Goal: Task Accomplishment & Management: Complete application form

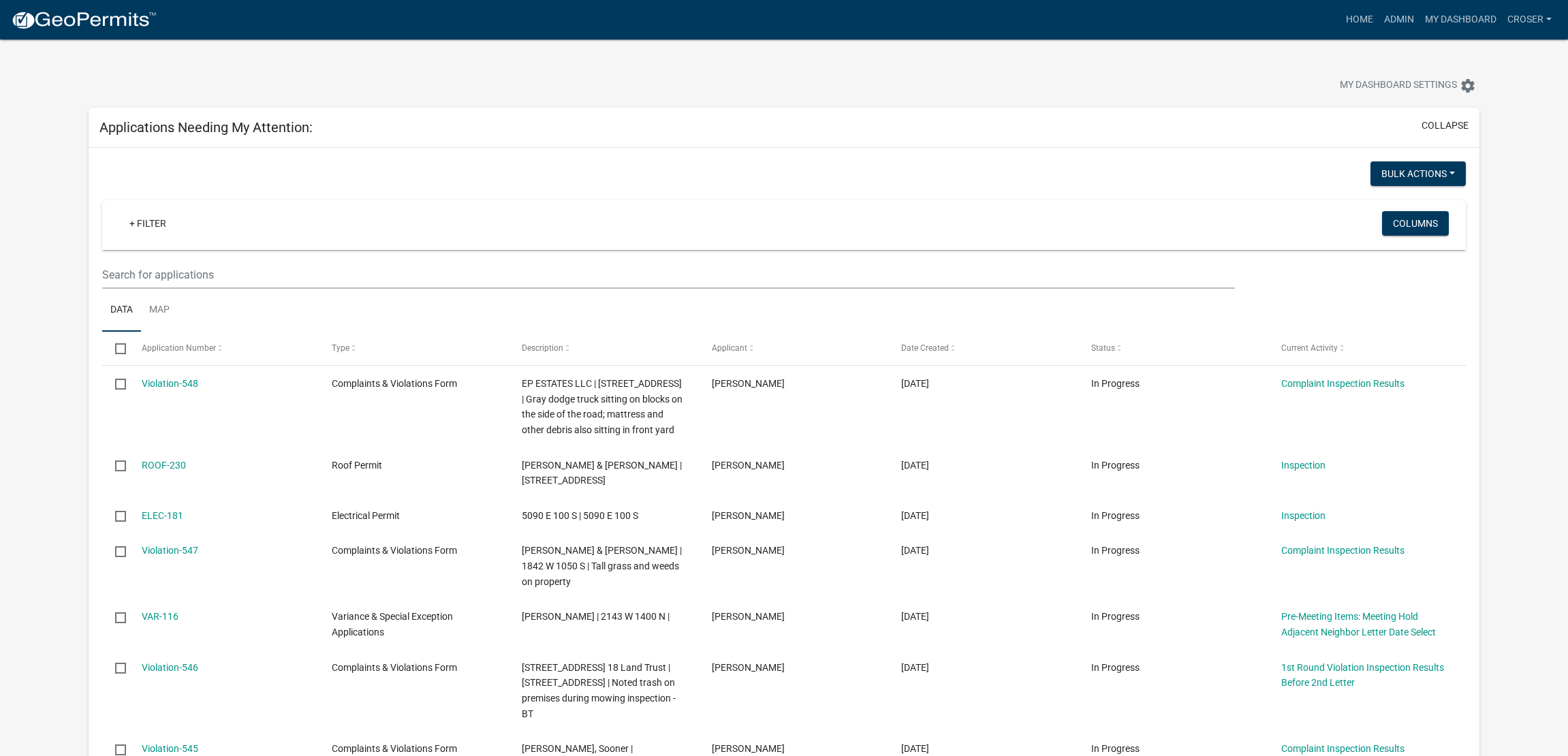
select select "3: 100"
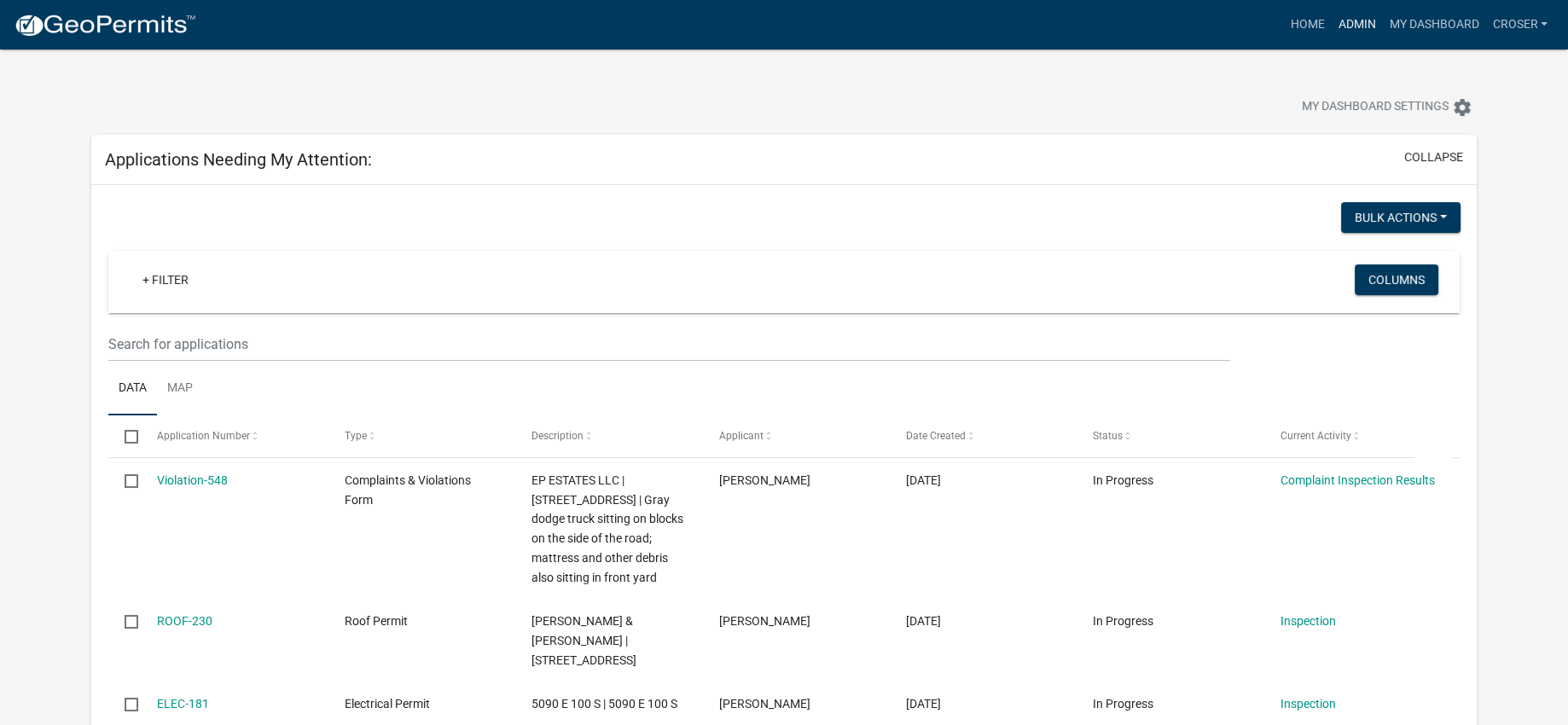
click at [1331, 27] on link "Admin" at bounding box center [1357, 25] width 51 height 33
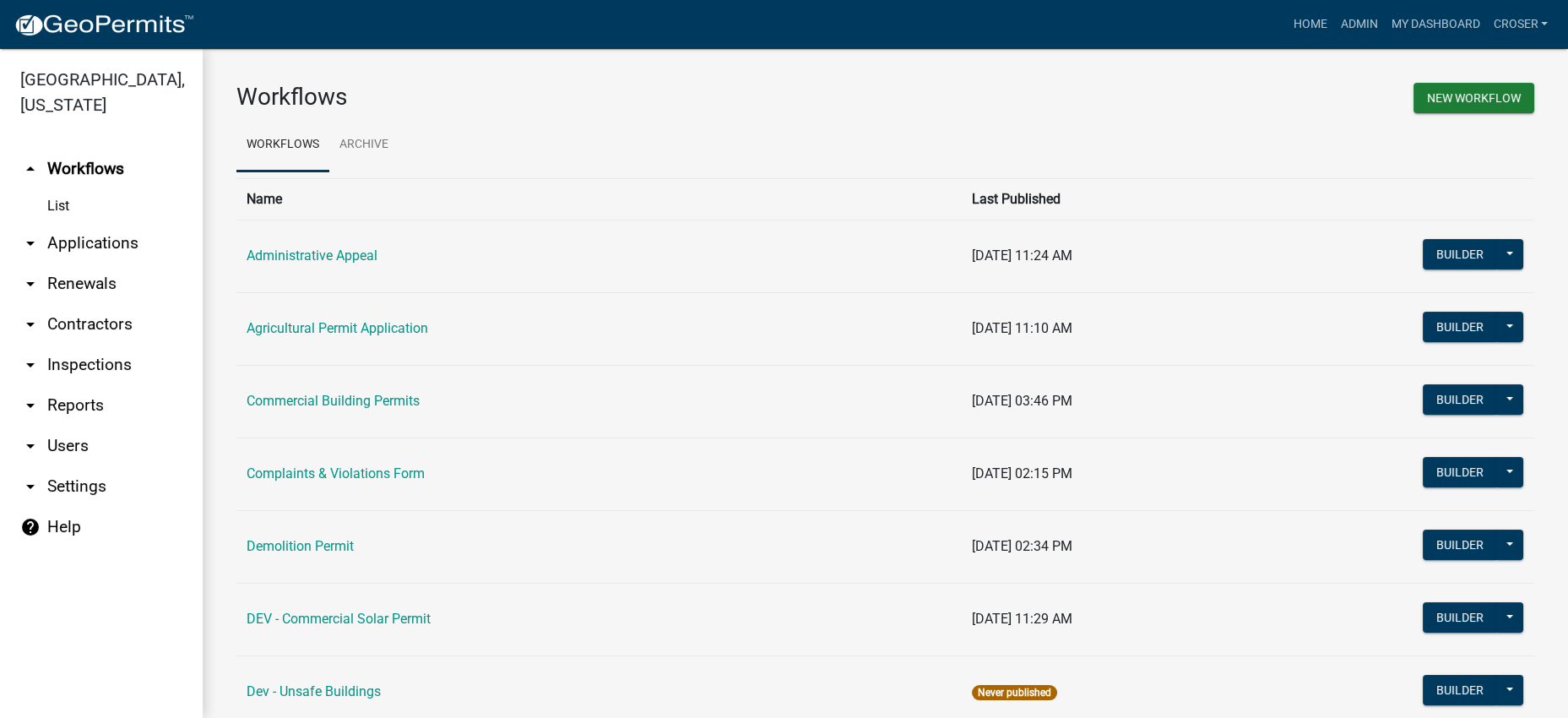
click at [94, 264] on link "arrow_drop_down Applications" at bounding box center [102, 243] width 203 height 40
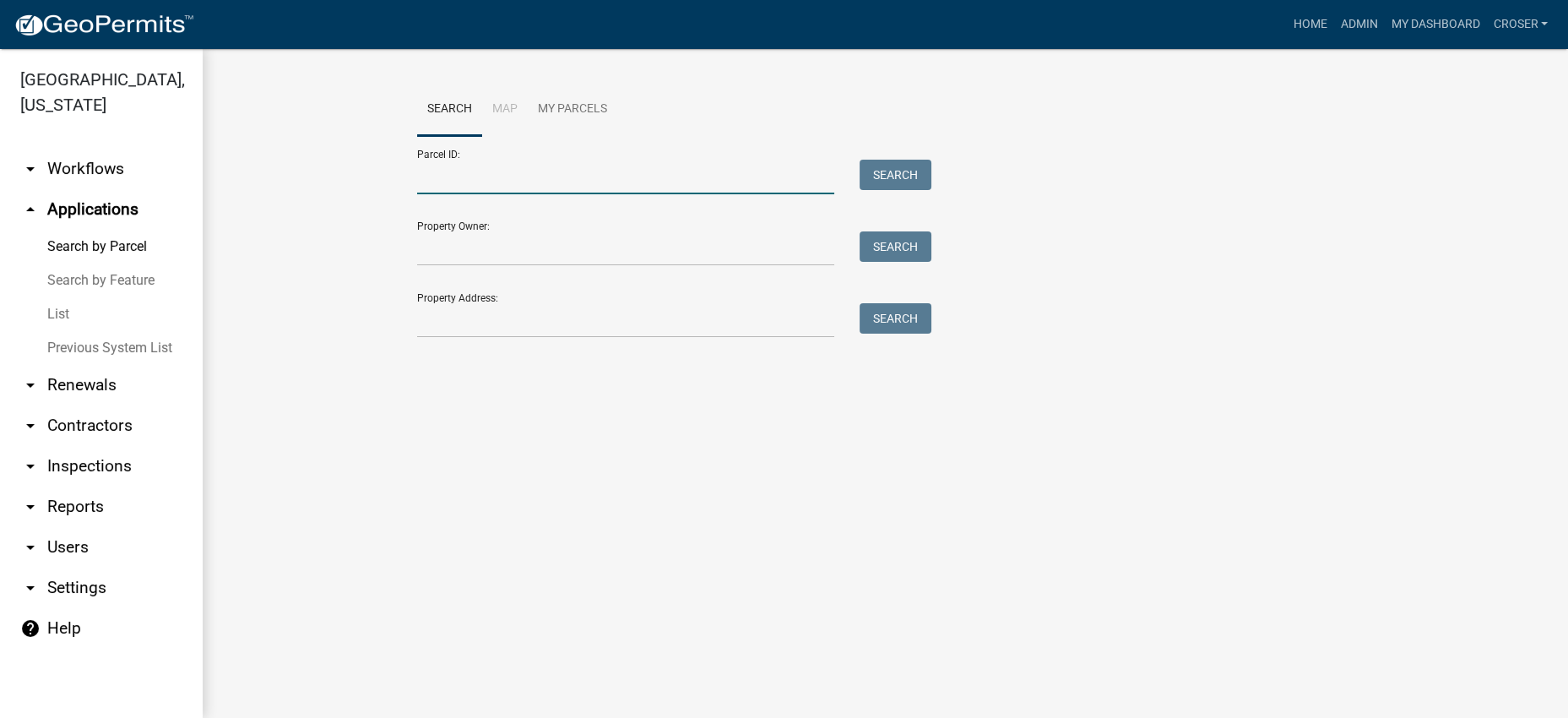
click at [472, 194] on input "Parcel ID:" at bounding box center [626, 177] width 418 height 35
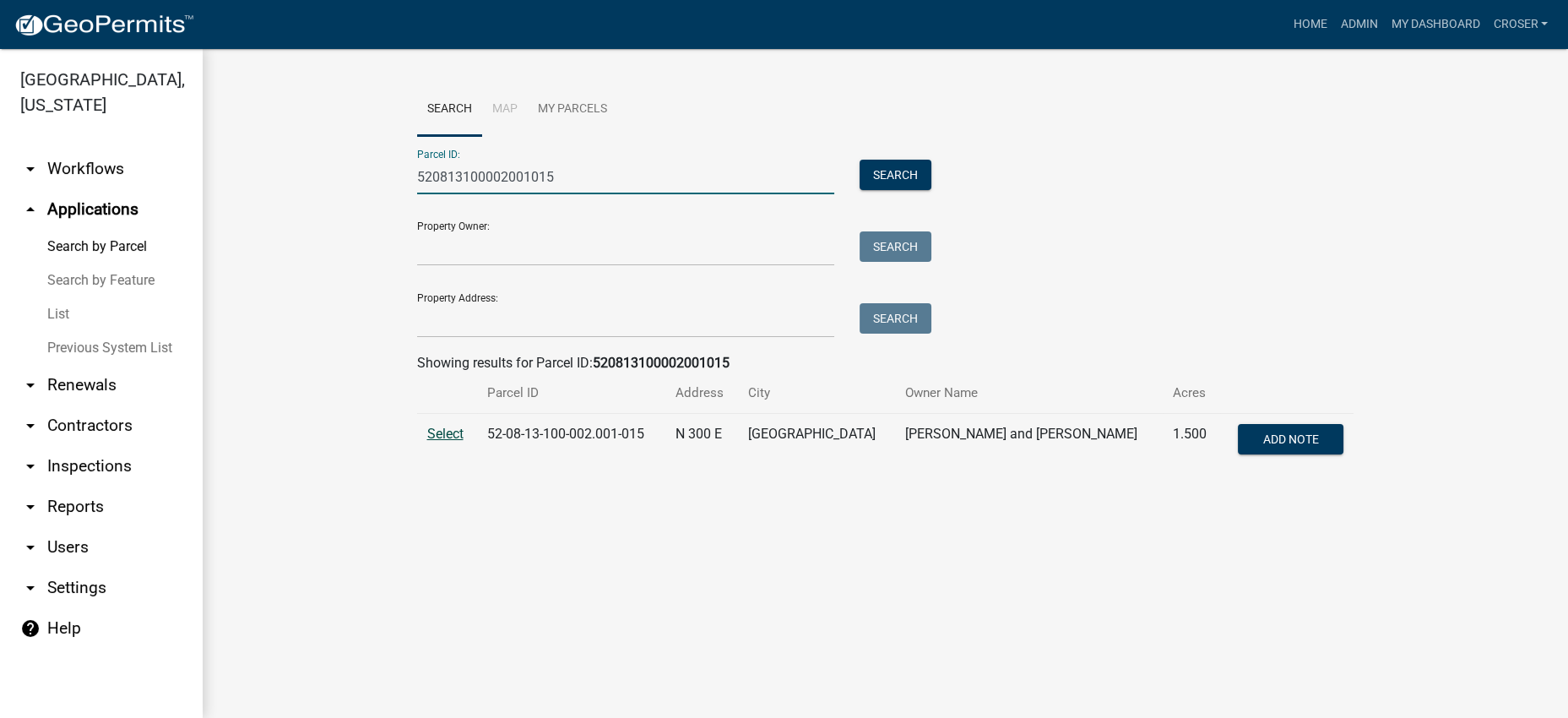
type input "520813100002001015"
click at [441, 442] on span "Select" at bounding box center [444, 433] width 36 height 16
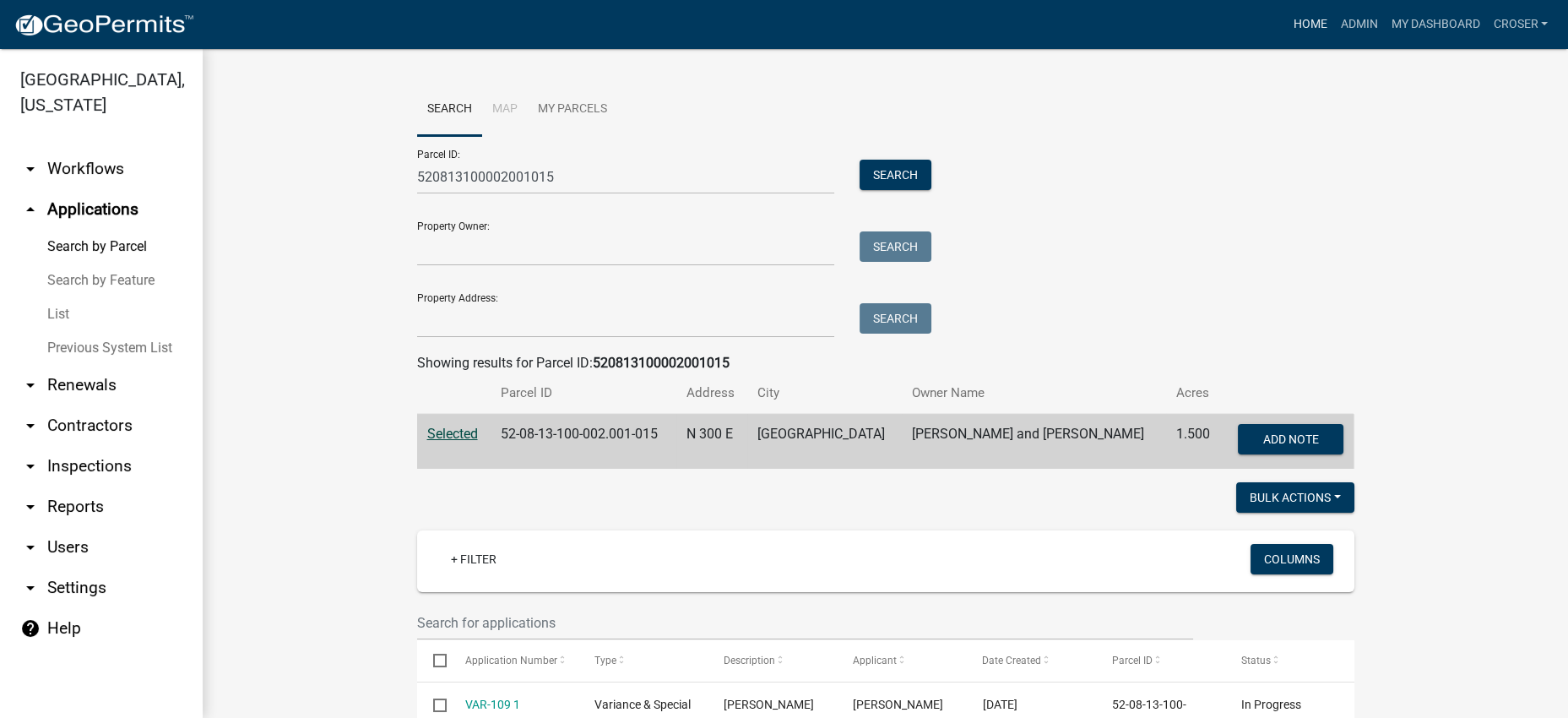
click at [1286, 14] on link "Home" at bounding box center [1310, 25] width 47 height 32
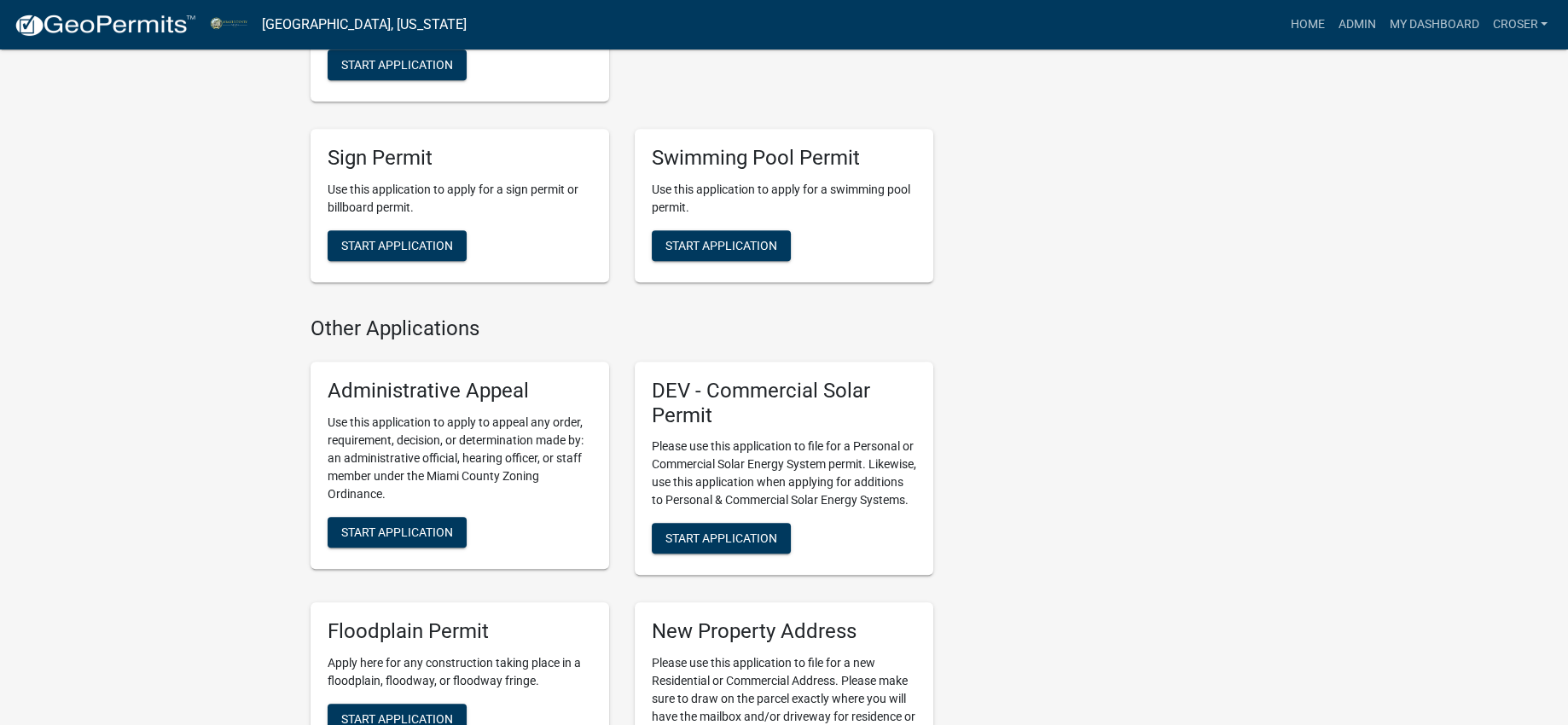
scroll to position [2024, 0]
click at [1331, 33] on link "Admin" at bounding box center [1357, 25] width 51 height 33
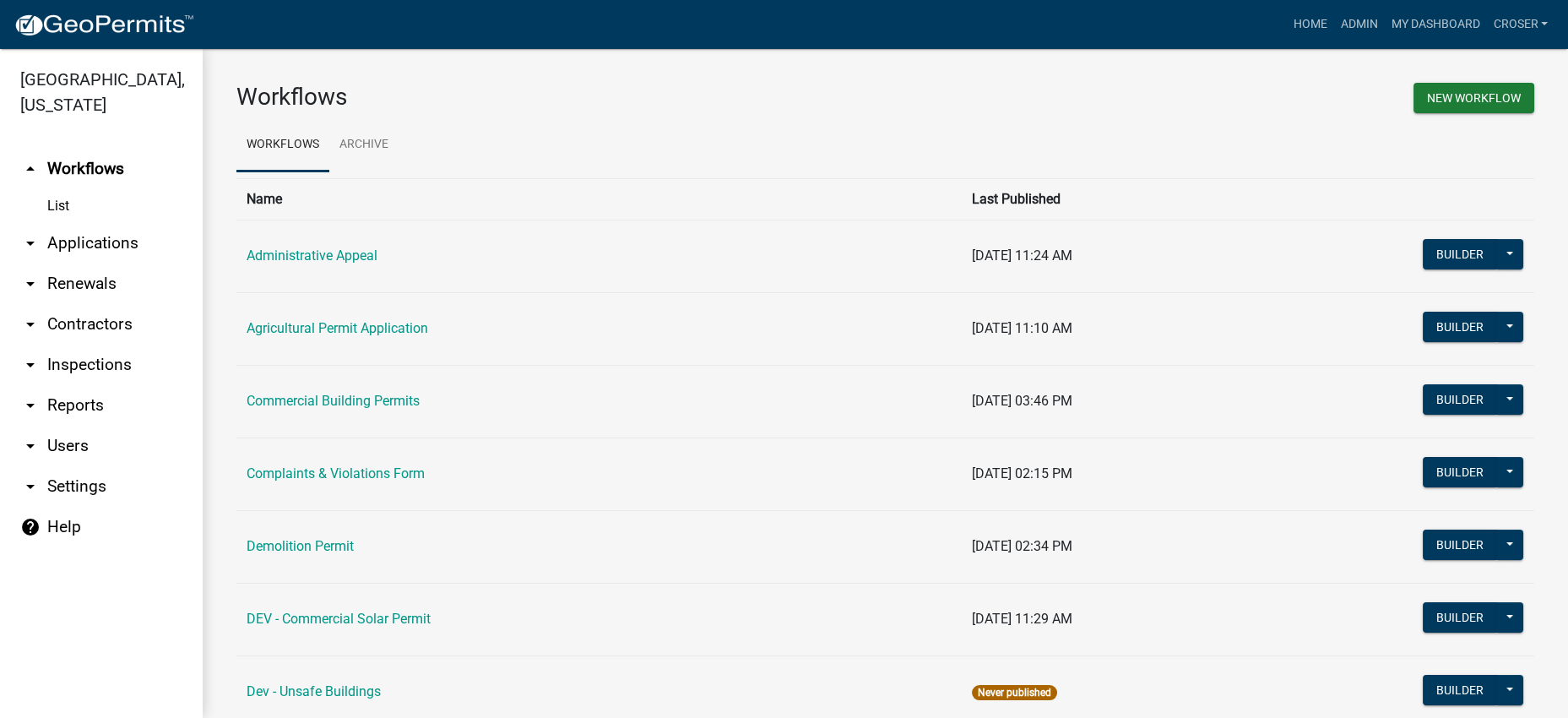
click at [149, 264] on link "arrow_drop_down Applications" at bounding box center [102, 243] width 203 height 40
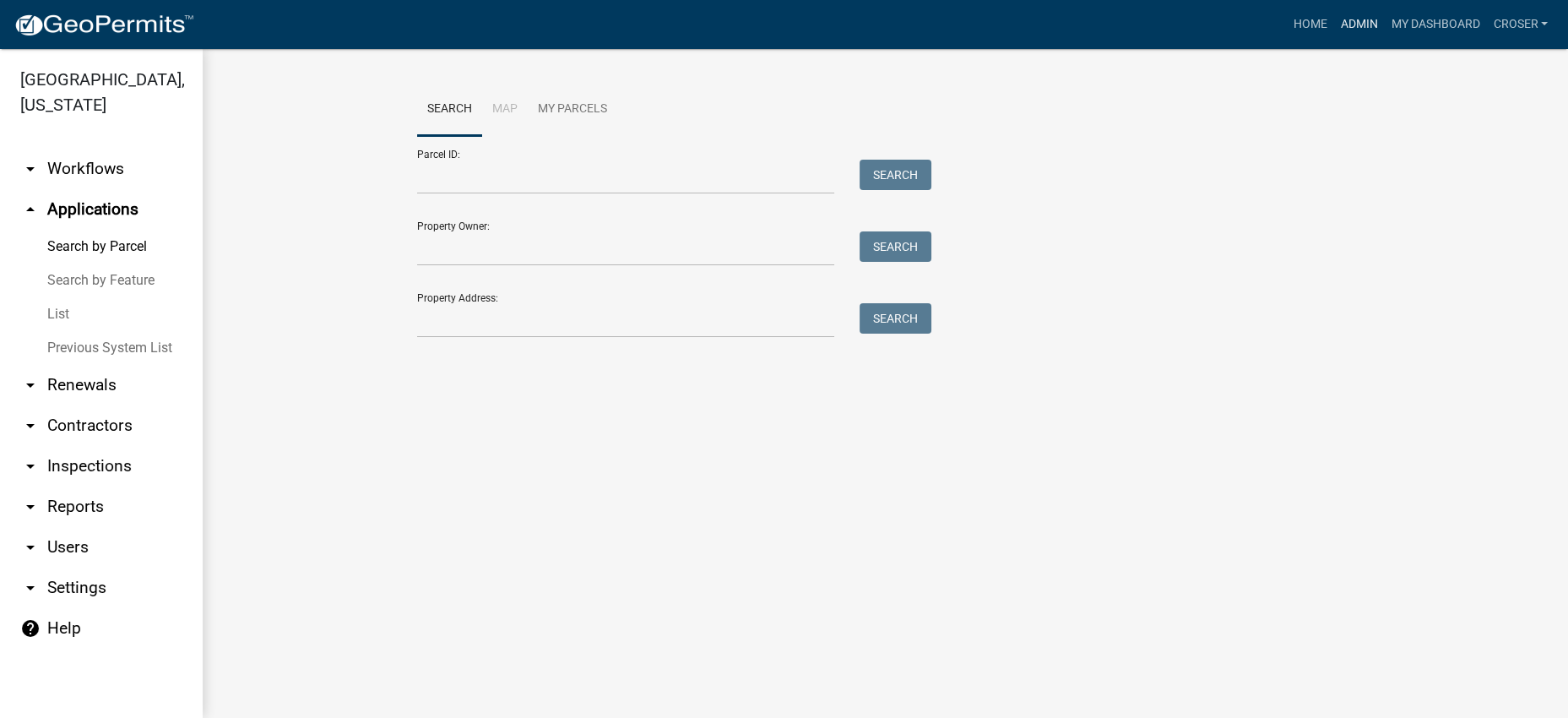
click at [1334, 32] on link "Admin" at bounding box center [1359, 25] width 51 height 32
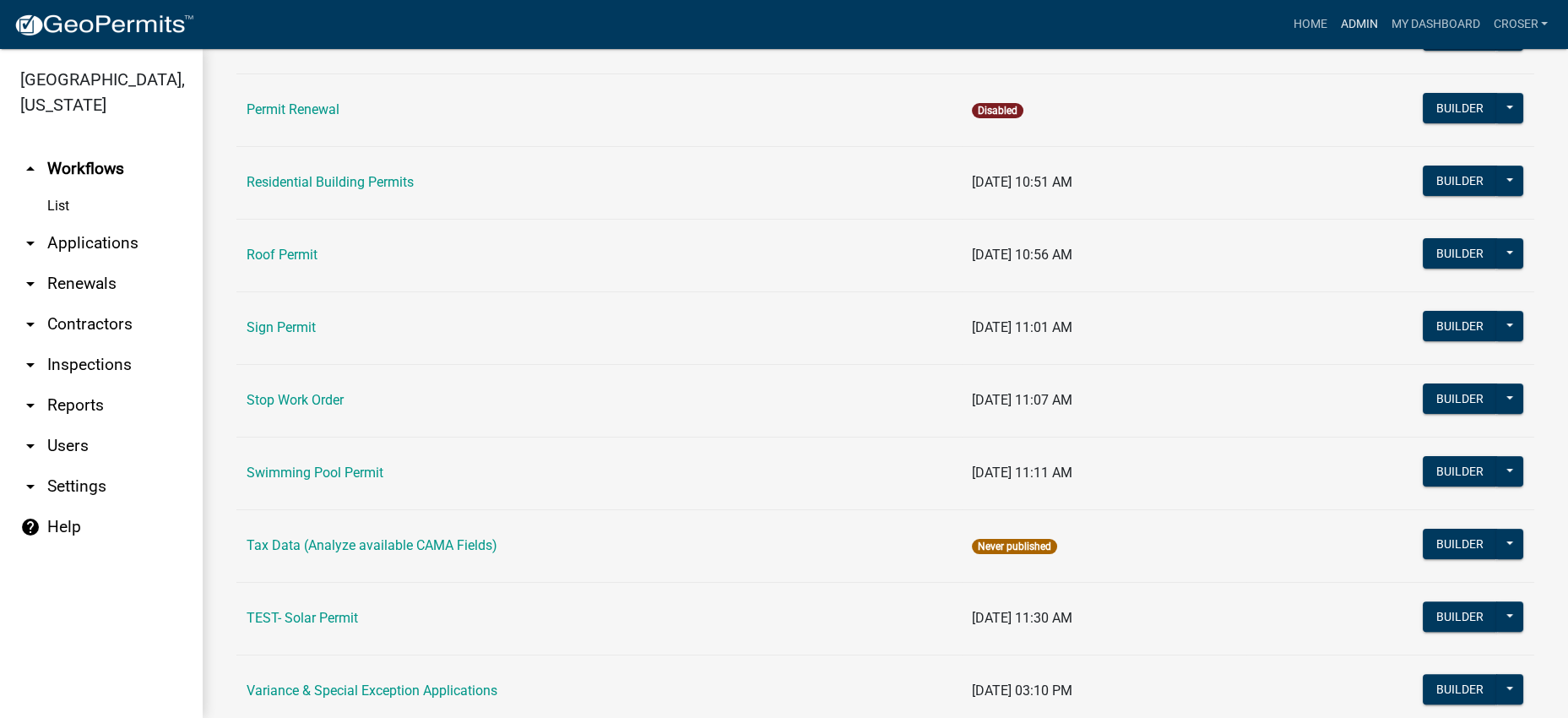
scroll to position [1162, 0]
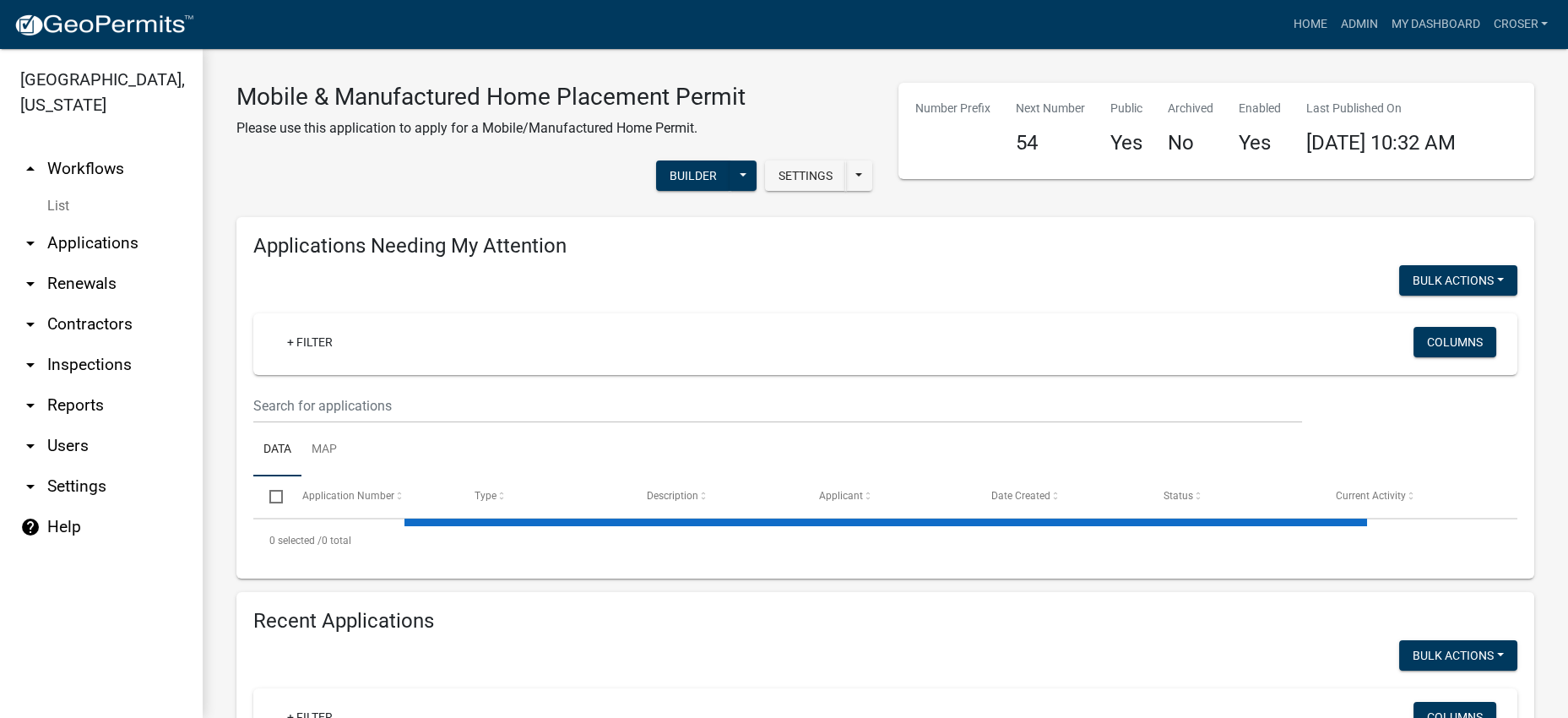
select select "3: 100"
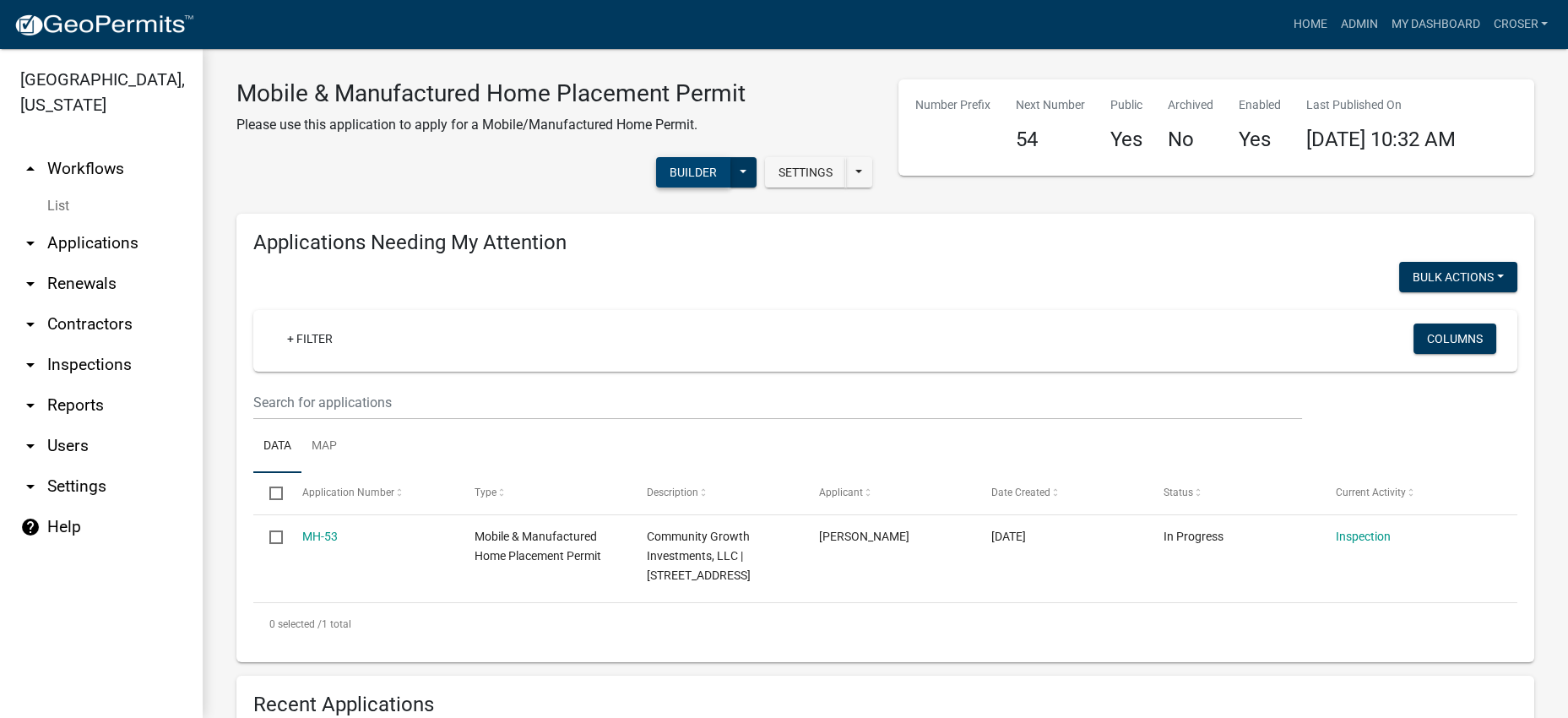
scroll to position [2, 0]
click at [656, 189] on button "Builder" at bounding box center [693, 173] width 74 height 31
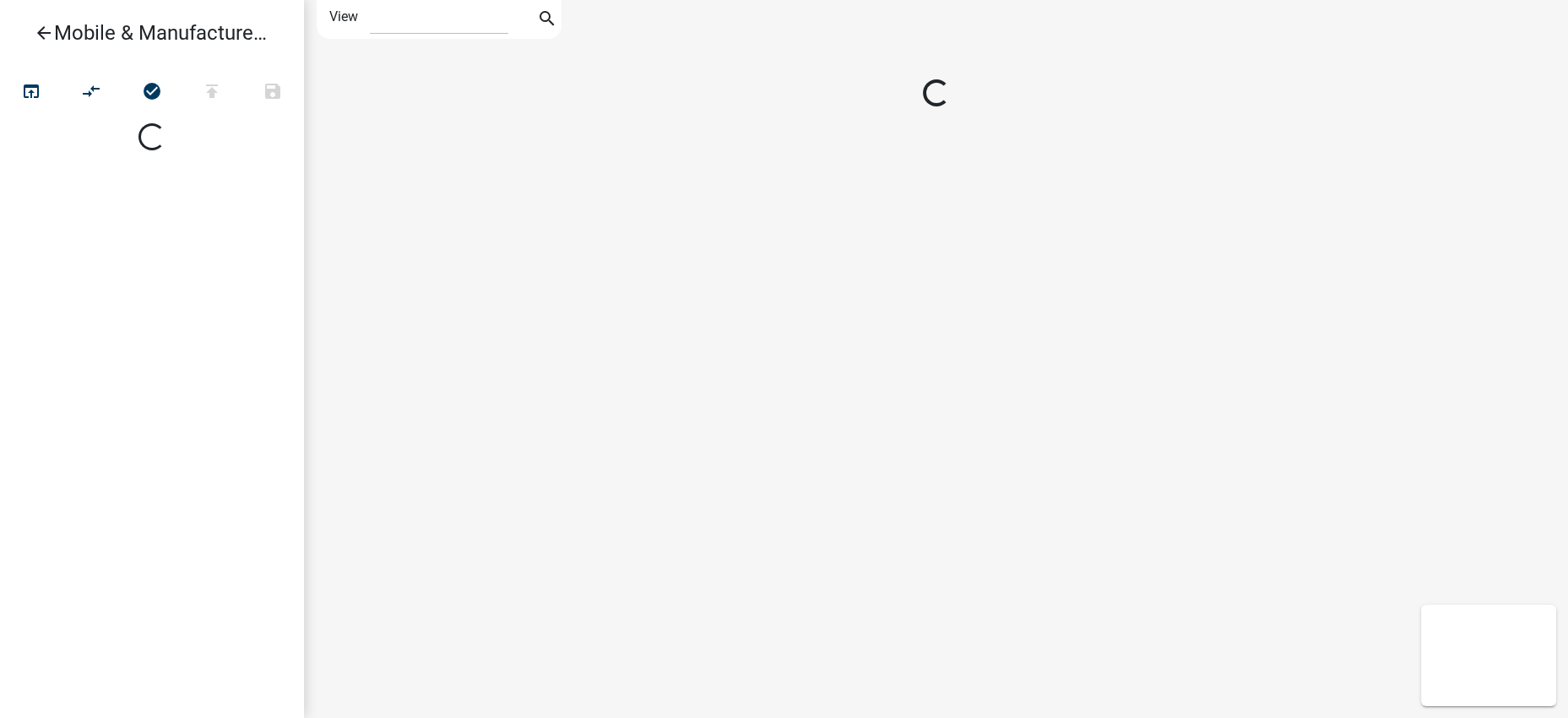
select select "1"
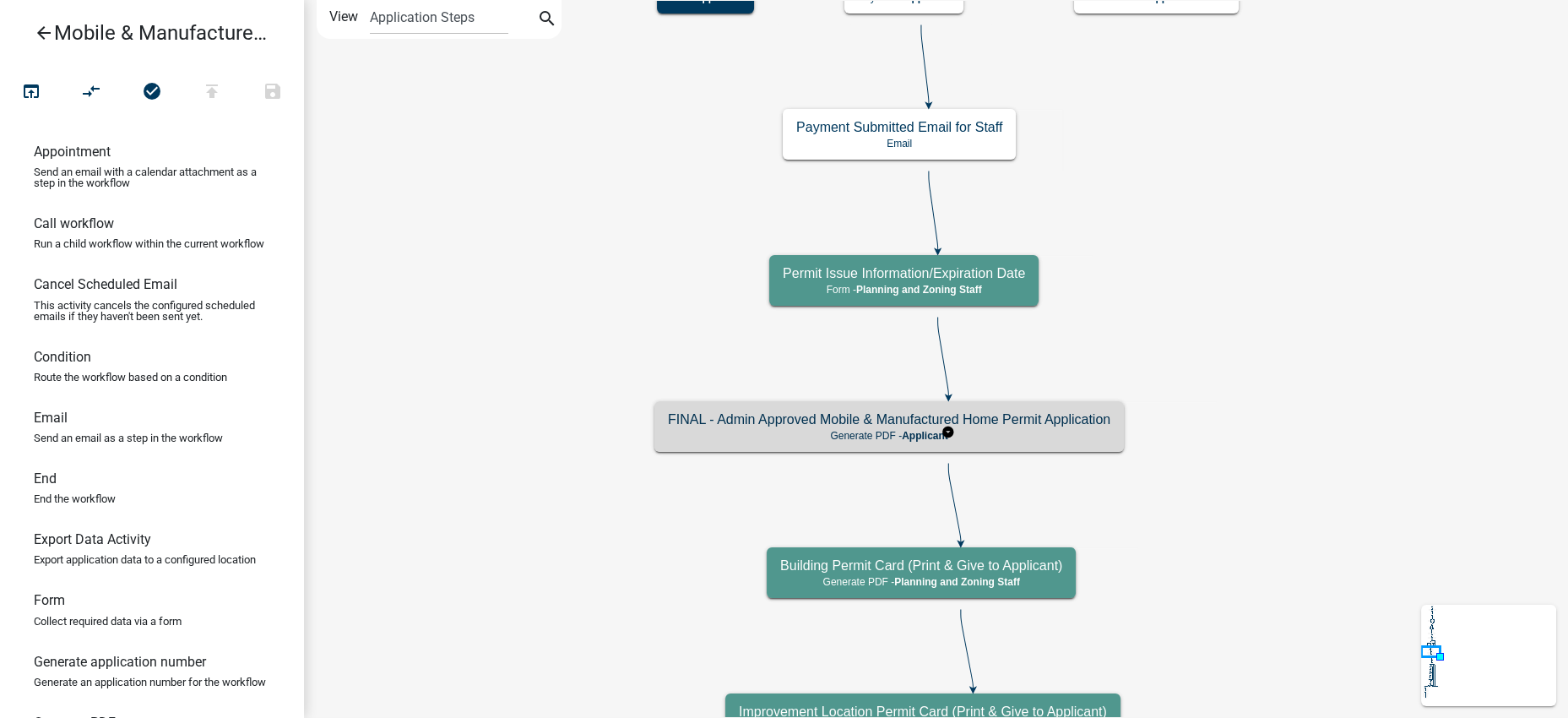
click at [1110, 427] on h5 "FINAL - Admin Approved Mobile & Manufactured Home Permit Application" at bounding box center [889, 419] width 443 height 16
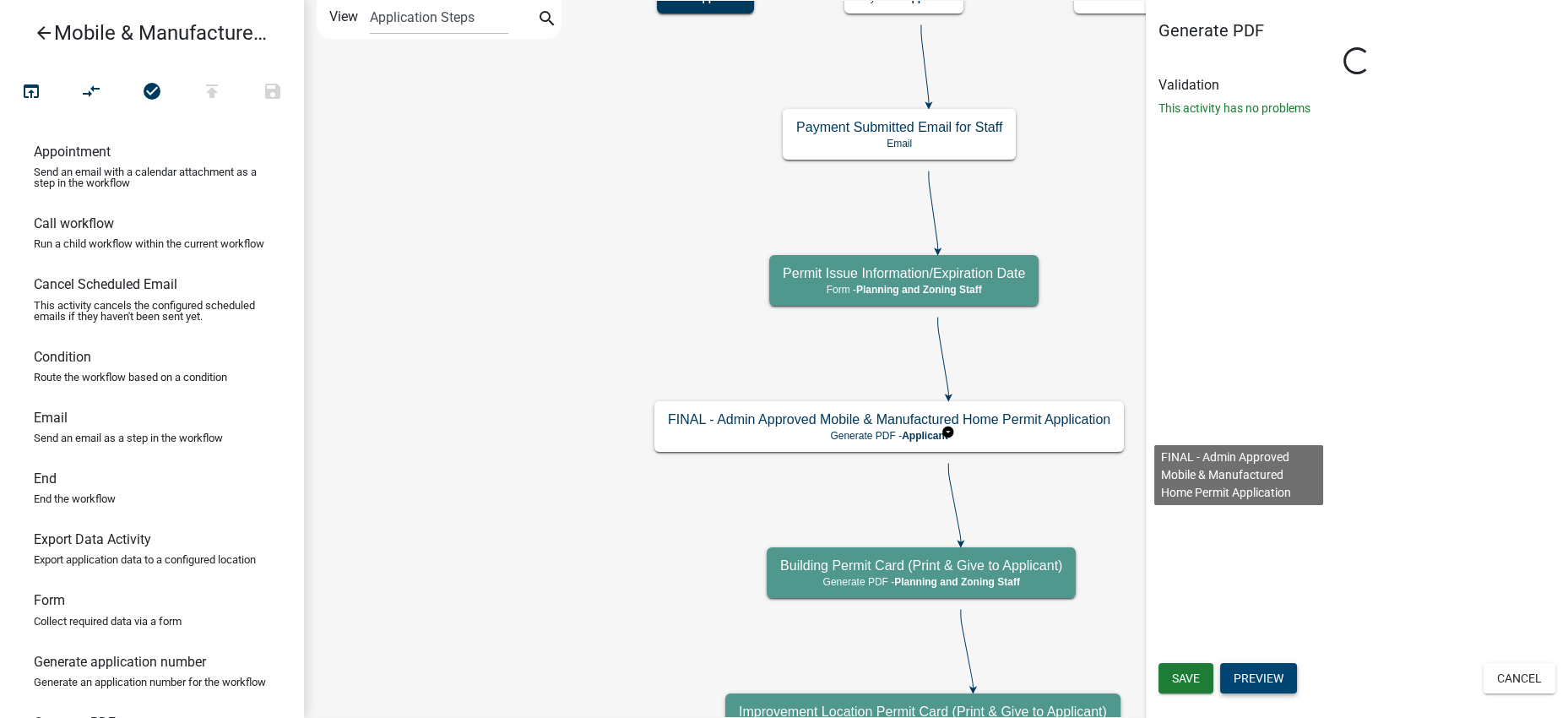
click at [1297, 665] on button "Preview" at bounding box center [1259, 679] width 77 height 31
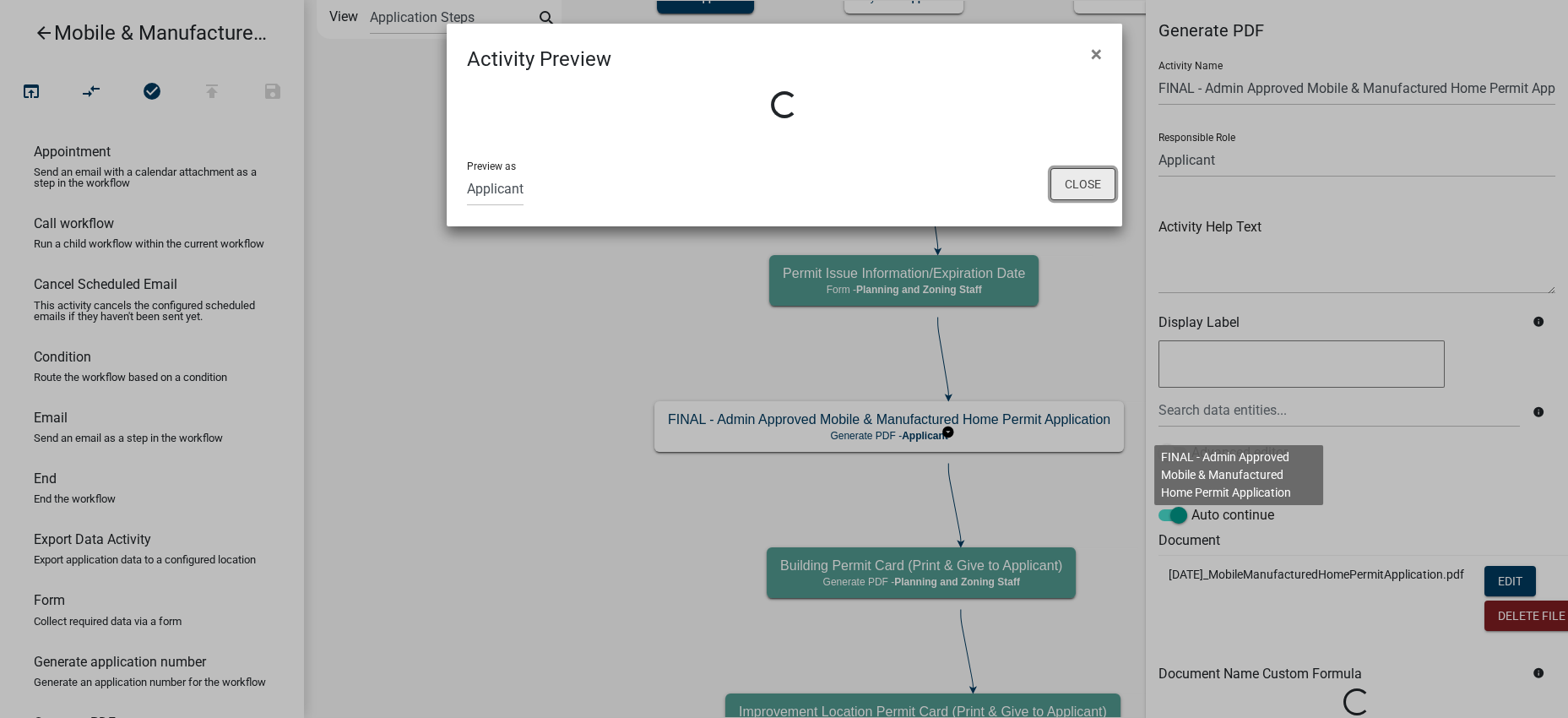
click at [1076, 201] on button "Close" at bounding box center [1083, 184] width 65 height 32
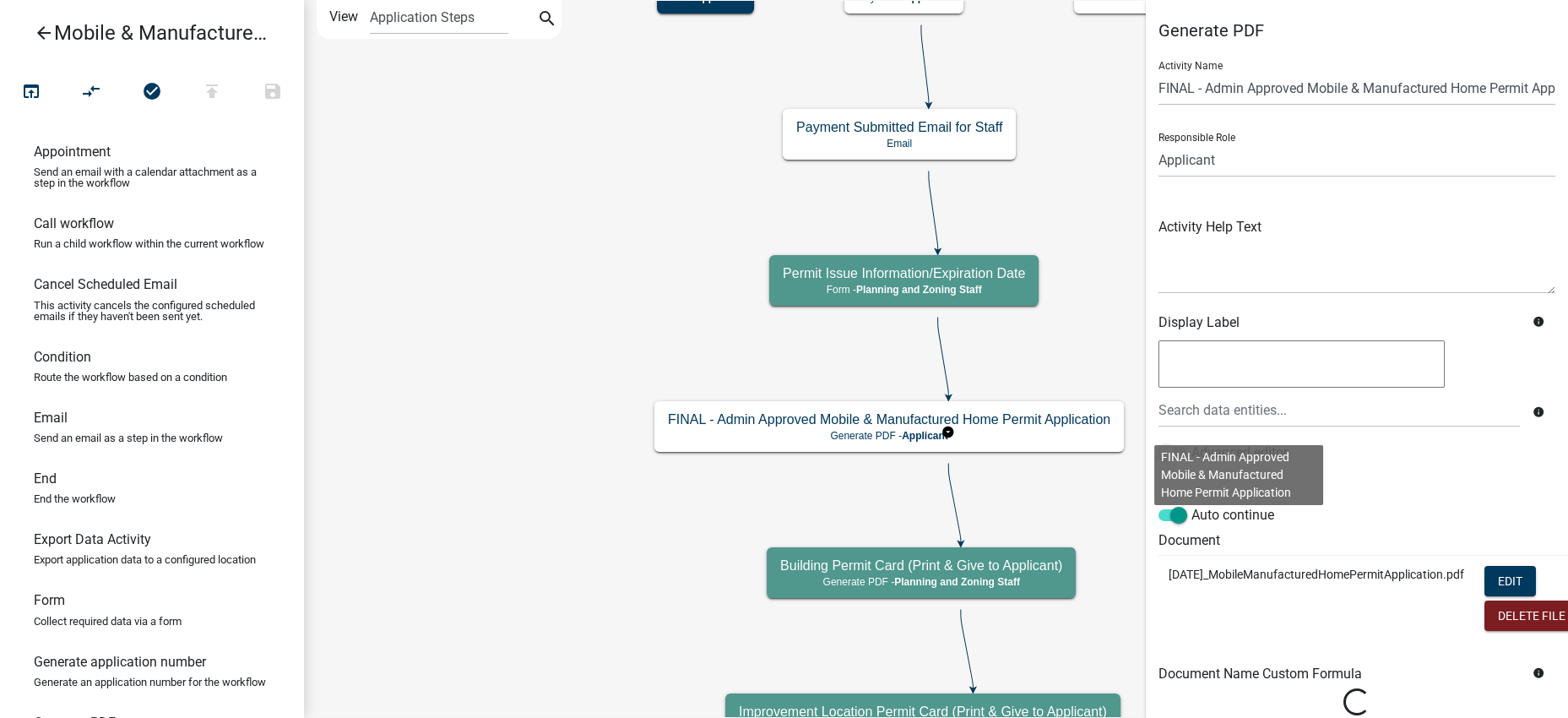
scroll to position [345, 0]
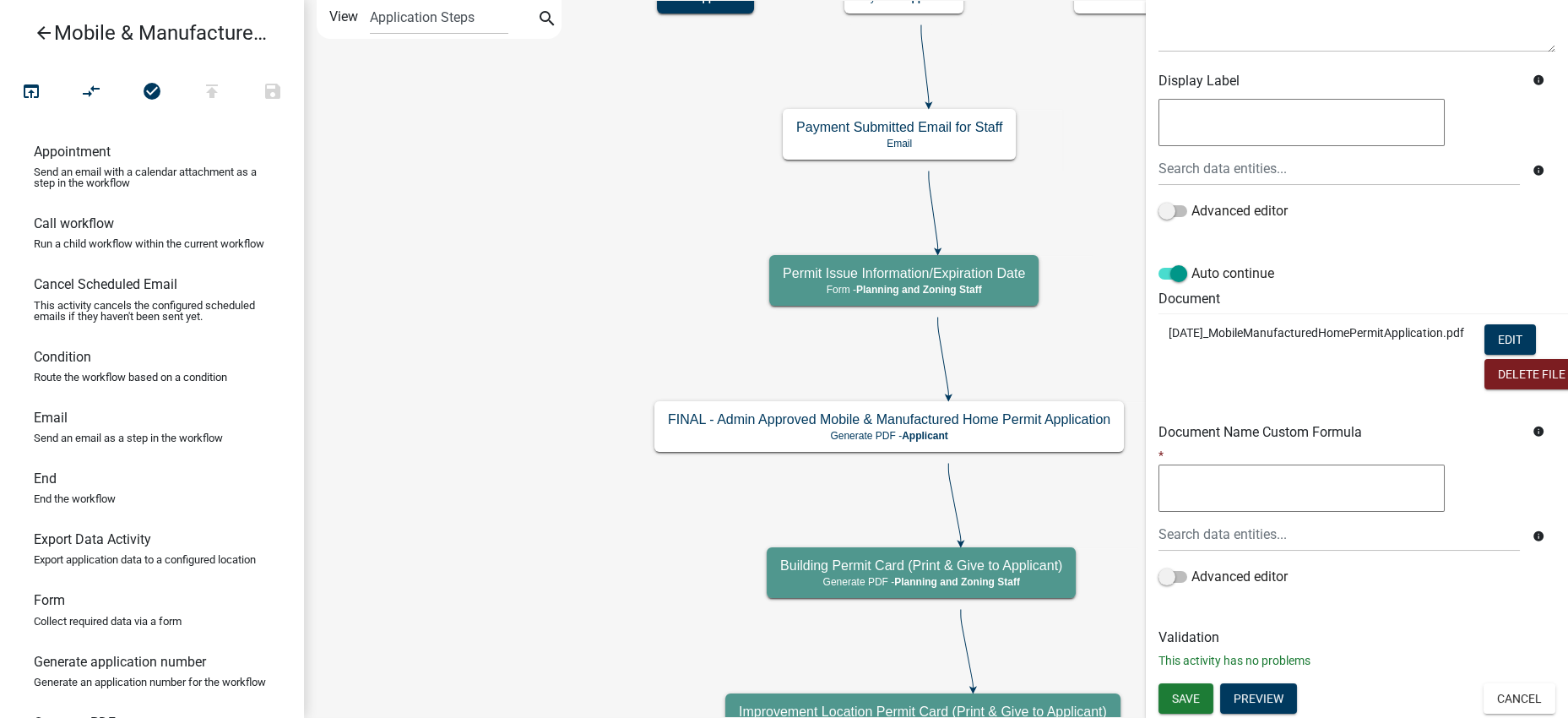
click at [1272, 670] on div "Validation This activity has no problems" at bounding box center [1357, 650] width 397 height 40
click at [1297, 684] on button "Preview" at bounding box center [1259, 699] width 77 height 31
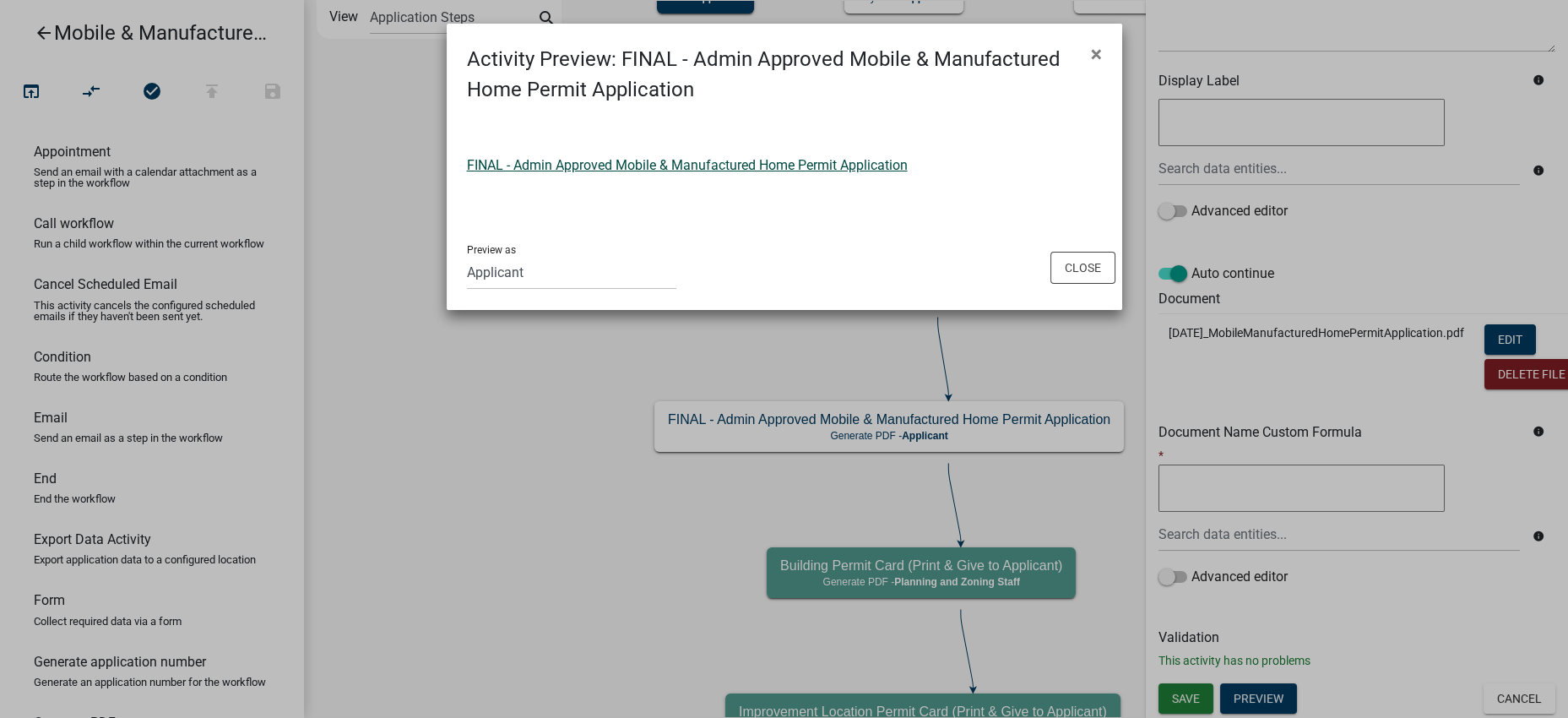
click at [851, 173] on link "FINAL - Admin Approved Mobile & Manufactured Home Permit Application" at bounding box center [688, 165] width 441 height 16
click at [1074, 284] on button "Close" at bounding box center [1083, 268] width 65 height 32
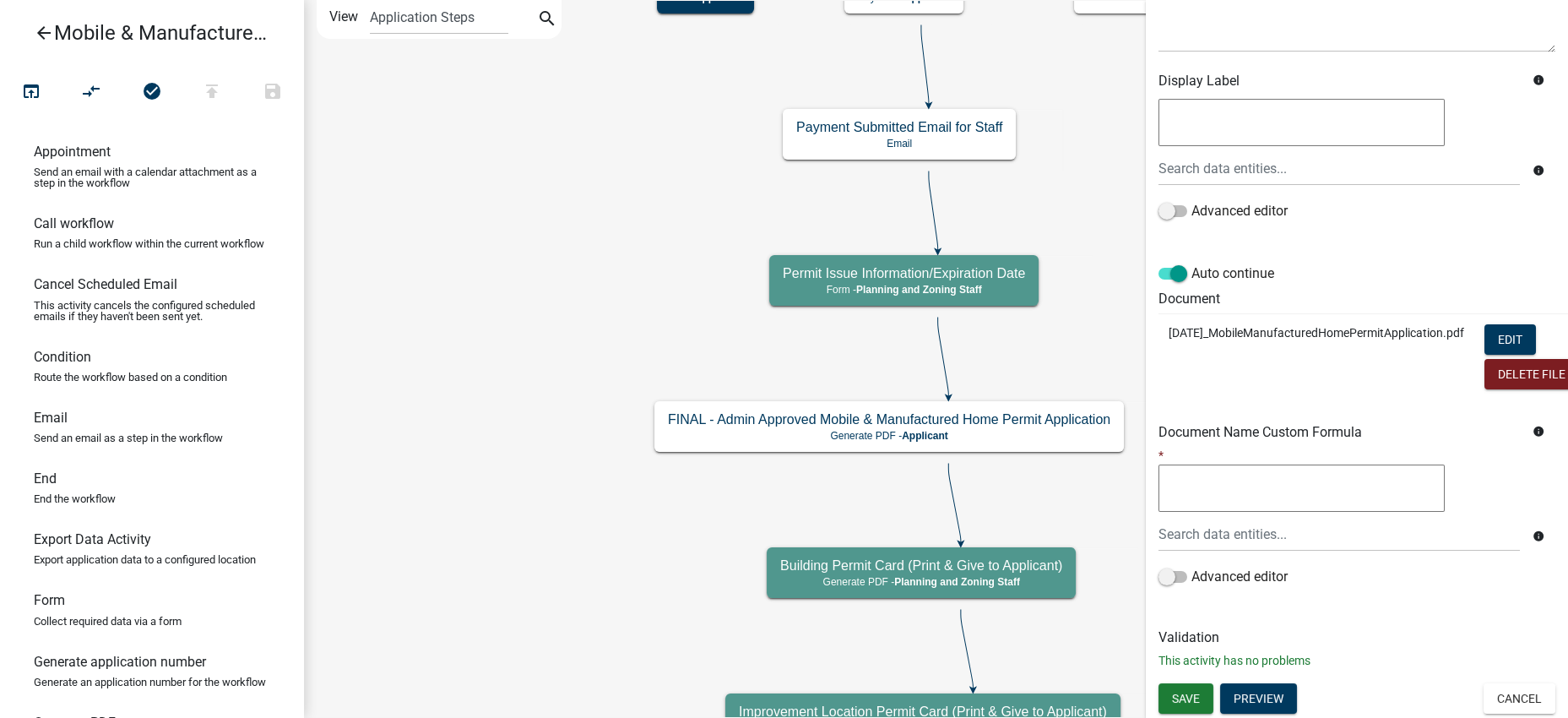
click at [43, 39] on icon "arrow_back" at bounding box center [44, 34] width 20 height 24
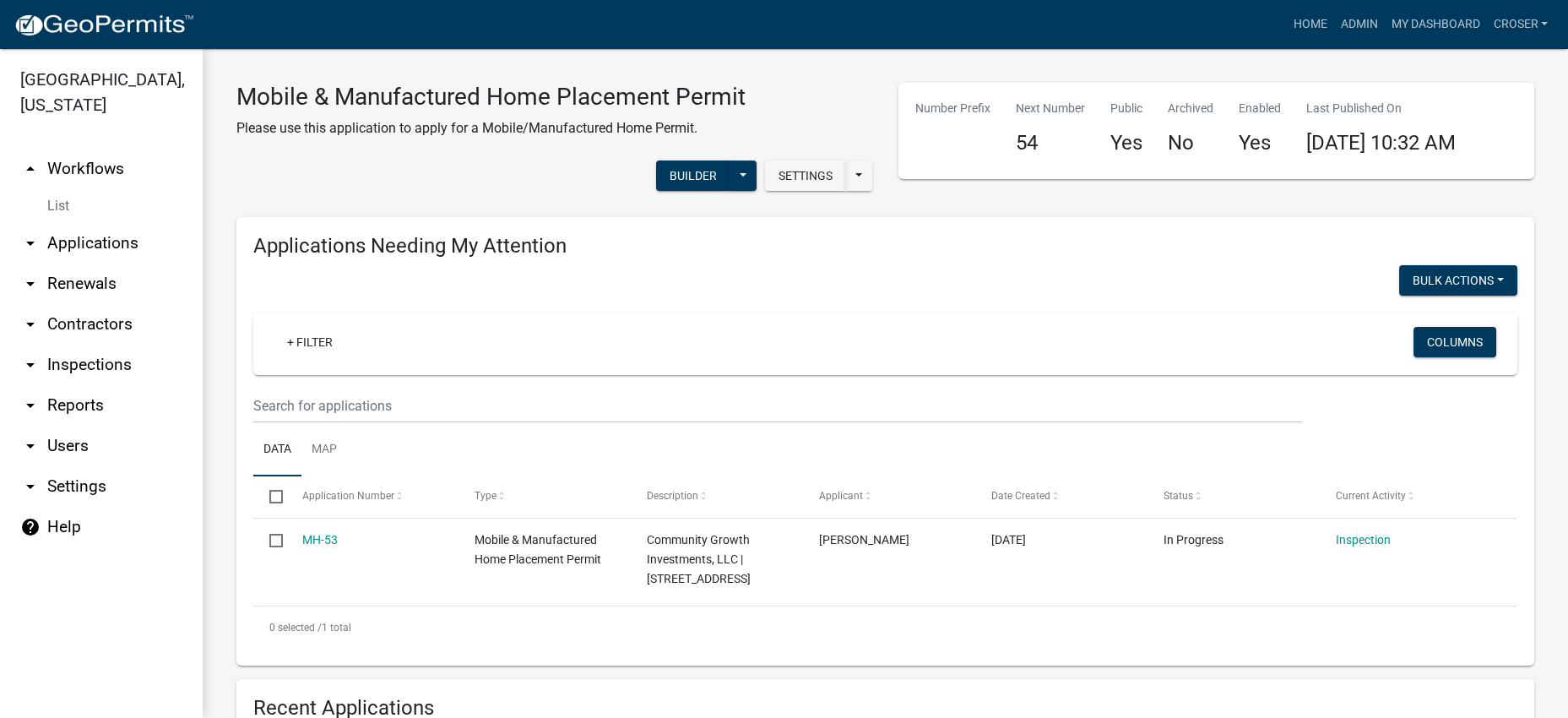
select select "3: 100"
click at [1334, 23] on link "Admin" at bounding box center [1359, 25] width 51 height 32
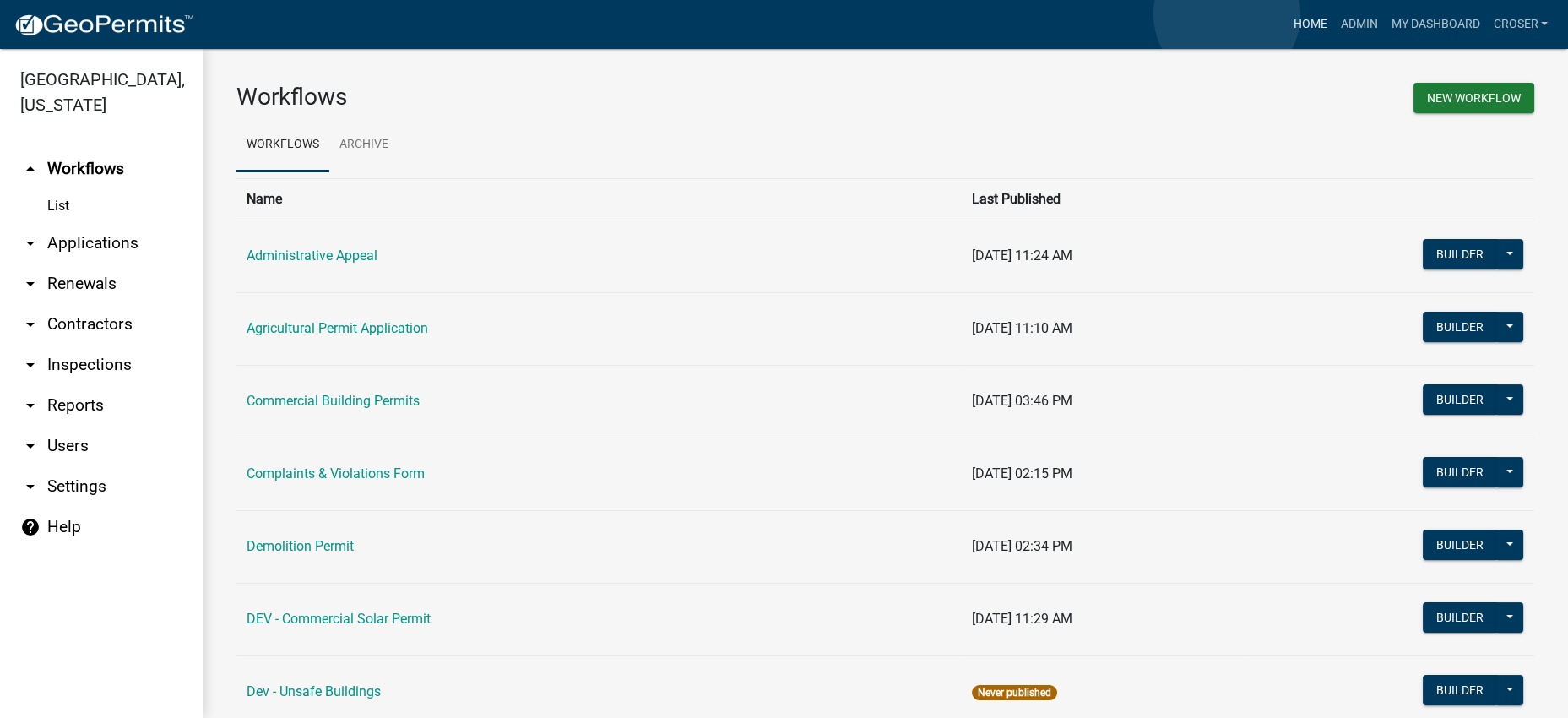
click at [1286, 14] on link "Home" at bounding box center [1310, 25] width 47 height 32
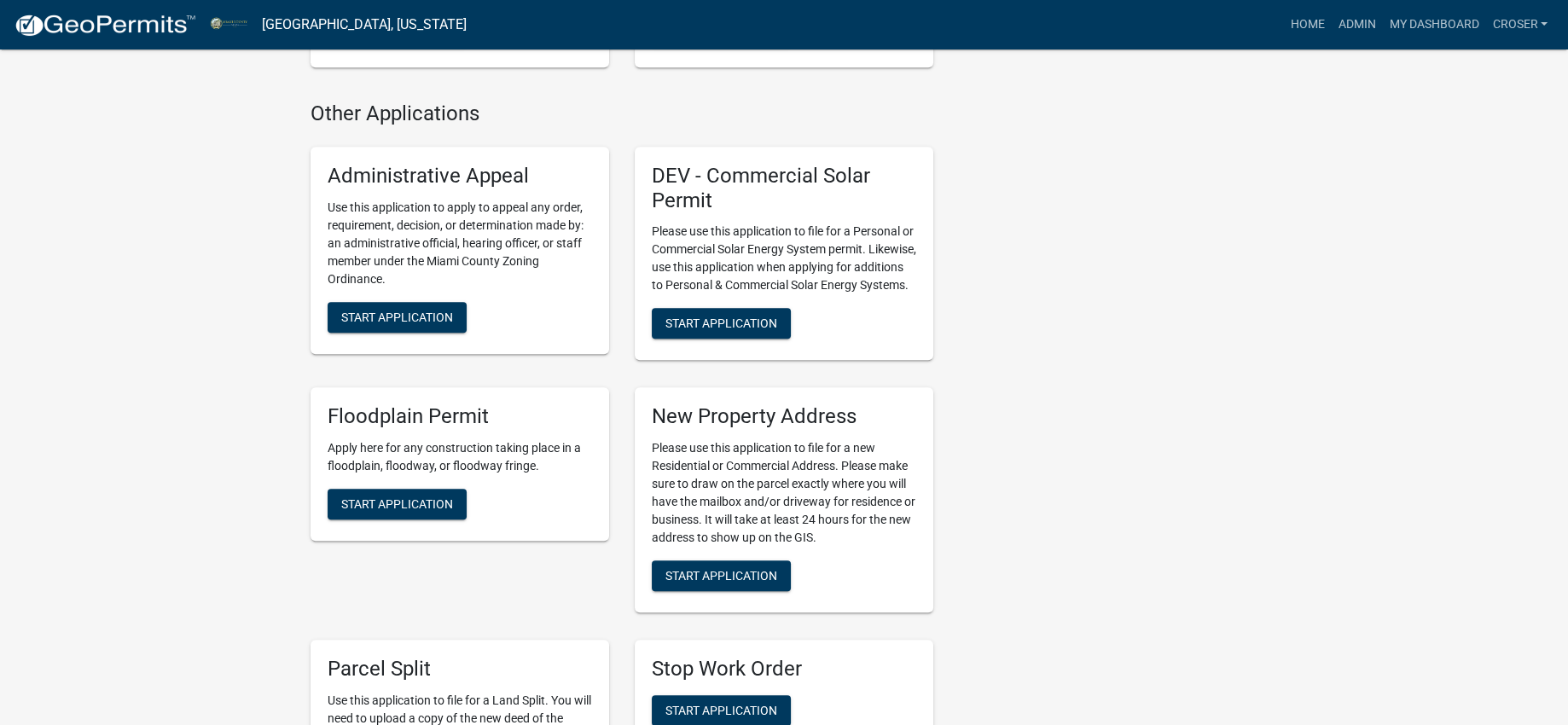
scroll to position [2239, 0]
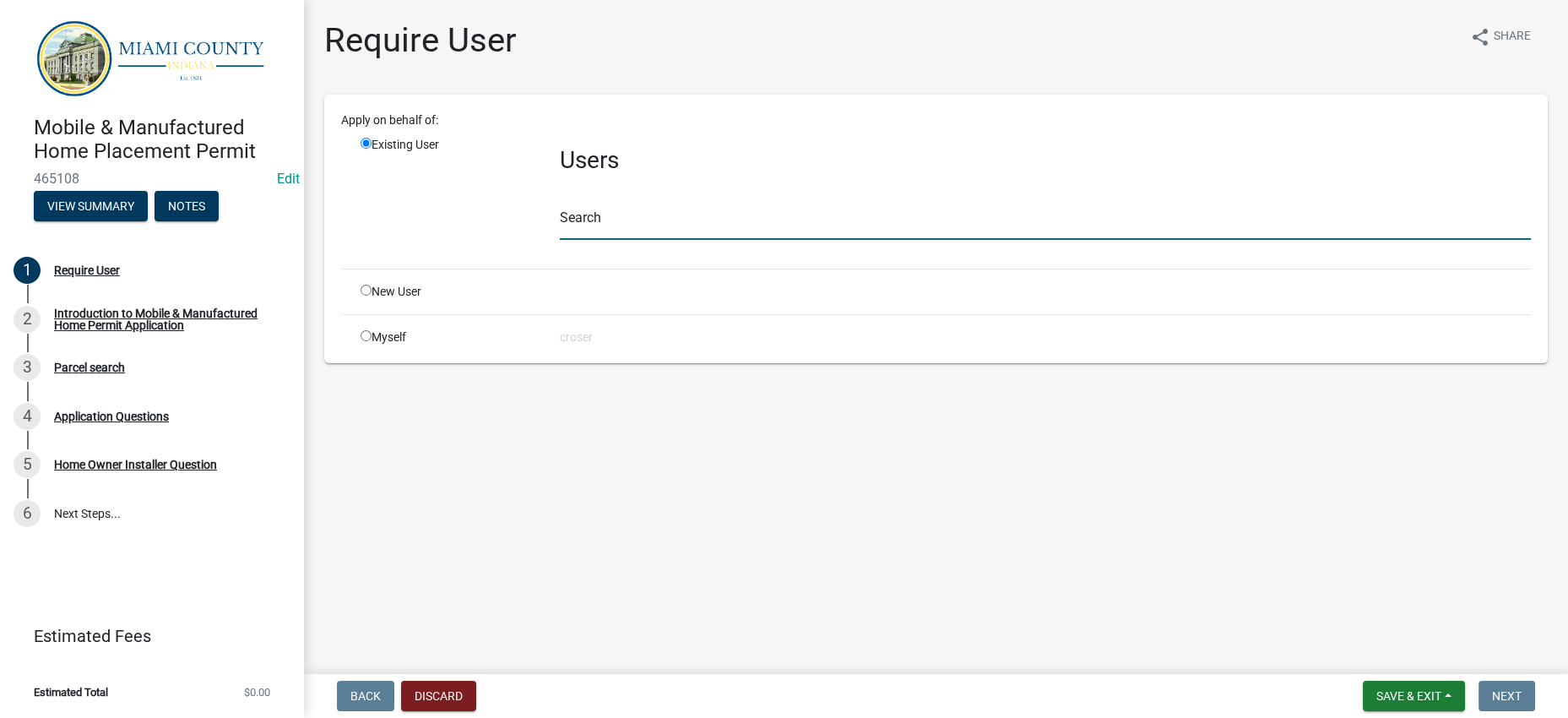
click at [752, 240] on input "text" at bounding box center [1046, 223] width 971 height 35
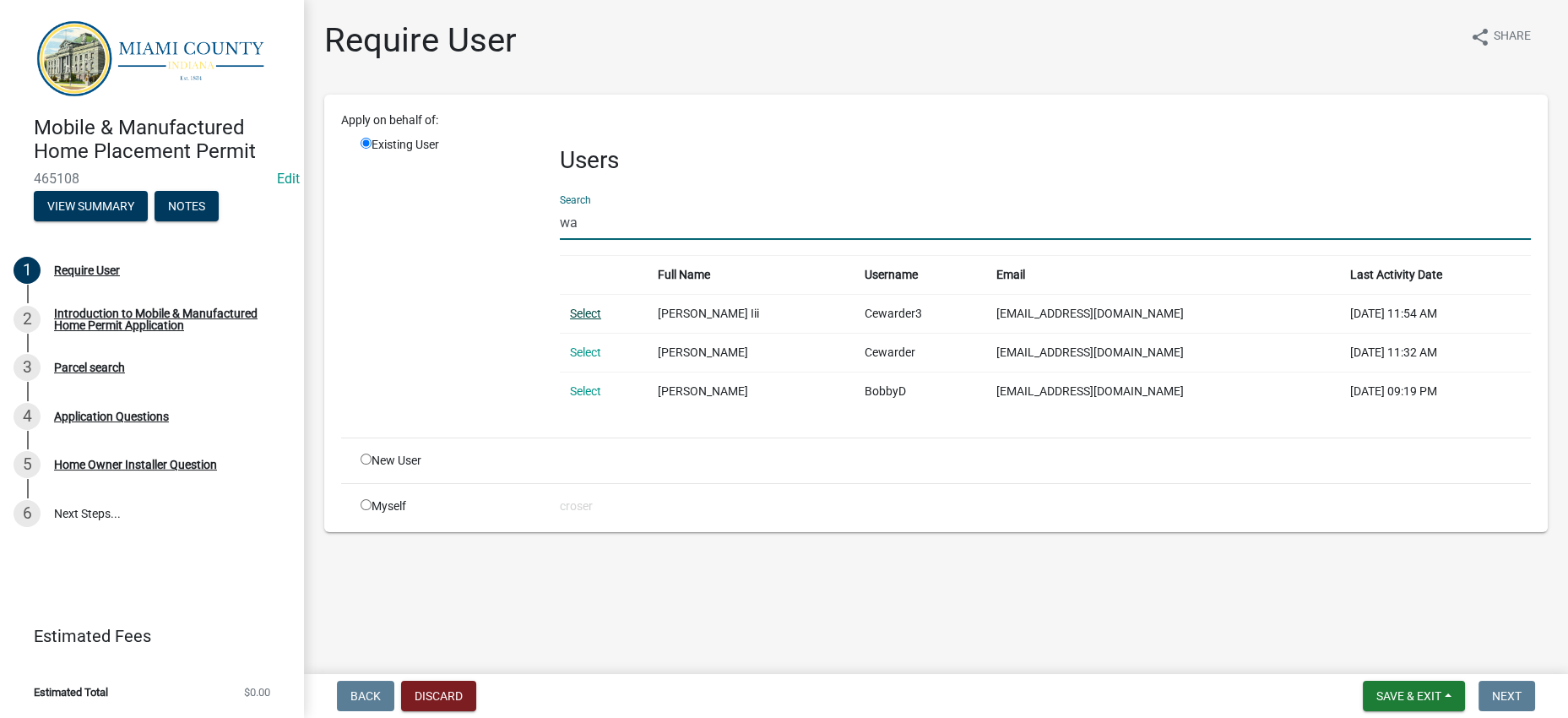
type input "w"
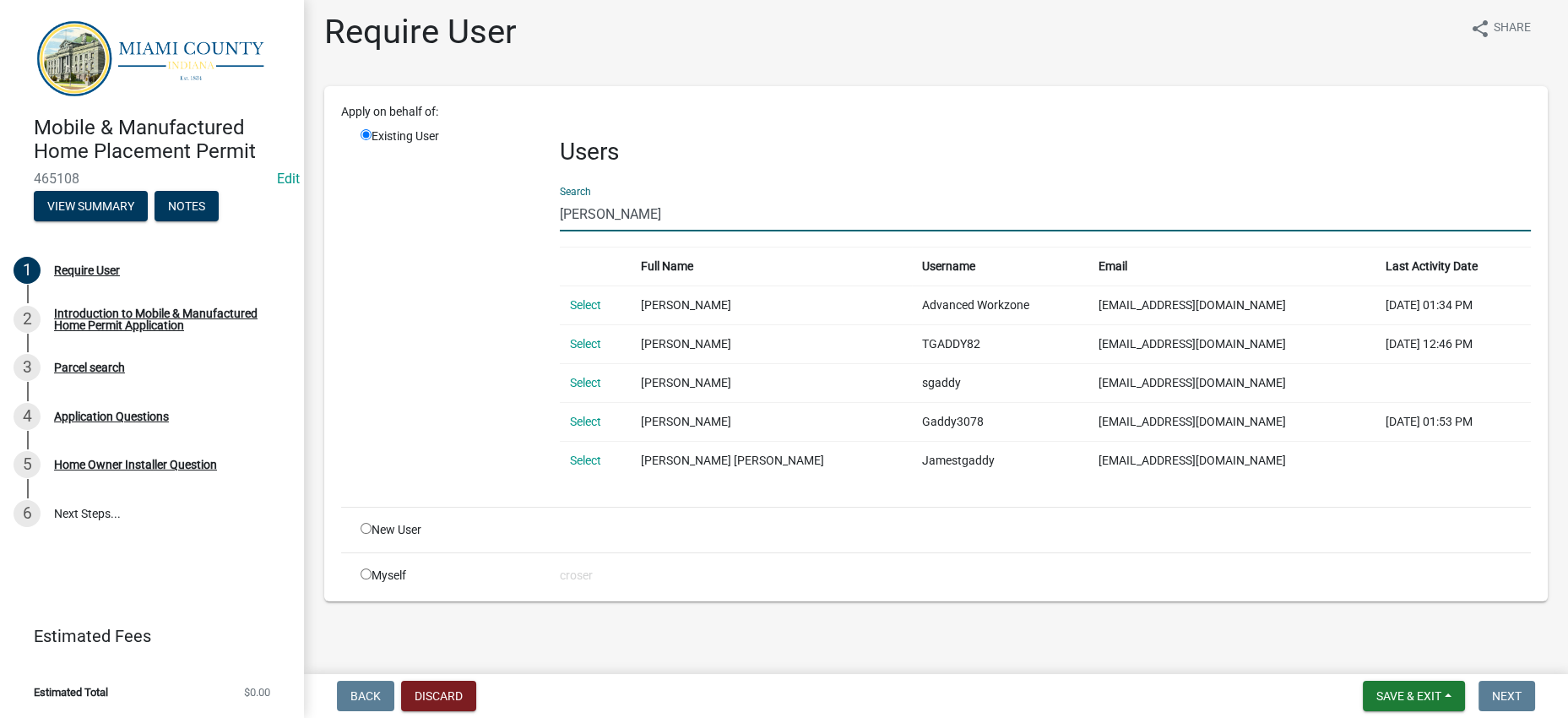
scroll to position [161, 0]
drag, startPoint x: 590, startPoint y: 109, endPoint x: 524, endPoint y: 106, distance: 66.1
click at [524, 128] on div "Existing User Users Search [PERSON_NAME] Full Name Username Email Last Activity…" at bounding box center [946, 311] width 1196 height 366
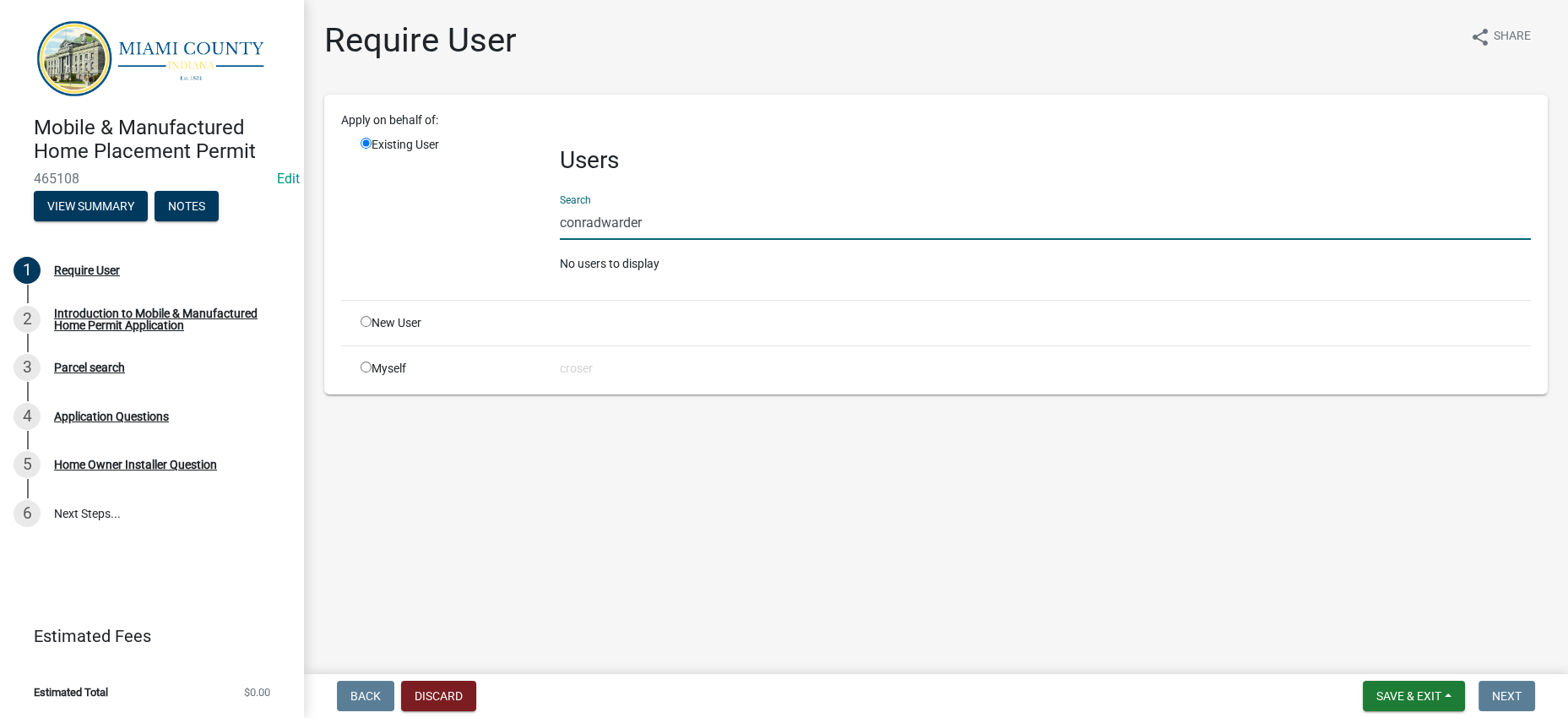
scroll to position [0, 0]
click at [621, 240] on input "conradwarder" at bounding box center [1046, 223] width 971 height 35
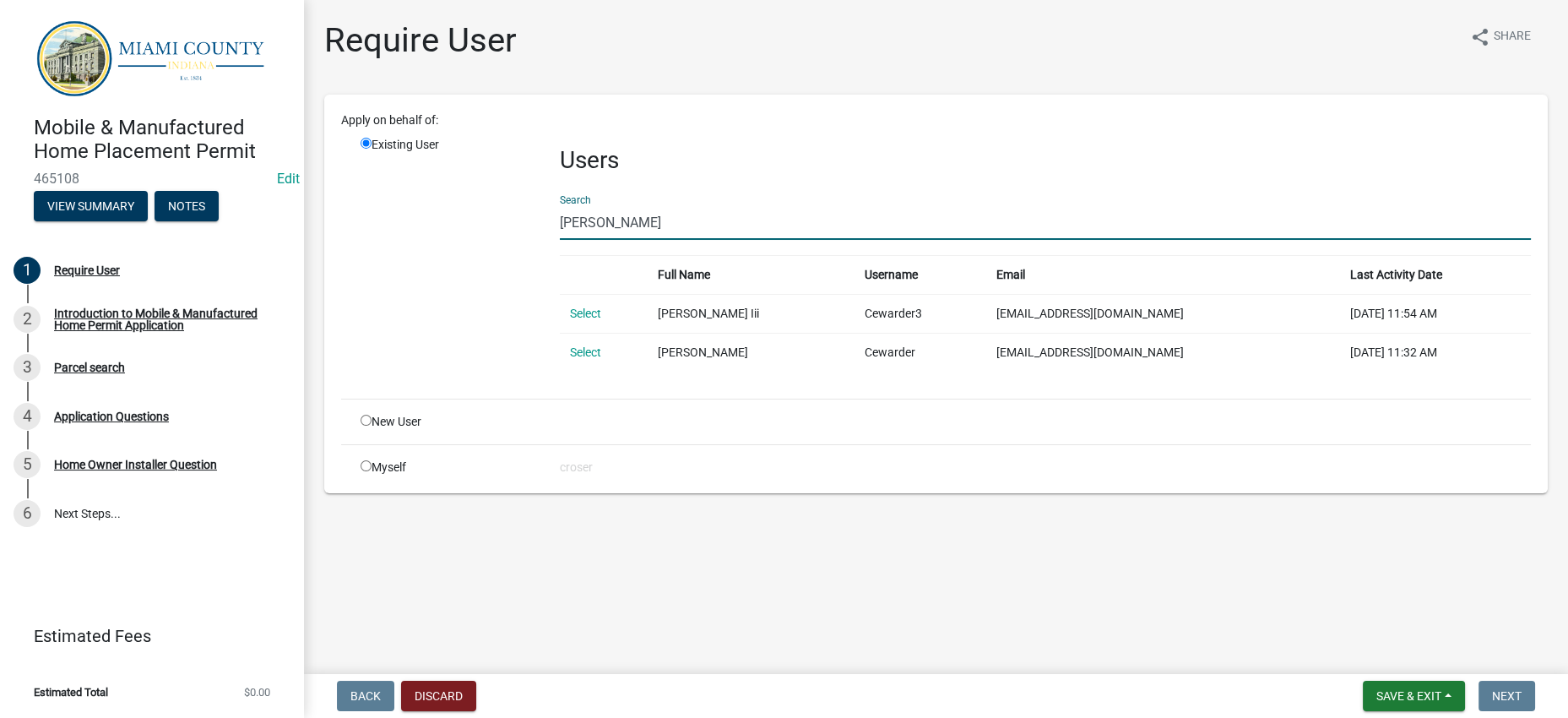
type input "[PERSON_NAME]"
click at [914, 11] on main "Require User share Share Apply on behalf of: Existing User Users Search [PERSON…" at bounding box center [935, 334] width 1264 height 667
click at [597, 359] on link "Select" at bounding box center [585, 352] width 32 height 13
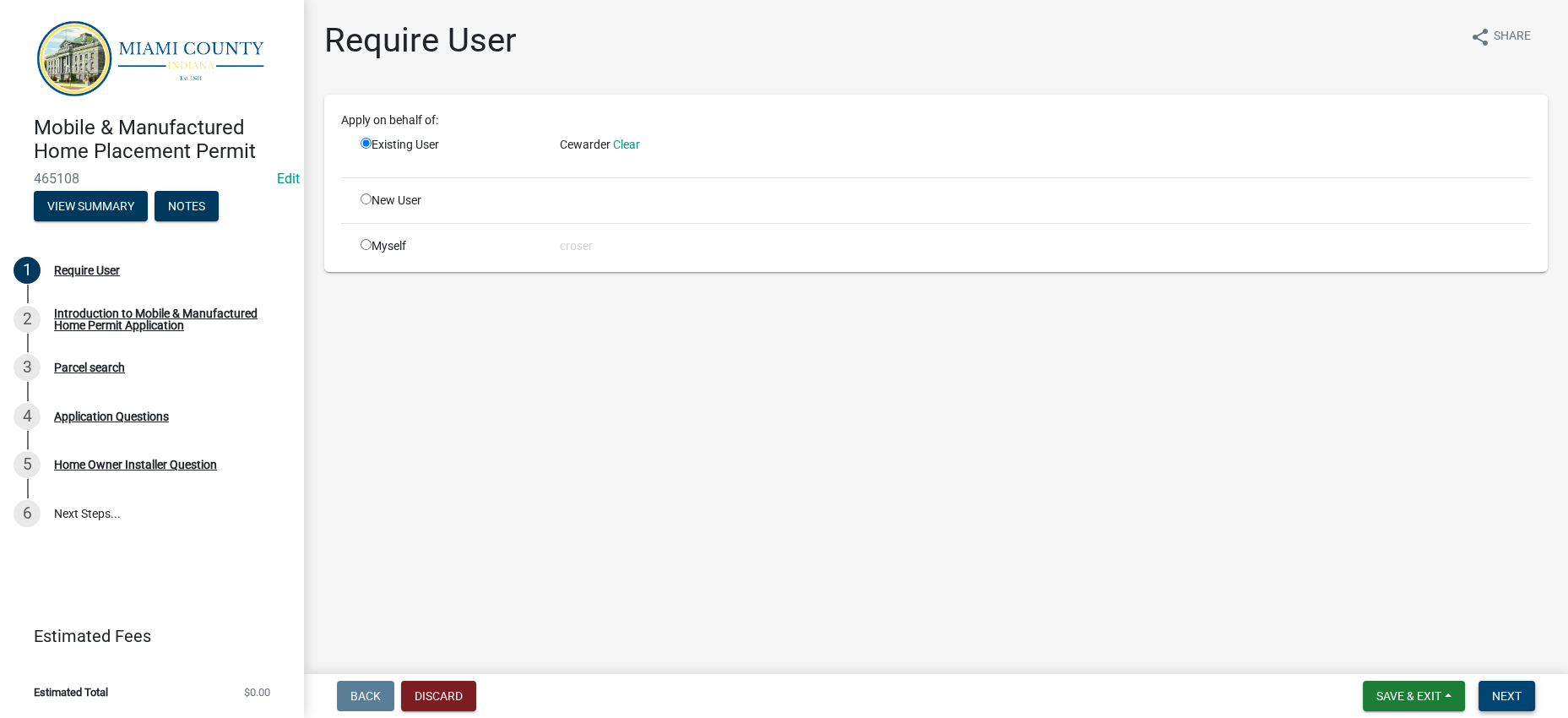
click at [1492, 693] on span "Next" at bounding box center [1507, 696] width 30 height 13
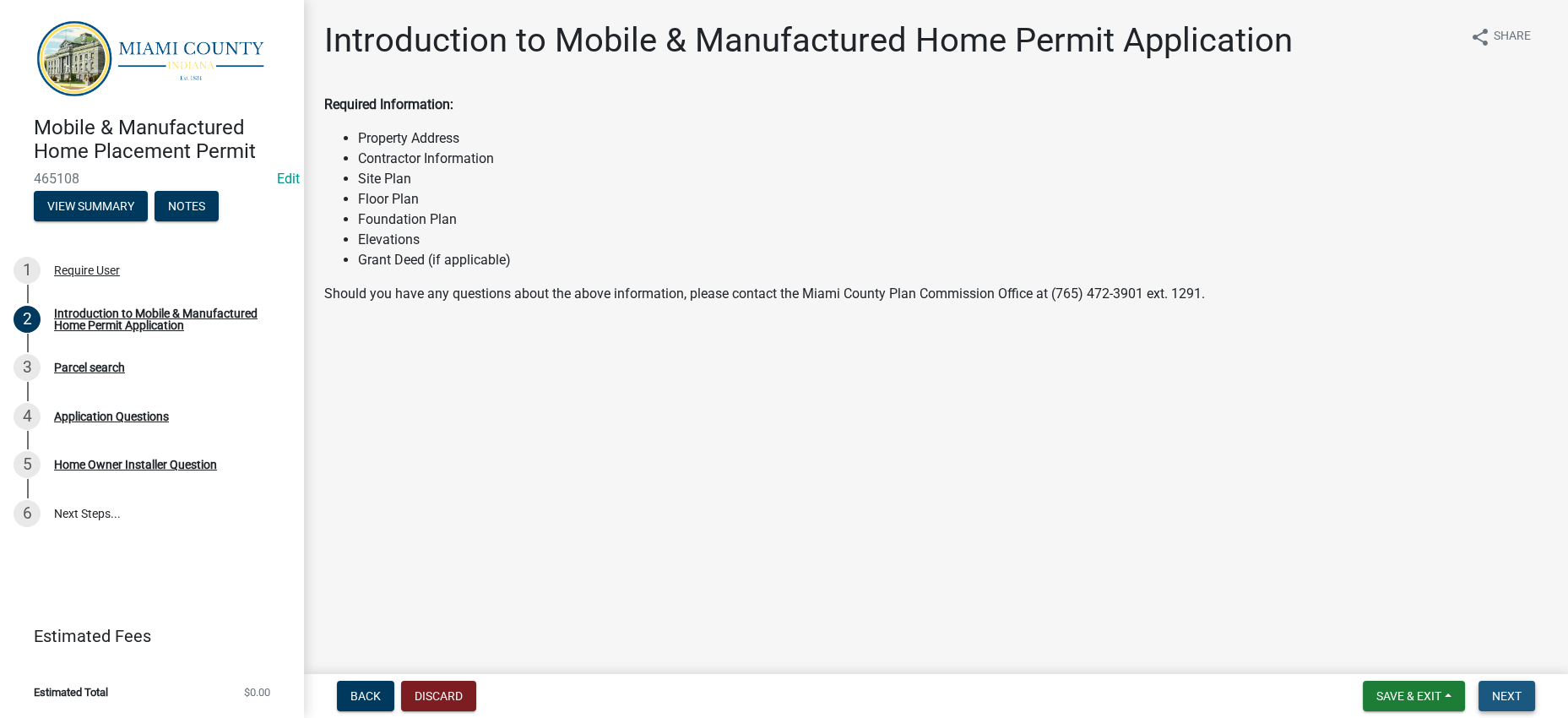
click at [1492, 690] on span "Next" at bounding box center [1507, 696] width 30 height 13
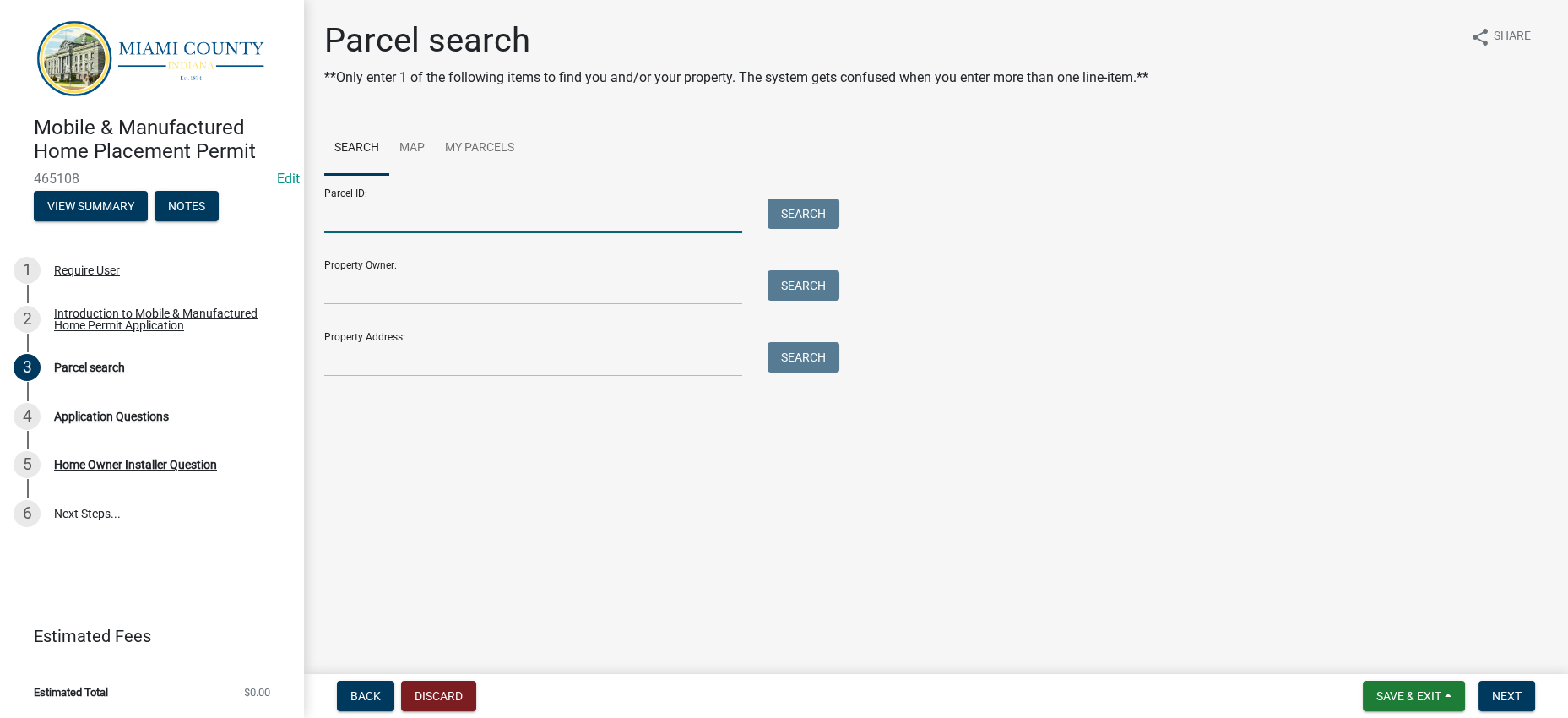
click at [414, 233] on input "Parcel ID:" at bounding box center [534, 216] width 418 height 35
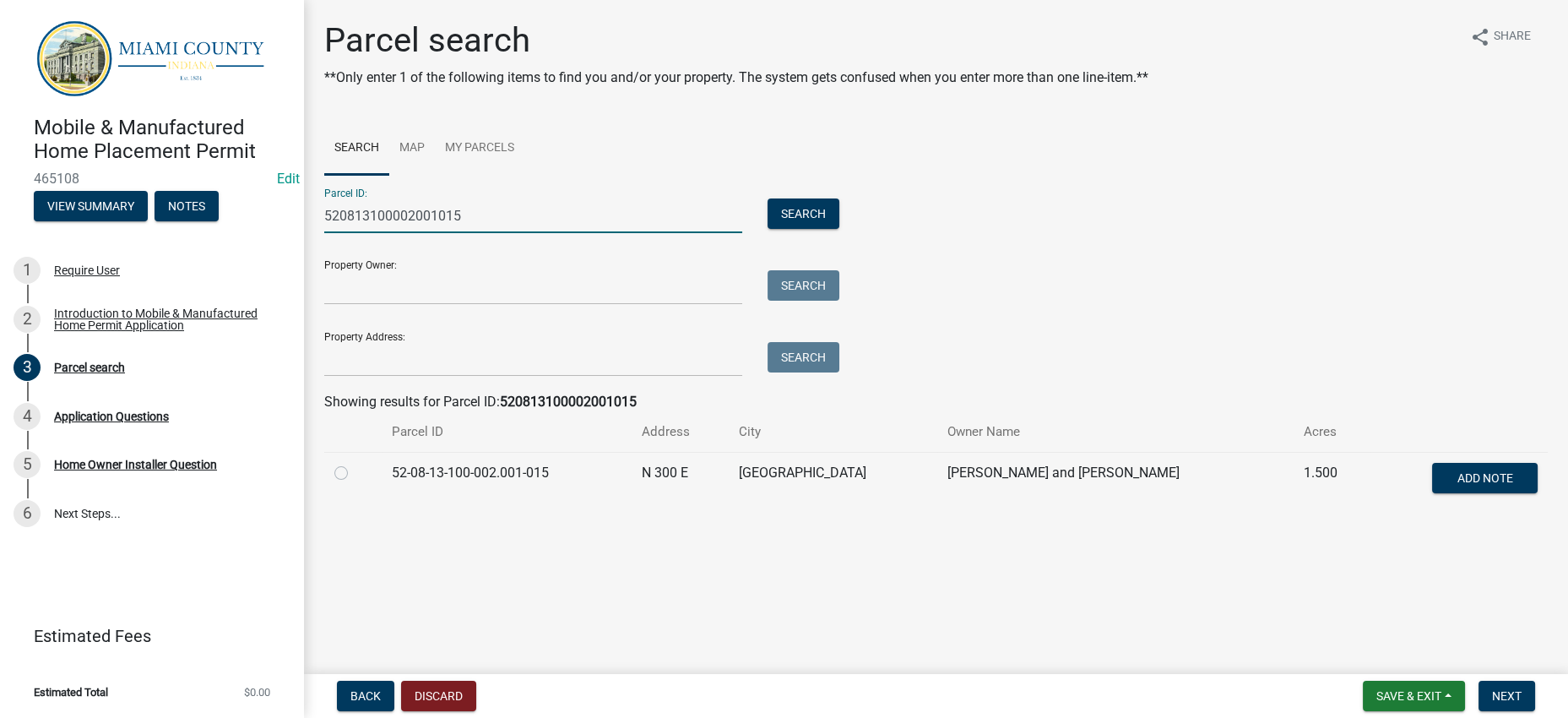
type input "520813100002001015"
click at [354, 463] on label at bounding box center [354, 463] width 0 height 0
click at [354, 474] on input "radio" at bounding box center [360, 468] width 11 height 11
radio input "true"
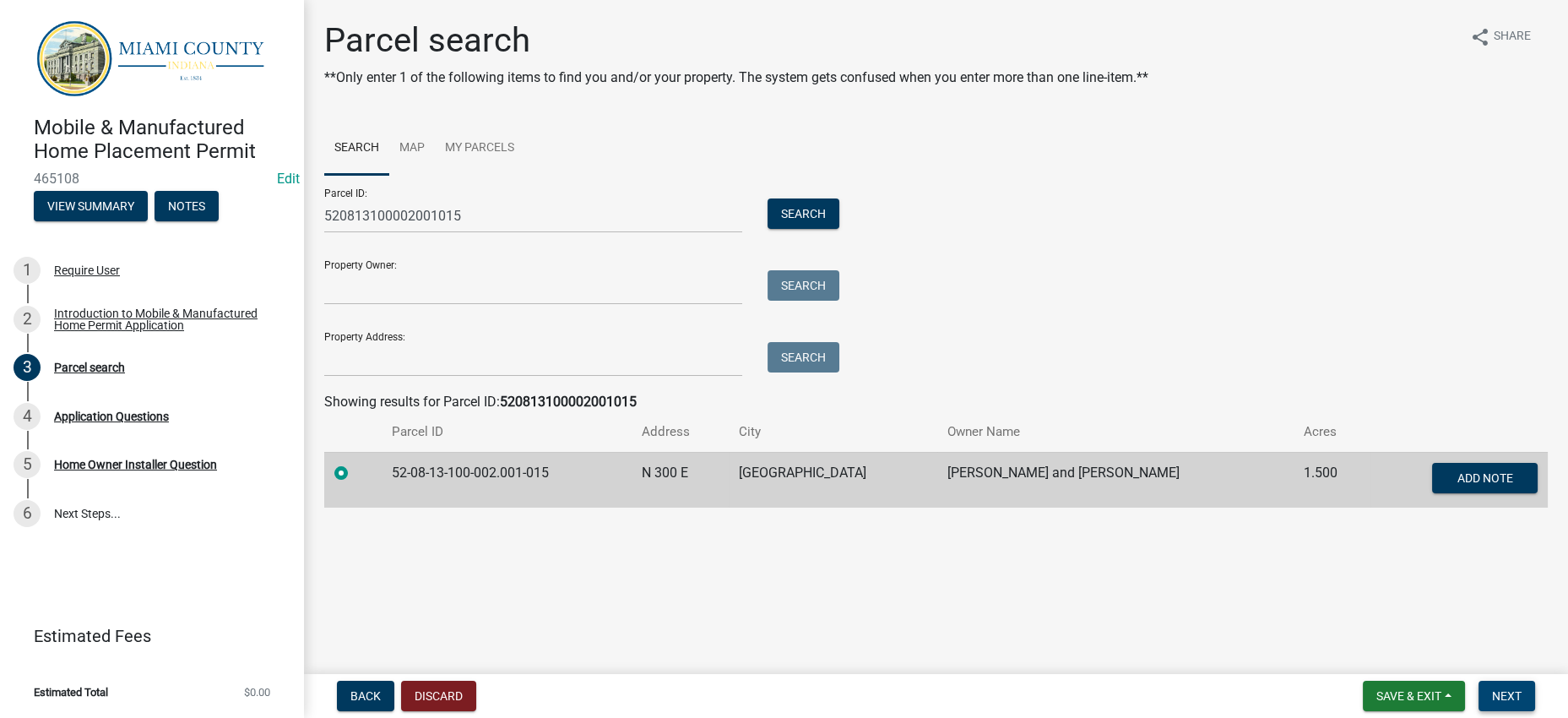
click at [1492, 690] on span "Next" at bounding box center [1507, 696] width 30 height 13
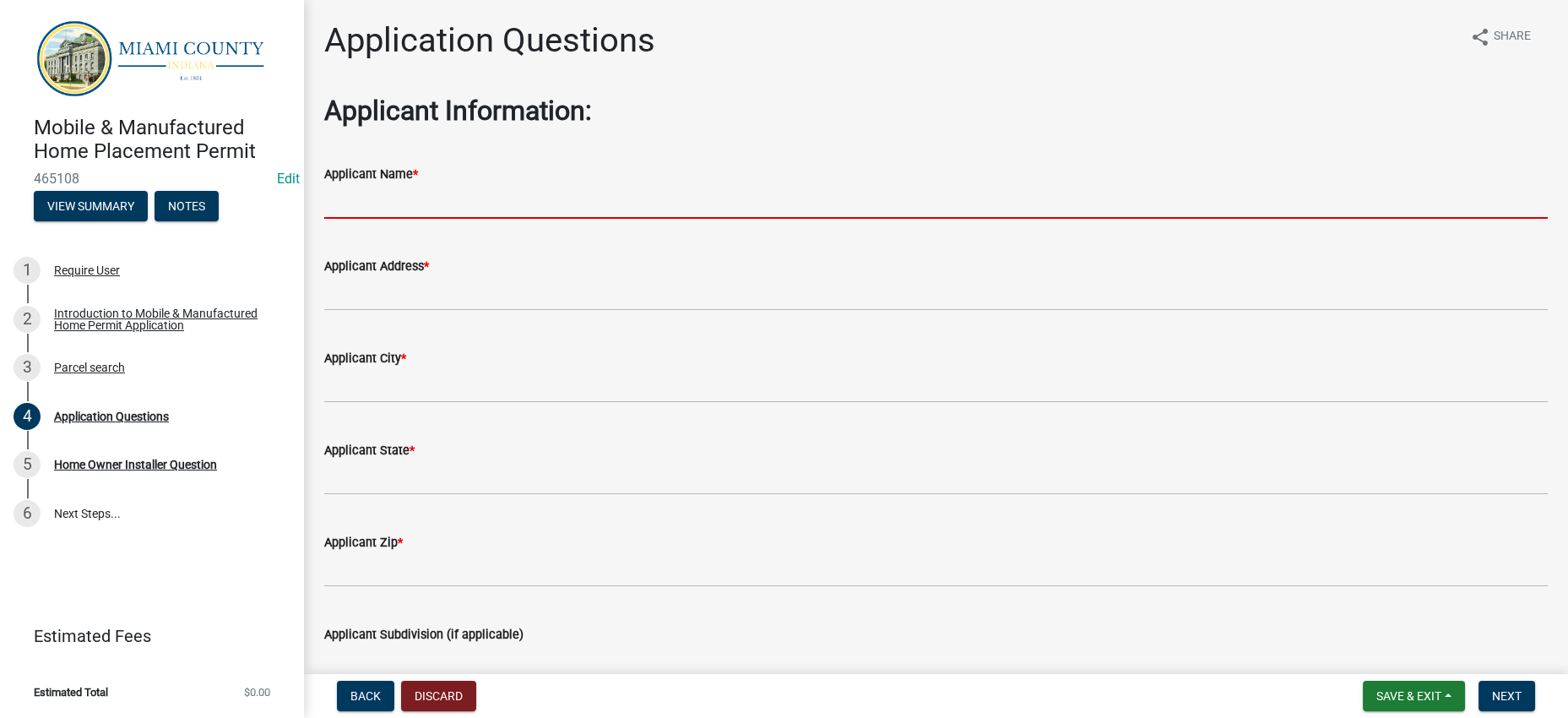
click at [472, 219] on input "Applicant Name *" at bounding box center [936, 201] width 1223 height 35
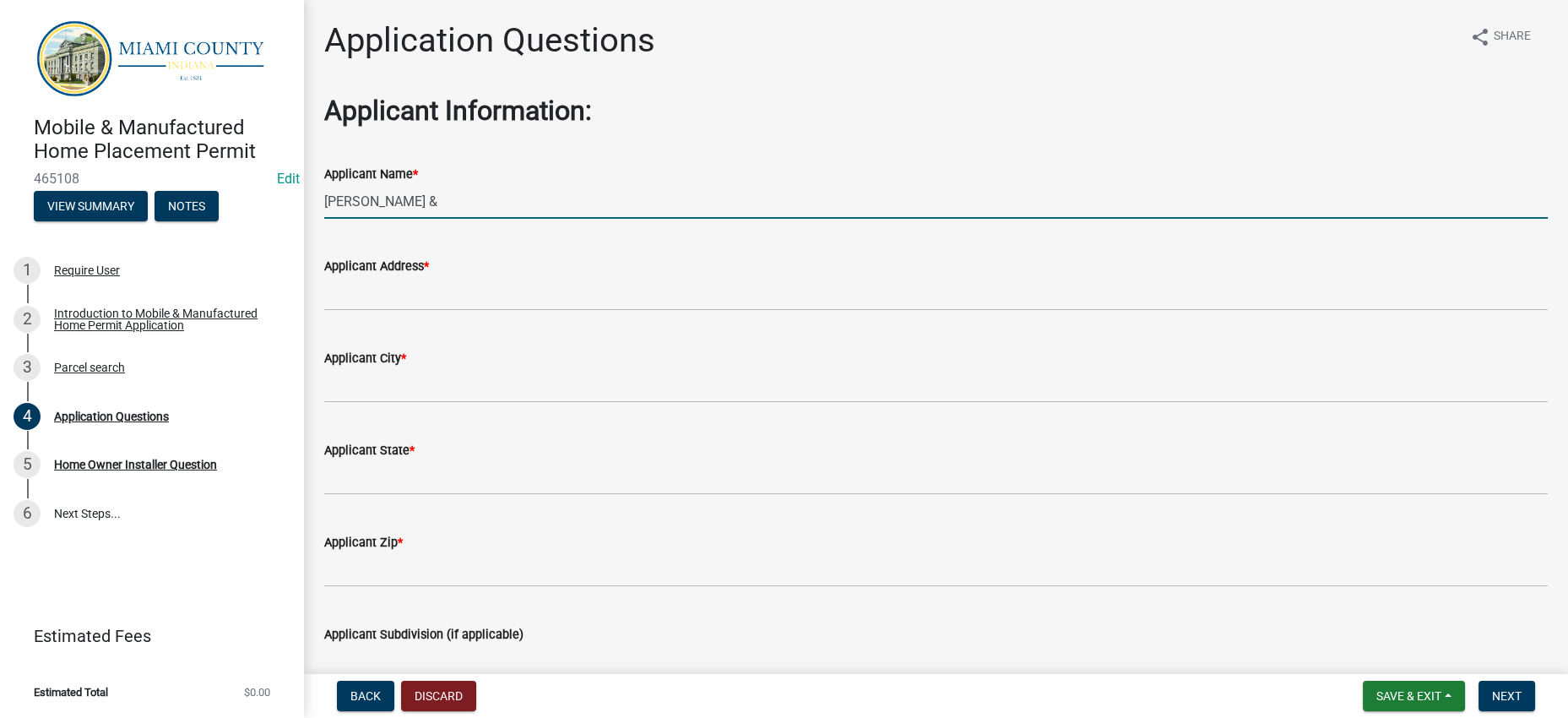
click at [483, 219] on input "[PERSON_NAME] &" at bounding box center [936, 201] width 1223 height 35
type input "[PERSON_NAME] & [PERSON_NAME]"
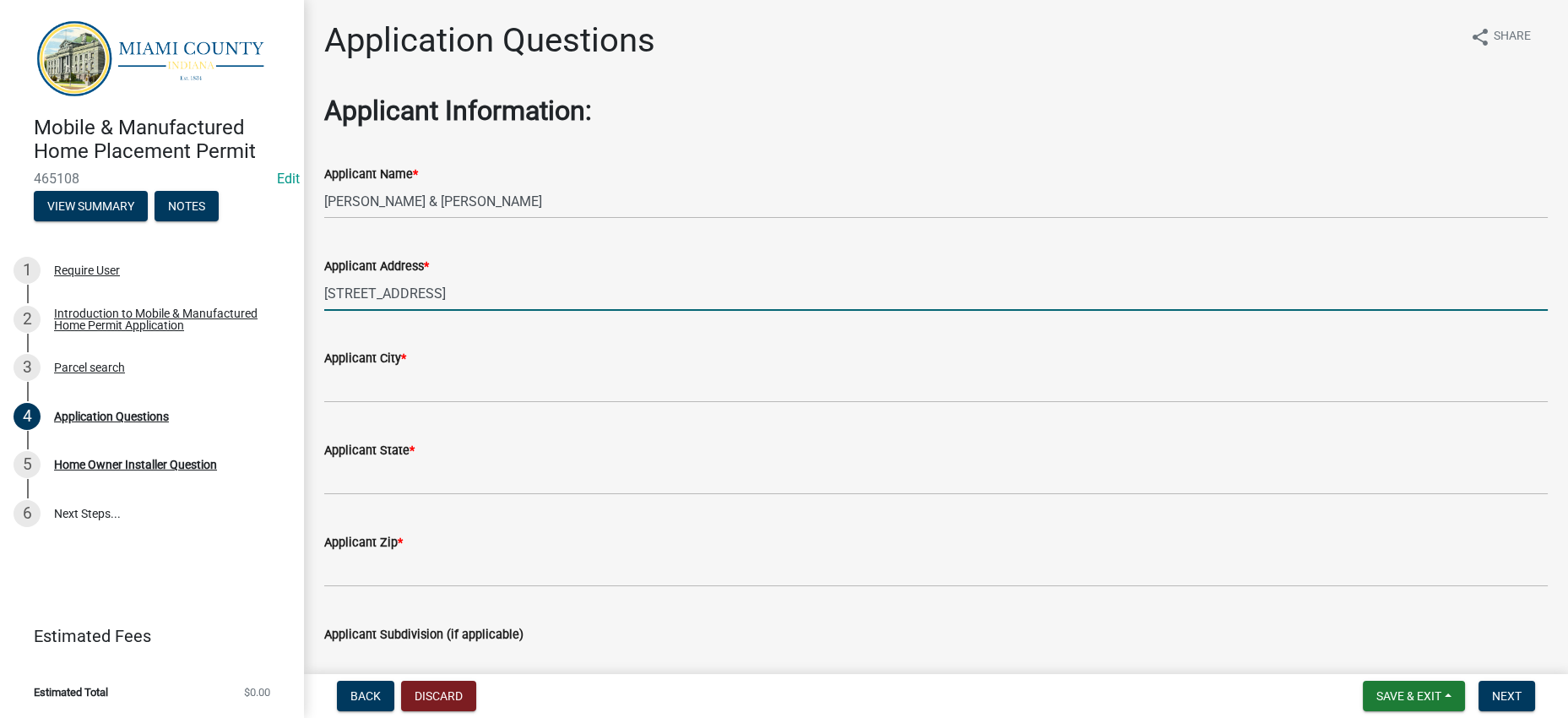
type input "[STREET_ADDRESS]"
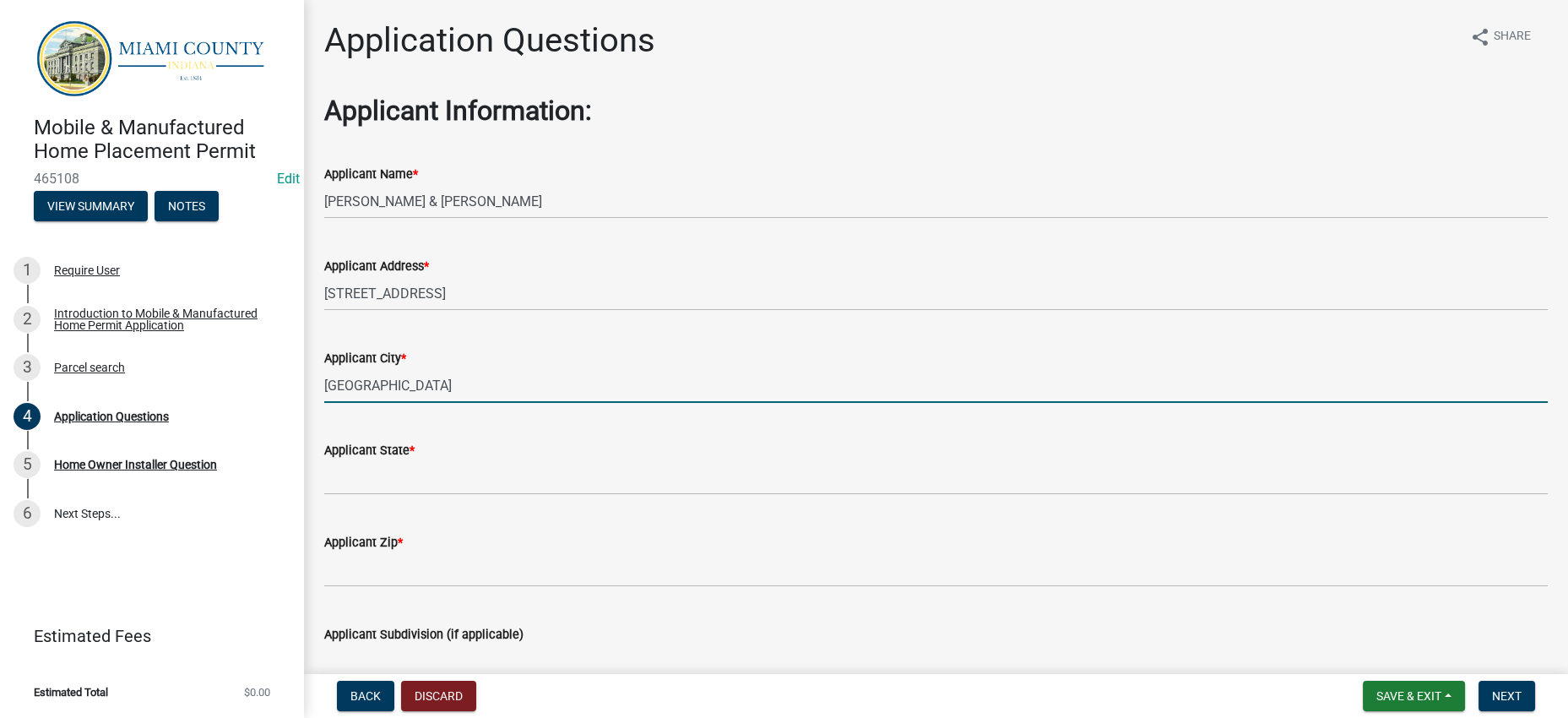
type input "[GEOGRAPHIC_DATA]"
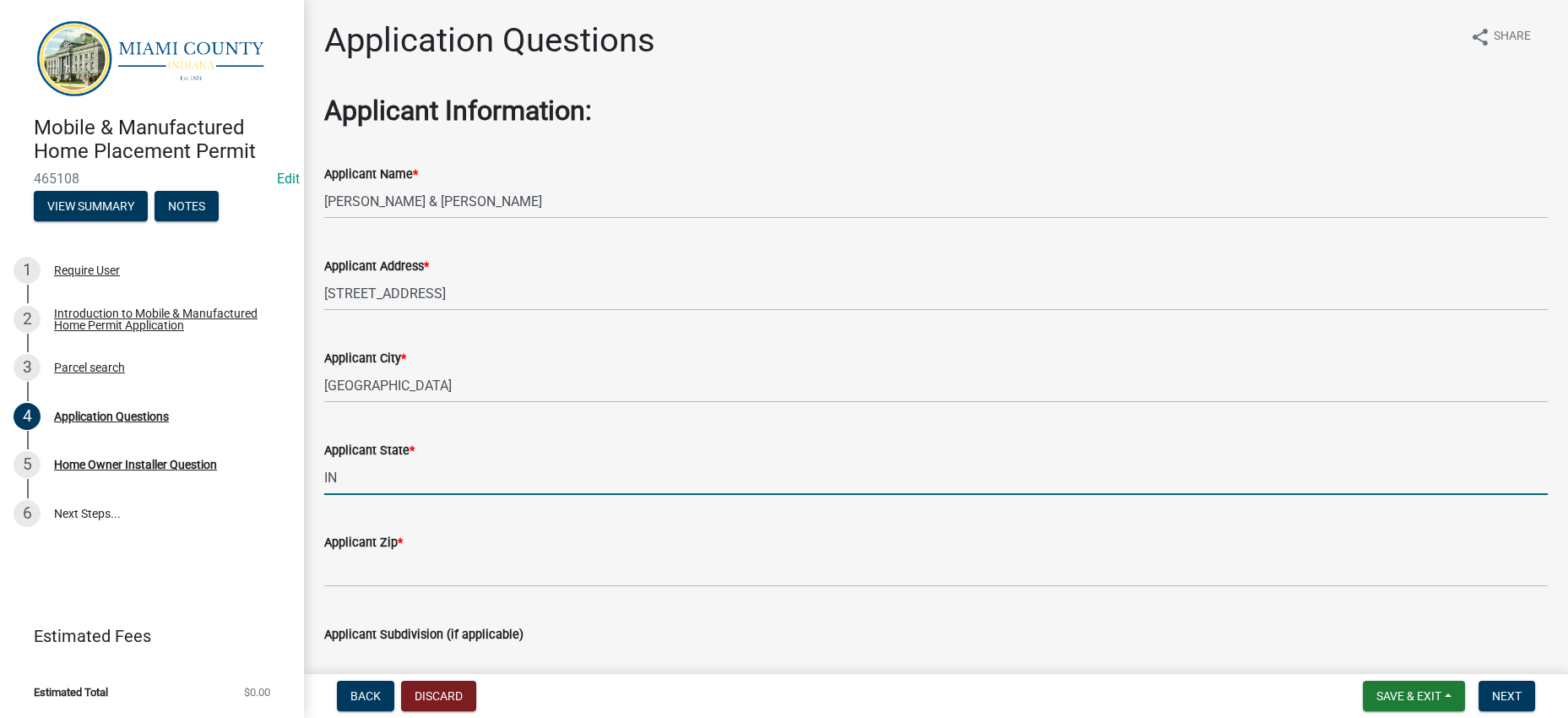
type input "IN"
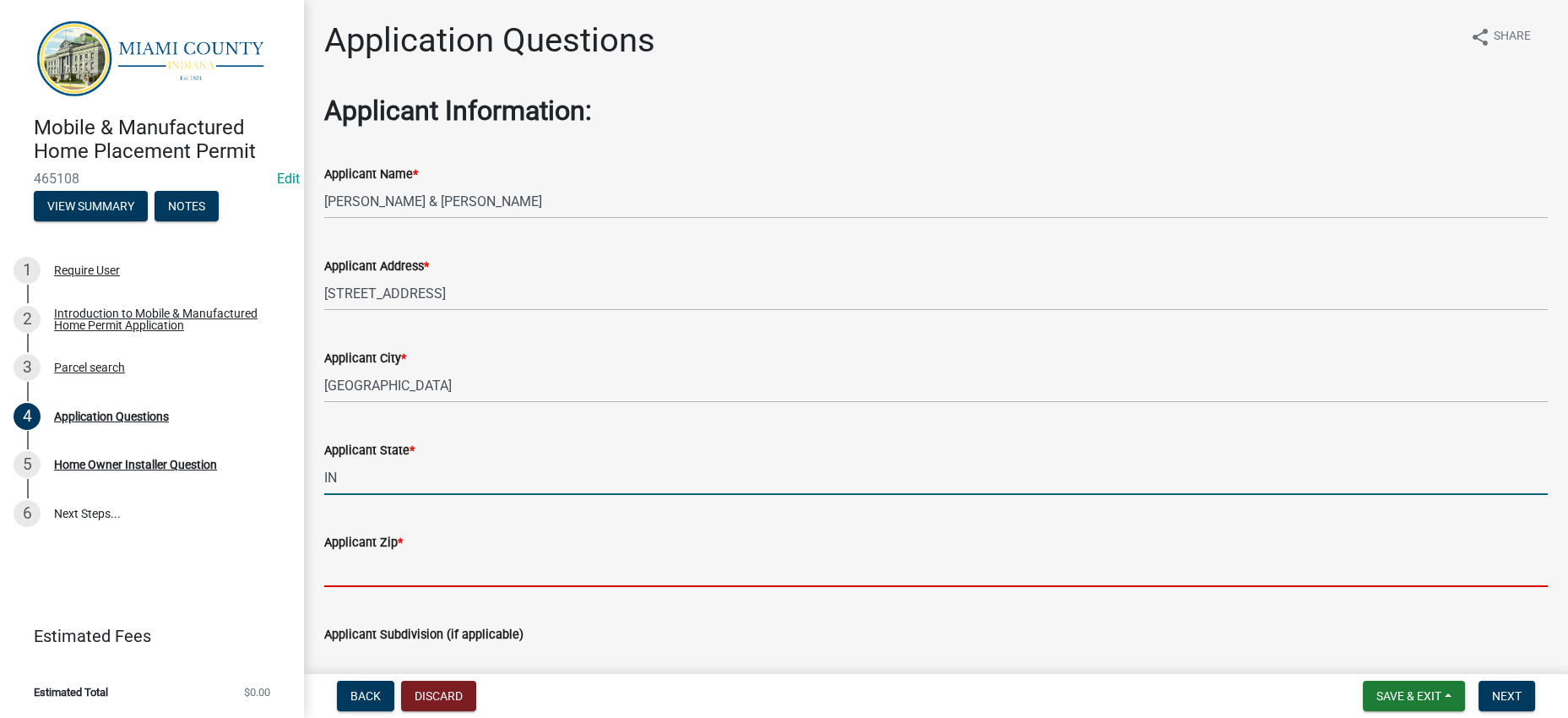
scroll to position [377, 0]
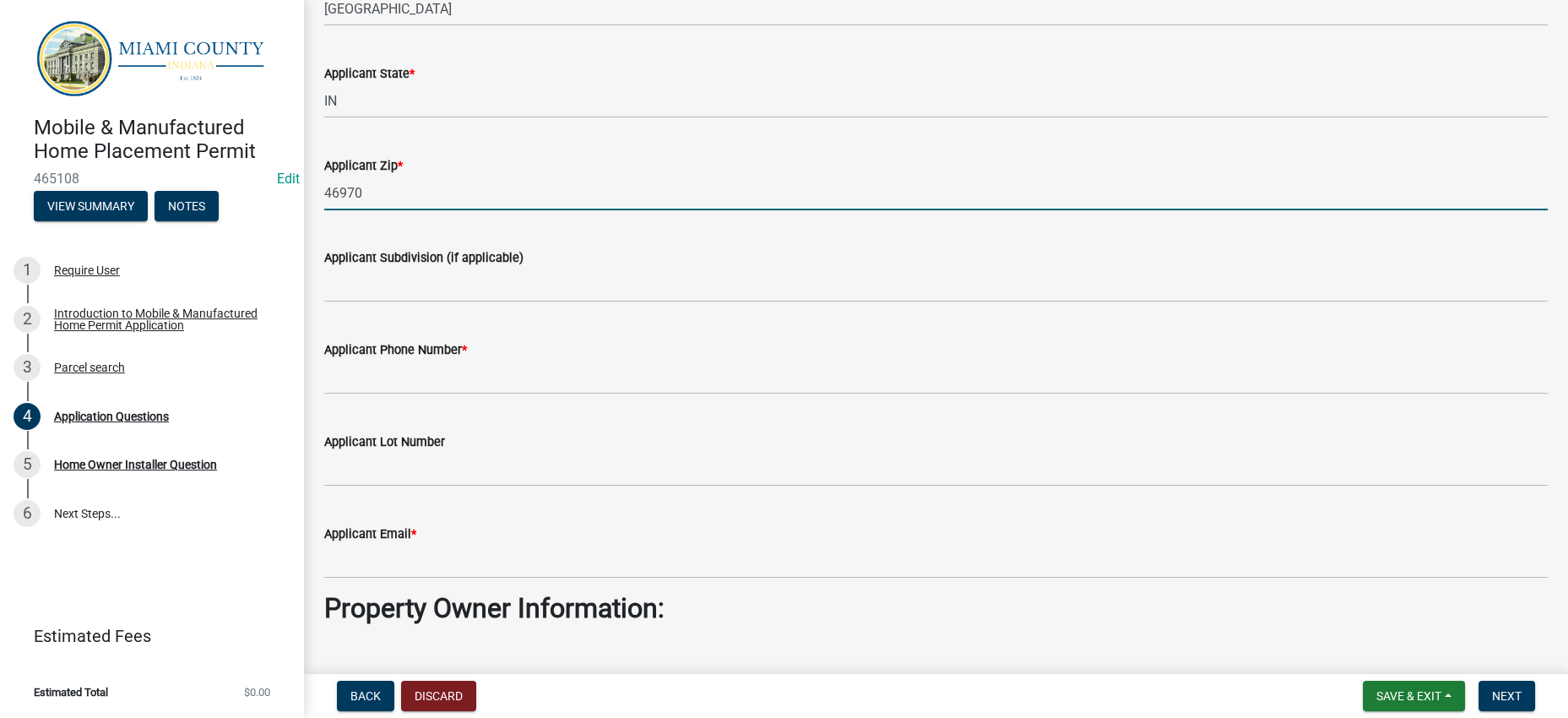
type input "46970"
click at [360, 302] on div "Applicant Subdivision (if applicable)" at bounding box center [936, 264] width 1223 height 79
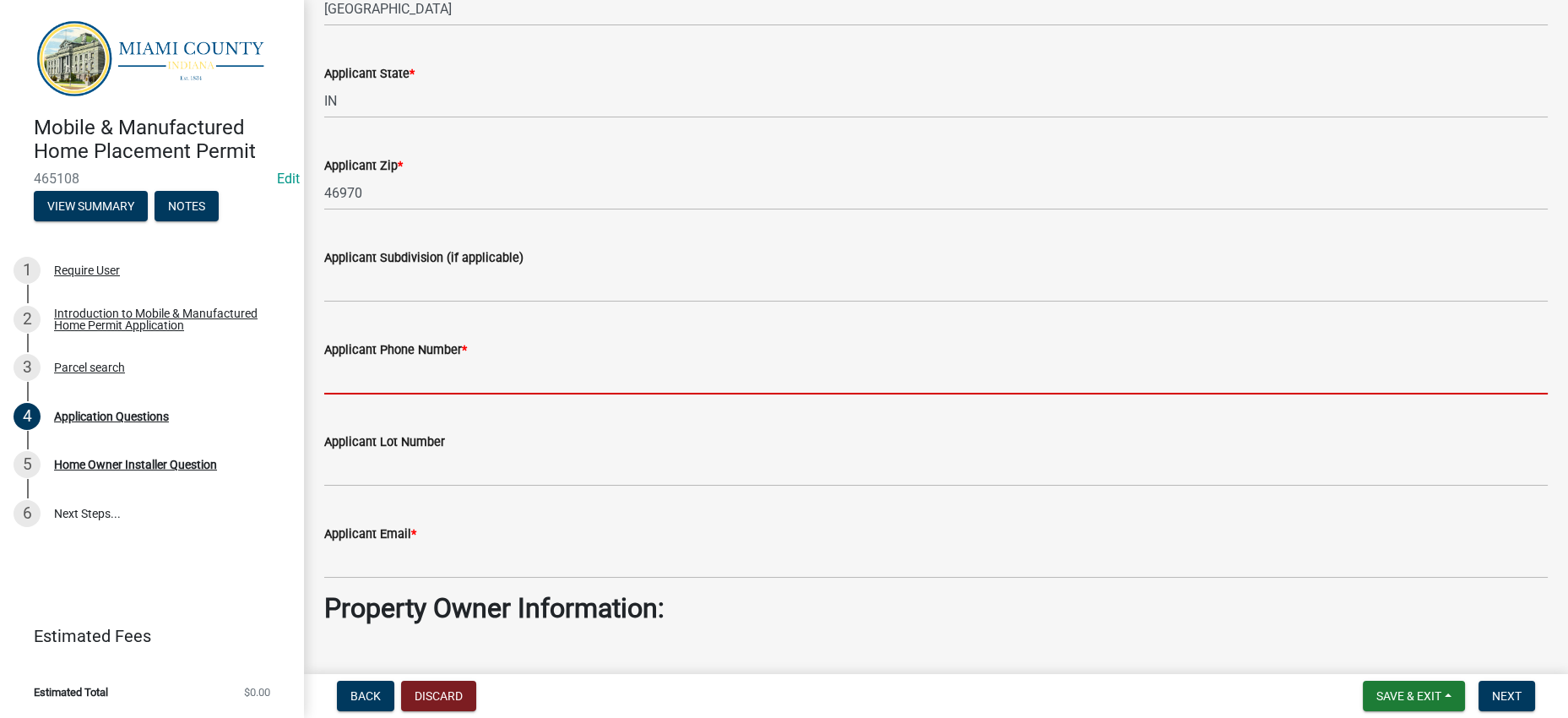
click at [411, 395] on input "Applicant Phone Number *" at bounding box center [936, 377] width 1223 height 35
click at [394, 395] on div "Applicant Phone Number *" at bounding box center [936, 355] width 1223 height 79
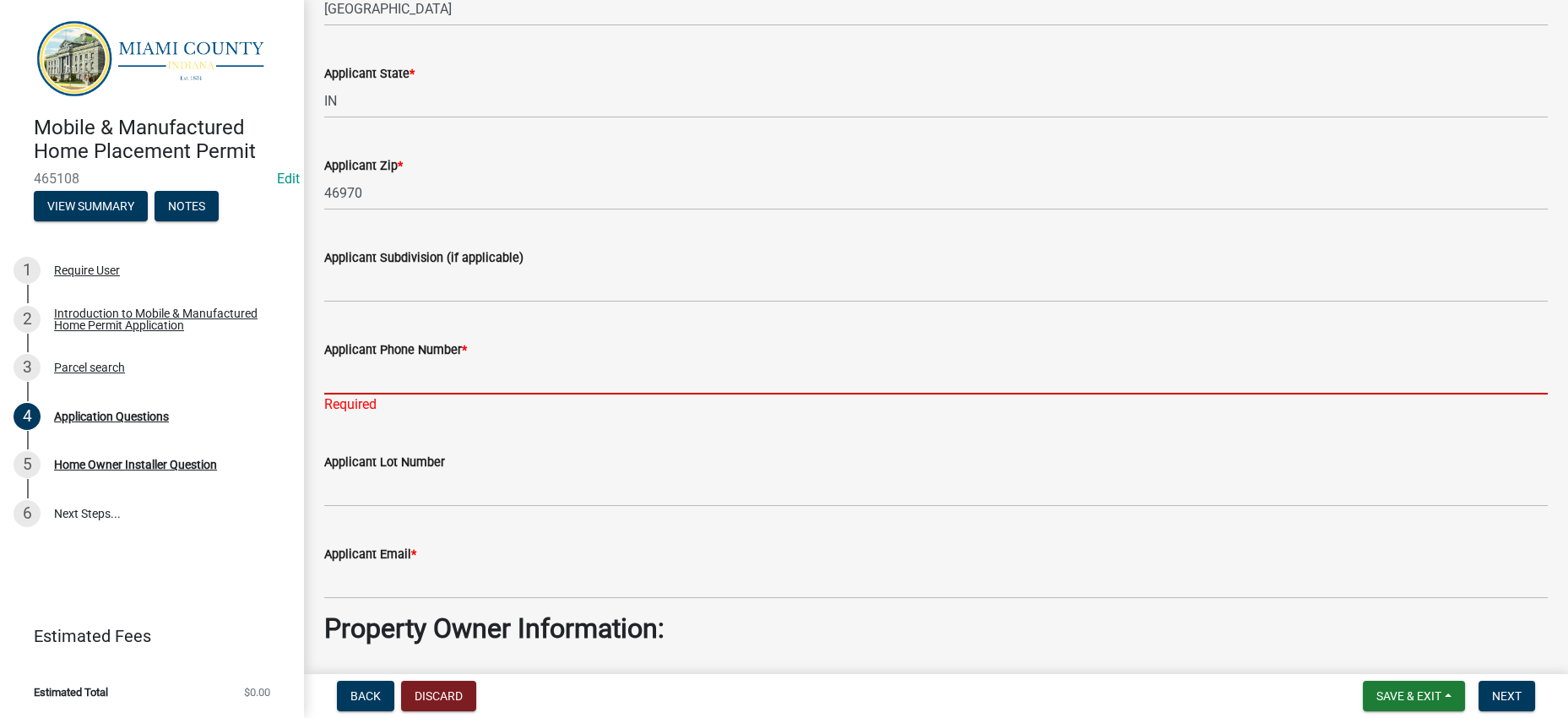
drag, startPoint x: 407, startPoint y: 563, endPoint x: 378, endPoint y: 506, distance: 64.0
click at [407, 395] on input "Applicant Phone Number *" at bounding box center [936, 377] width 1223 height 35
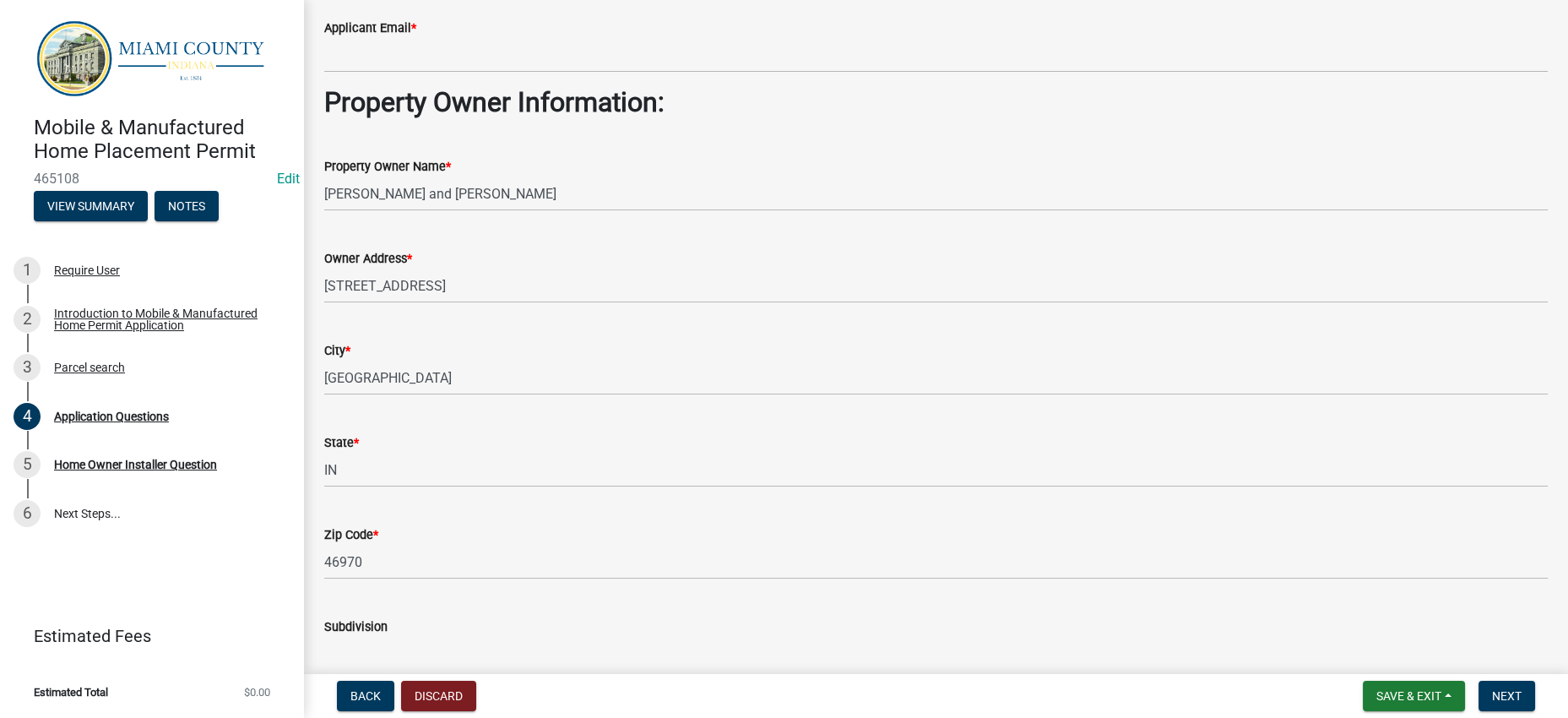
scroll to position [905, 0]
type input "[PHONE_NUMBER]"
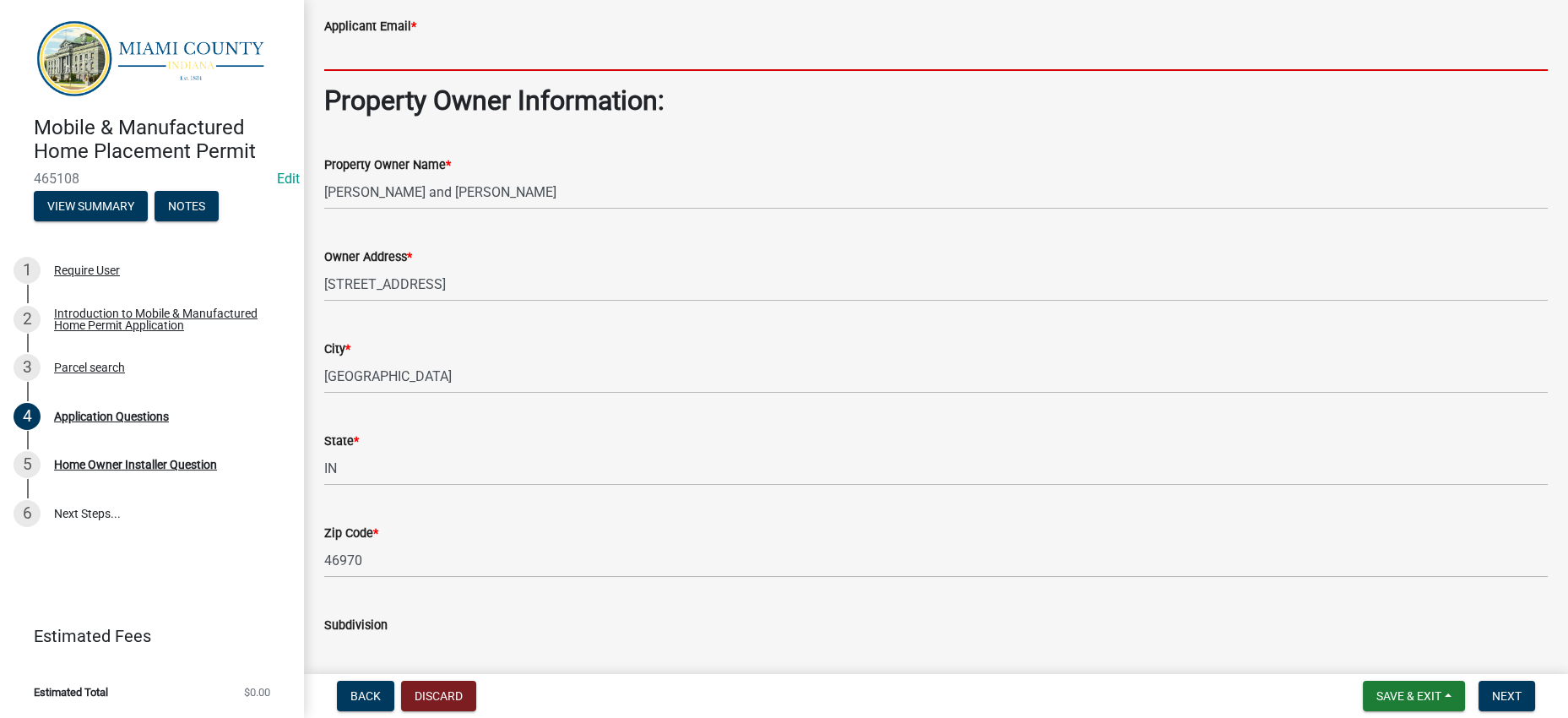
click at [500, 71] on input "Applicant Email *" at bounding box center [936, 53] width 1223 height 35
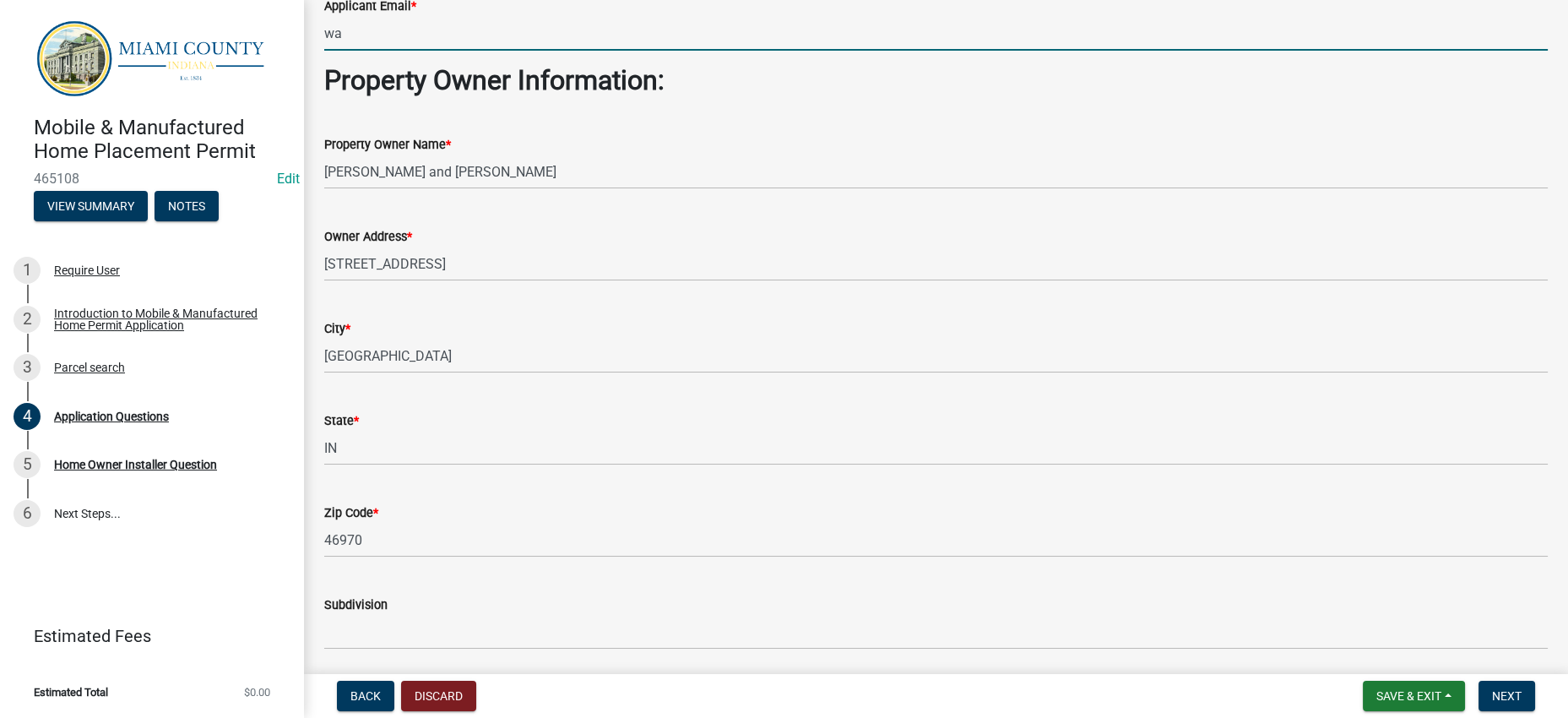
type input "w"
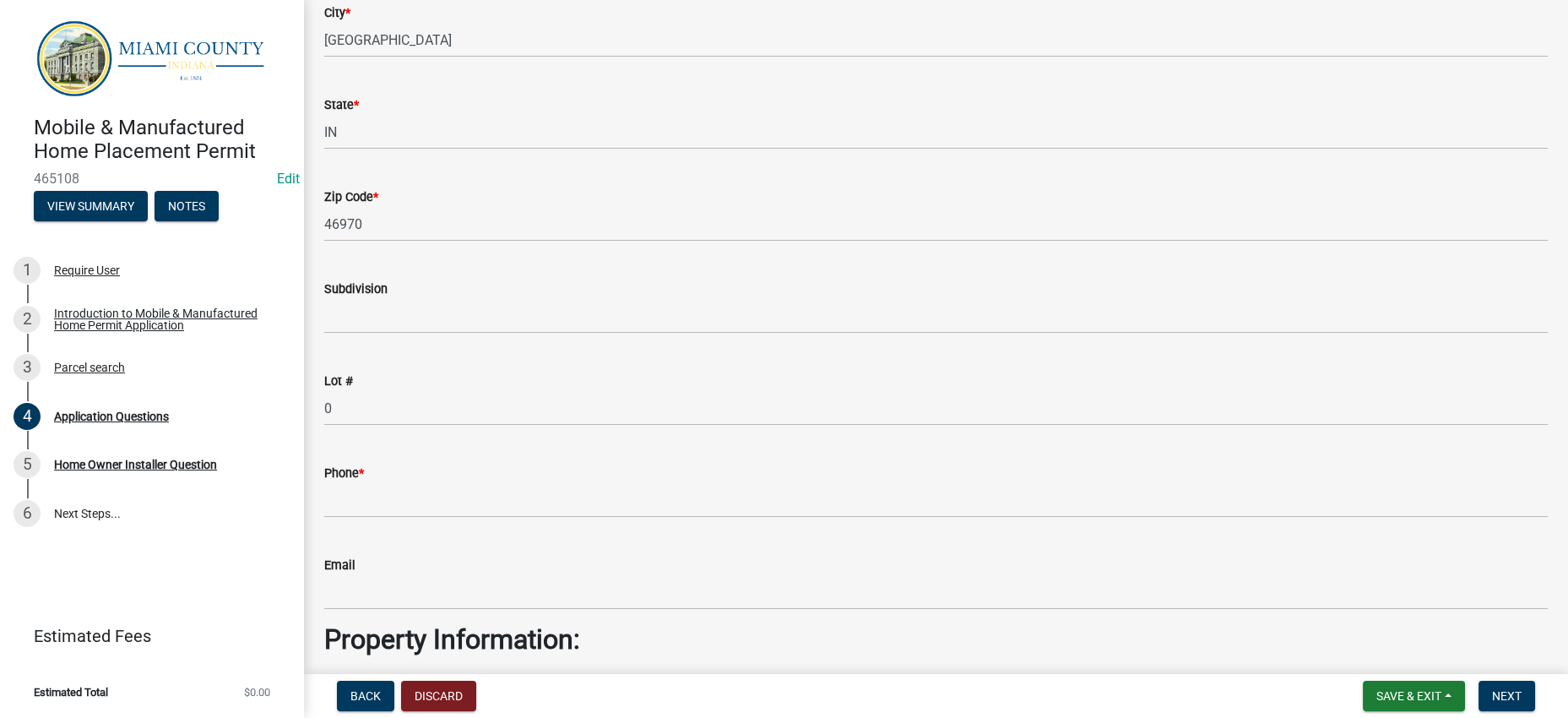
scroll to position [1222, 0]
type input "[EMAIL_ADDRESS][DOMAIN_NAME]"
drag, startPoint x: 384, startPoint y: 120, endPoint x: 323, endPoint y: 119, distance: 61.0
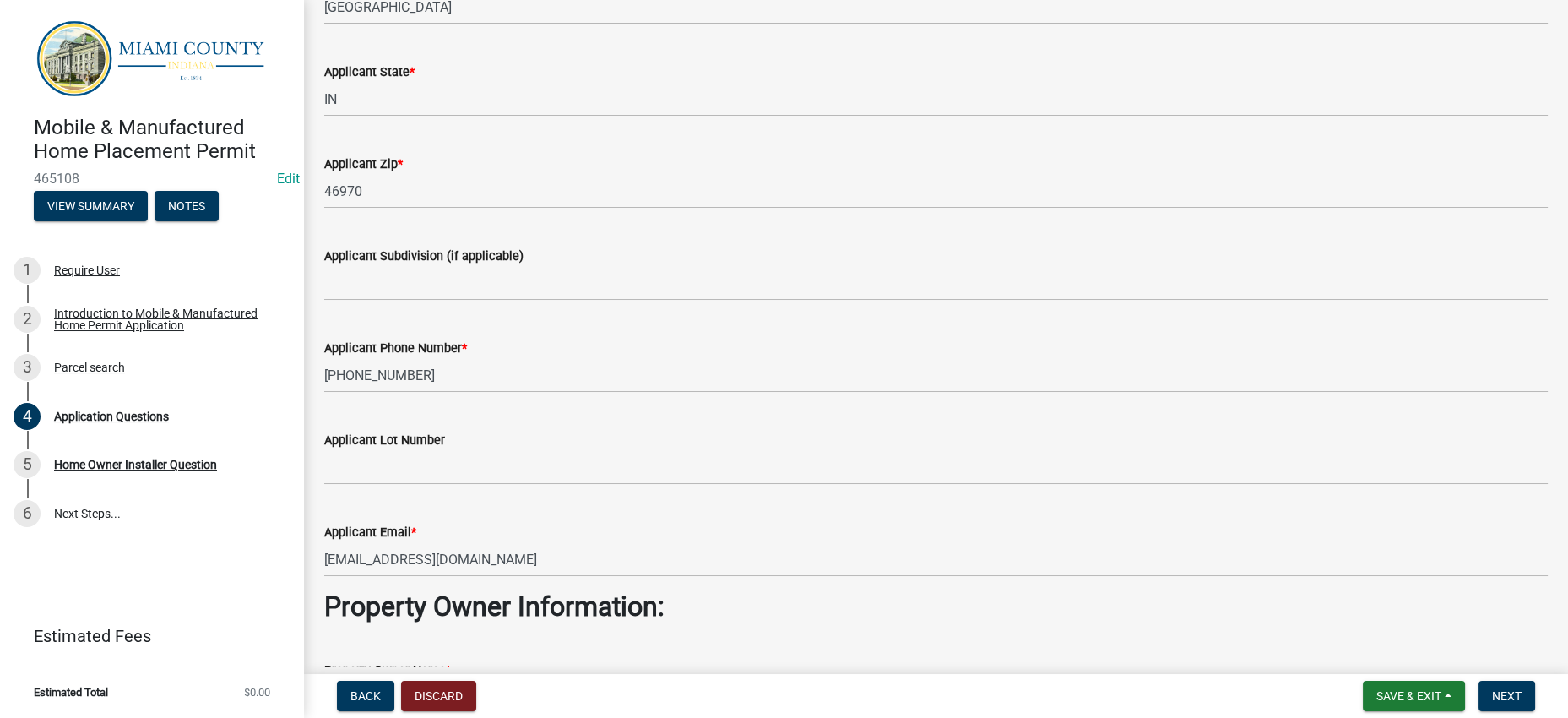
scroll to position [377, 0]
type input "[PERSON_NAME] and [PERSON_NAME]"
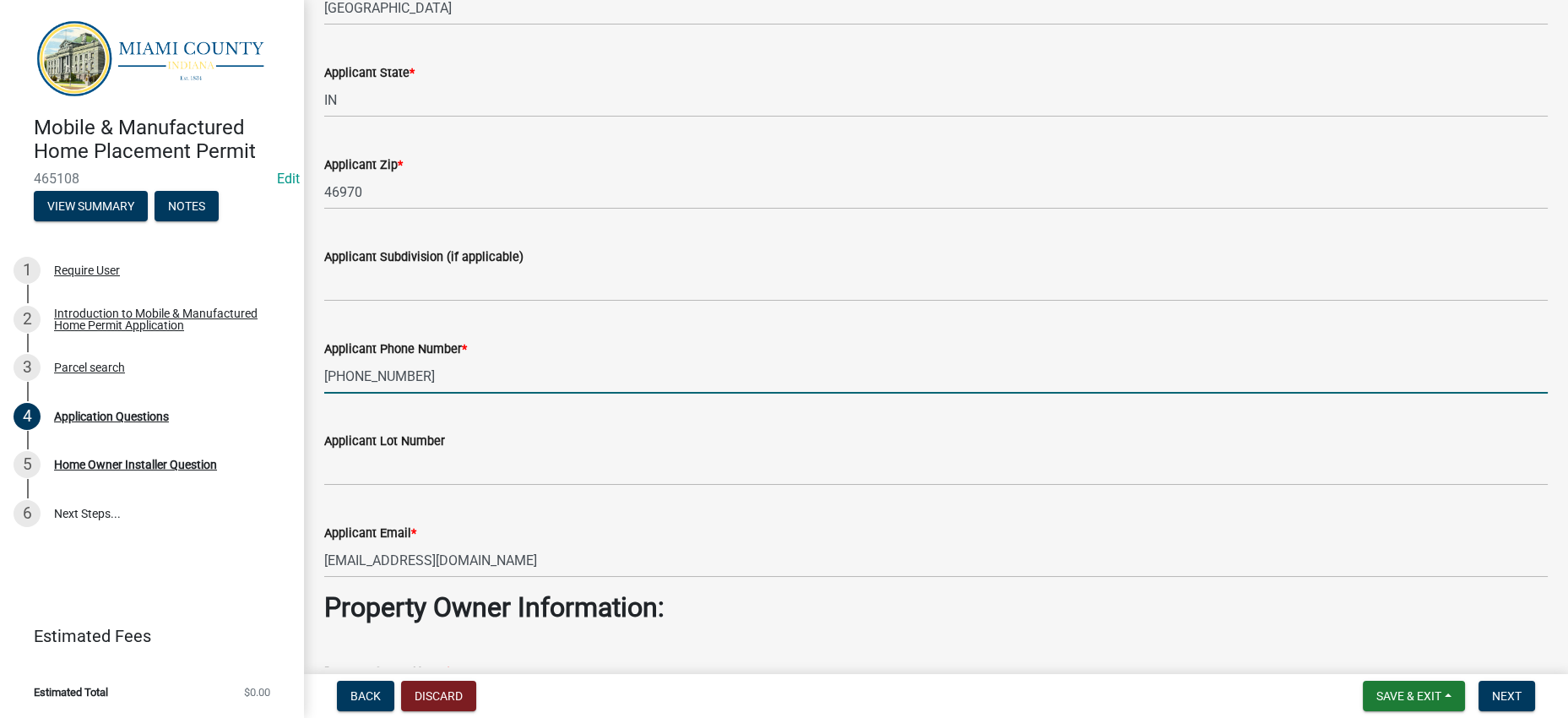
drag, startPoint x: 470, startPoint y: 566, endPoint x: 317, endPoint y: 559, distance: 153.2
click at [317, 394] on div "Applicant Phone Number * [PHONE_NUMBER]" at bounding box center [935, 355] width 1249 height 79
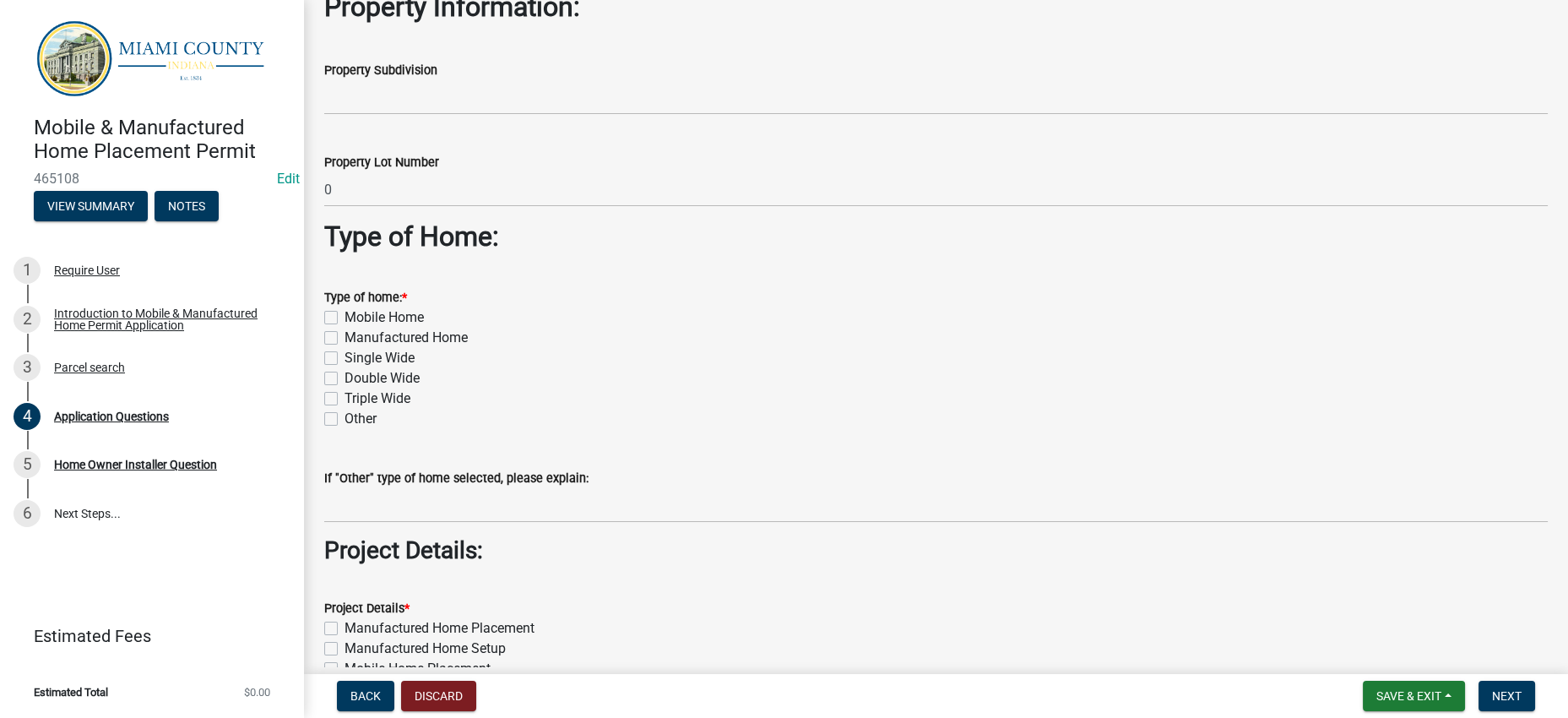
scroll to position [1855, 0]
paste input "[PHONE_NUMBER]"
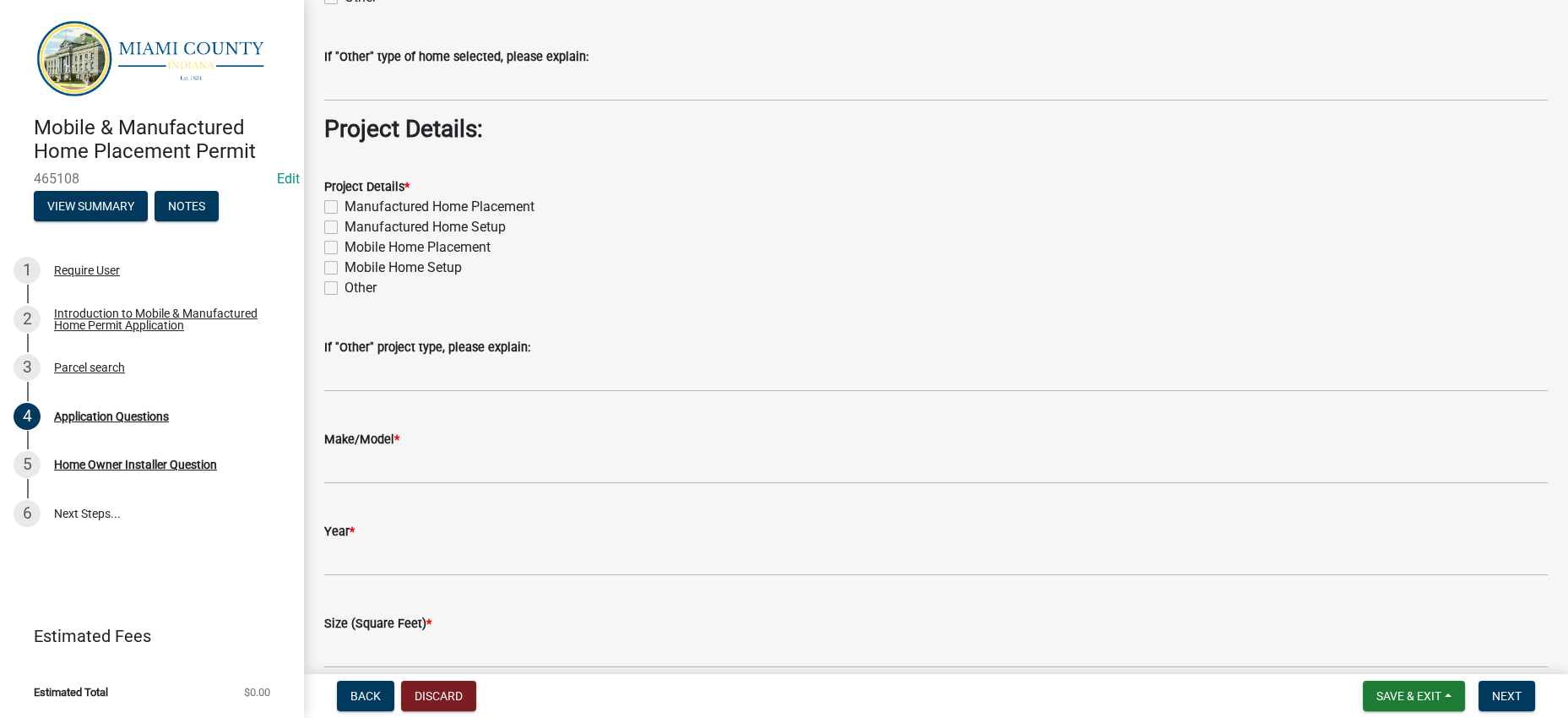
scroll to position [2277, 0]
type input "[PHONE_NUMBER]"
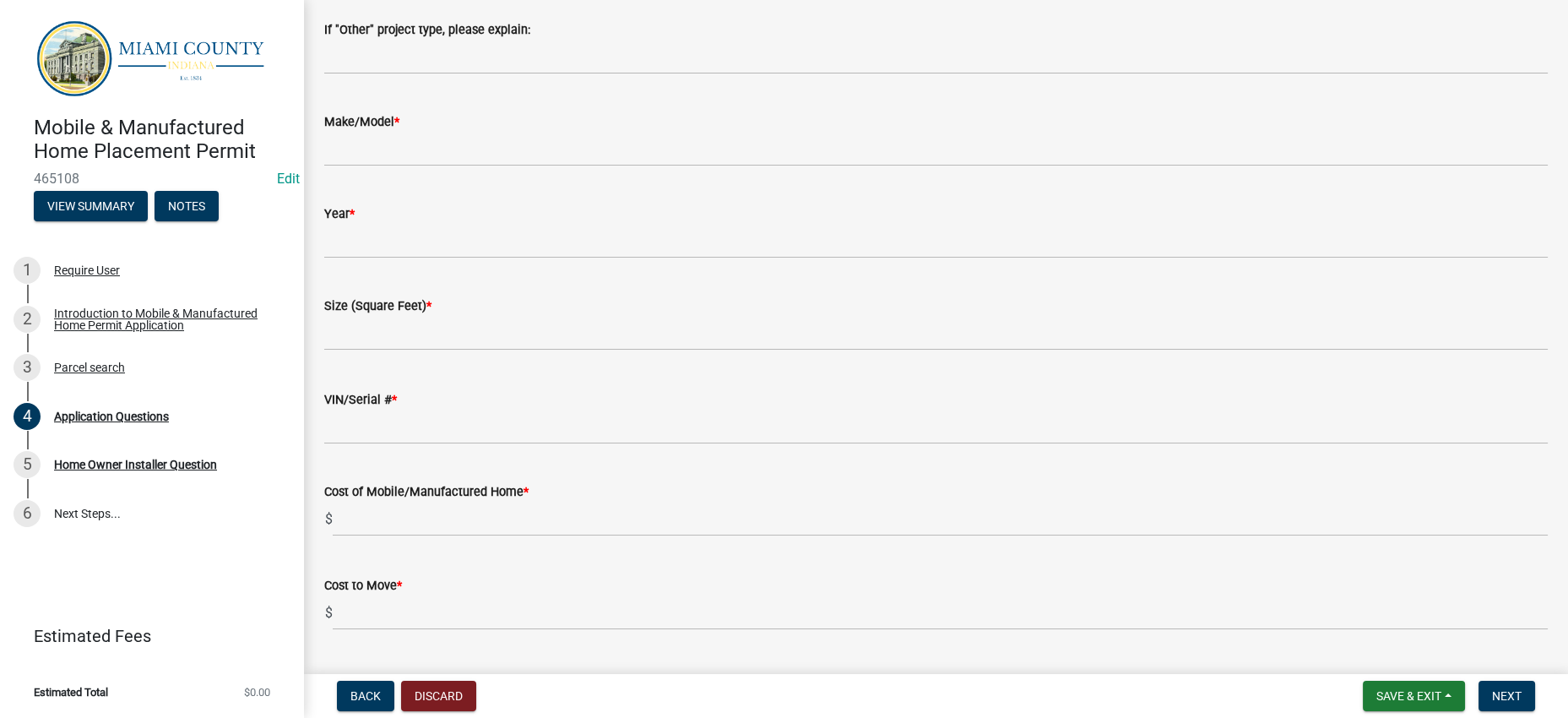
scroll to position [2594, 0]
checkbox input "true"
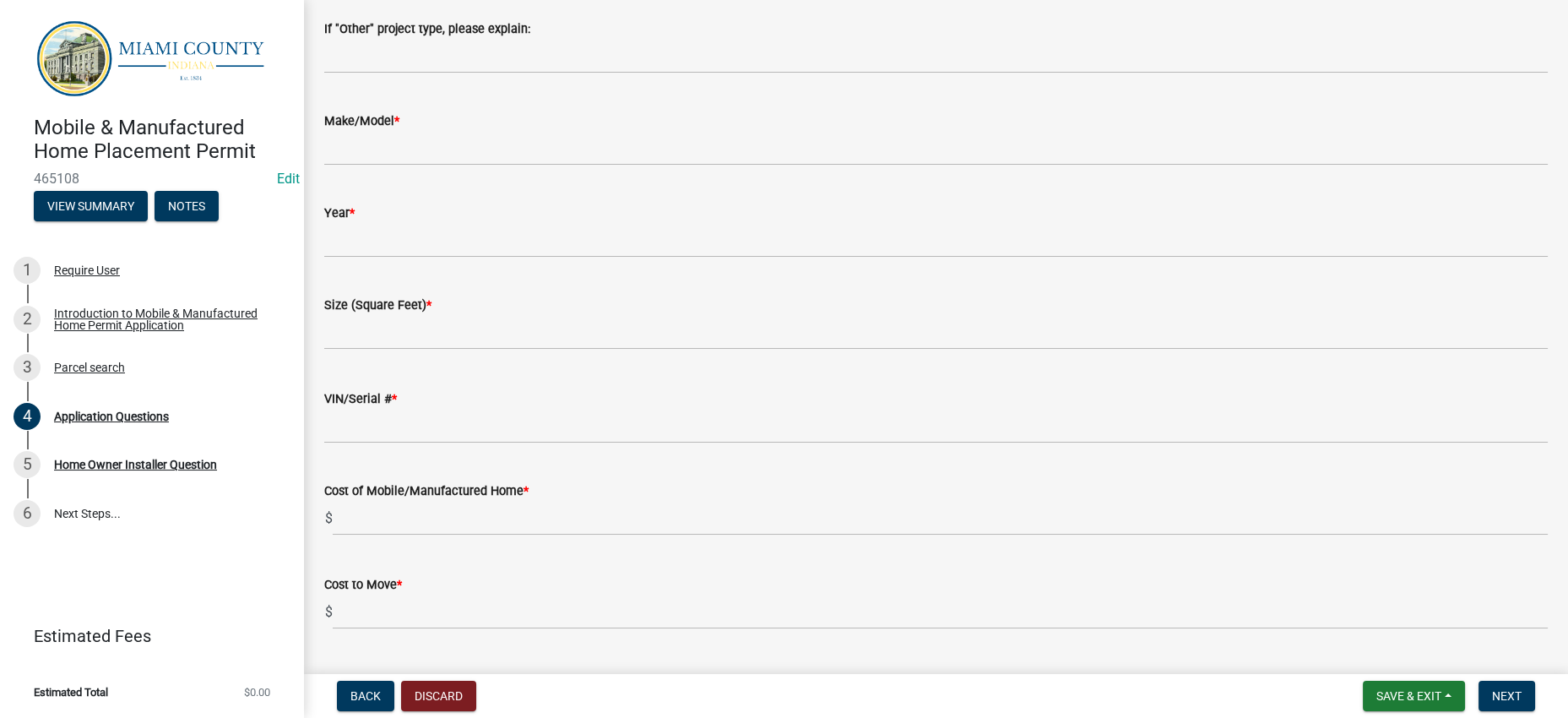
checkbox input "false"
checkbox input "true"
checkbox input "false"
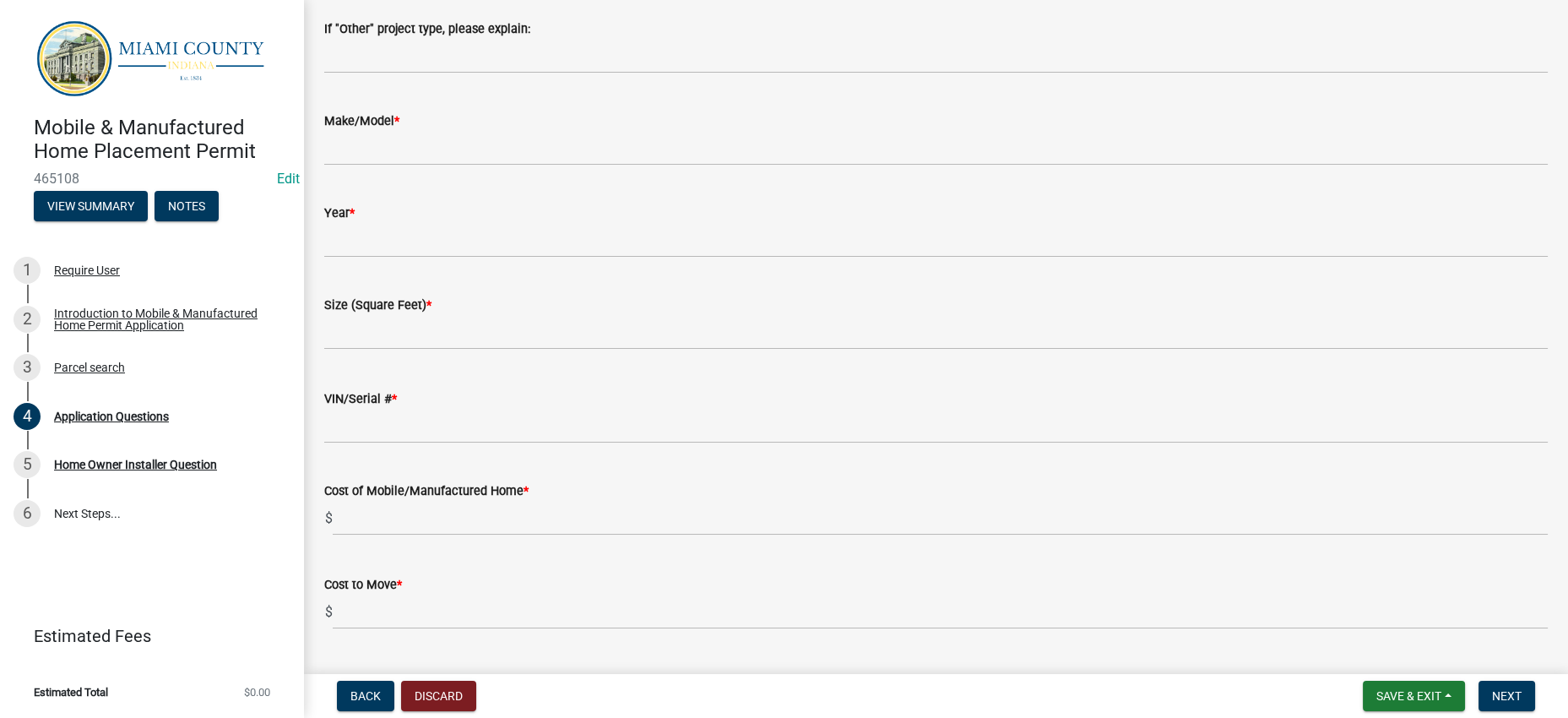
checkbox input "false"
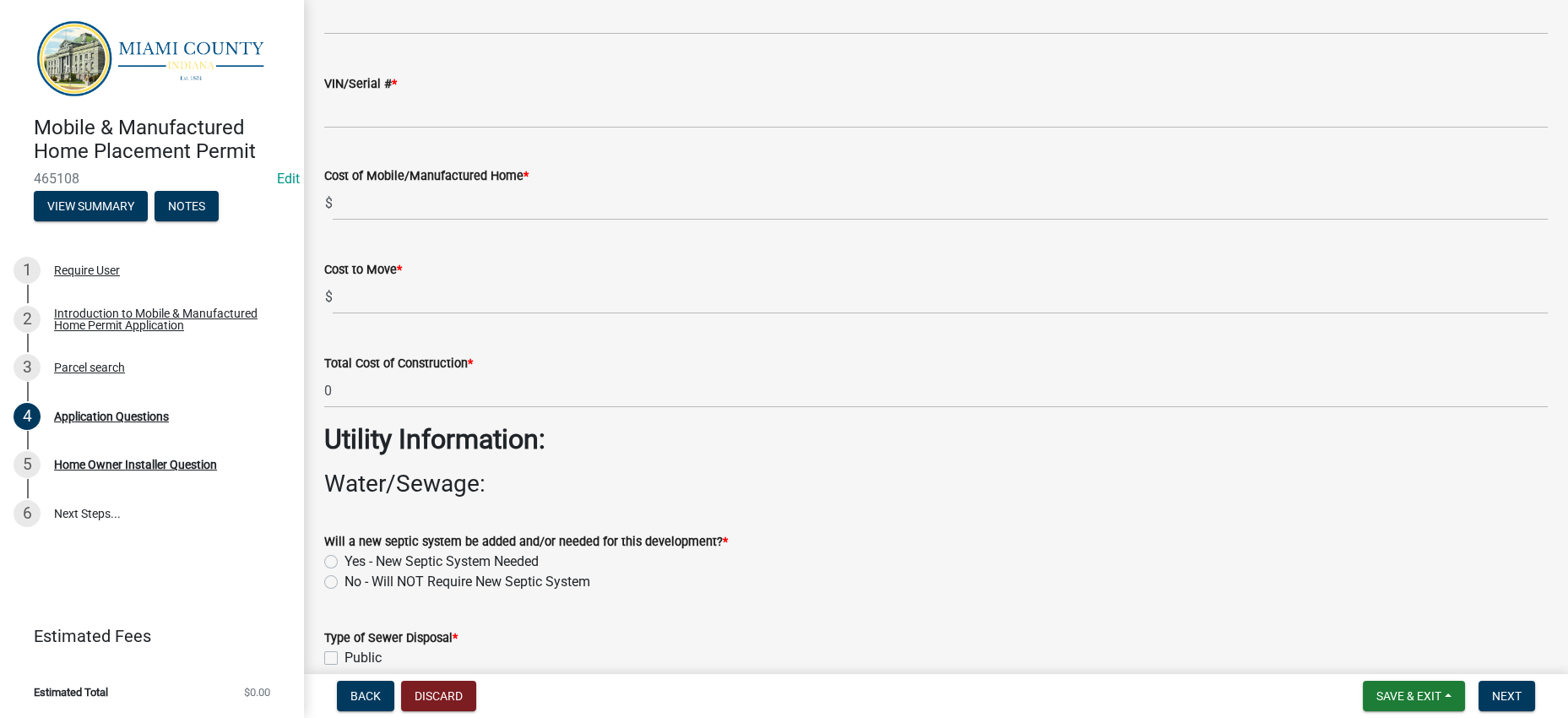
scroll to position [2911, 0]
checkbox input "true"
checkbox input "false"
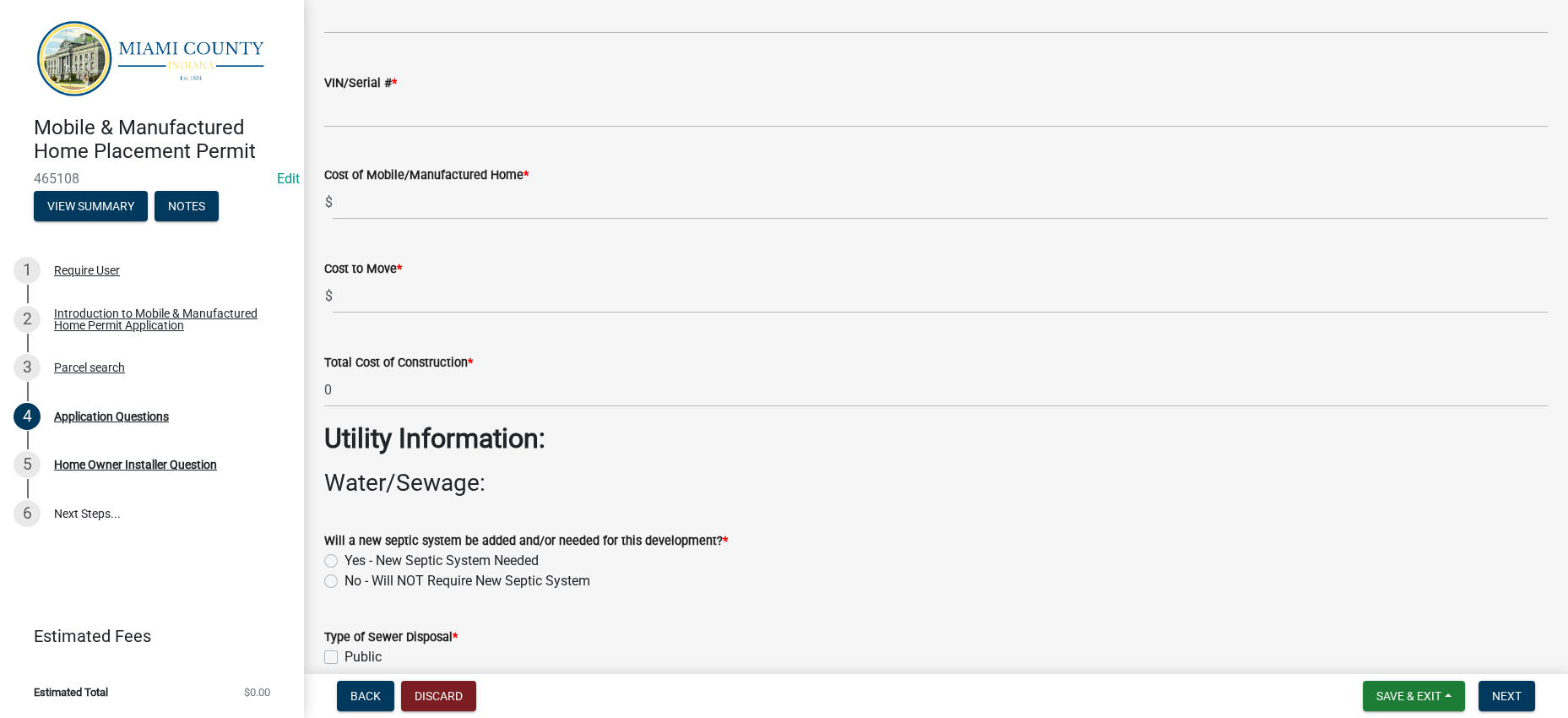
checkbox input "false"
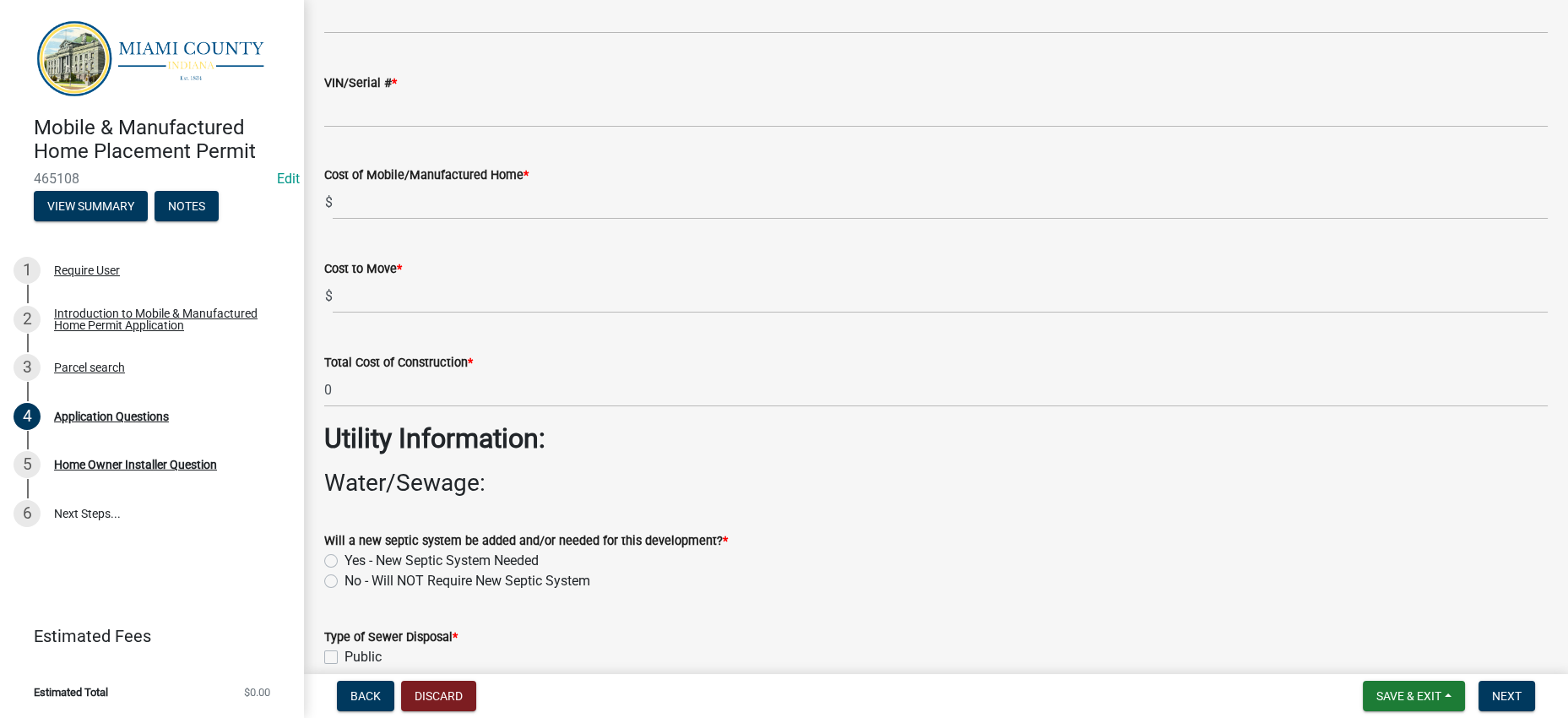
checkbox input "true"
checkbox input "false"
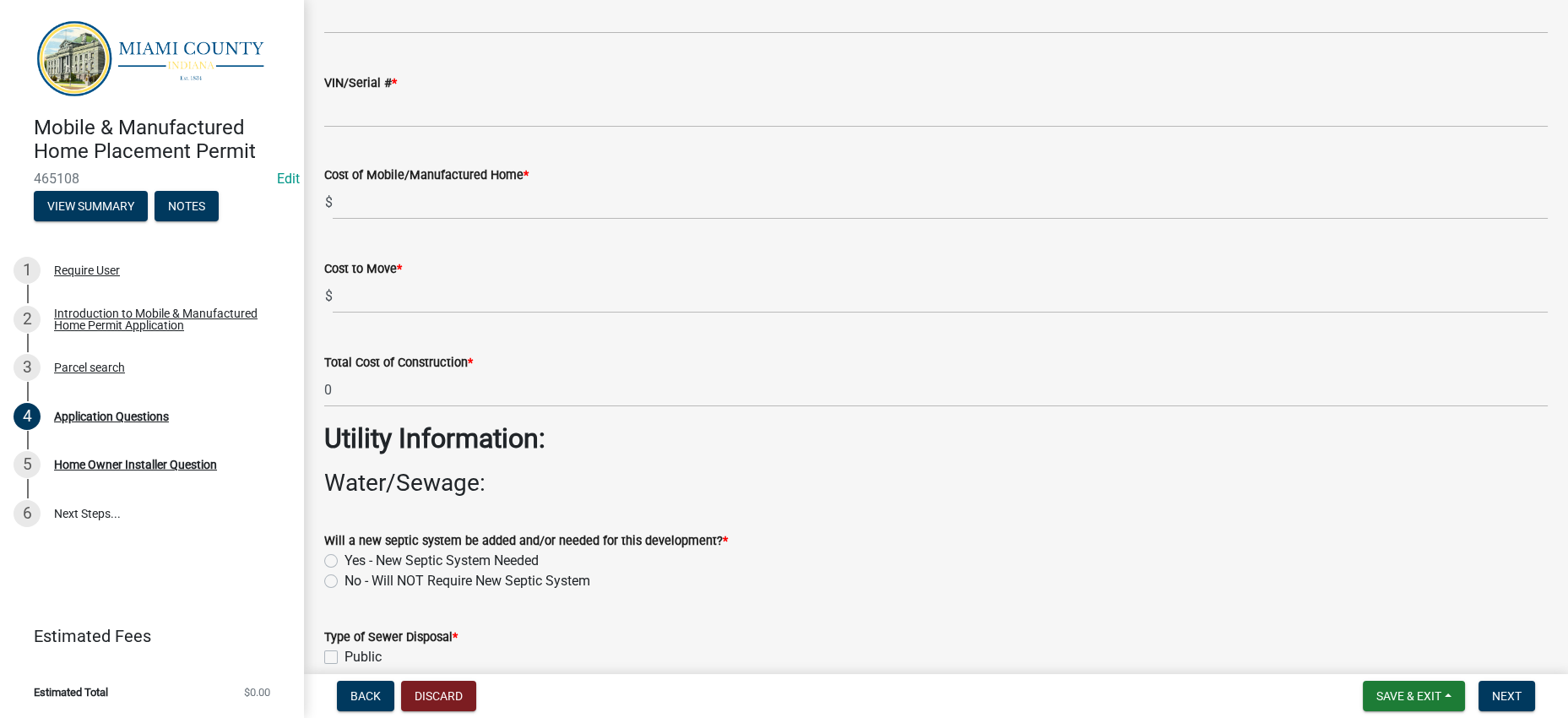
checkbox input "false"
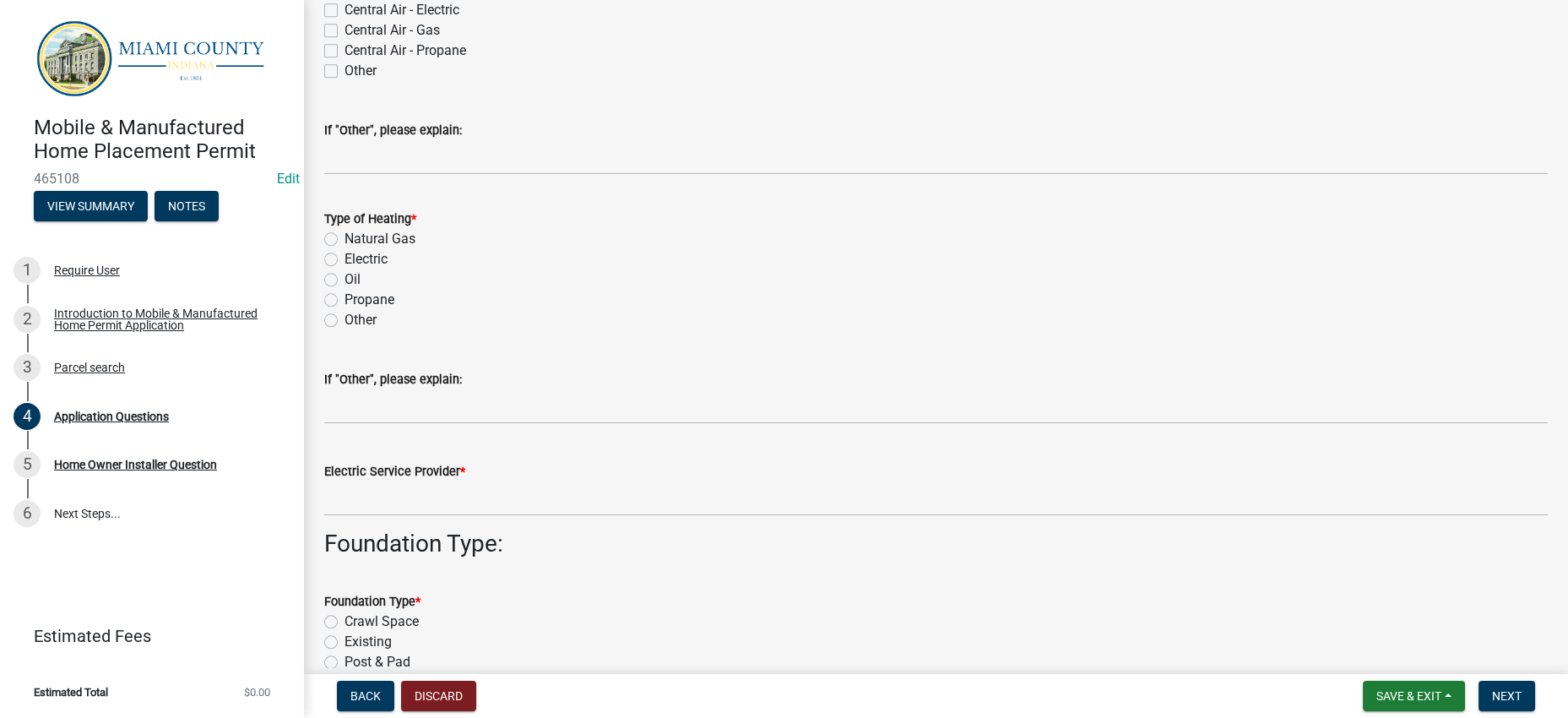
scroll to position [4072, 0]
checkbox input "true"
checkbox input "false"
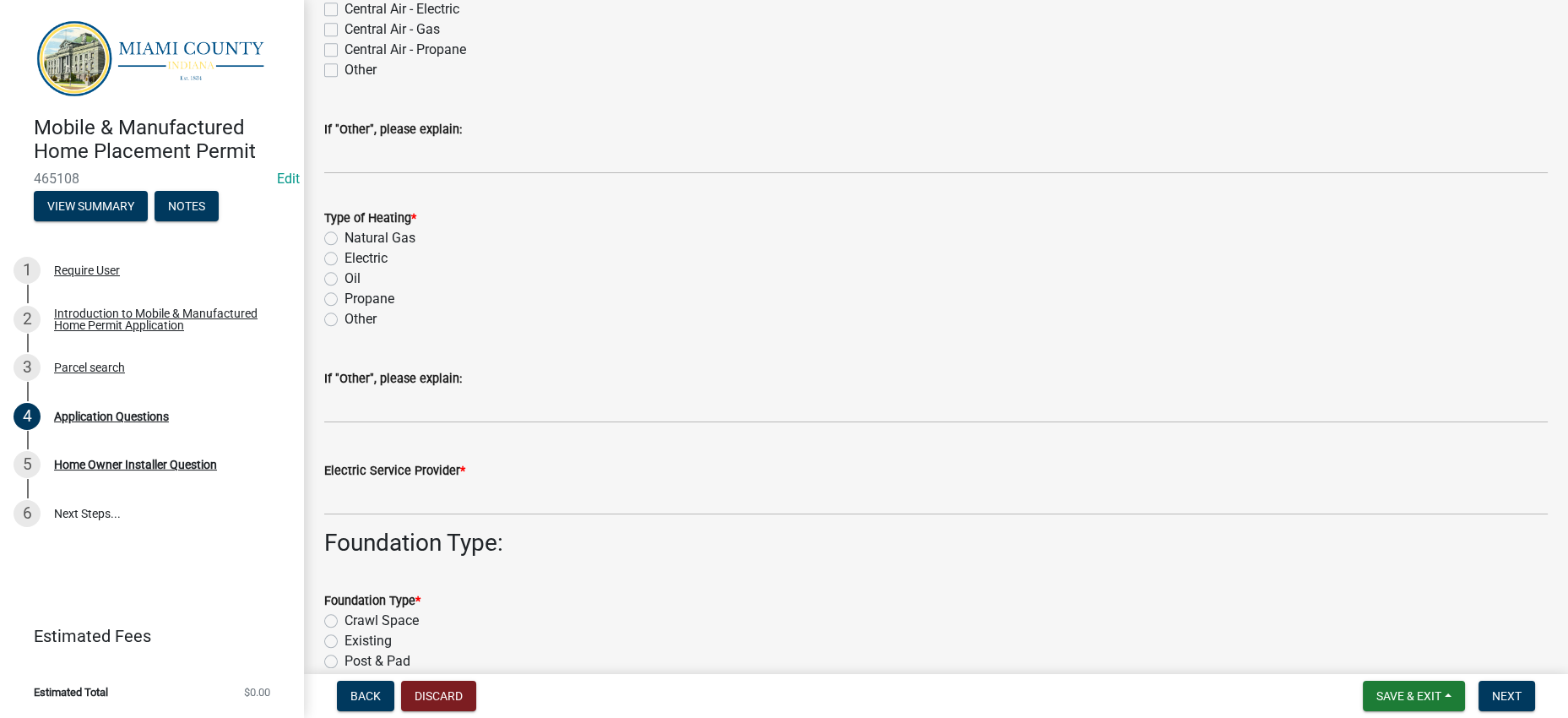
checkbox input "true"
checkbox input "false"
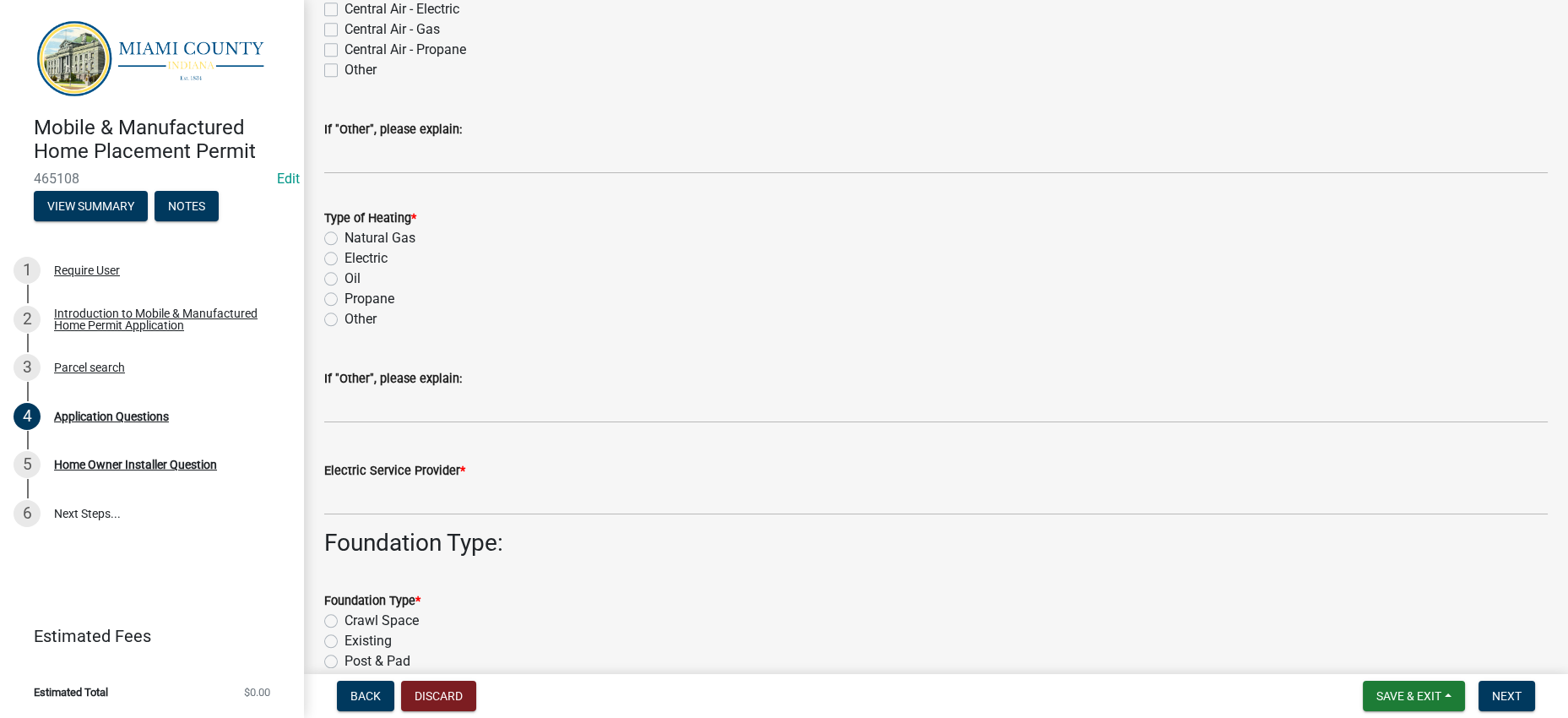
checkbox input "true"
radio input "true"
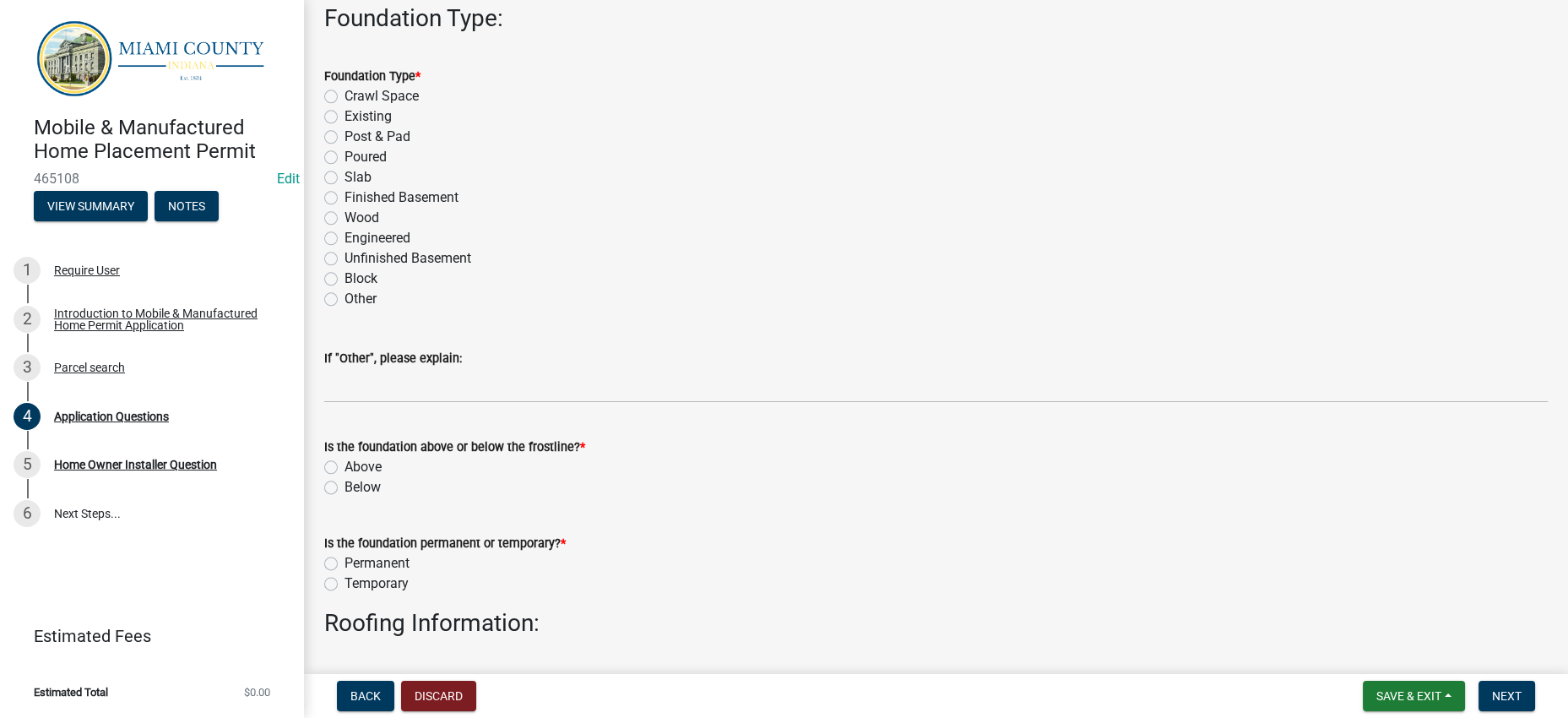
scroll to position [4600, 0]
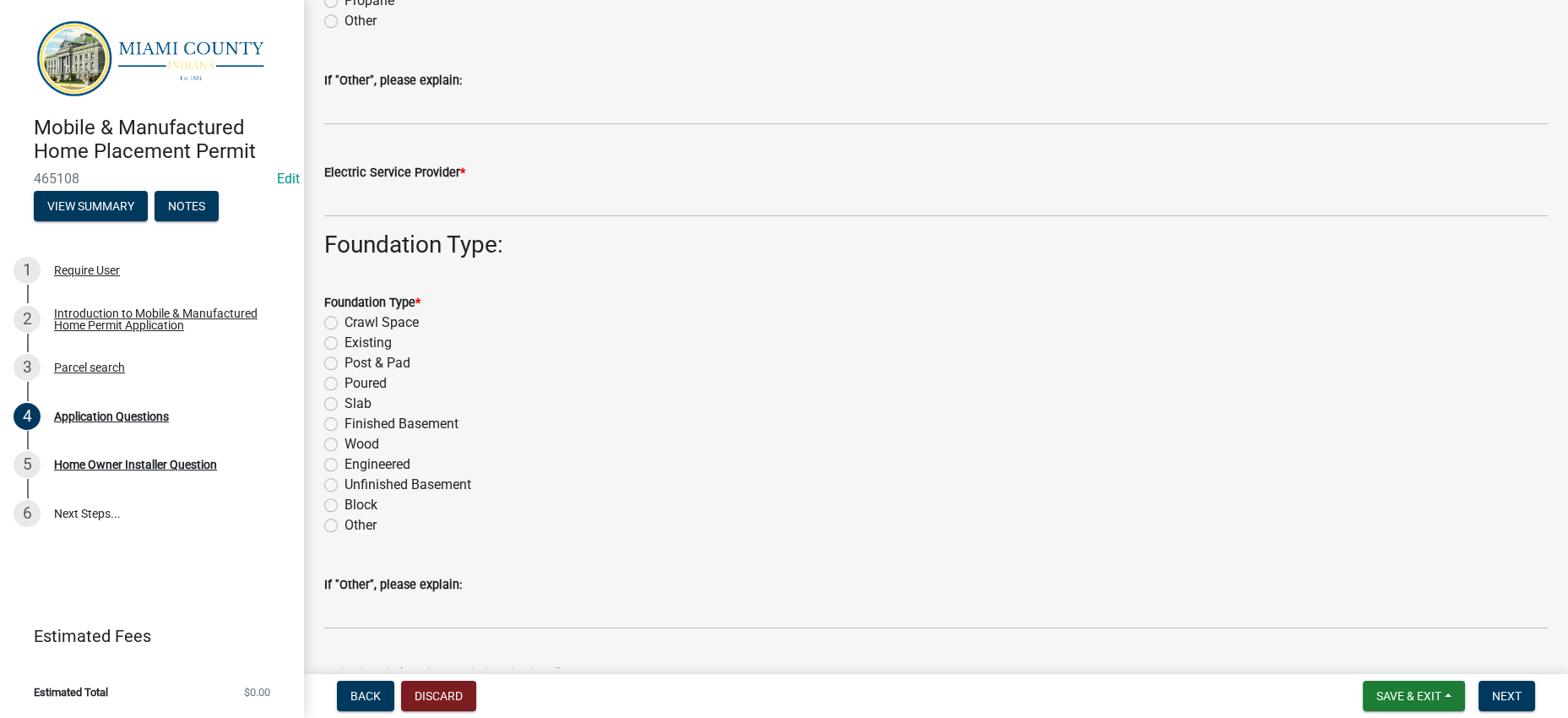
scroll to position [4389, 0]
type input "N/A"
select select "8"
select select "2025"
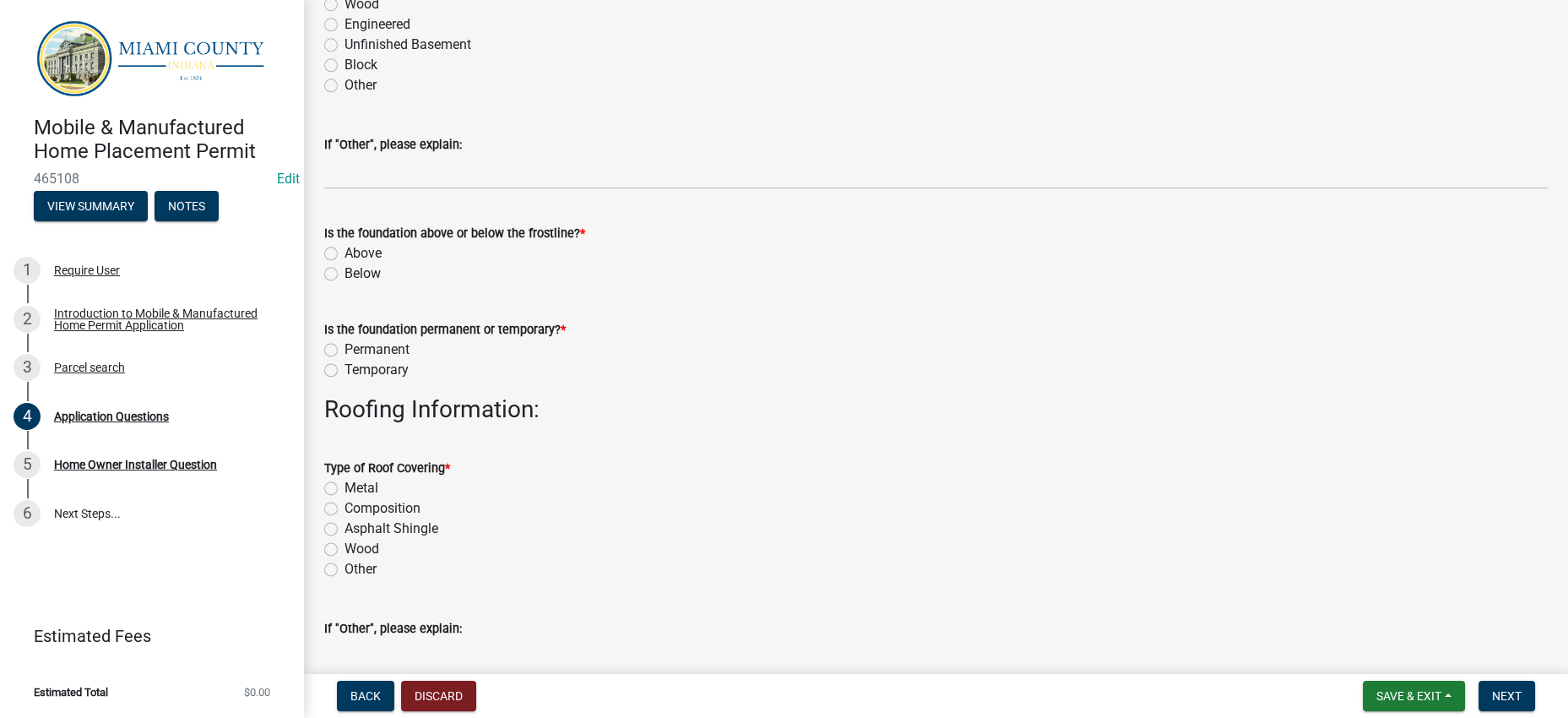
type input "Private Well"
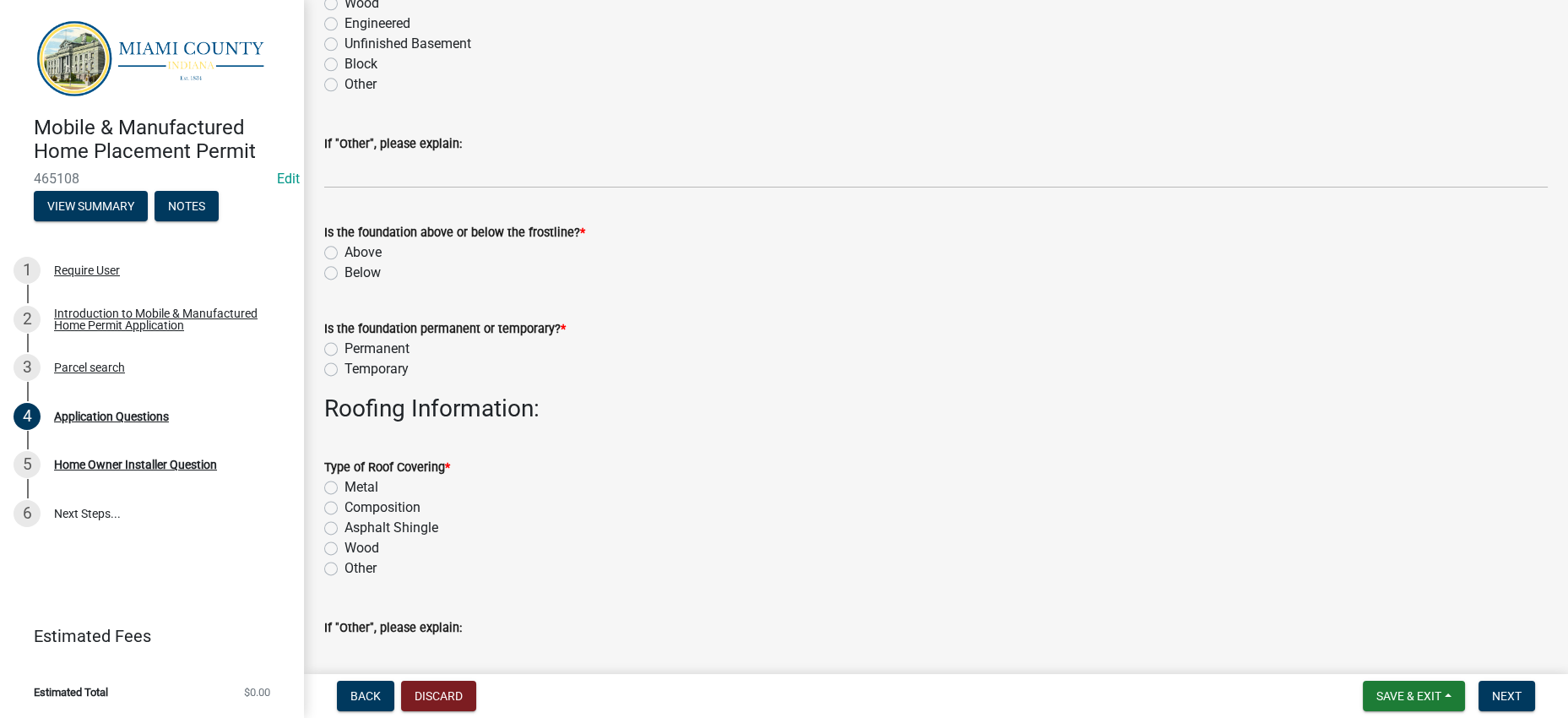
checkbox input "true"
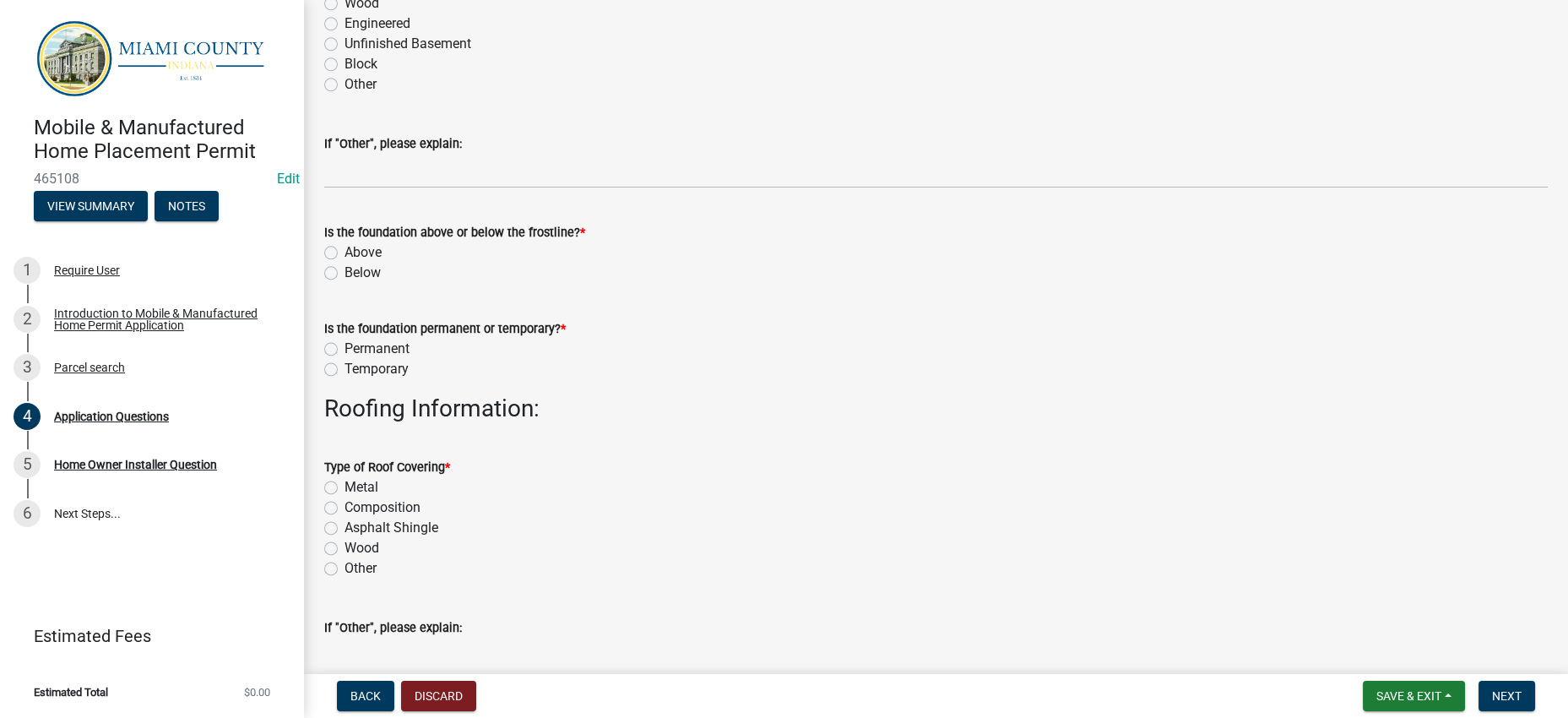
checkbox input "false"
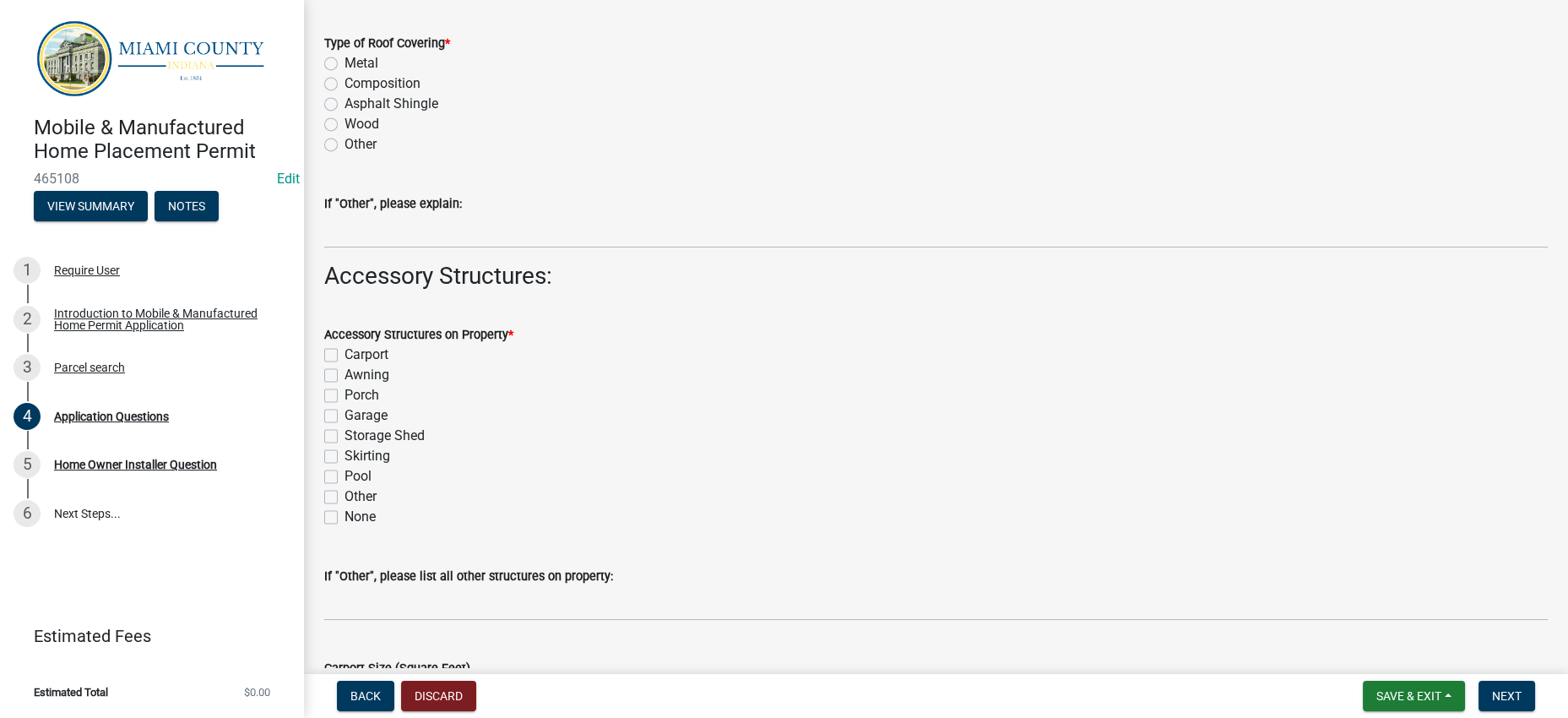
scroll to position [5234, 0]
radio input "true"
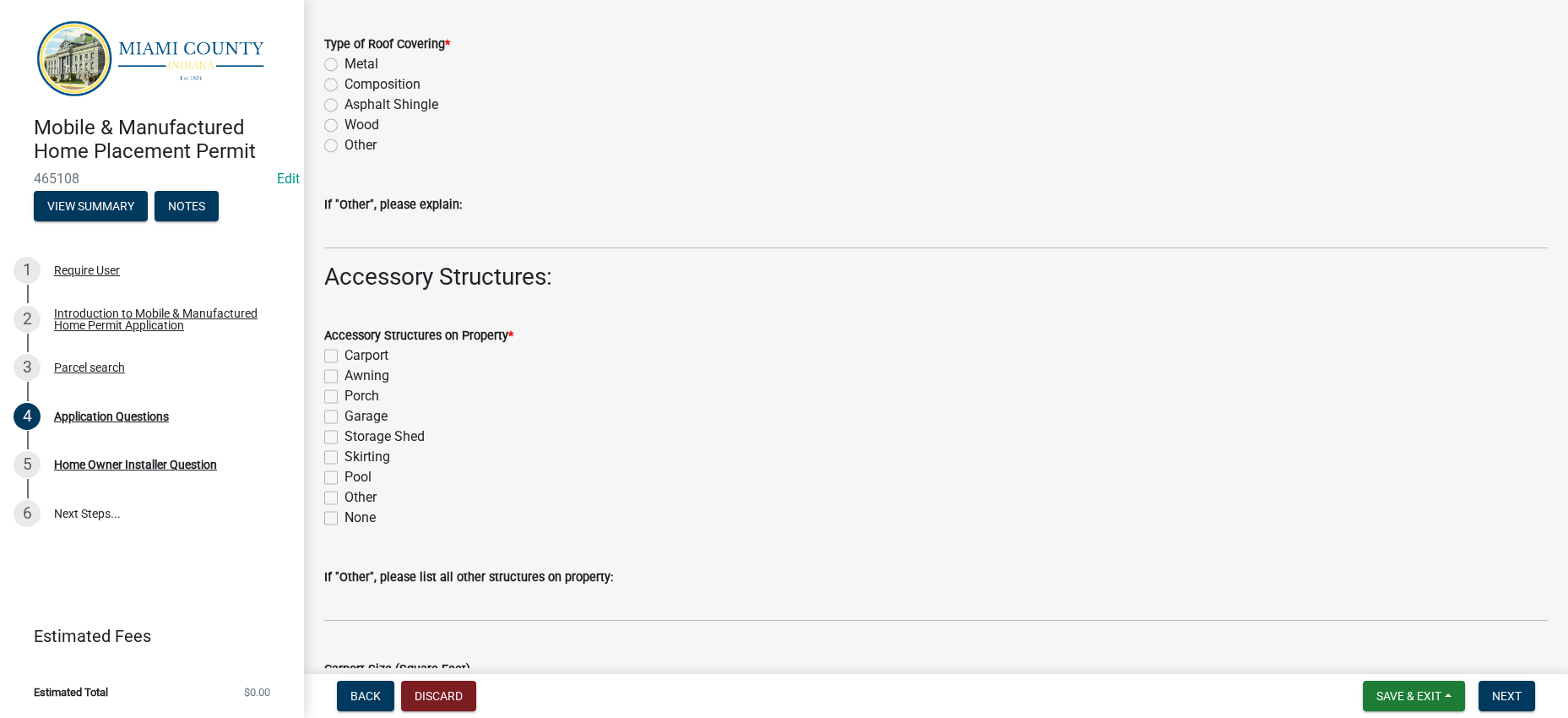
radio input "true"
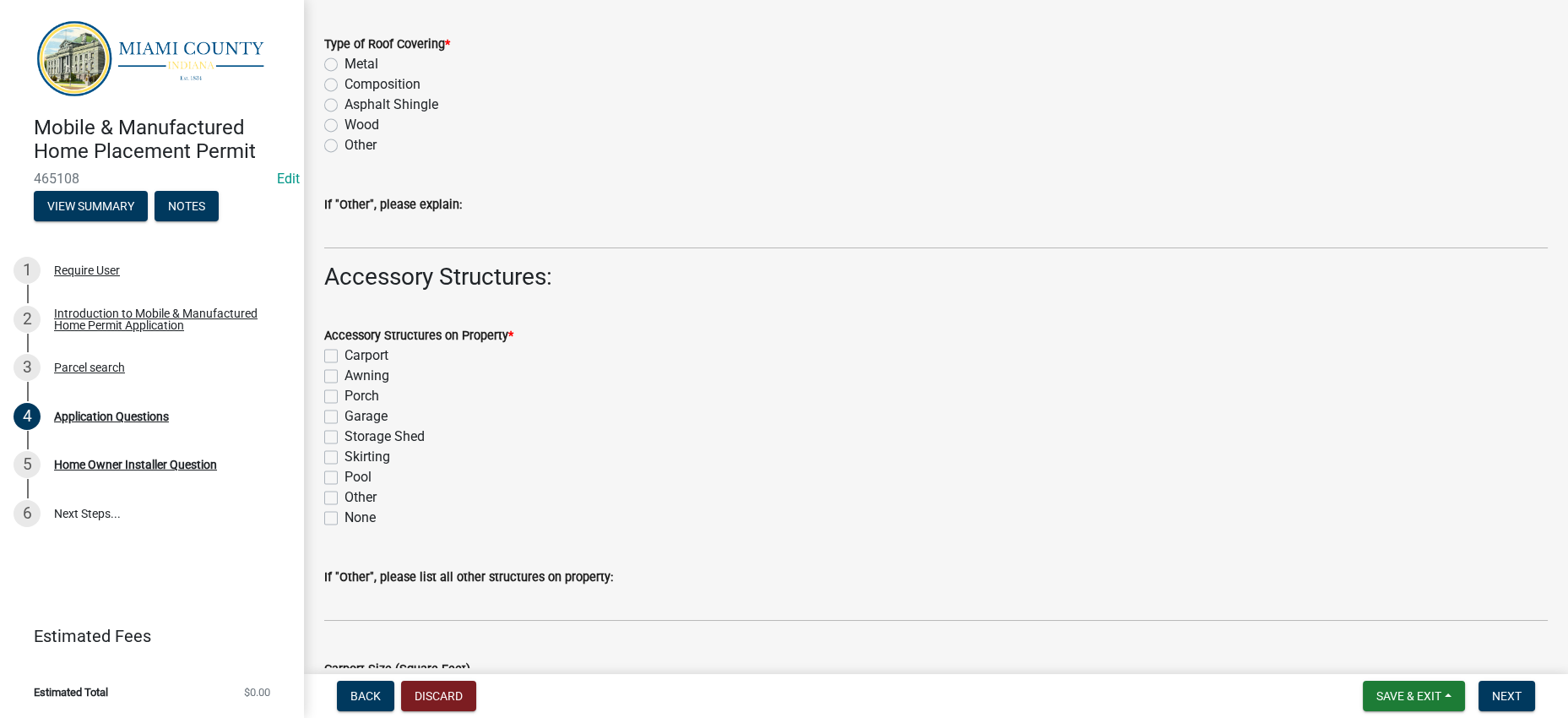
radio input "true"
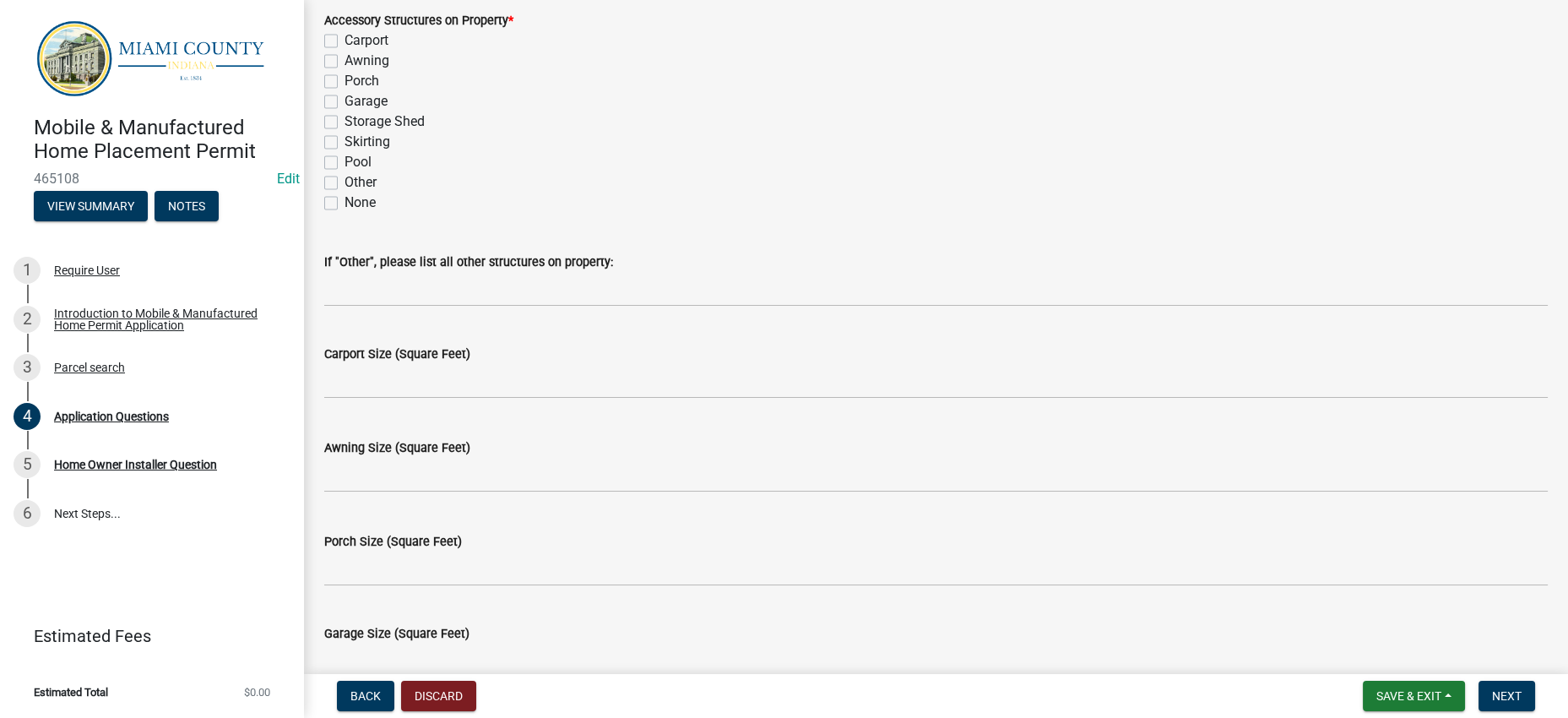
scroll to position [5550, 0]
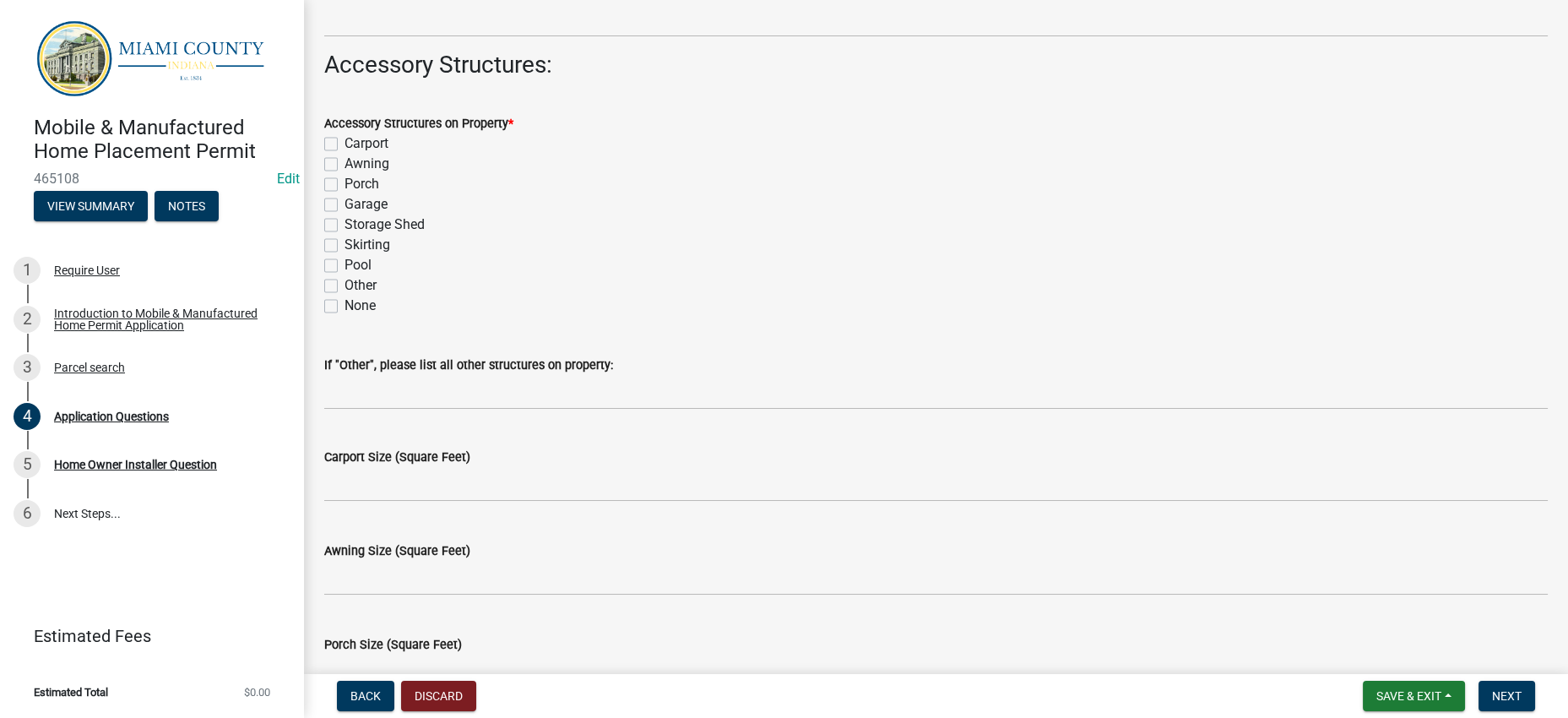
type input "Miami-Cass REMC"
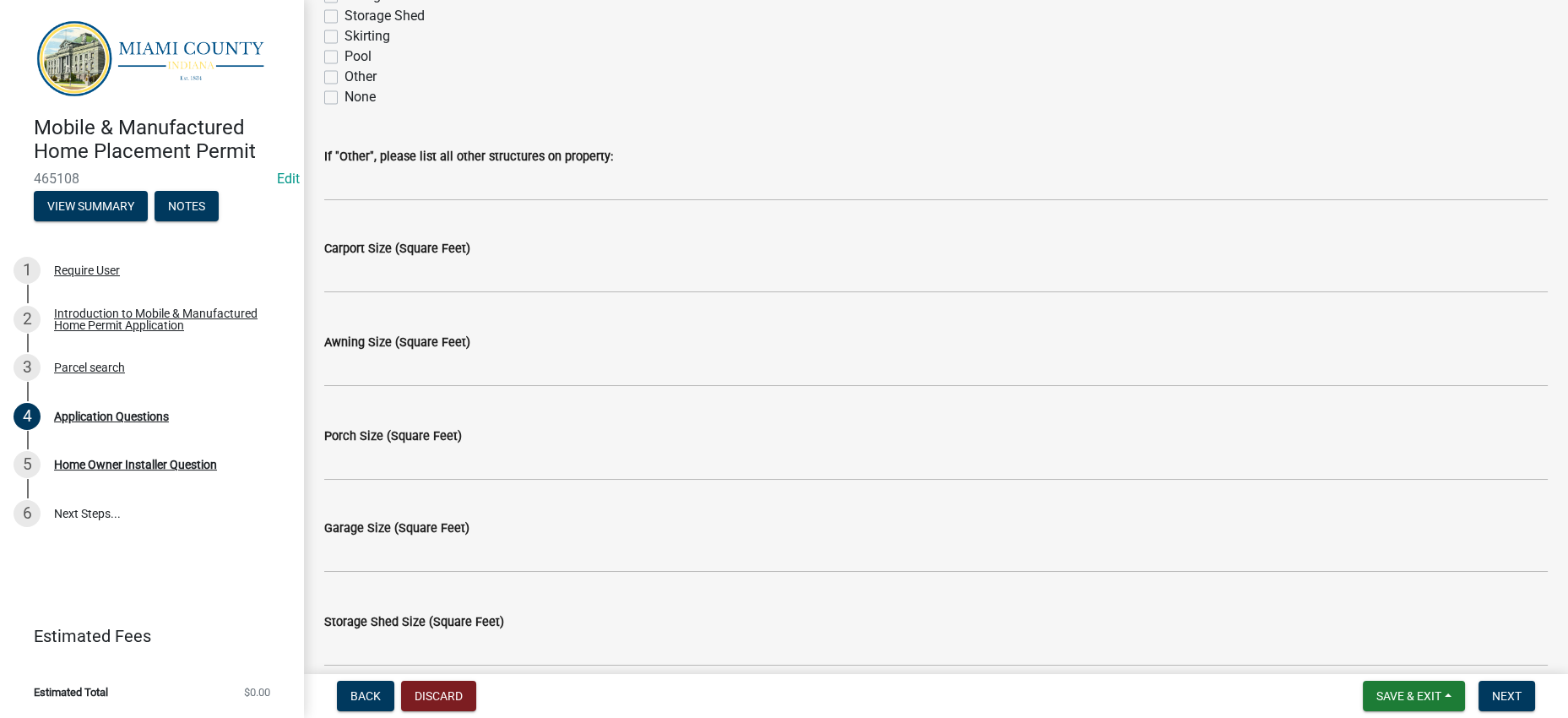
scroll to position [5656, 0]
radio input "true"
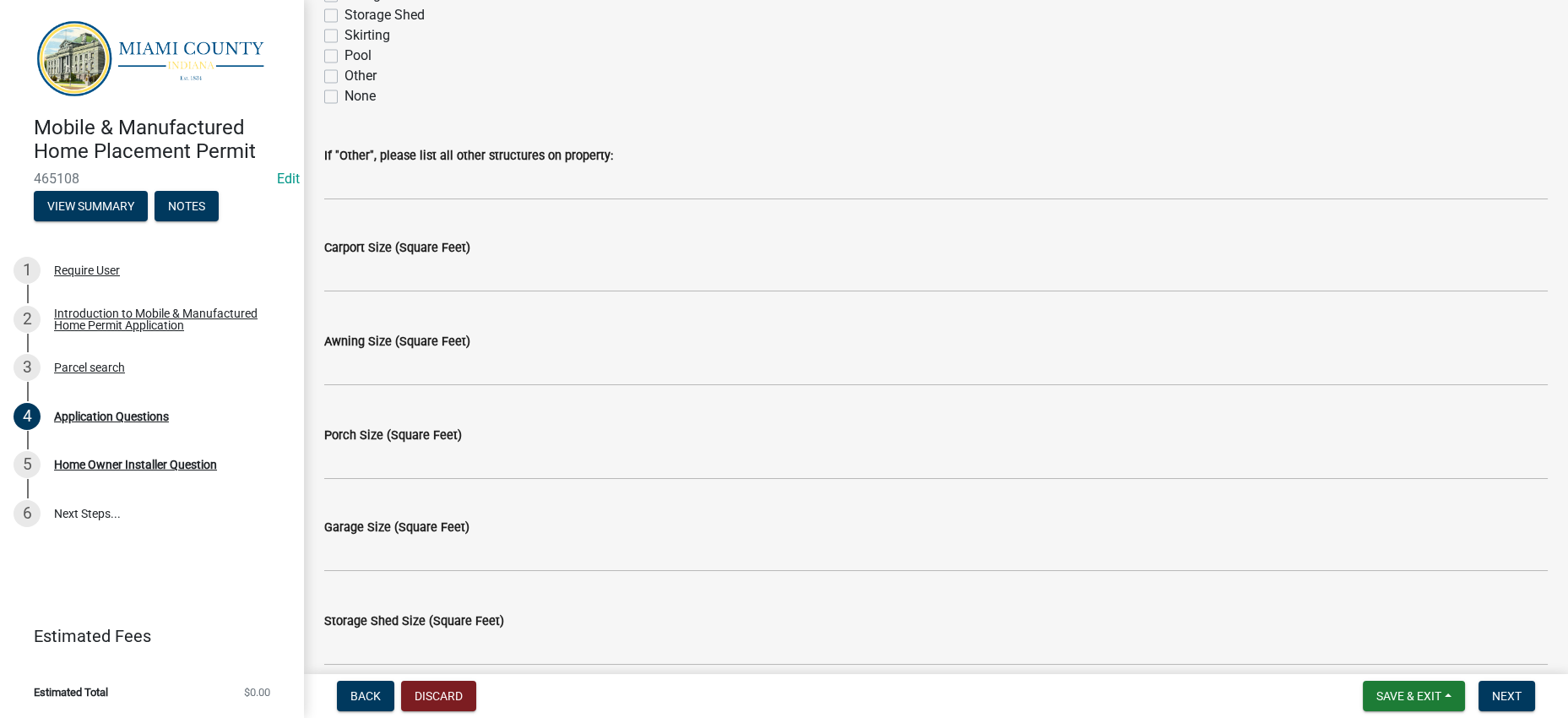
type input "Superior Walls (pre-engineered walls)"
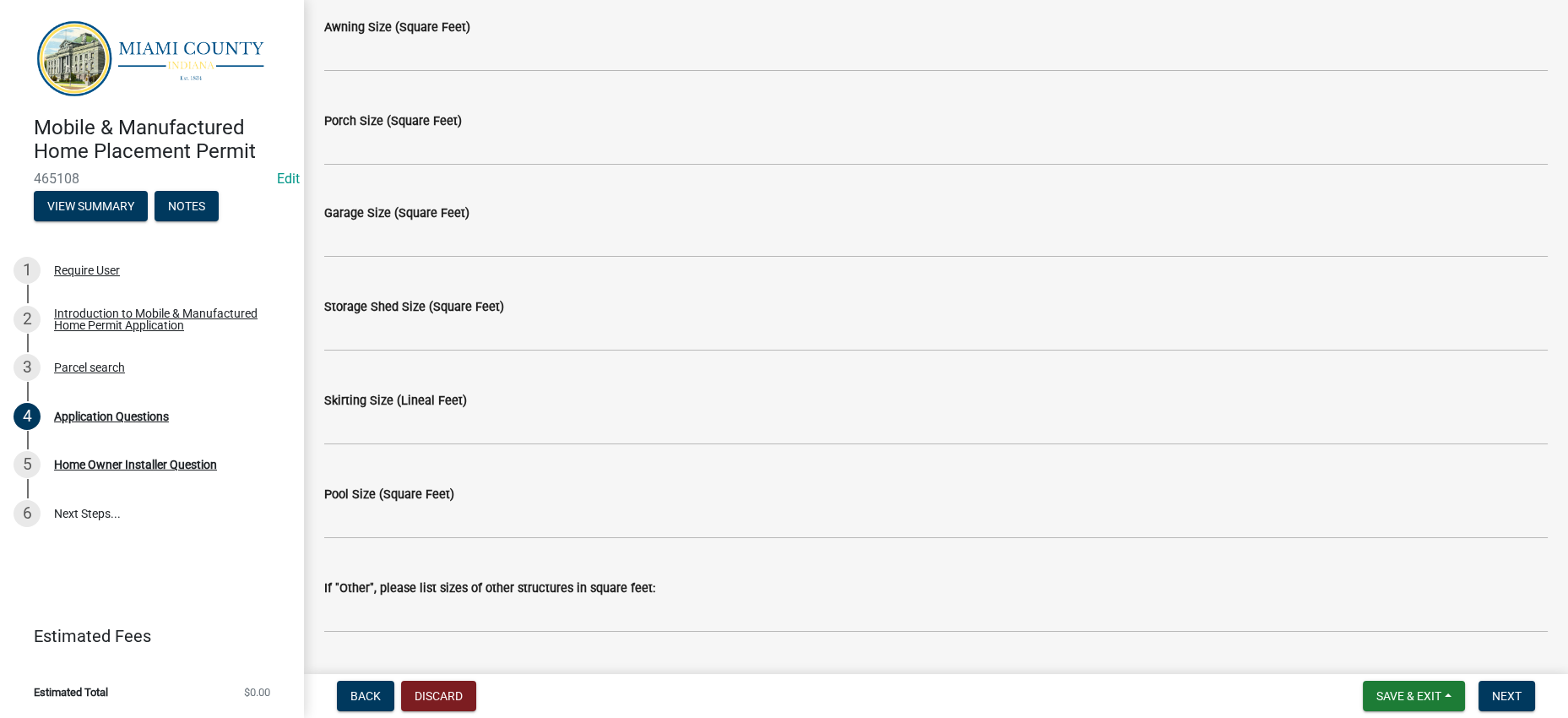
radio input "true"
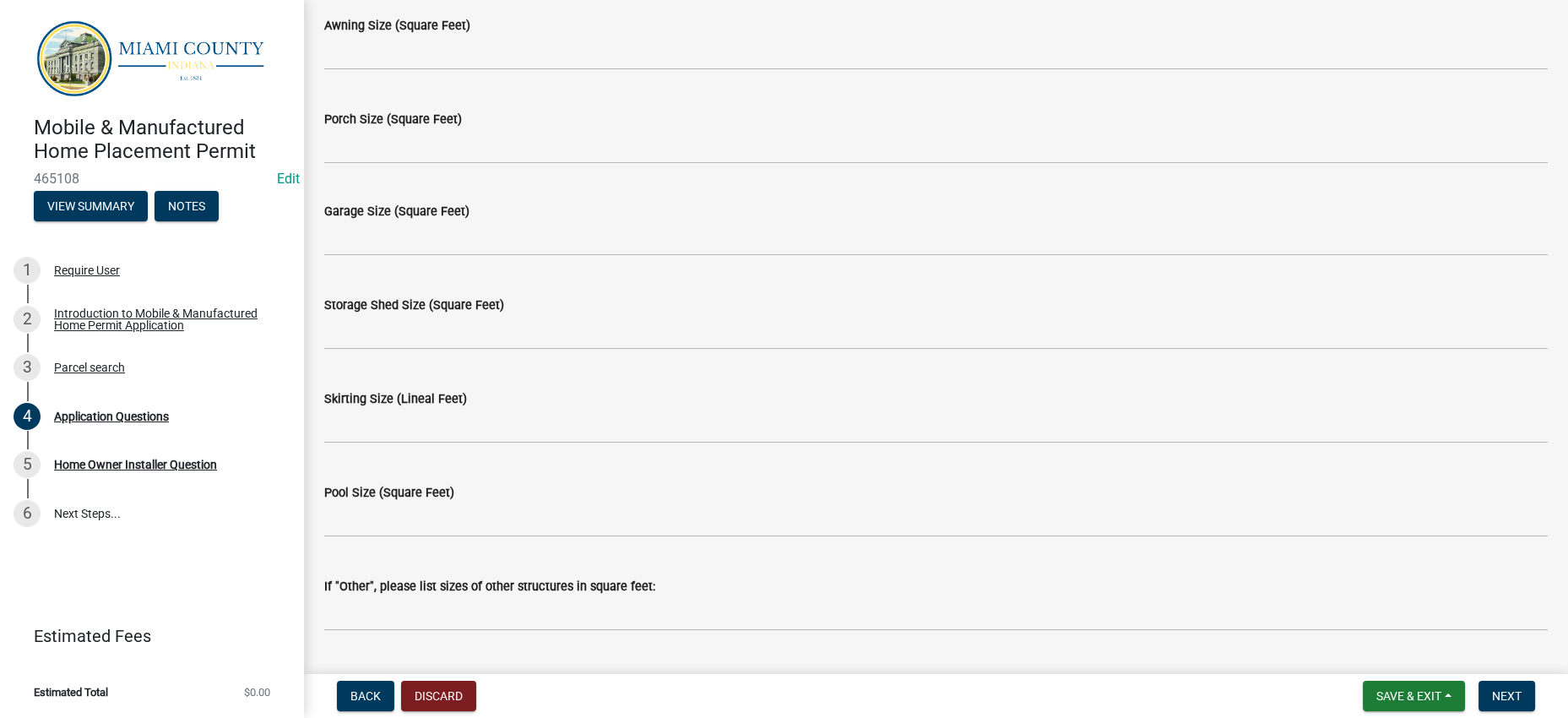
radio input "true"
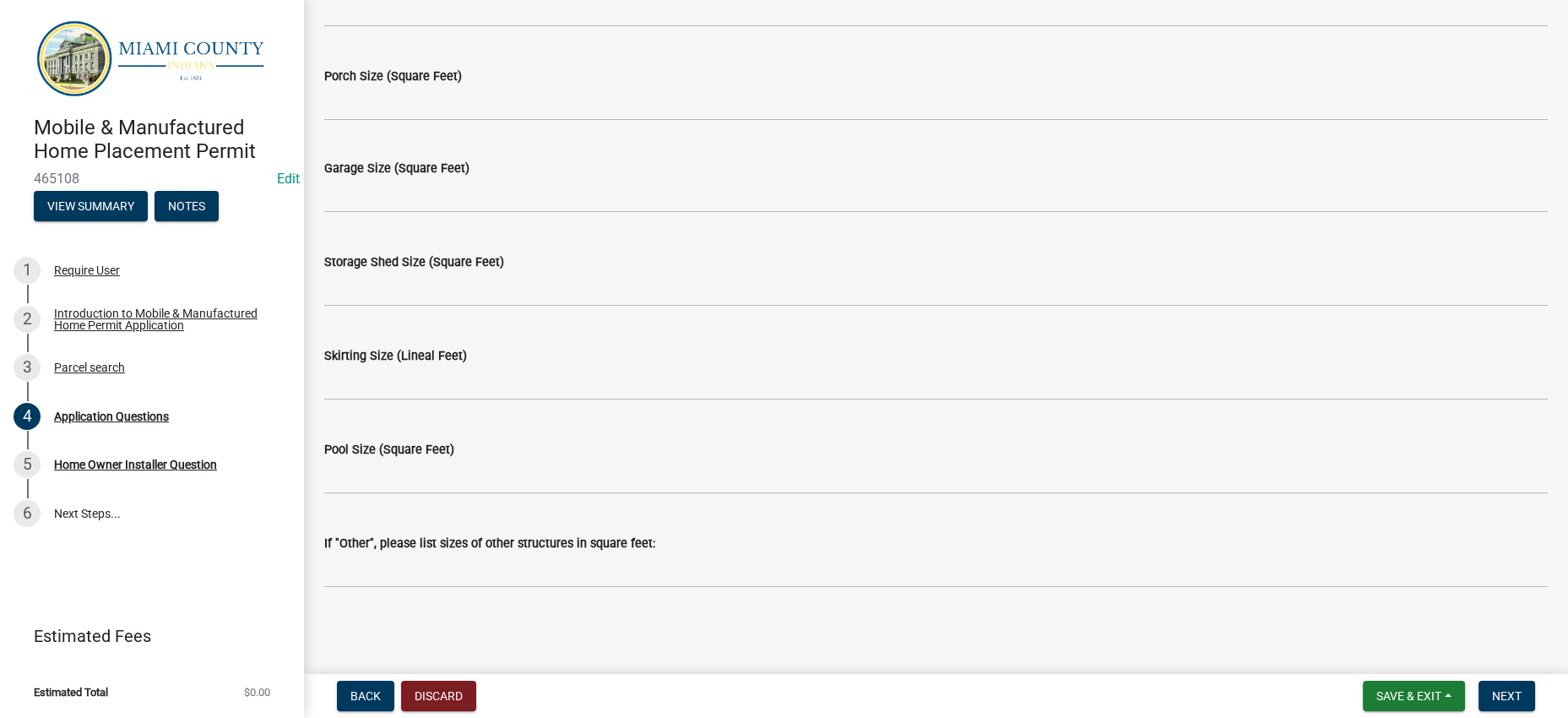
scroll to position [6290, 0]
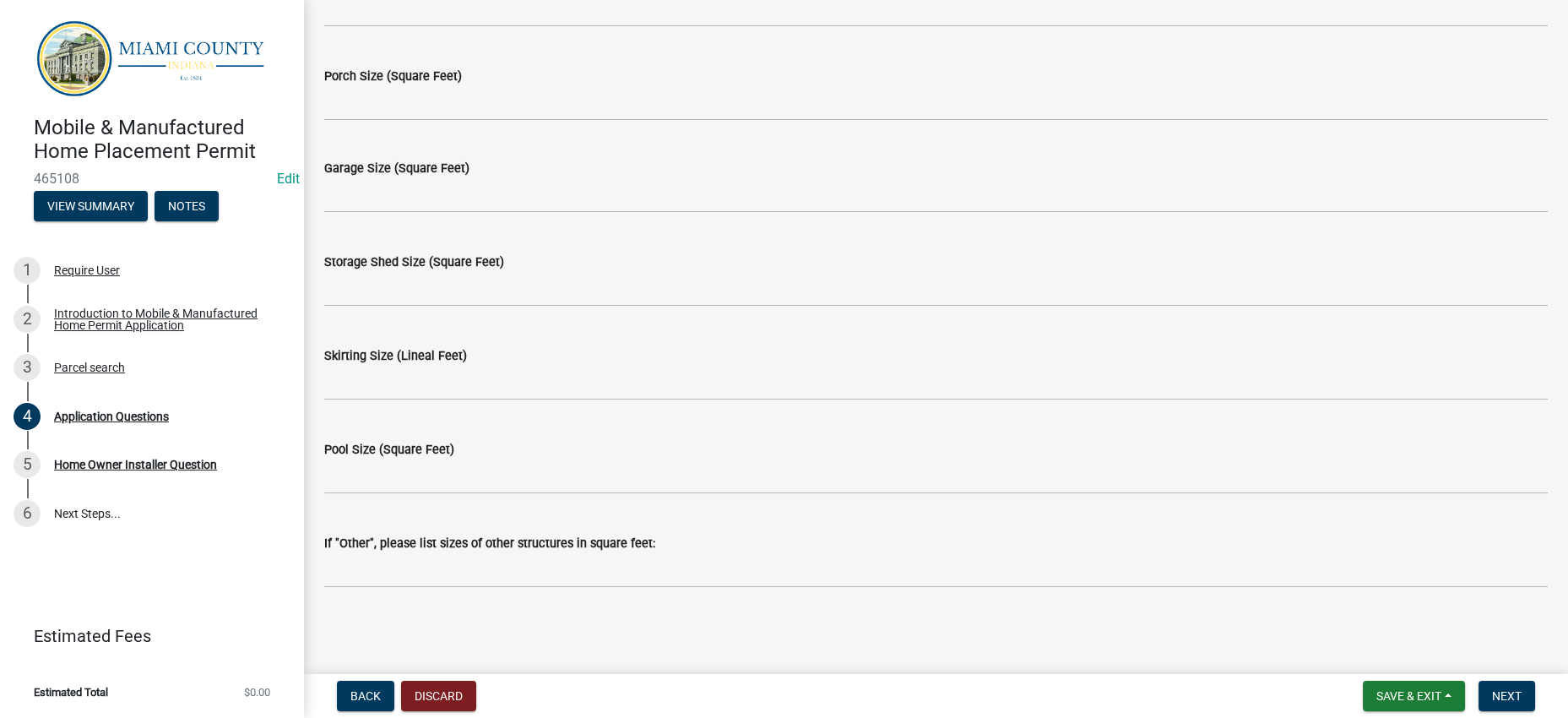
radio input "true"
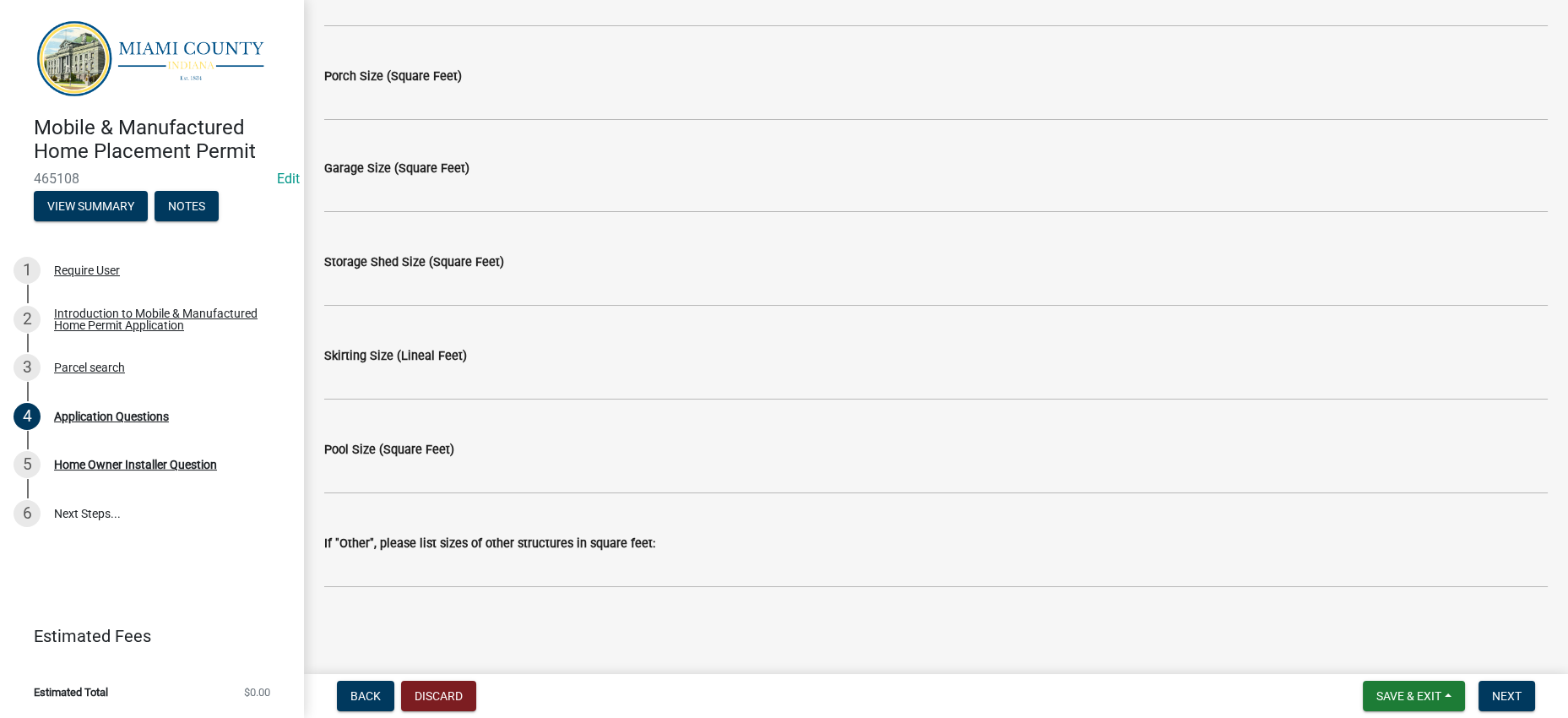
checkbox input "true"
checkbox input "false"
checkbox input "true"
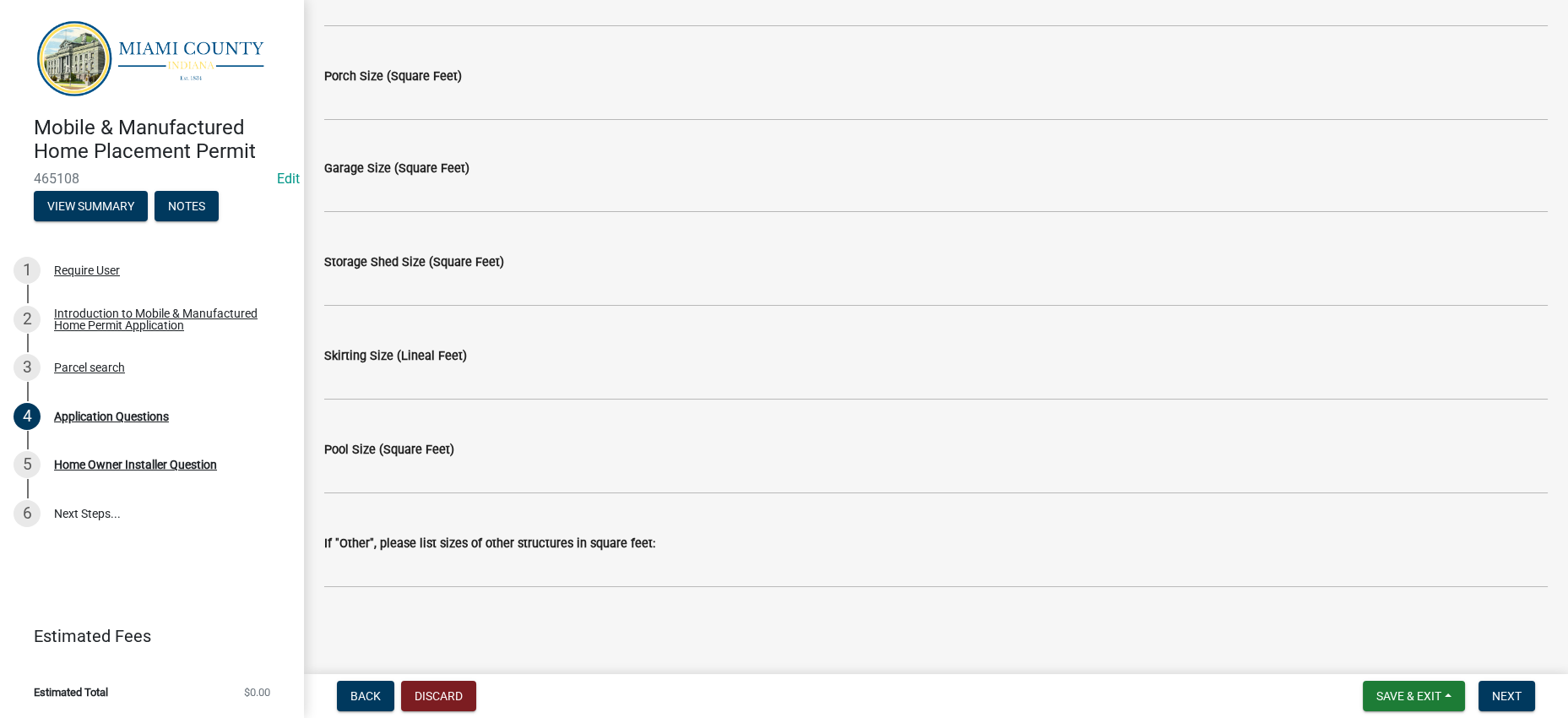
checkbox input "false"
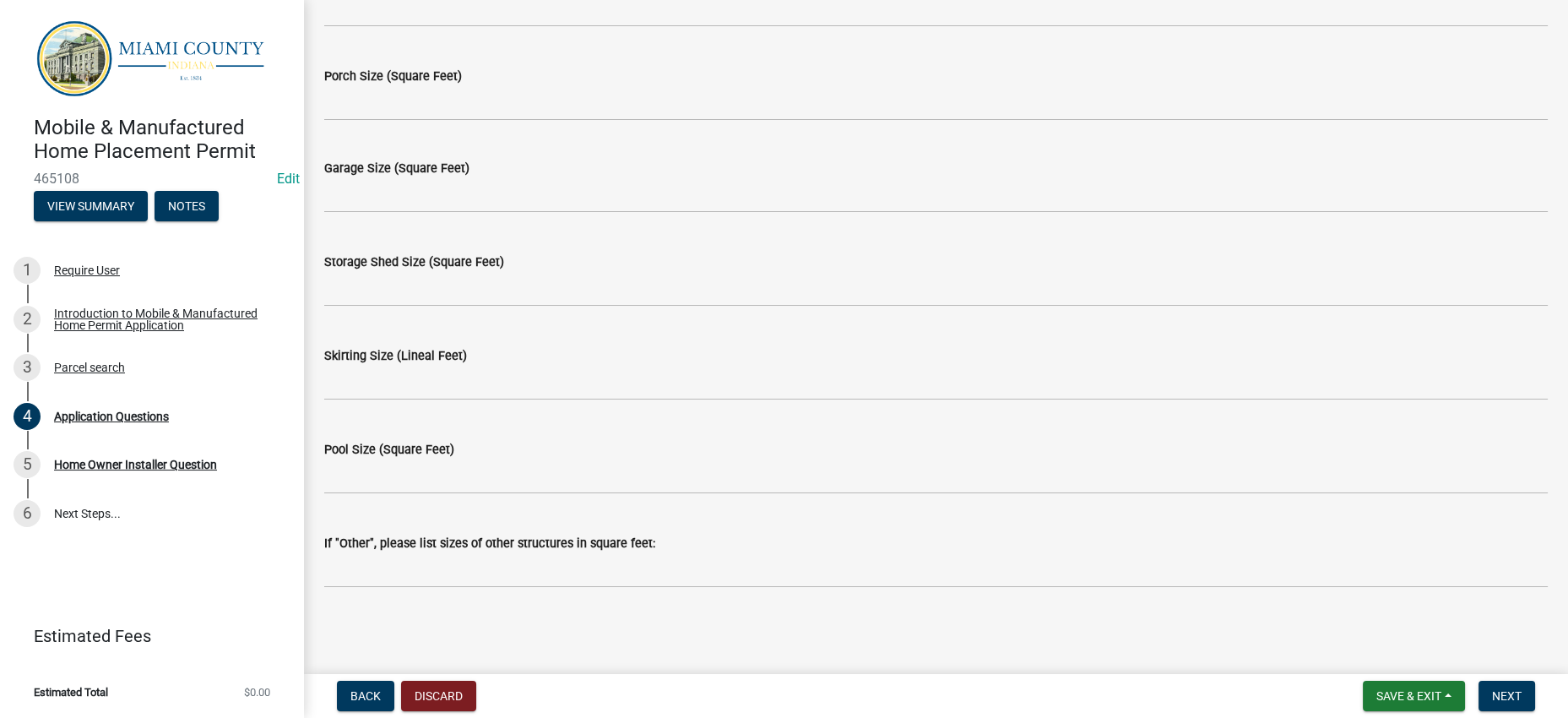
scroll to position [7133, 0]
checkbox input "true"
checkbox input "false"
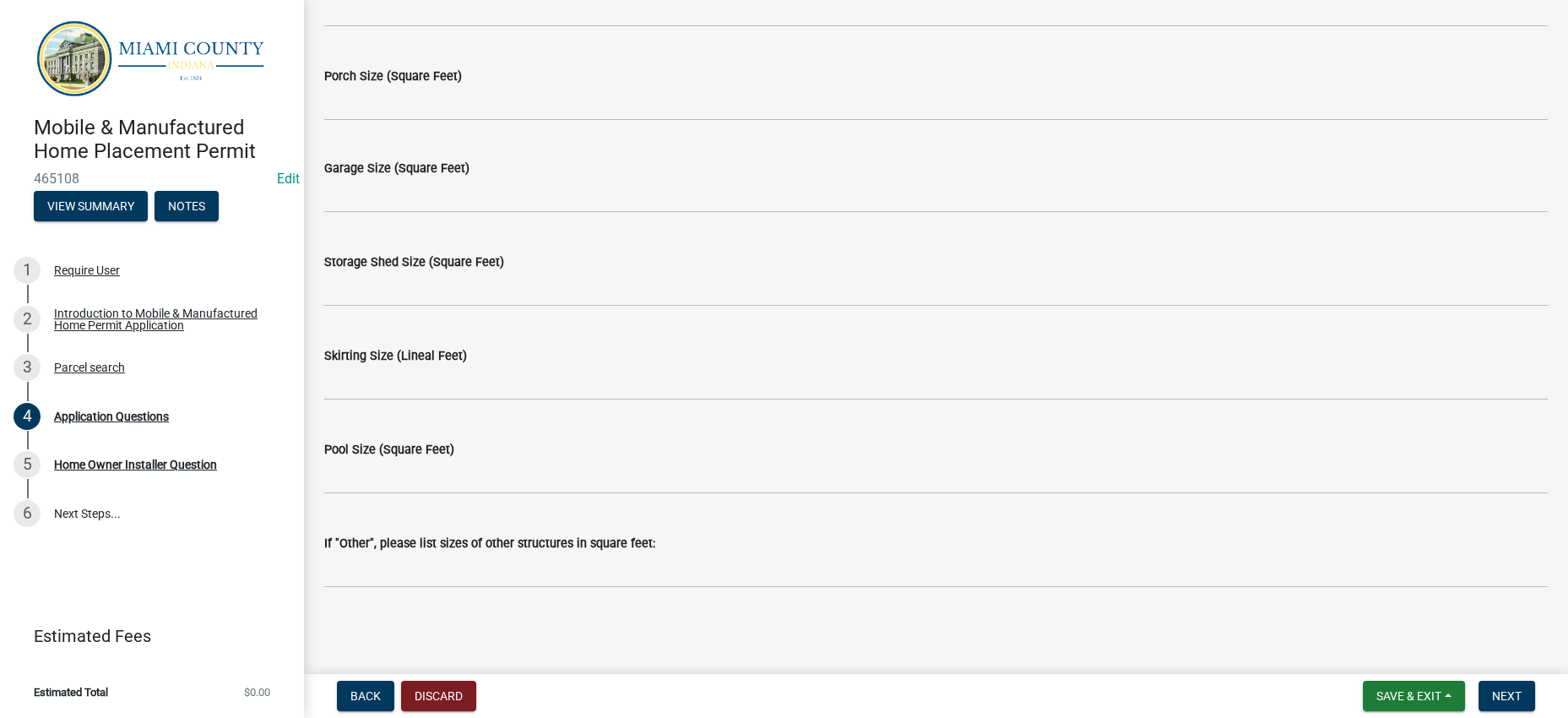
checkbox input "false"
checkbox input "true"
checkbox input "false"
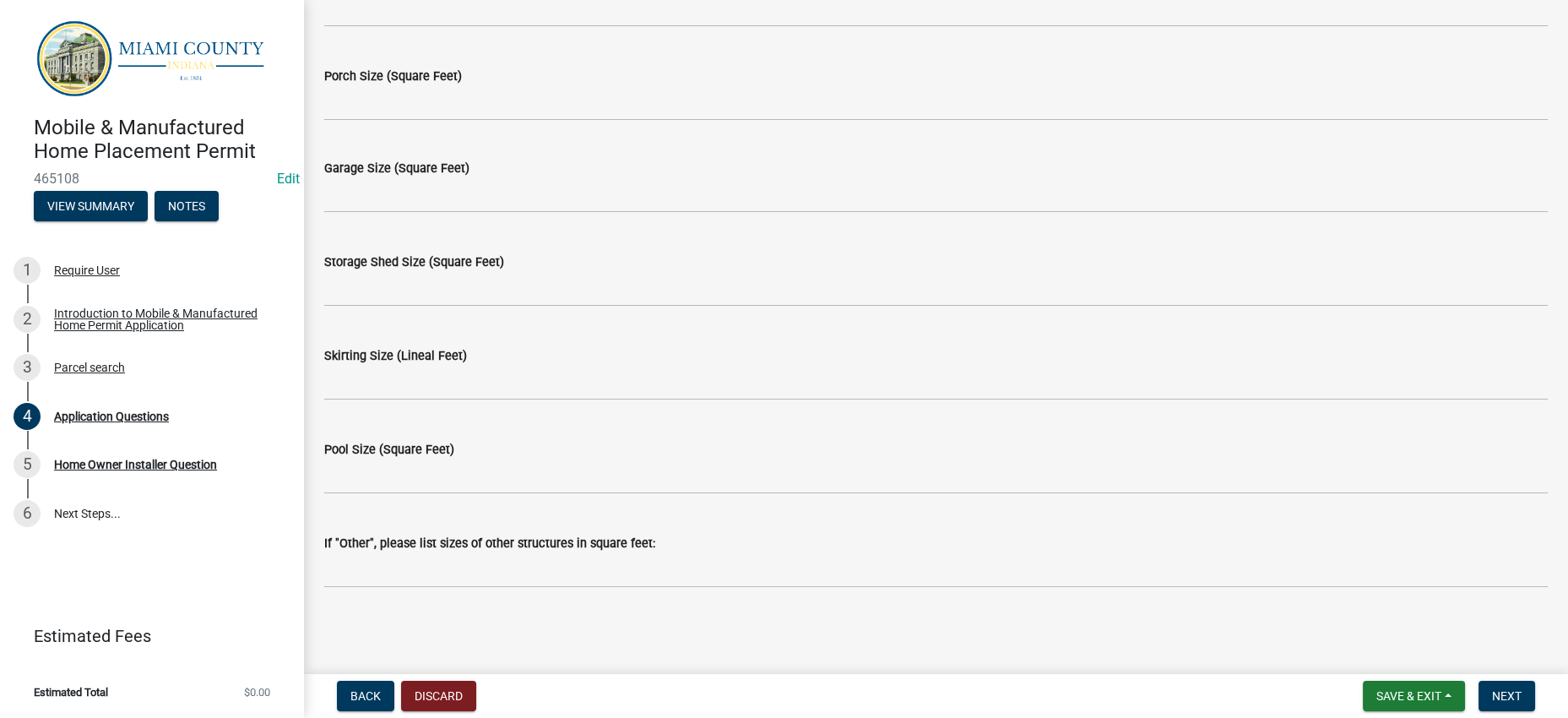
checkbox input "false"
click at [585, 121] on div "Porch Size (Square Feet)" at bounding box center [936, 81] width 1223 height 79
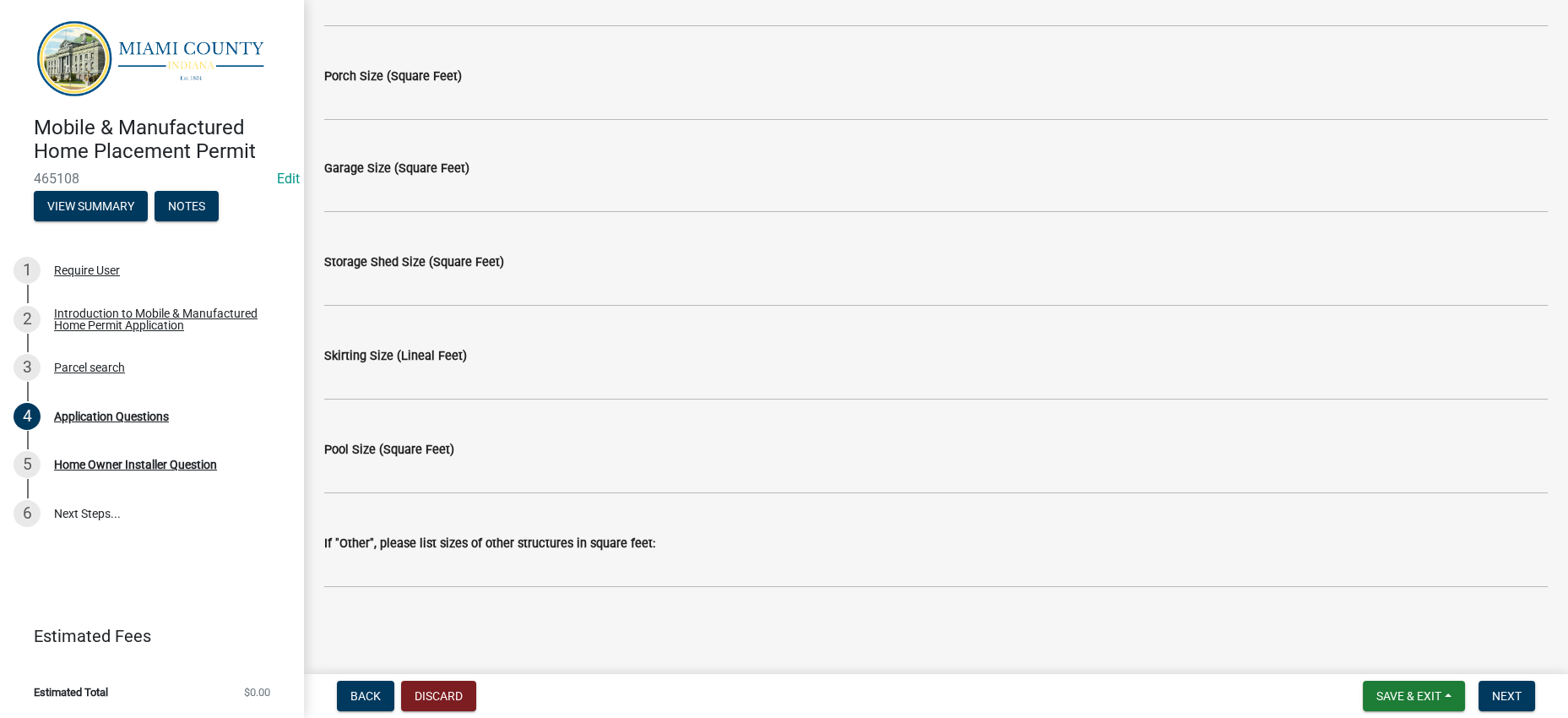
scroll to position [7332, 0]
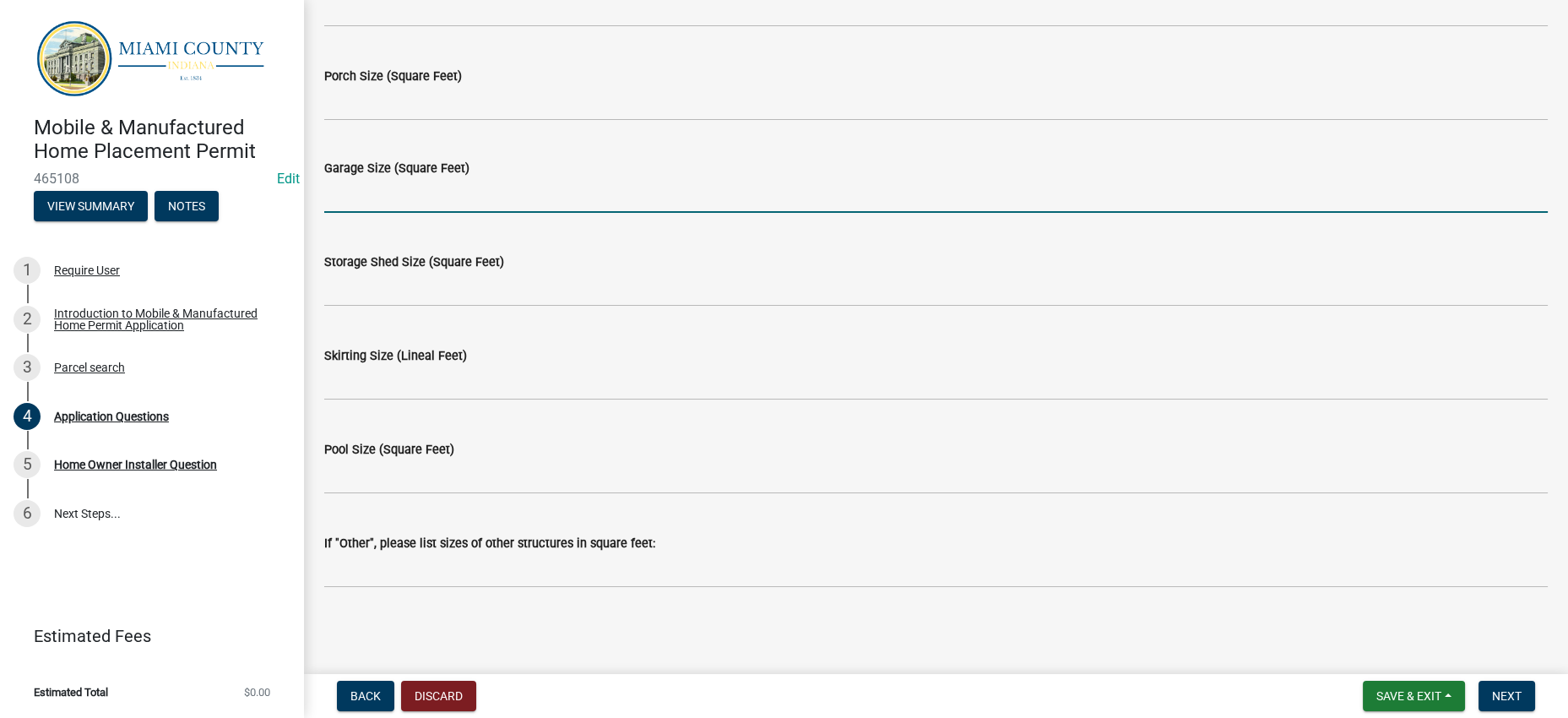
click at [388, 213] on input "text" at bounding box center [936, 196] width 1223 height 35
type input "848"
click at [419, 306] on div "Storage Shed Size (Square Feet)" at bounding box center [936, 268] width 1223 height 79
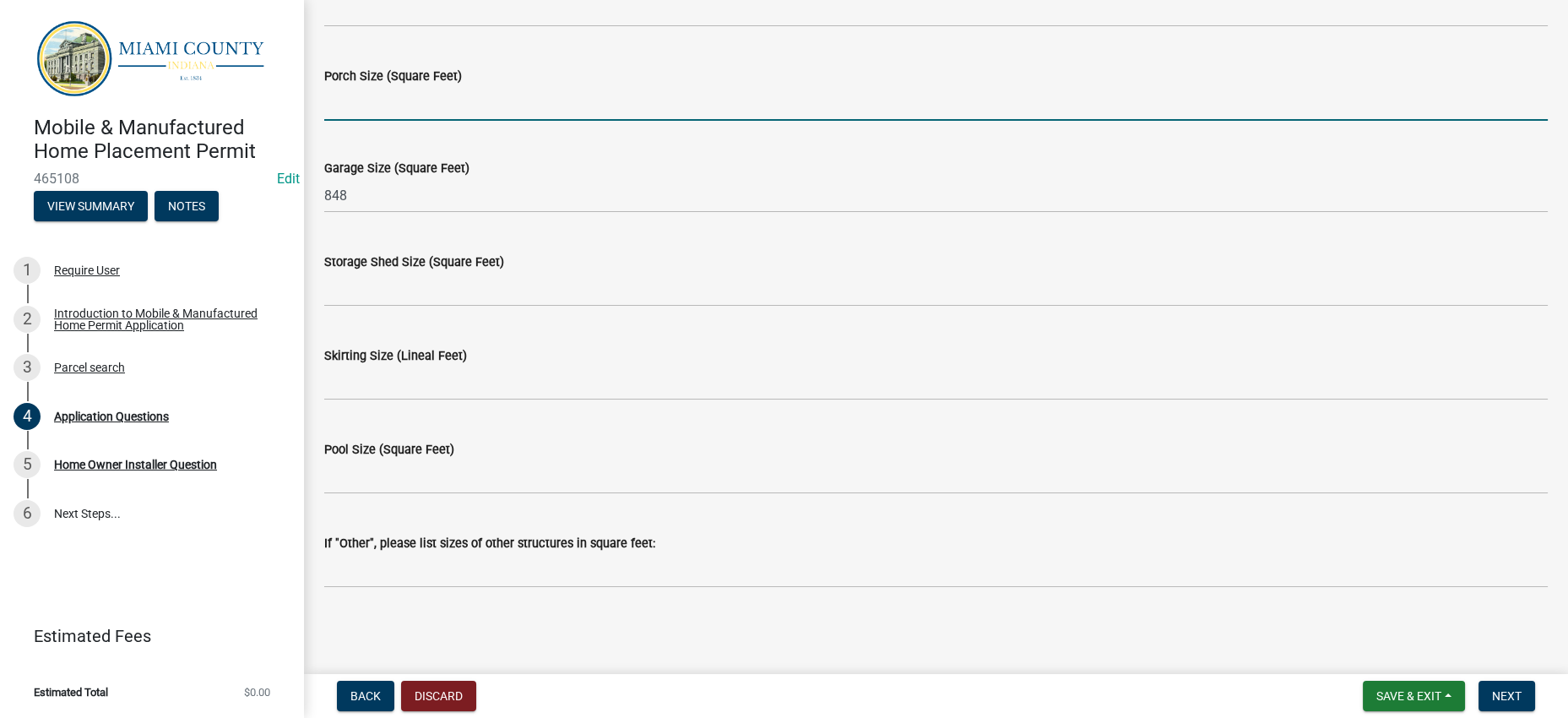
click at [451, 121] on input "Porch Size (Square Feet)" at bounding box center [936, 103] width 1223 height 35
type input "80"
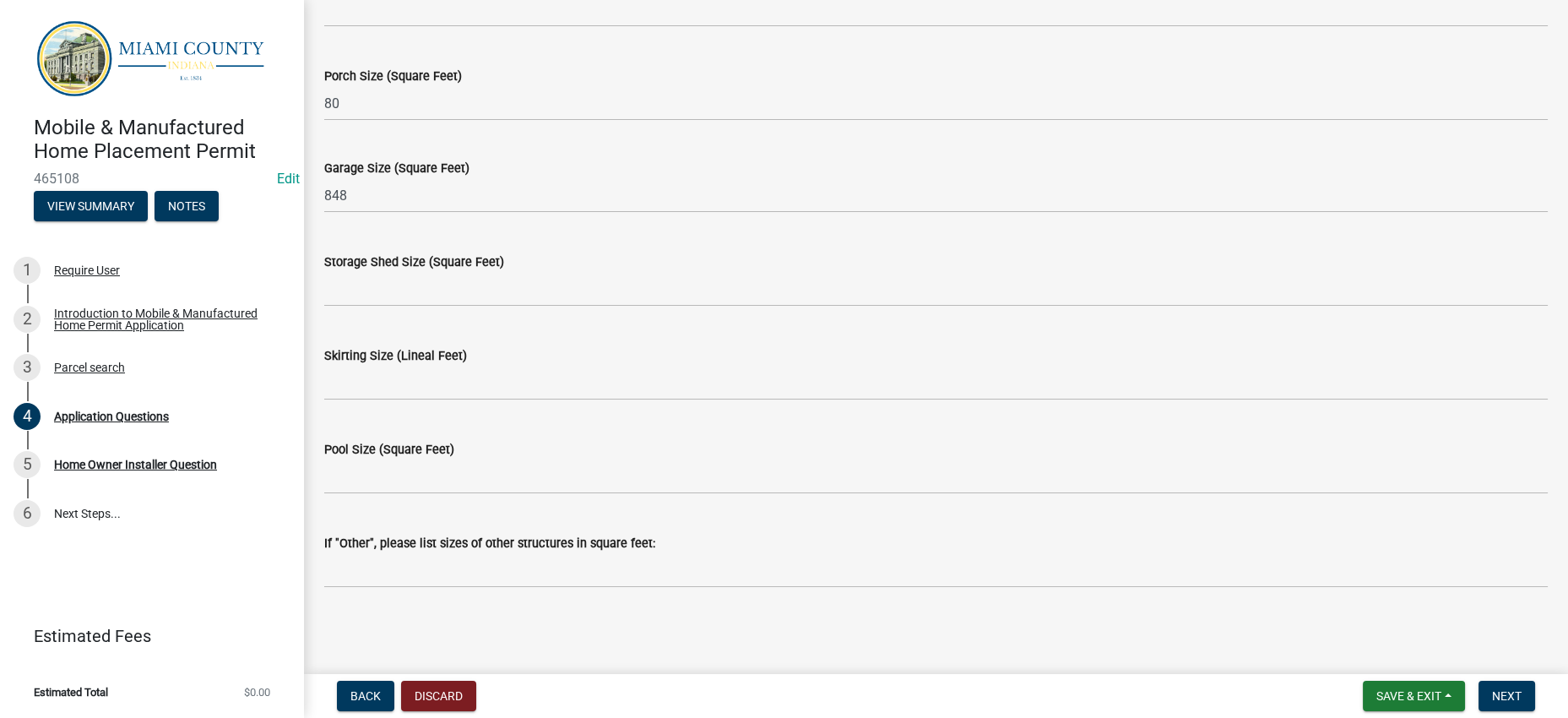
click at [515, 213] on div "Garage Size (Square Feet) 848" at bounding box center [936, 173] width 1223 height 79
click at [497, 306] on div "Storage Shed Size (Square Feet)" at bounding box center [936, 268] width 1223 height 79
click at [485, 322] on wm-data-entity-input "Storage Shed Size (Square Feet)" at bounding box center [936, 275] width 1223 height 94
click at [1376, 690] on span "Save & Exit" at bounding box center [1409, 696] width 65 height 13
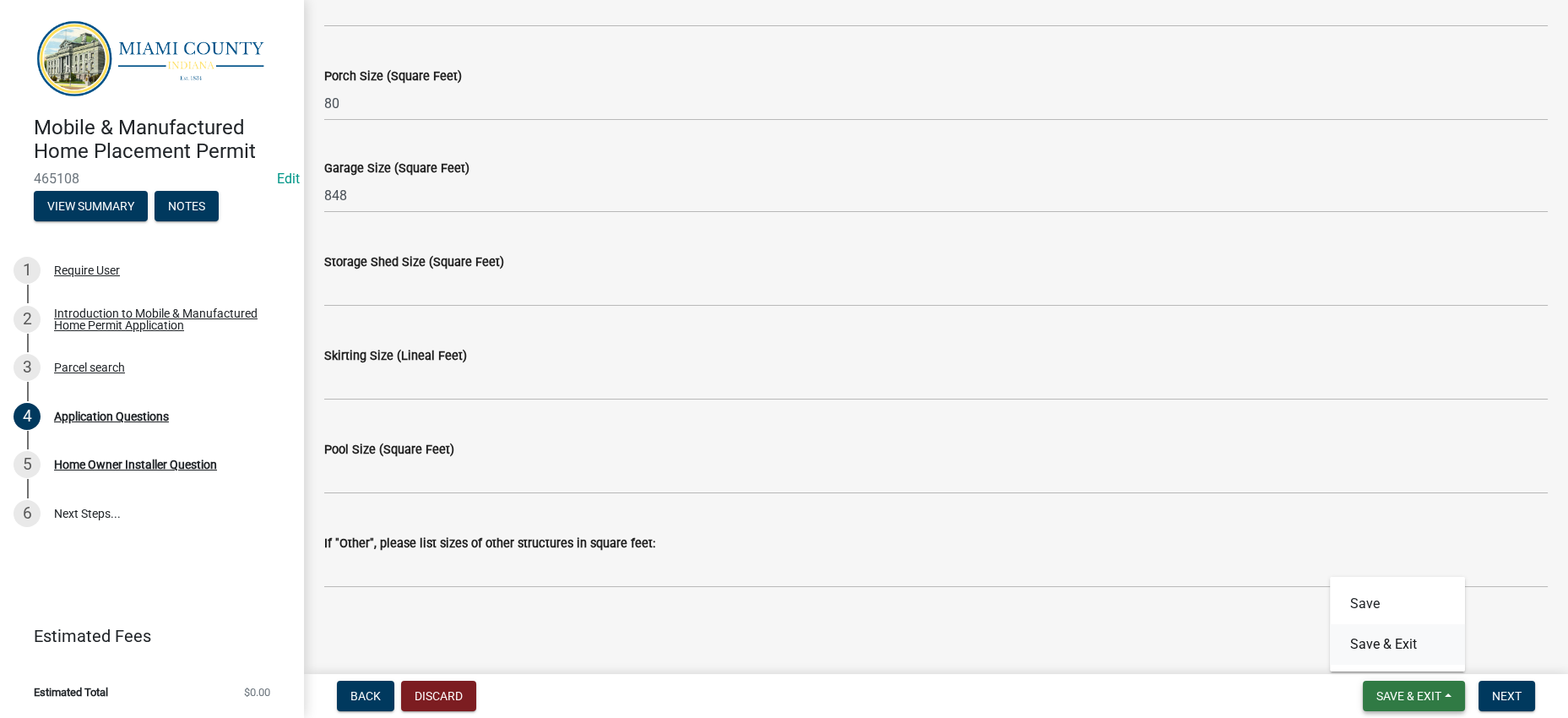
scroll to position [6279, 0]
click at [1384, 641] on button "Save & Exit" at bounding box center [1397, 644] width 135 height 40
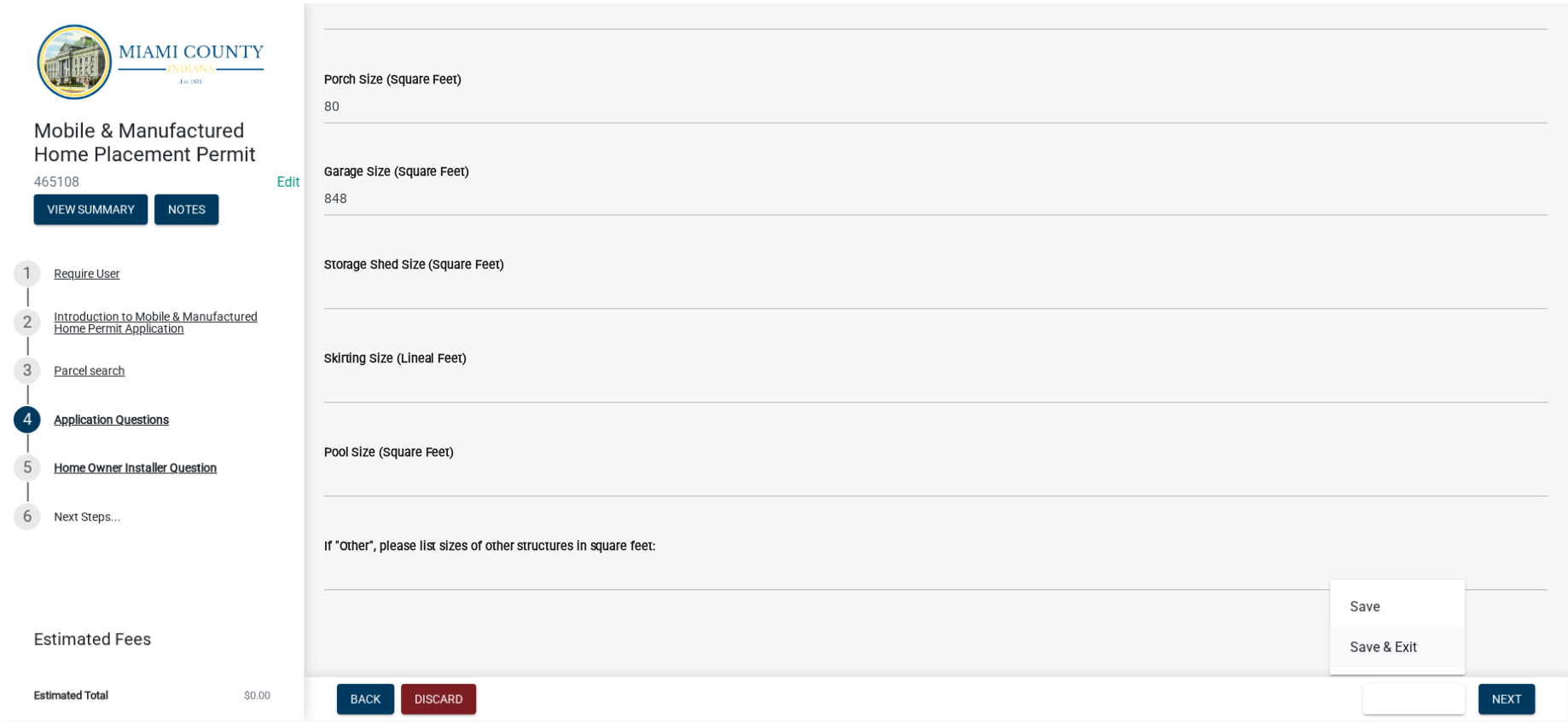
scroll to position [0, 0]
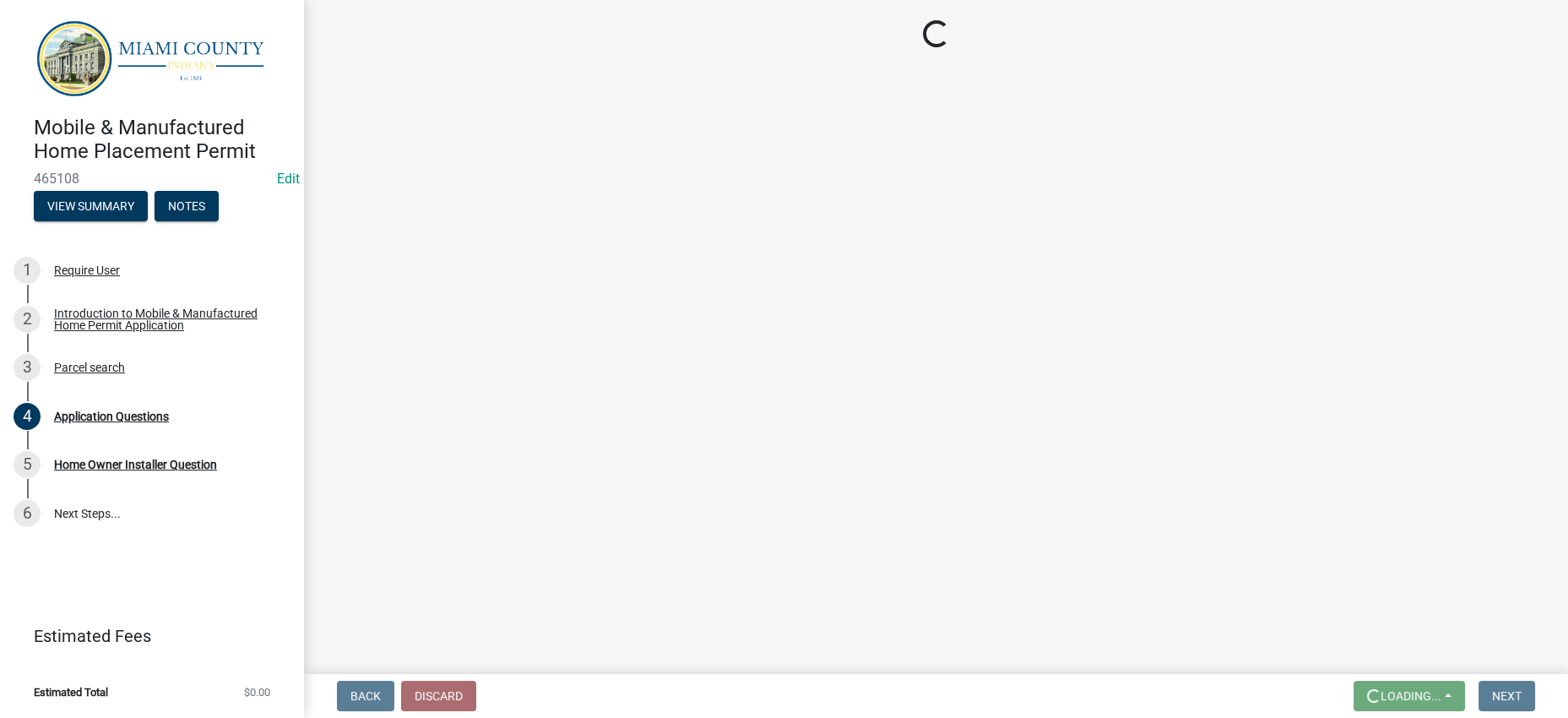
click at [869, 681] on div "Back Discard Loading... Save Save & Exit Next" at bounding box center [936, 696] width 1237 height 31
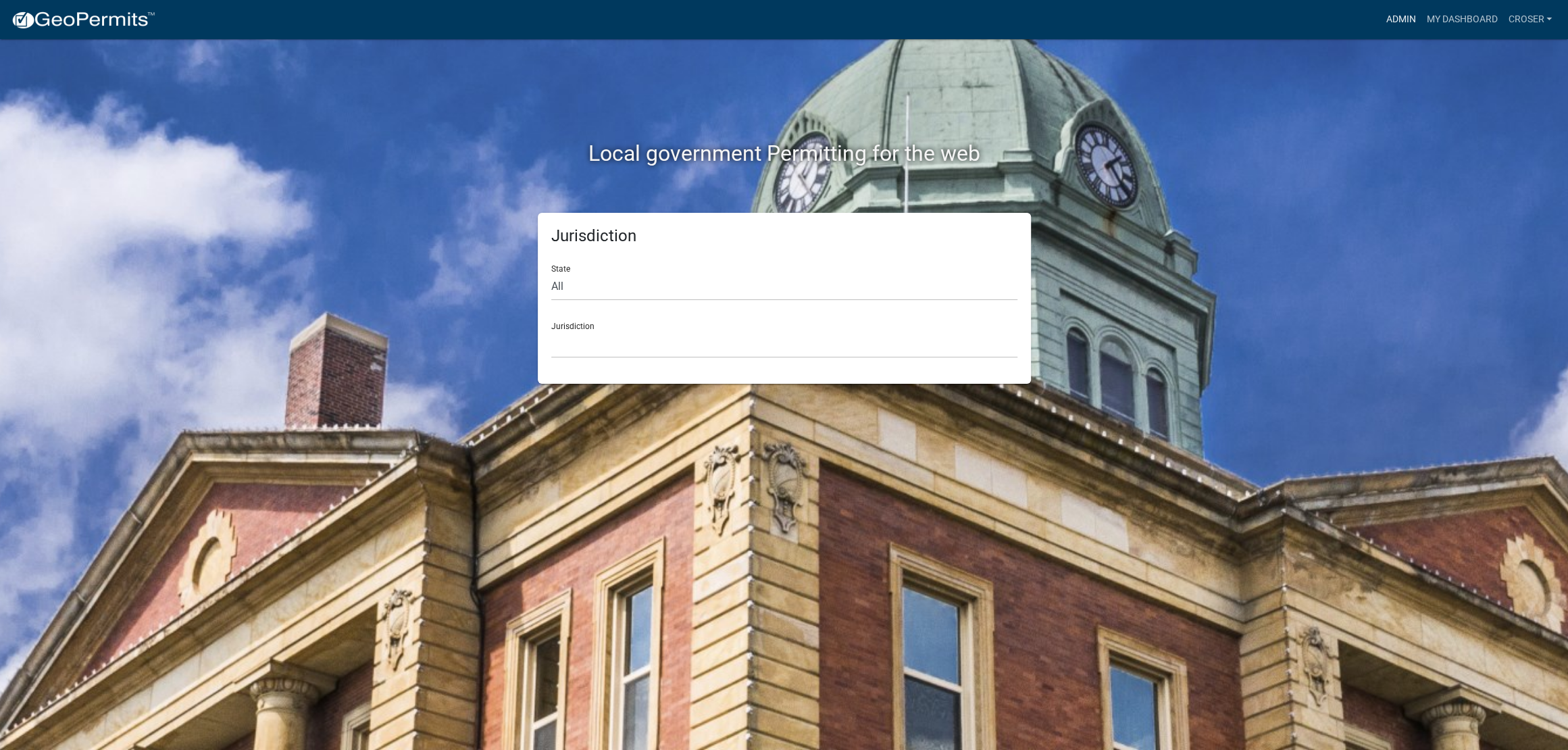
click at [1380, 18] on link "Admin" at bounding box center [1401, 20] width 41 height 26
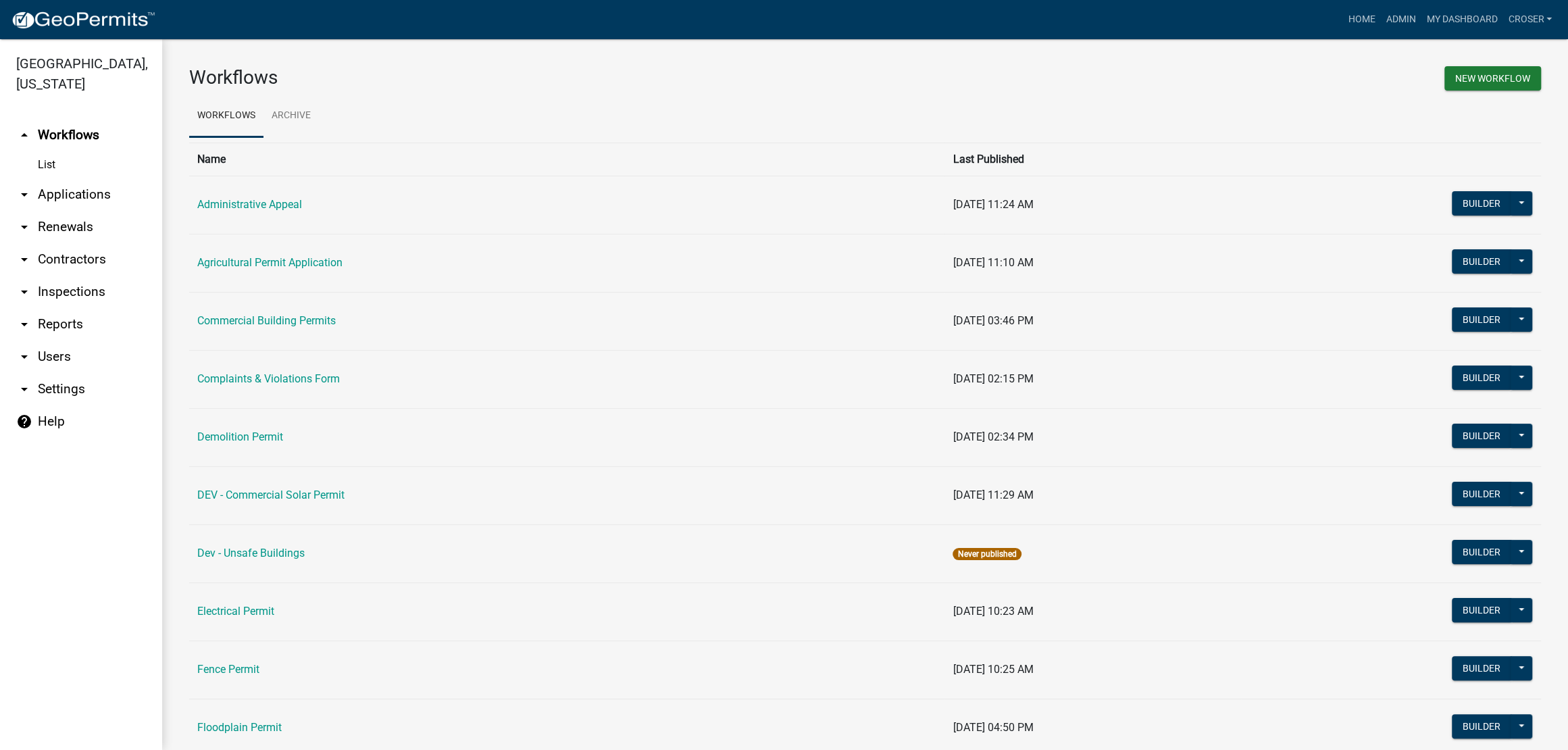
click at [85, 211] on link "arrow_drop_down Applications" at bounding box center [81, 195] width 162 height 32
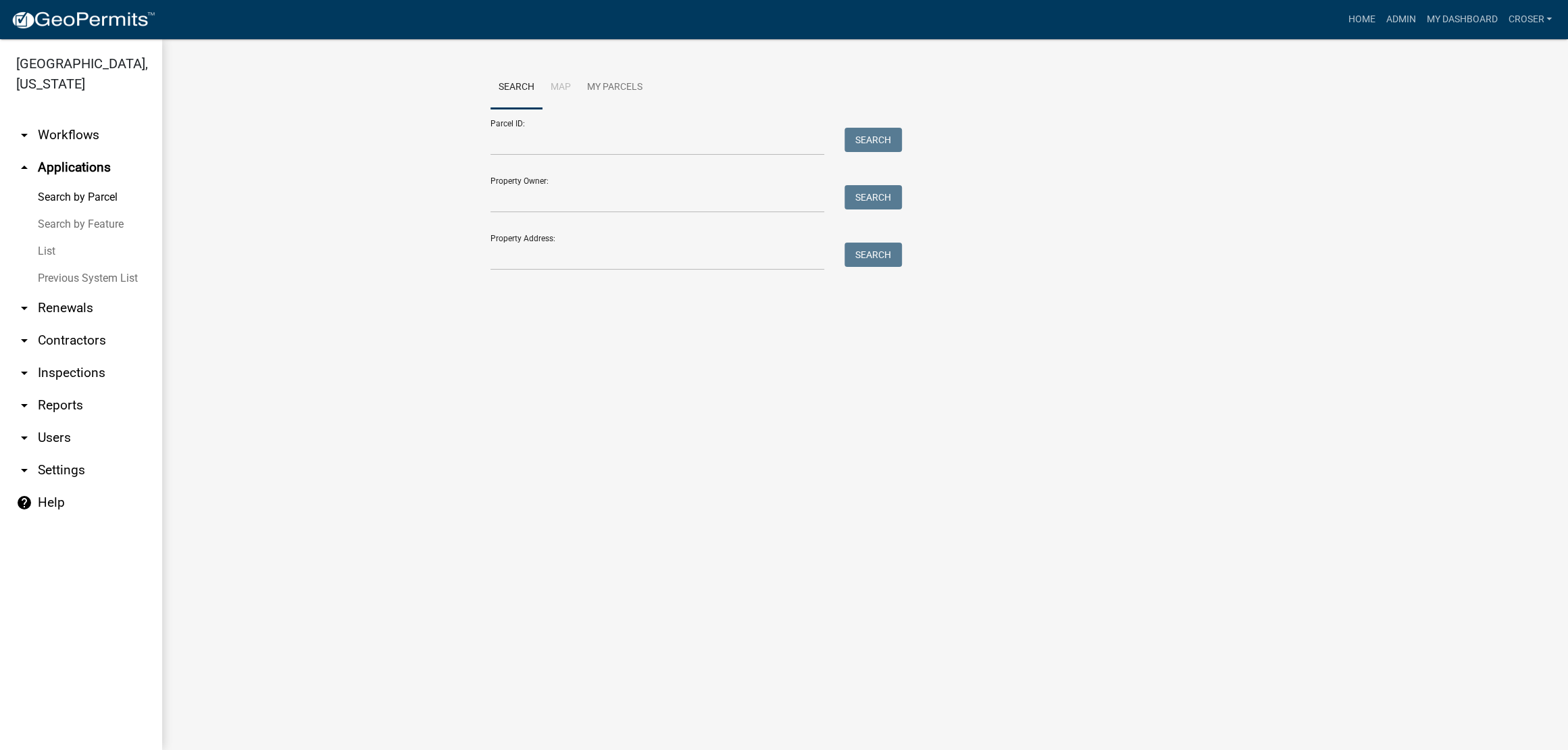
click at [50, 265] on link "List" at bounding box center [81, 251] width 162 height 27
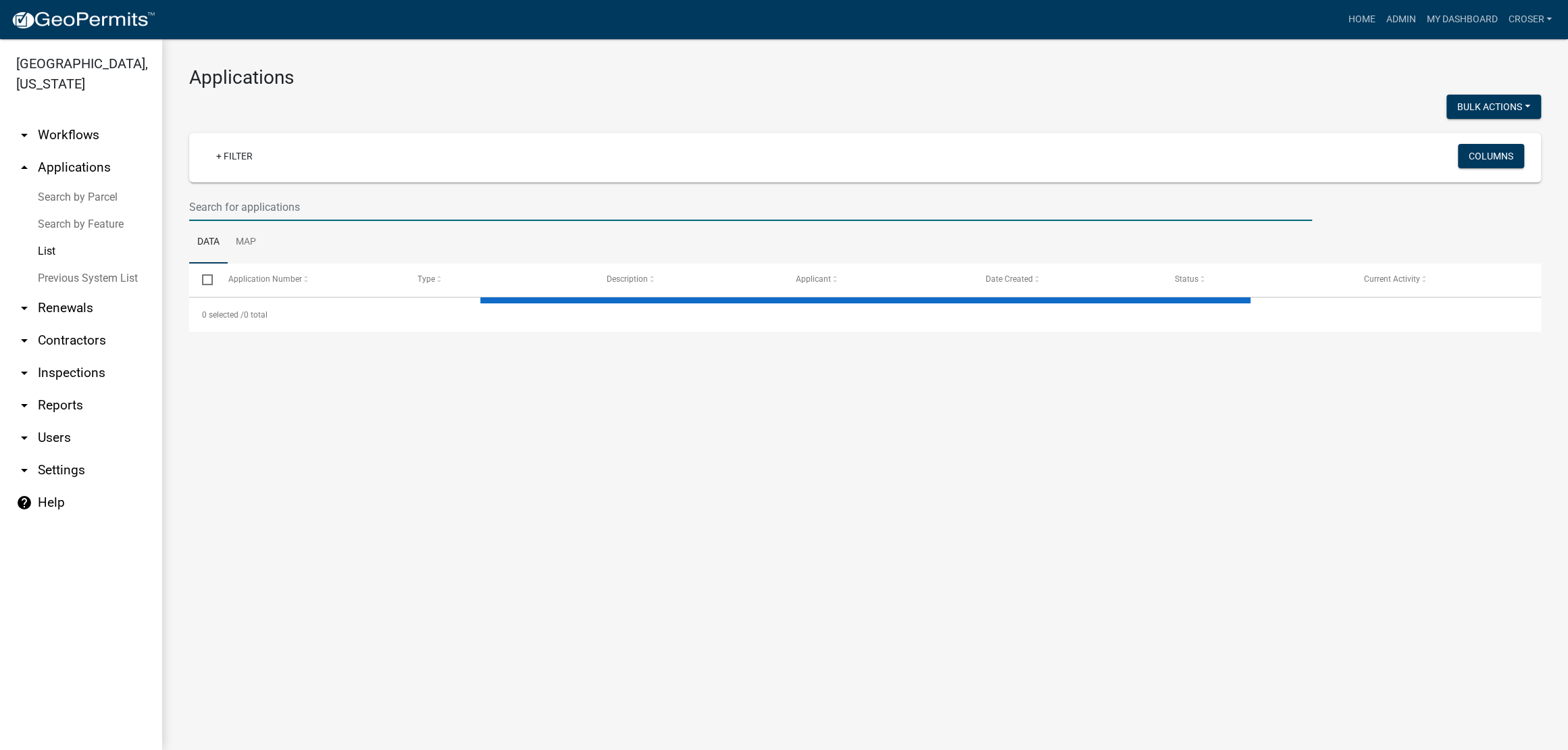
click at [294, 221] on input "text" at bounding box center [750, 207] width 1123 height 28
select select "3: 100"
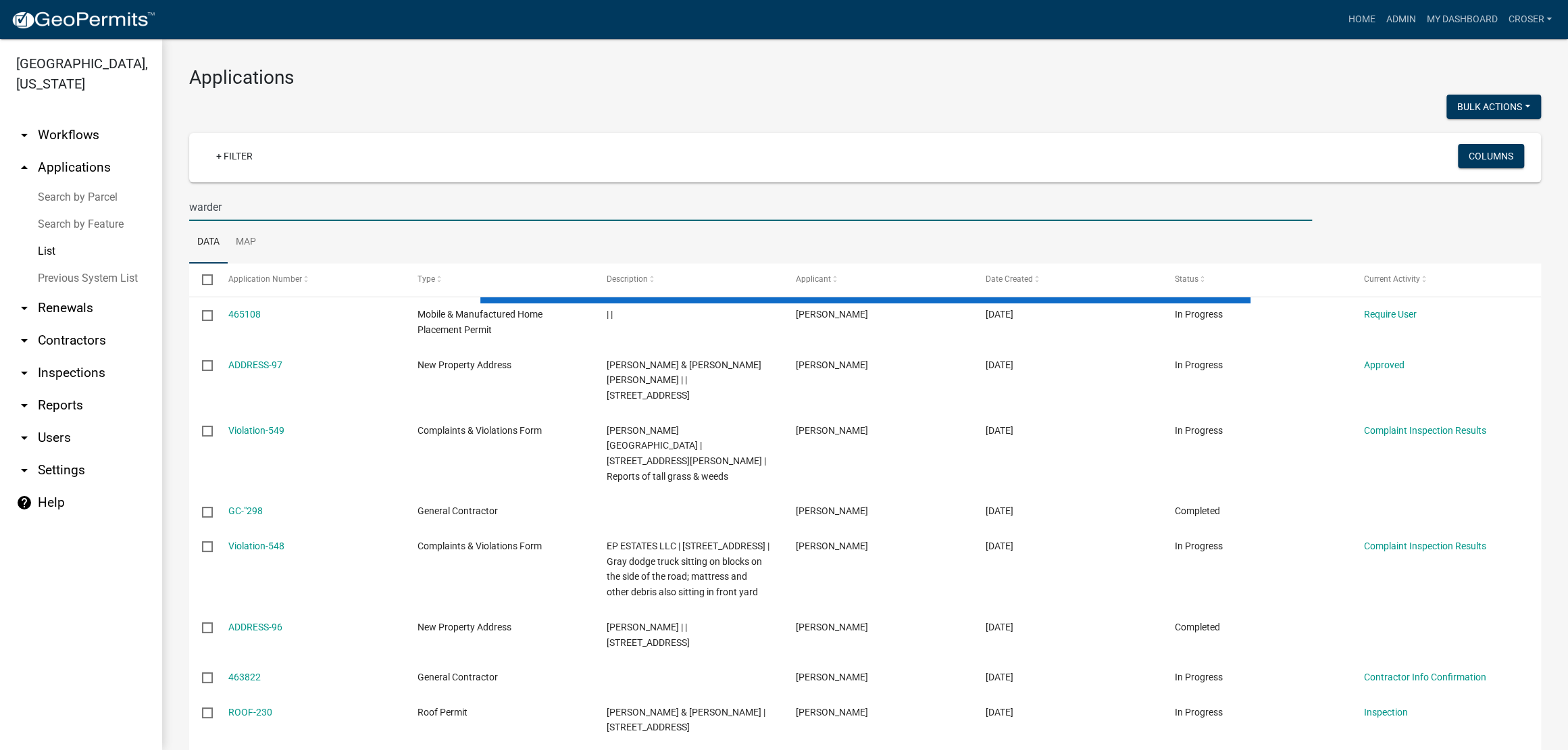
type input "warder"
click at [416, 122] on div at bounding box center [522, 109] width 687 height 28
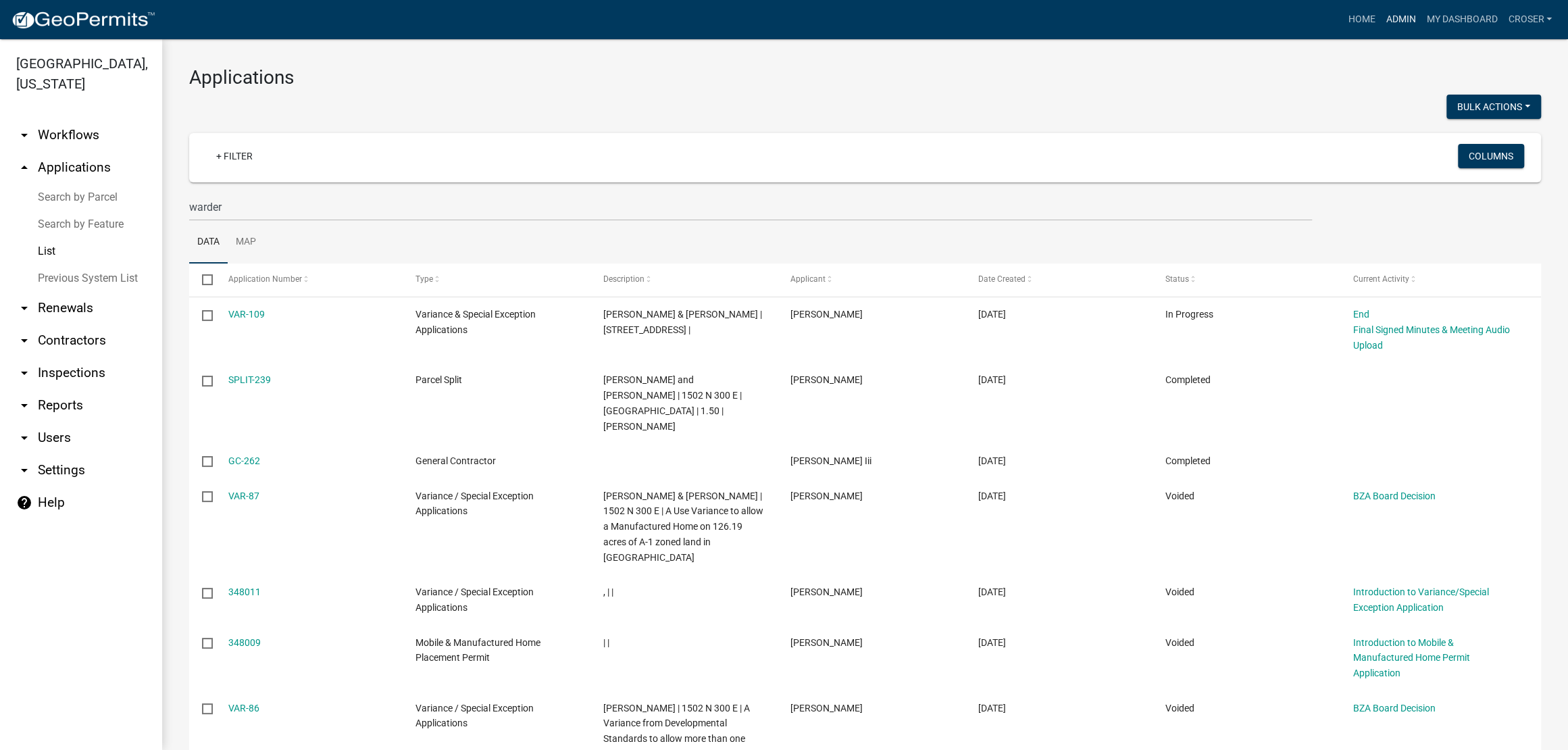
click at [1380, 17] on link "Admin" at bounding box center [1401, 20] width 41 height 26
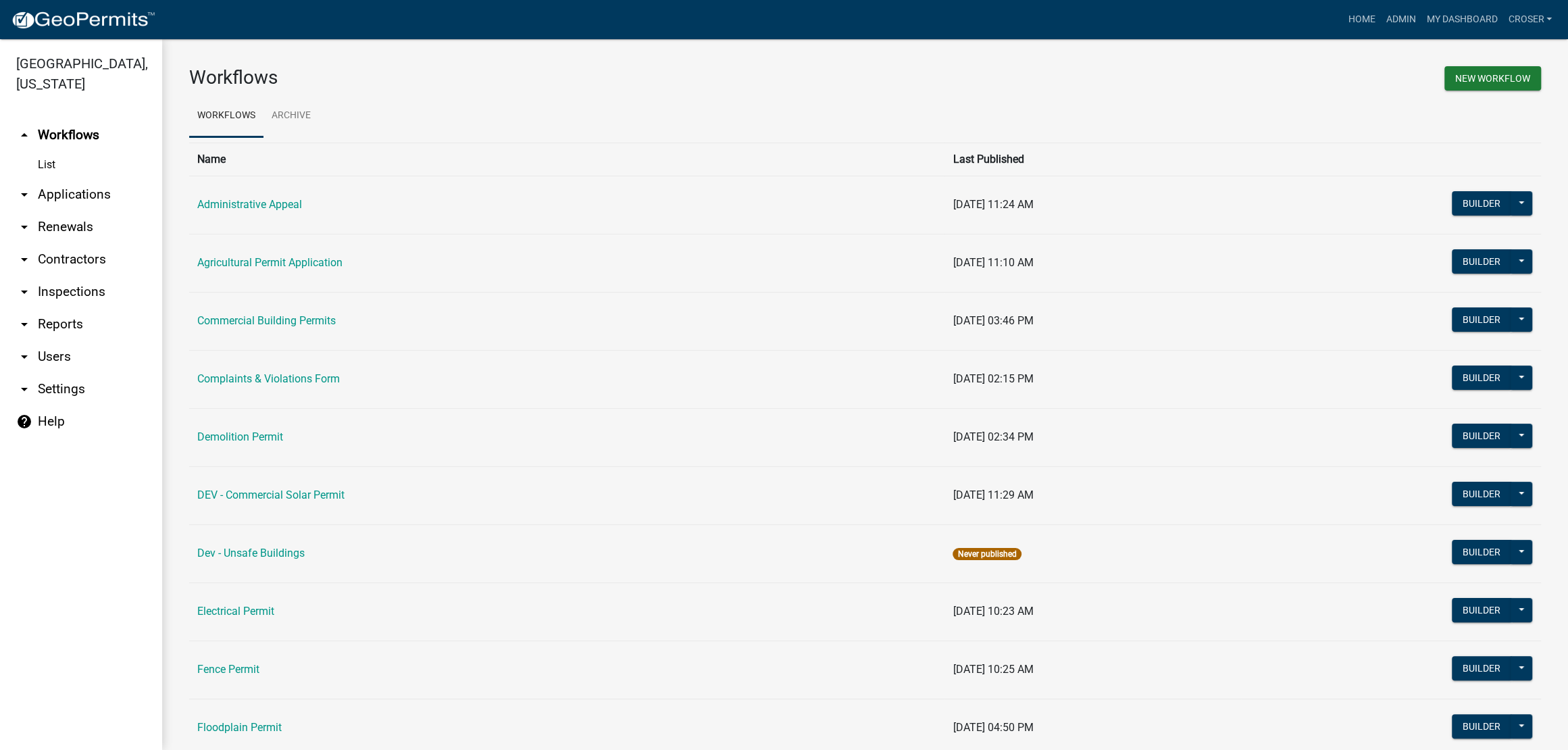
click at [62, 179] on link "List" at bounding box center [81, 165] width 162 height 27
click at [70, 211] on link "arrow_drop_down Applications" at bounding box center [81, 195] width 162 height 32
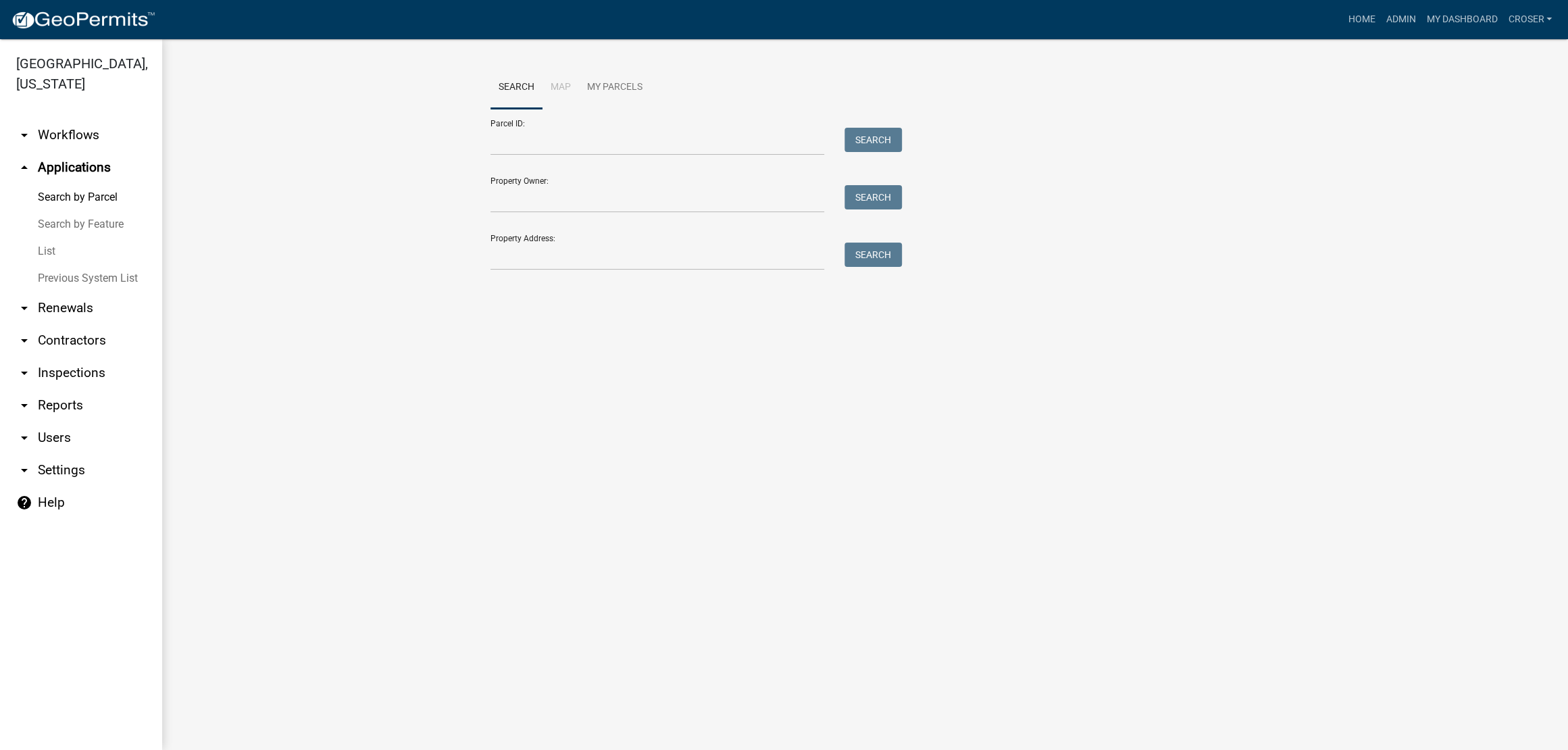
click at [61, 265] on link "List" at bounding box center [81, 251] width 162 height 27
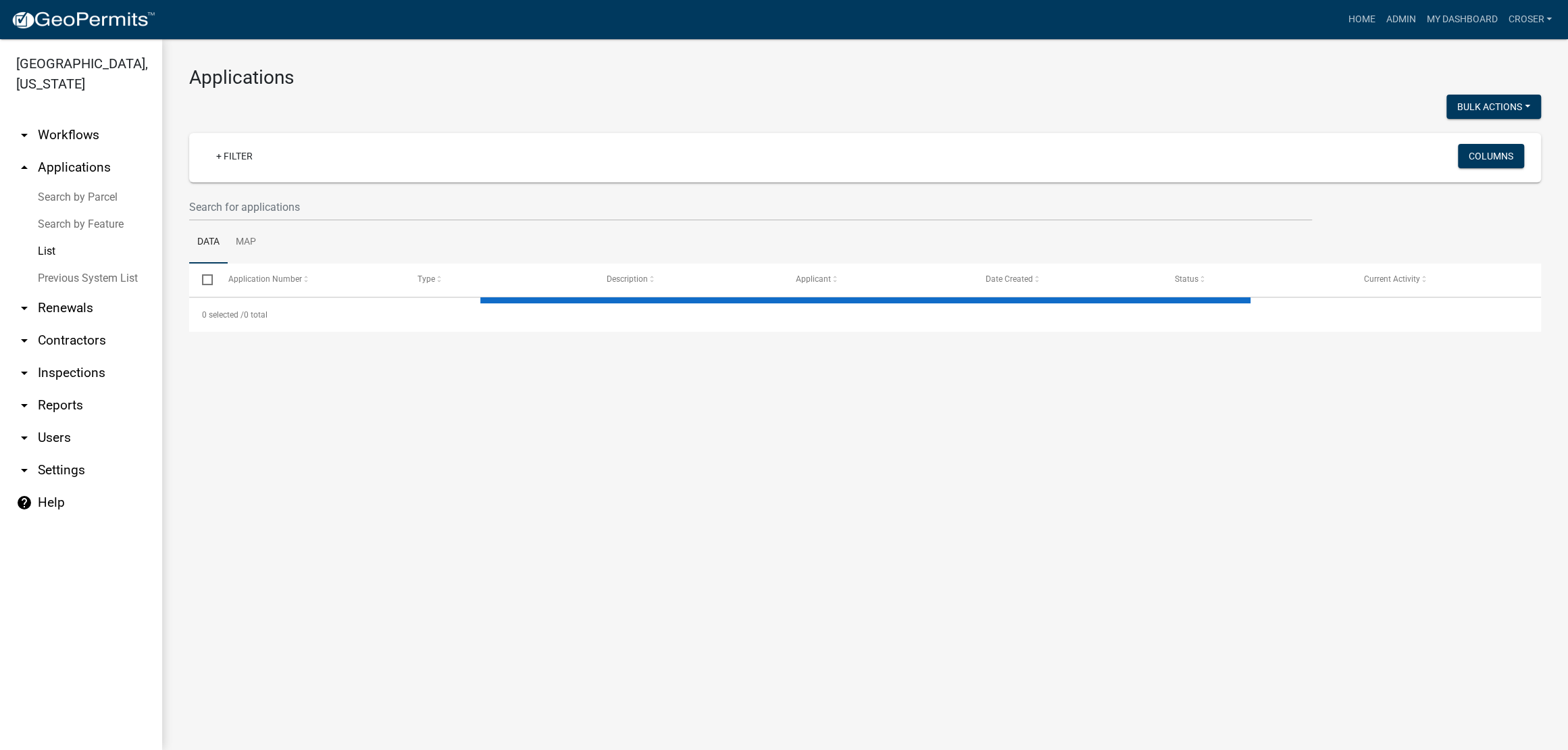
select select "3: 100"
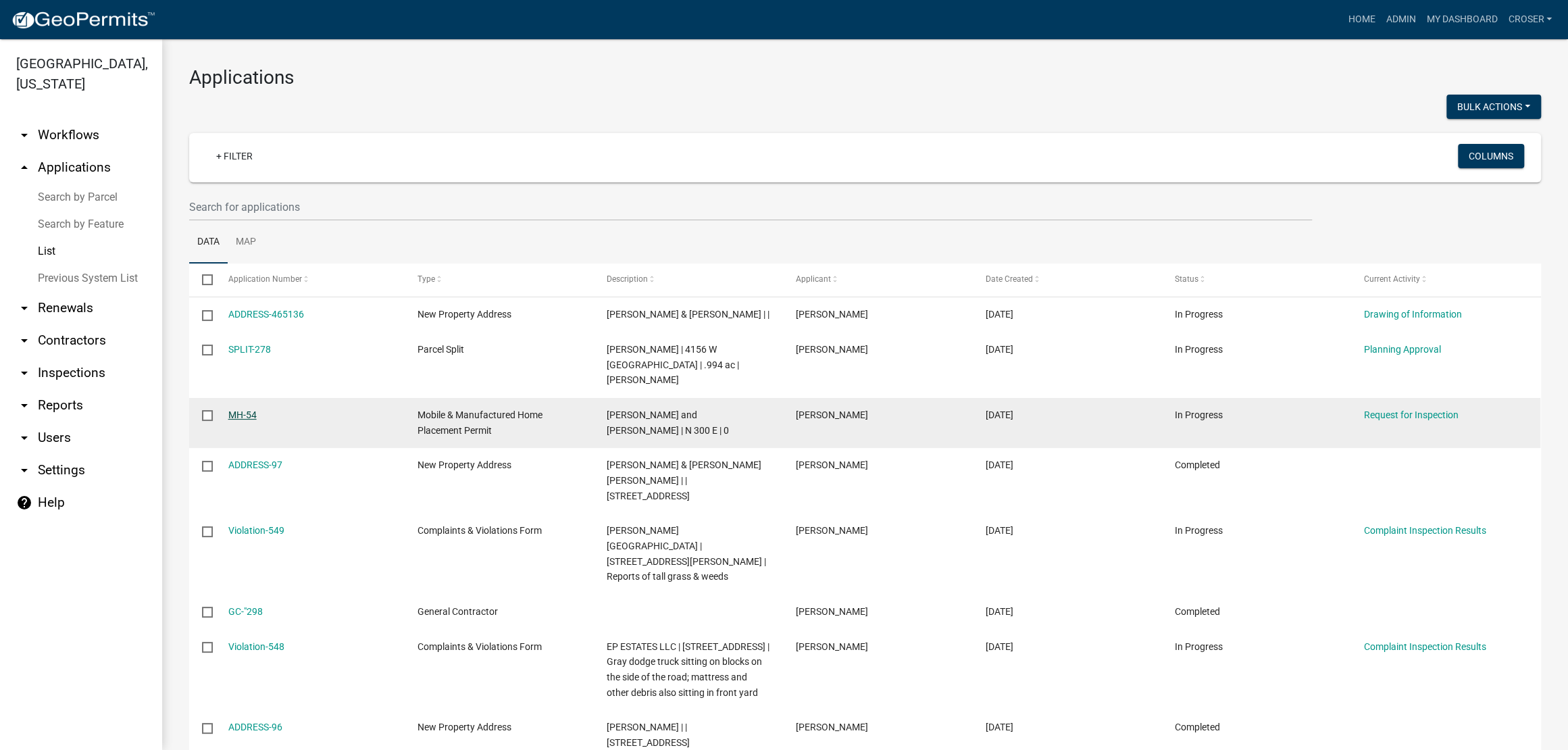
click at [256, 420] on link "MH-54" at bounding box center [242, 415] width 29 height 11
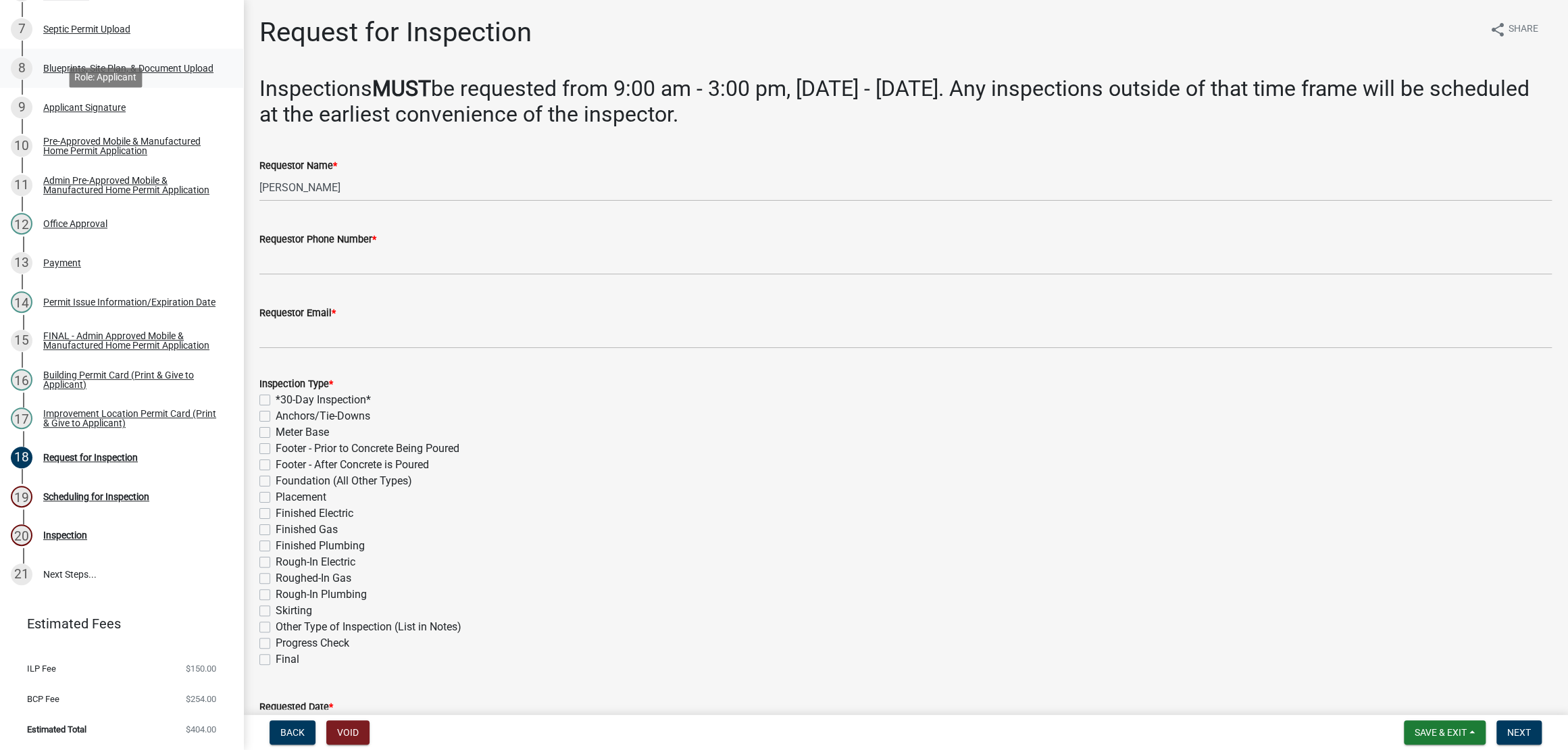
scroll to position [591, 0]
click at [130, 73] on div "Blueprints, Site Plan, & Document Upload" at bounding box center [128, 69] width 170 height 10
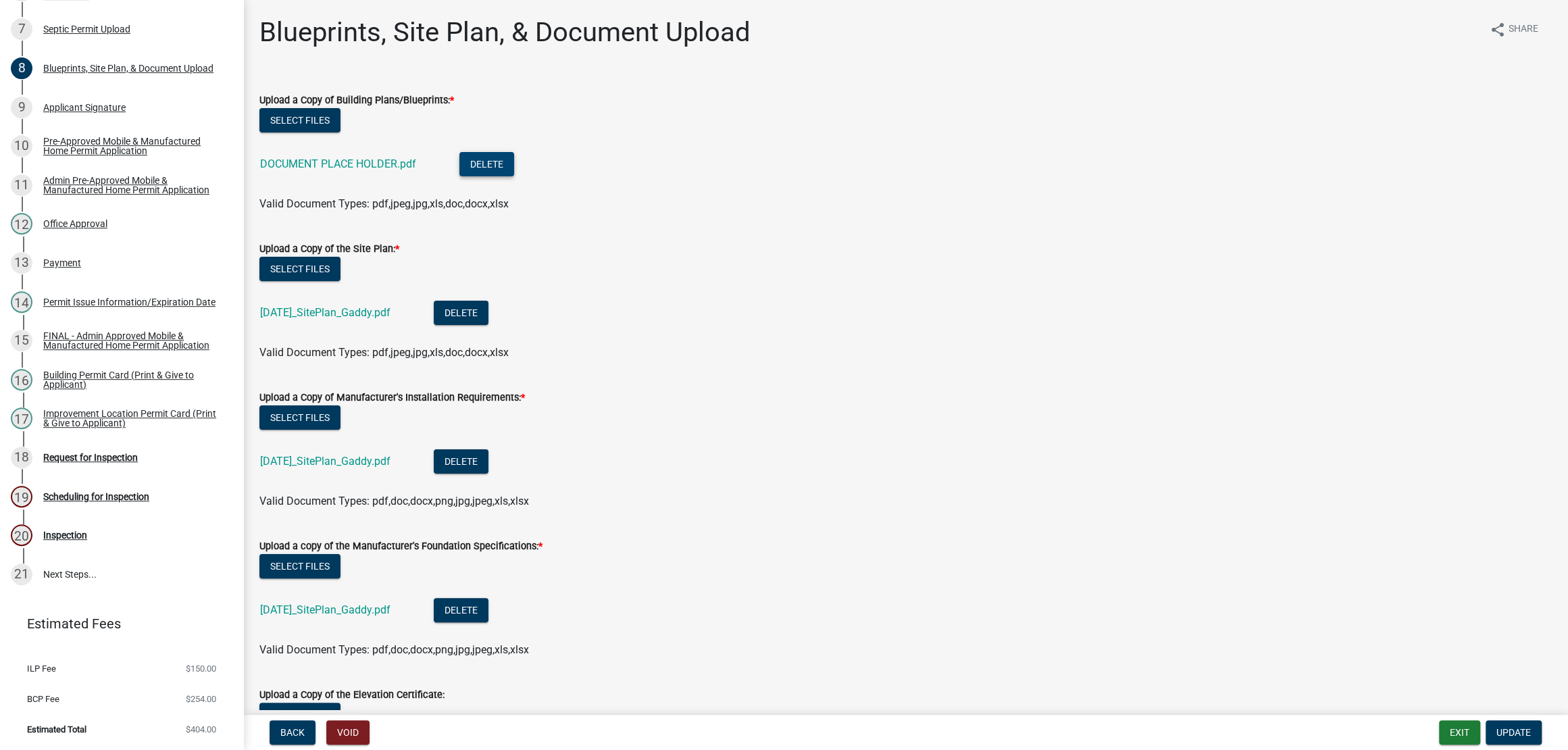
click at [514, 176] on button "Delete" at bounding box center [486, 164] width 55 height 25
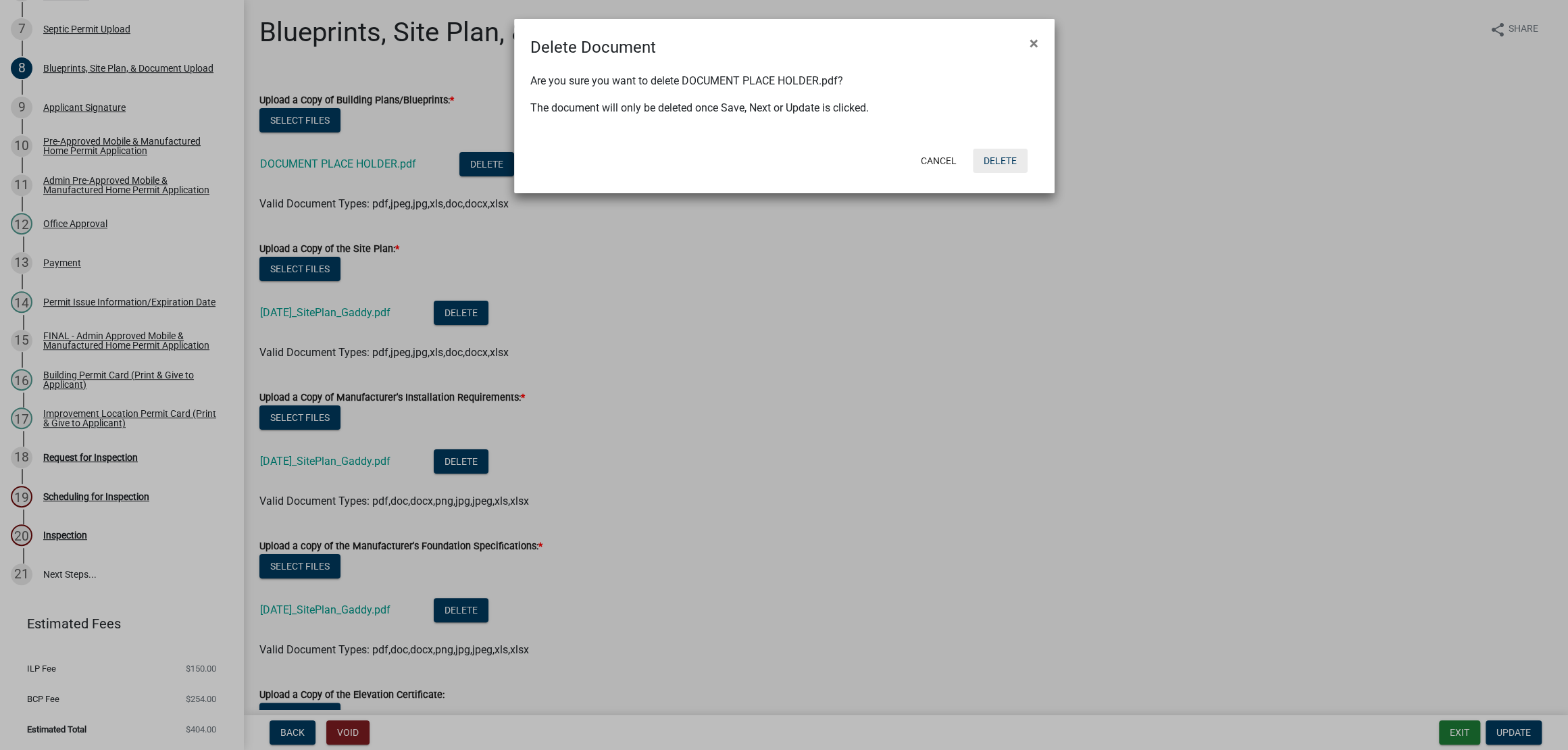
click at [1001, 173] on button "Delete" at bounding box center [1000, 160] width 55 height 25
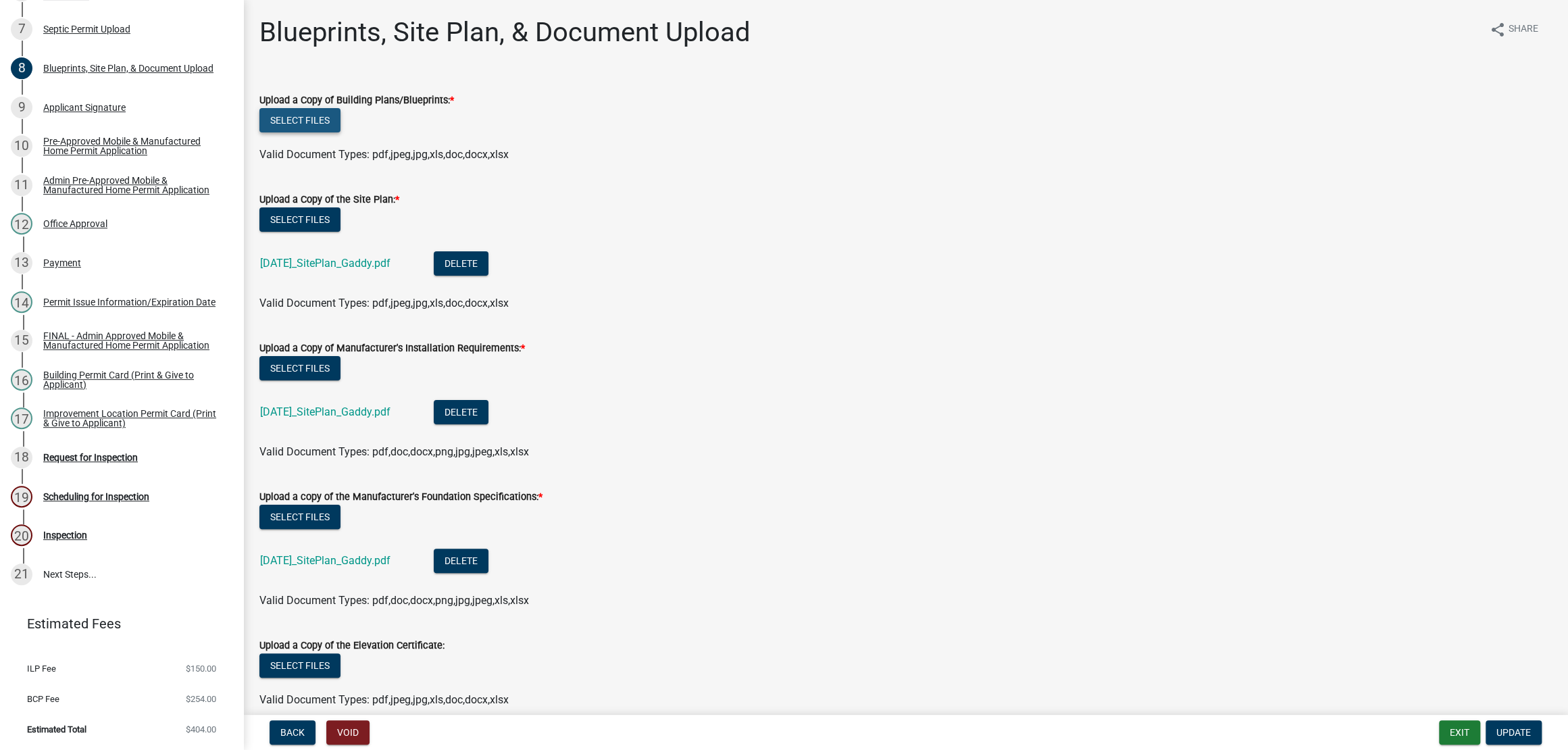
click at [340, 132] on button "Select files" at bounding box center [300, 120] width 81 height 25
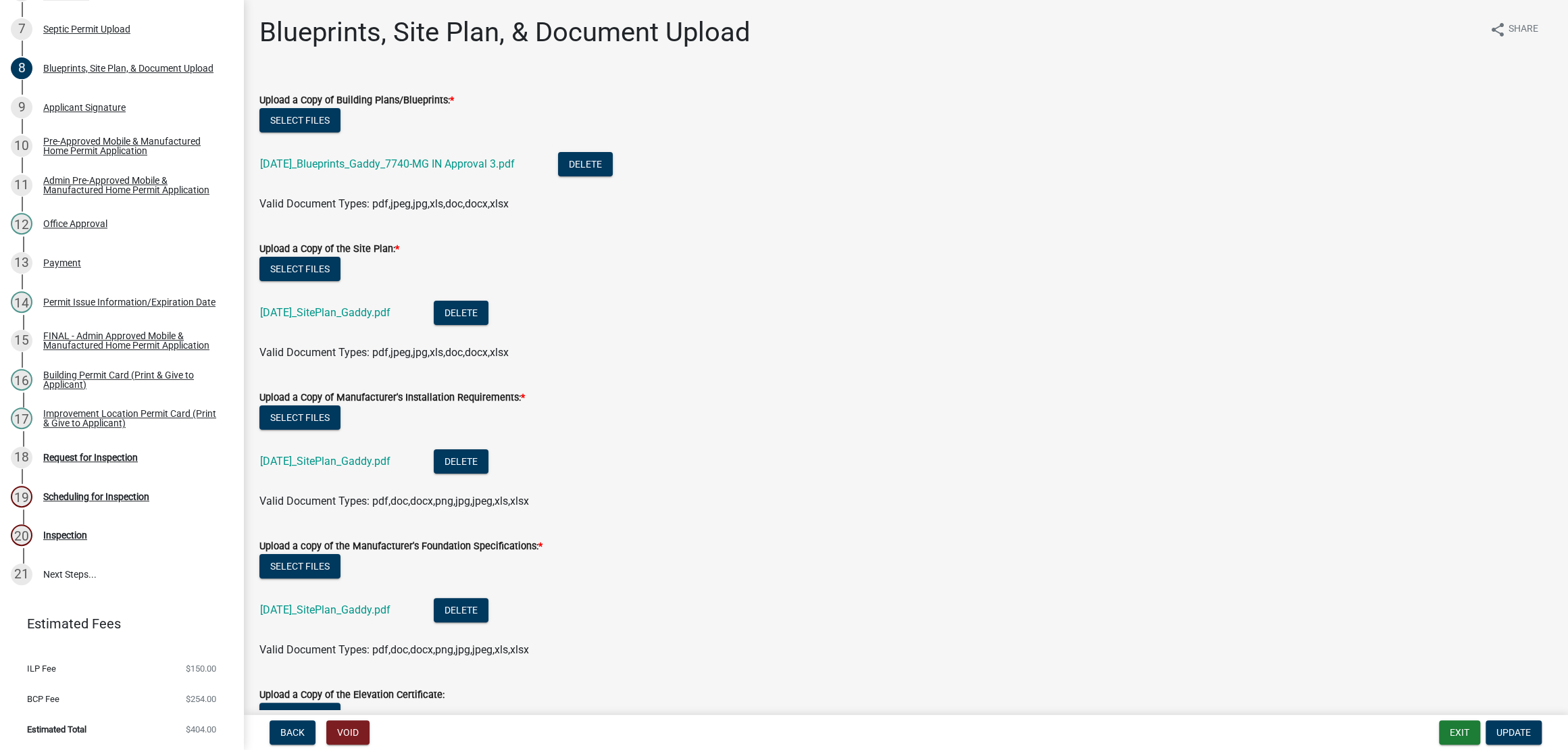
click at [1490, 715] on nav "Back Void Exit Update" at bounding box center [905, 732] width 1325 height 35
click at [1497, 727] on span "Update" at bounding box center [1513, 732] width 34 height 11
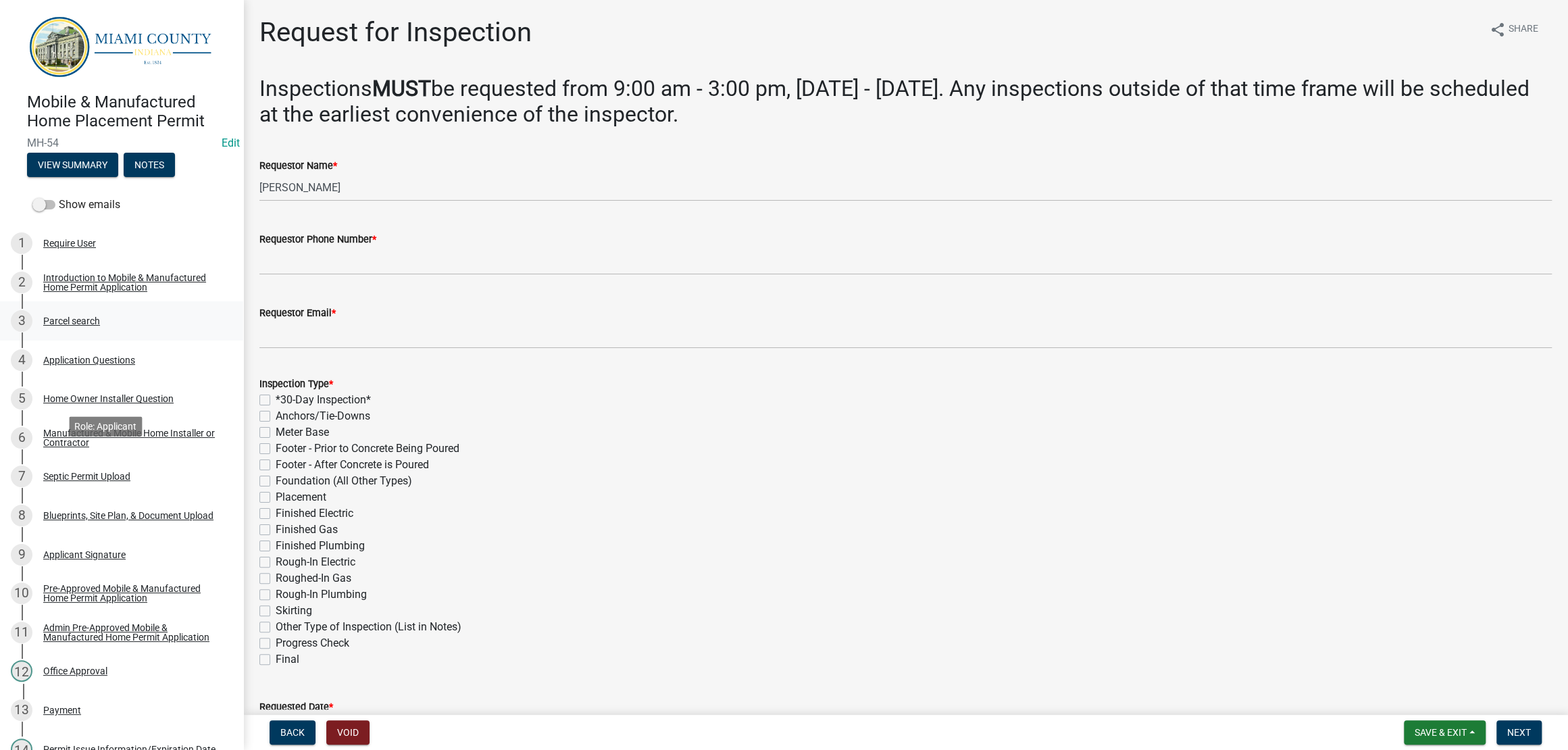
scroll to position [0, 0]
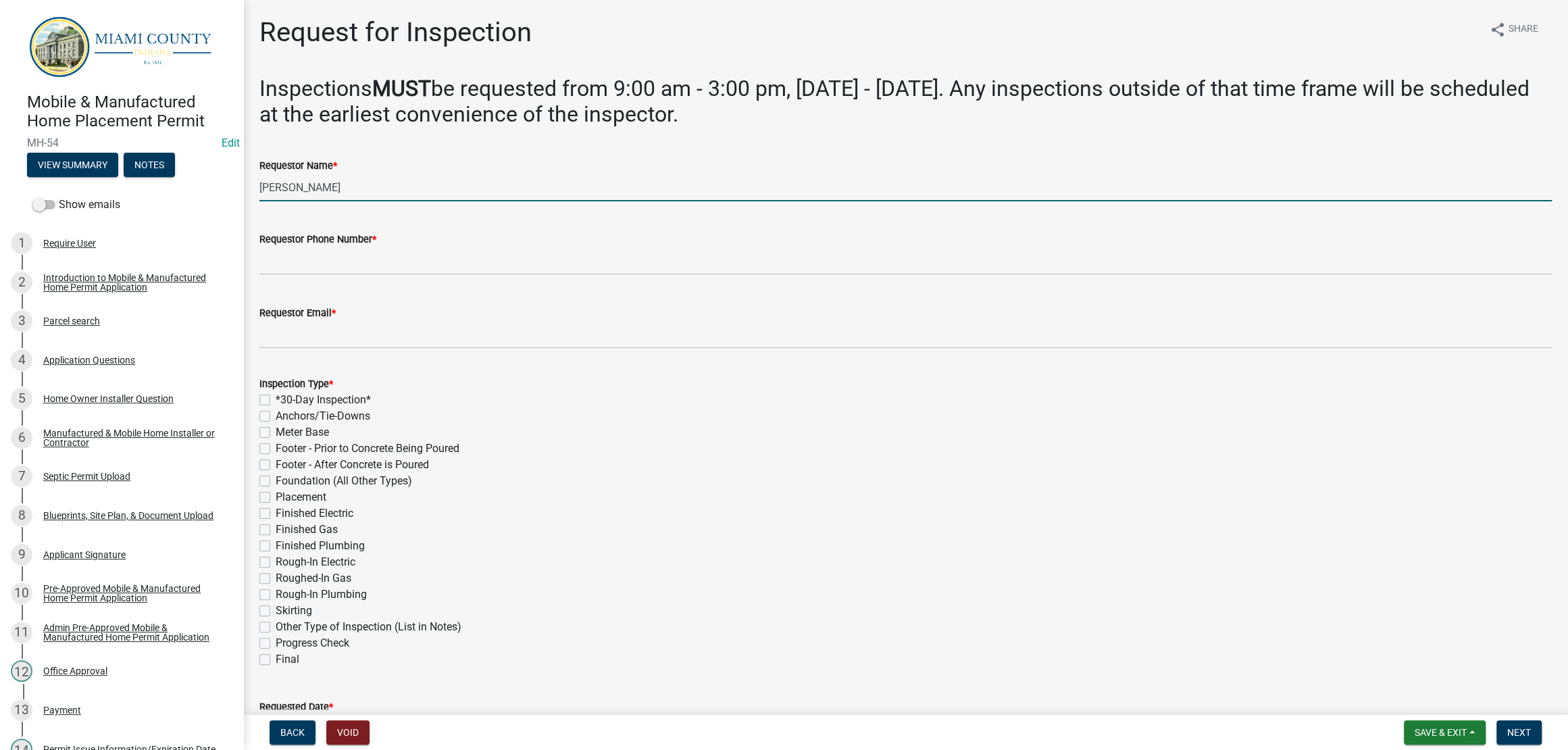
drag, startPoint x: 346, startPoint y: 235, endPoint x: 265, endPoint y: 225, distance: 81.6
click at [265, 202] on input "[PERSON_NAME]" at bounding box center [906, 188] width 1292 height 28
type input "j"
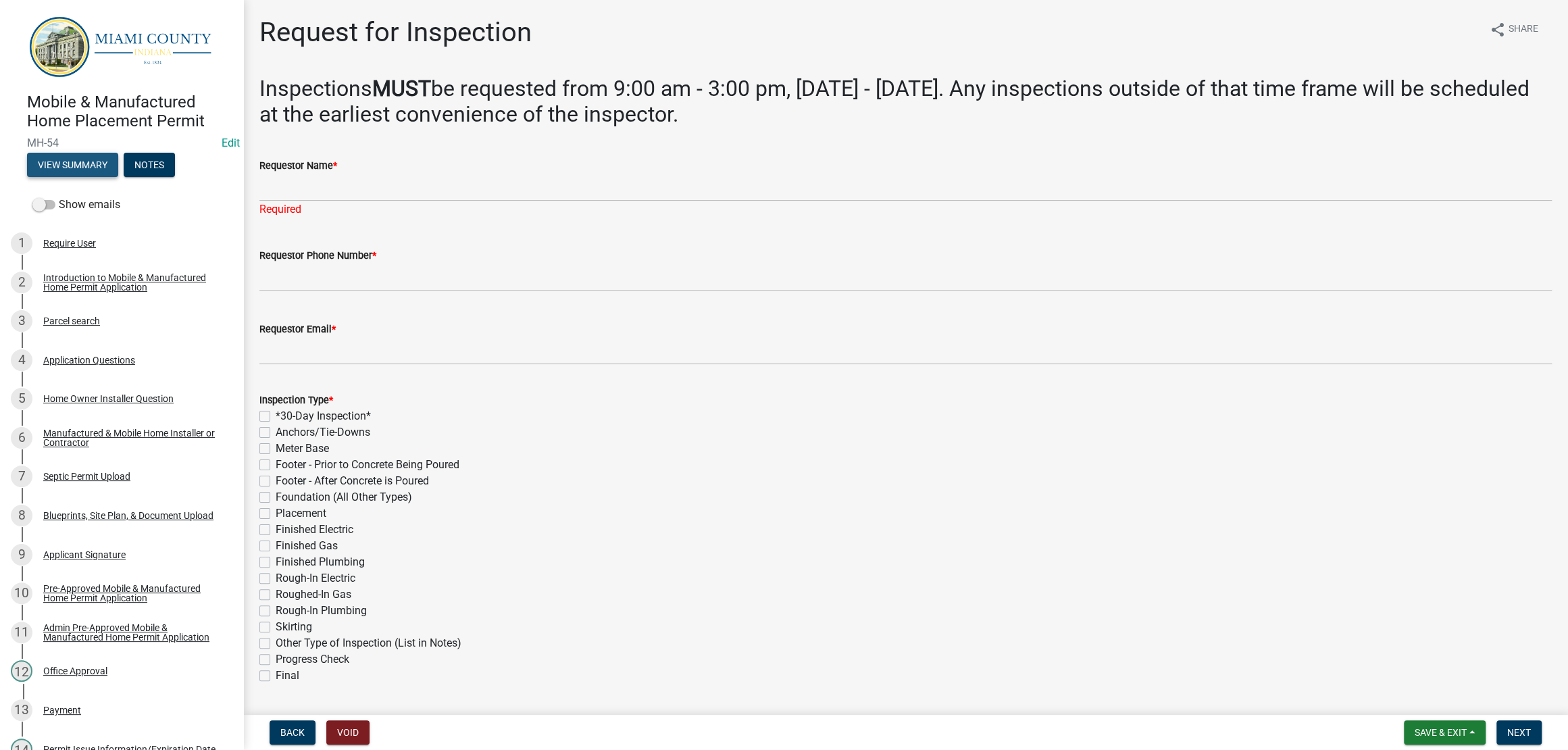
click at [97, 177] on button "View Summary" at bounding box center [73, 165] width 91 height 25
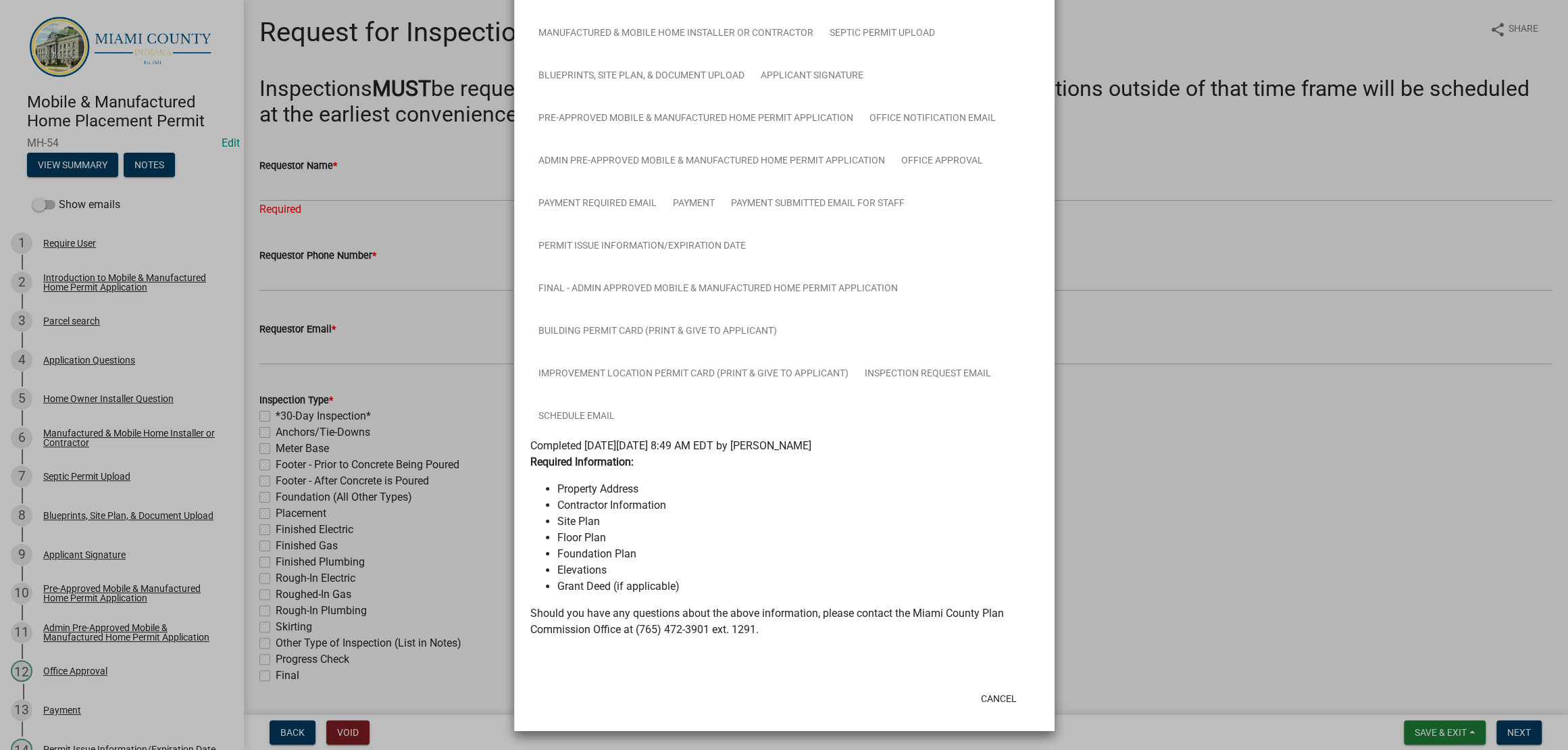
scroll to position [536, 0]
click at [1147, 532] on ngb-modal-window "Summary × Printer Friendly Introduction to Mobile & Manufactured Home Permit Ap…" at bounding box center [784, 375] width 1568 height 750
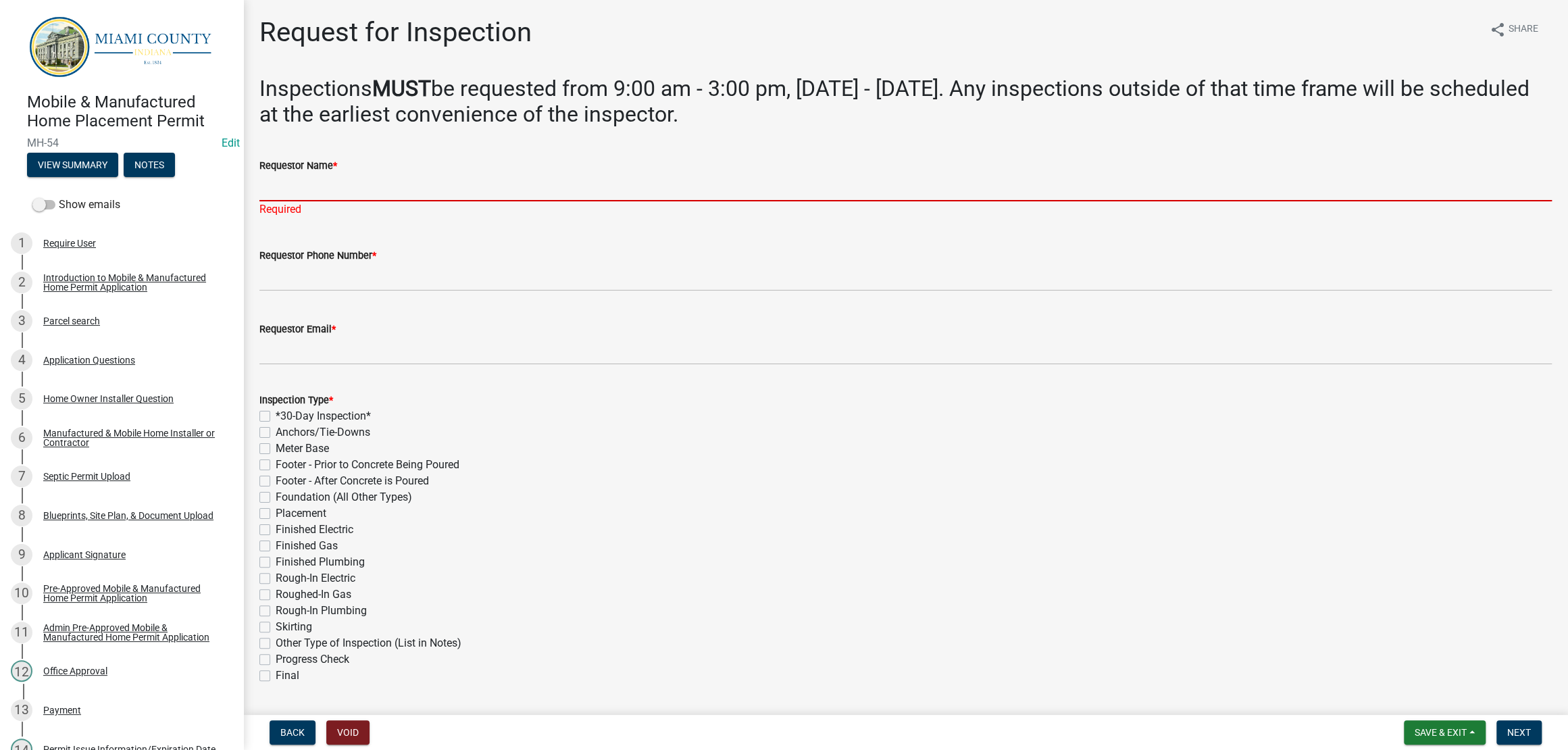
click at [340, 202] on input "Requestor Name *" at bounding box center [906, 188] width 1292 height 28
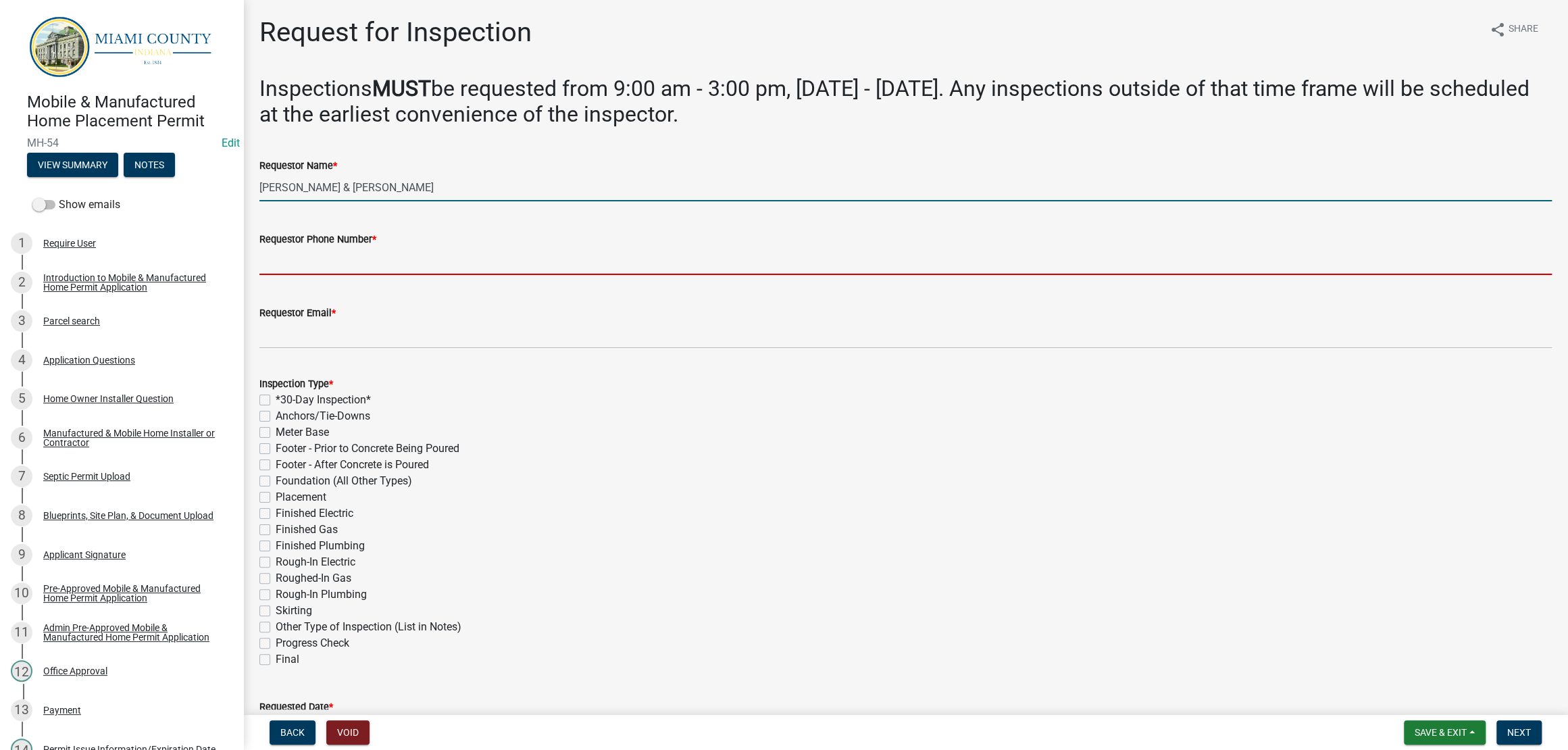
click at [448, 202] on input "[PERSON_NAME] & [PERSON_NAME]" at bounding box center [906, 188] width 1292 height 28
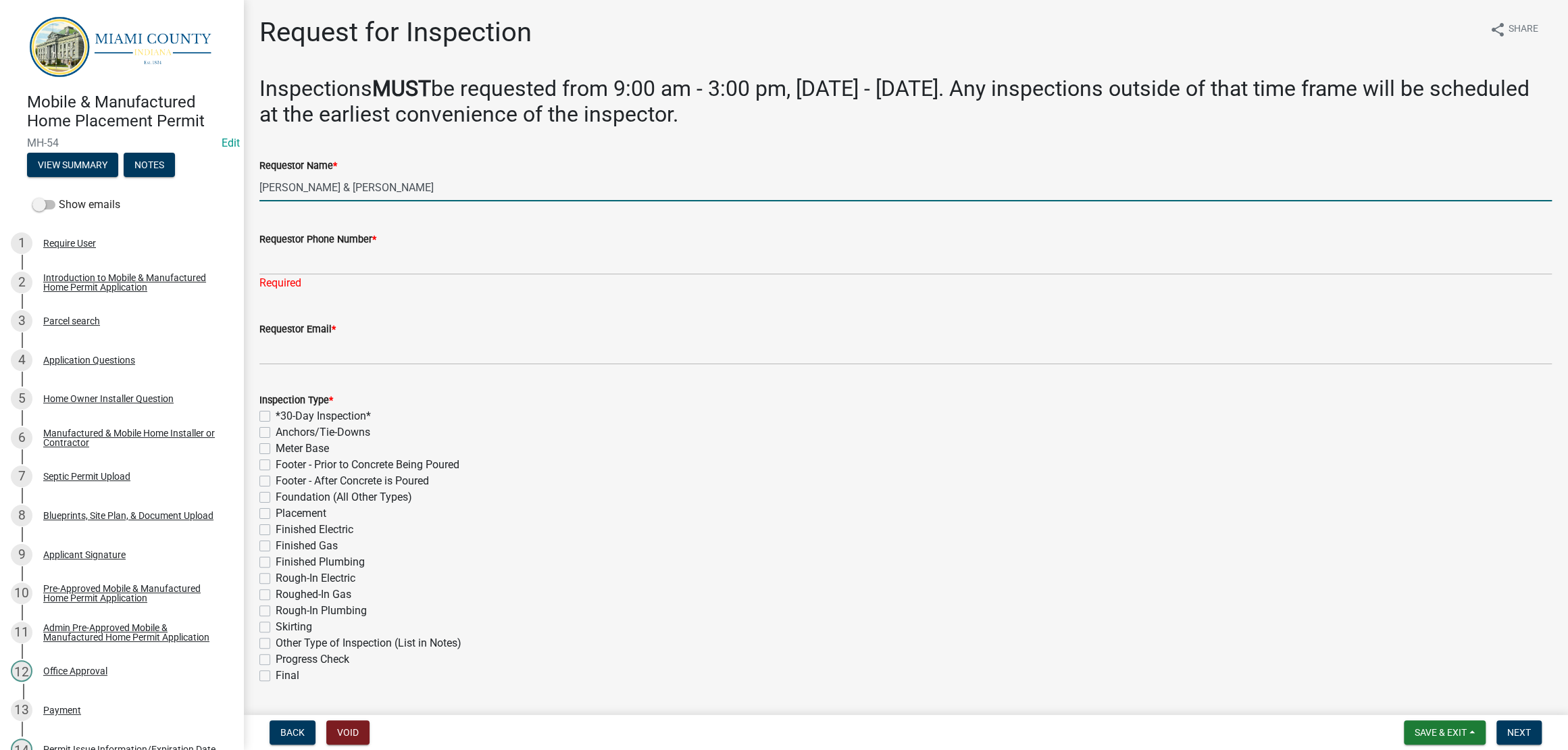
type input "[PERSON_NAME] & [PERSON_NAME]"
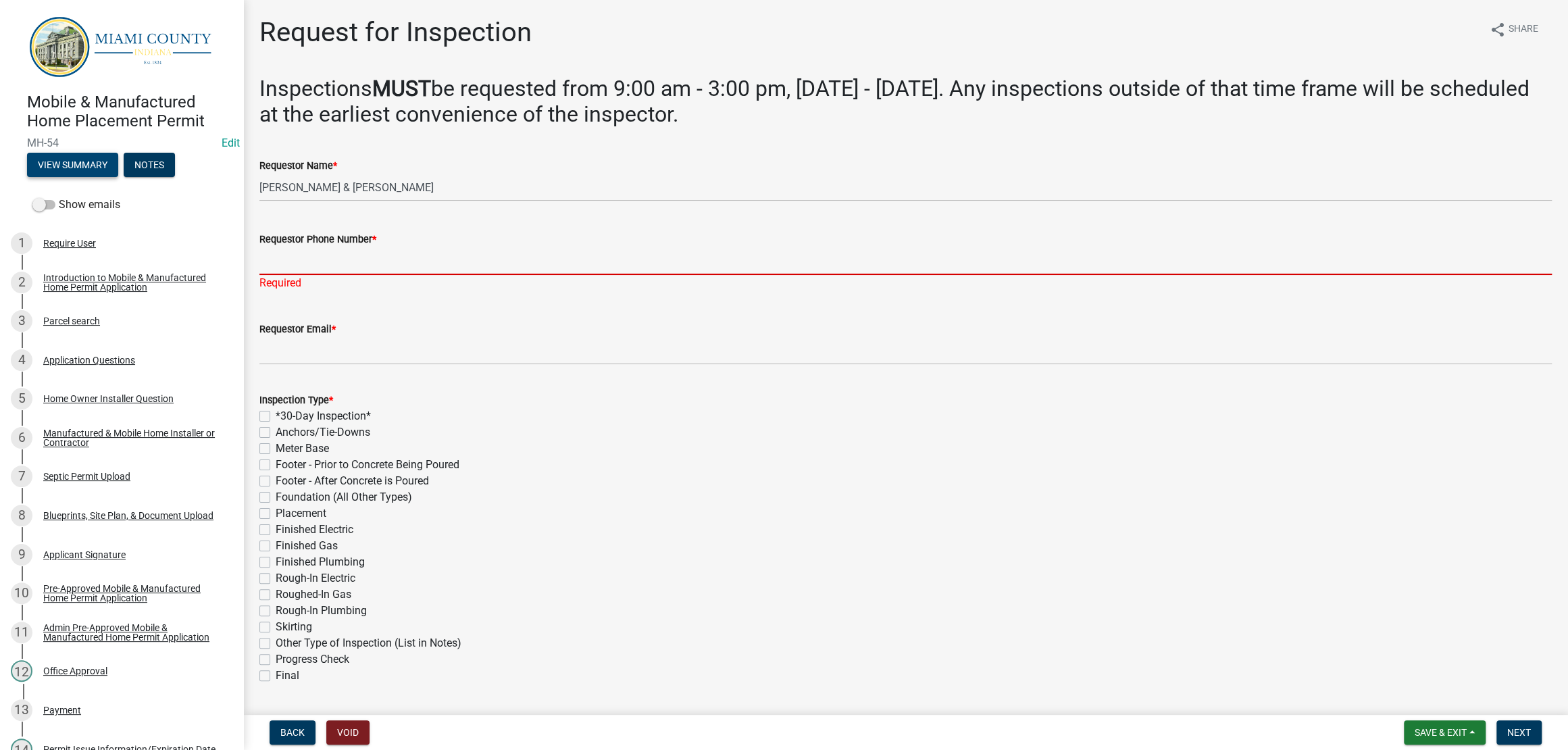
click at [85, 177] on button "View Summary" at bounding box center [73, 165] width 91 height 25
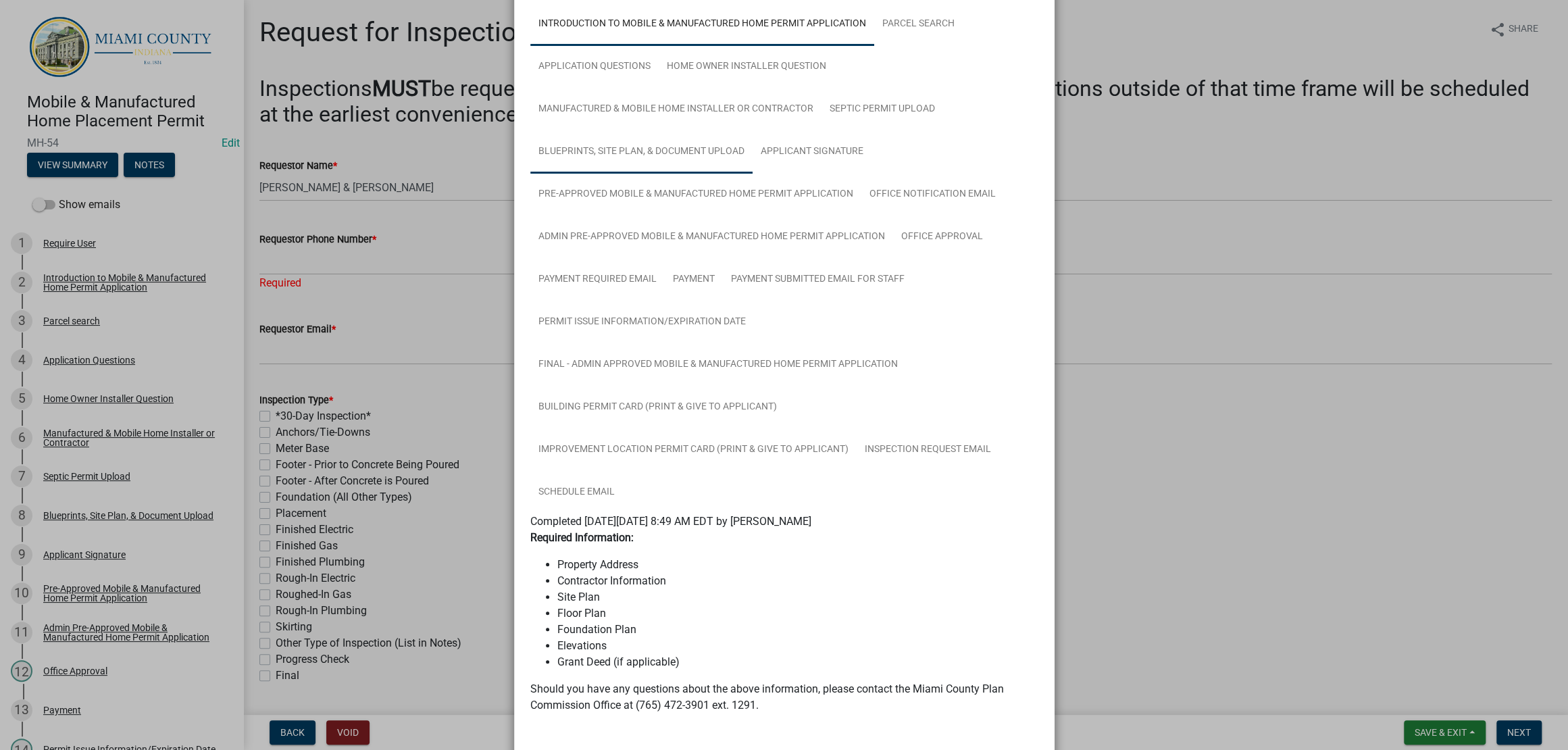
scroll to position [85, 0]
click at [659, 90] on link "Application Questions" at bounding box center [594, 69] width 128 height 43
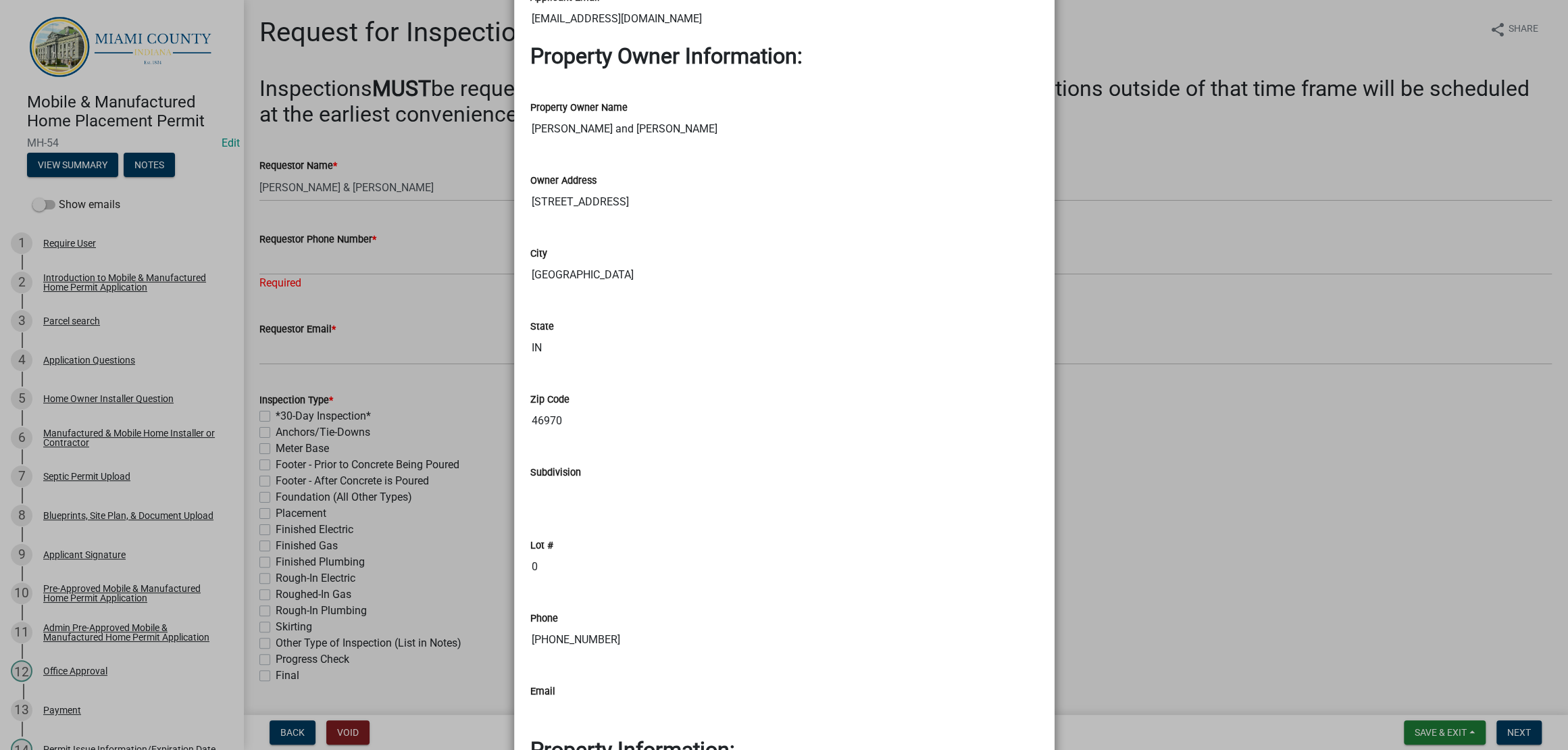
scroll to position [1268, 0]
drag, startPoint x: 664, startPoint y: 322, endPoint x: 524, endPoint y: 316, distance: 140.1
click at [364, 331] on ngb-modal-window "Summary × Printer Friendly Introduction to Mobile & Manufactured Home Permit Ap…" at bounding box center [784, 375] width 1568 height 750
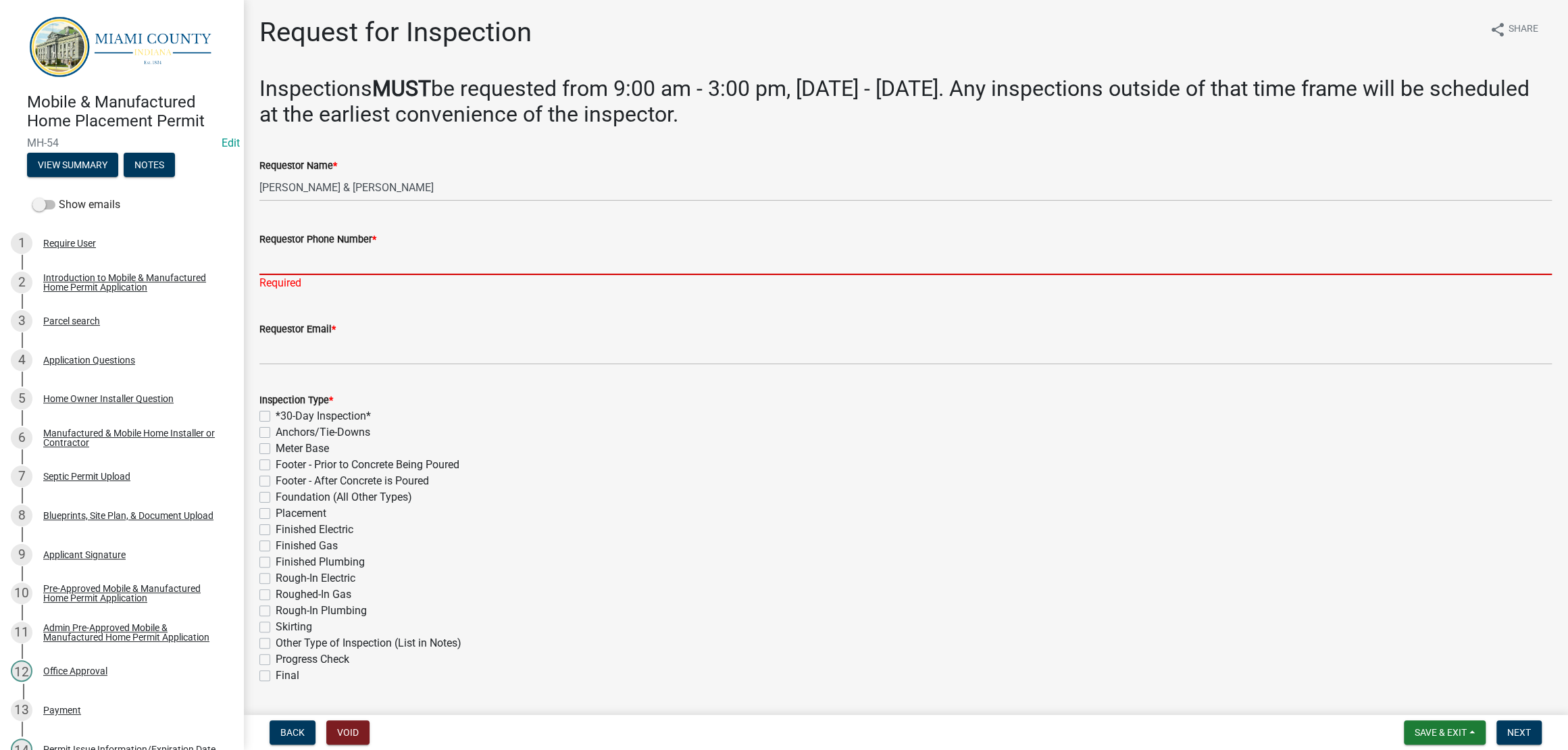
click at [364, 275] on input "Requestor Phone Number *" at bounding box center [906, 261] width 1292 height 28
paste input "[PHONE_NUMBER]"
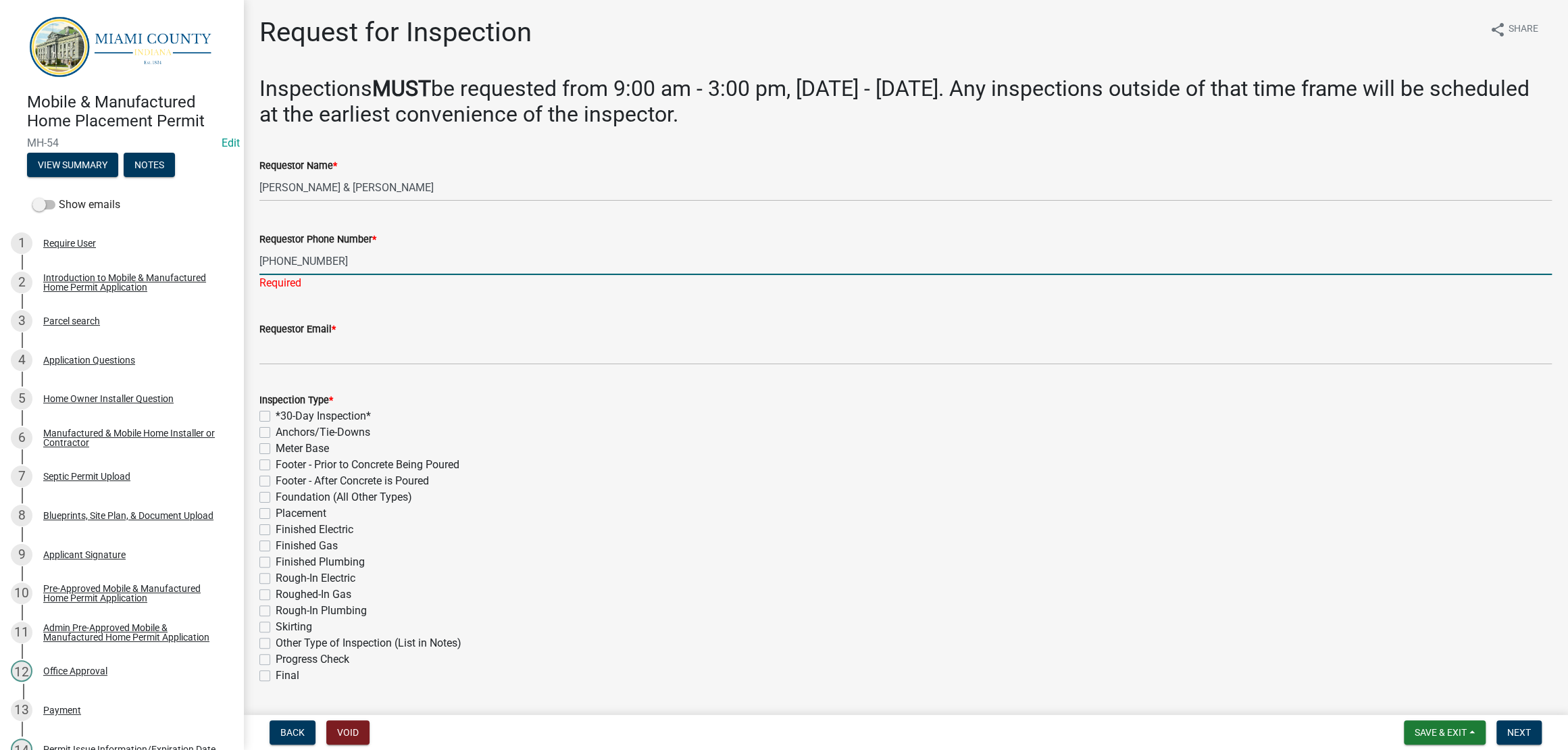
type input "[PHONE_NUMBER]"
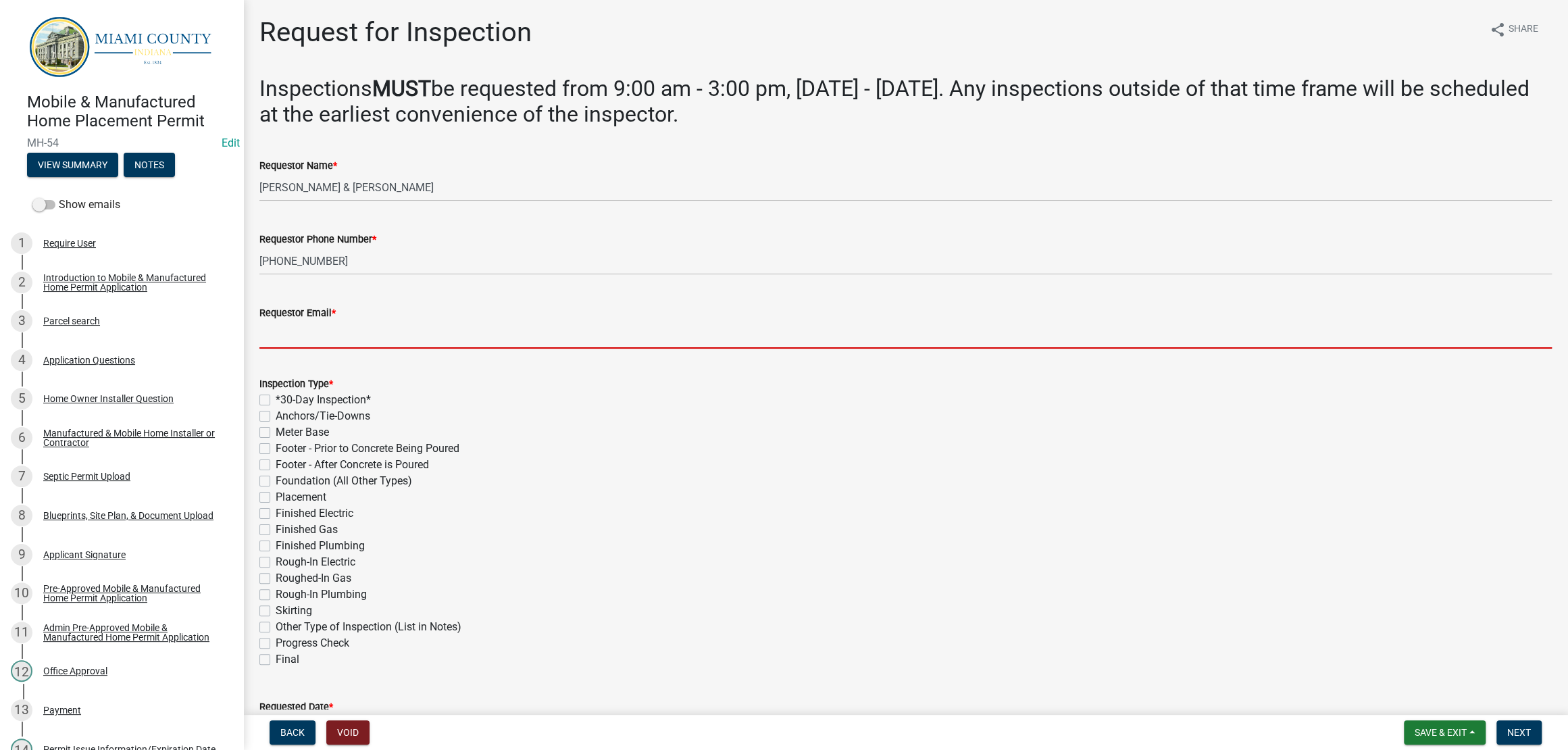
click at [332, 359] on wm-data-entity-input "Requestor Email *" at bounding box center [906, 322] width 1292 height 74
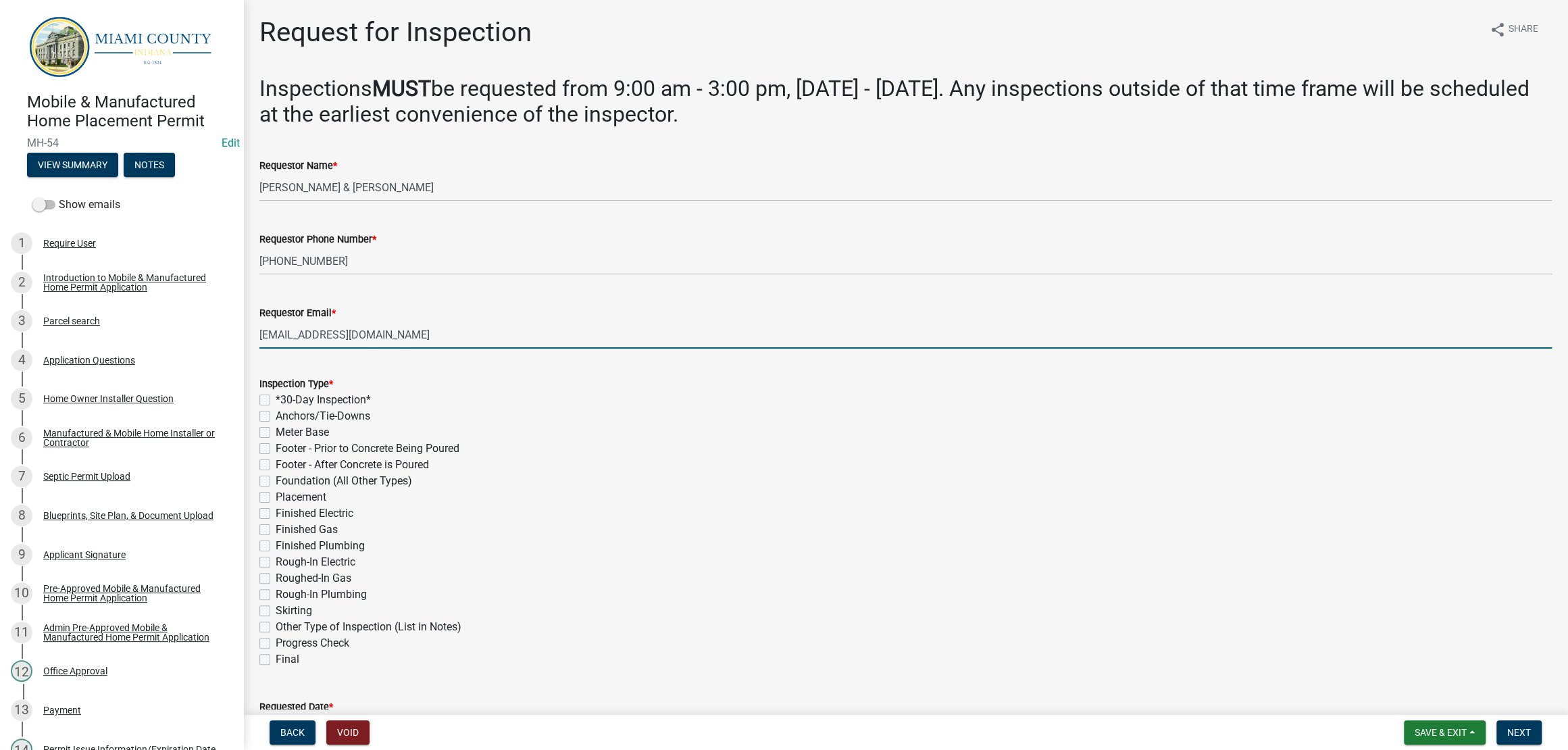
type input "[EMAIL_ADDRESS][DOMAIN_NAME]"
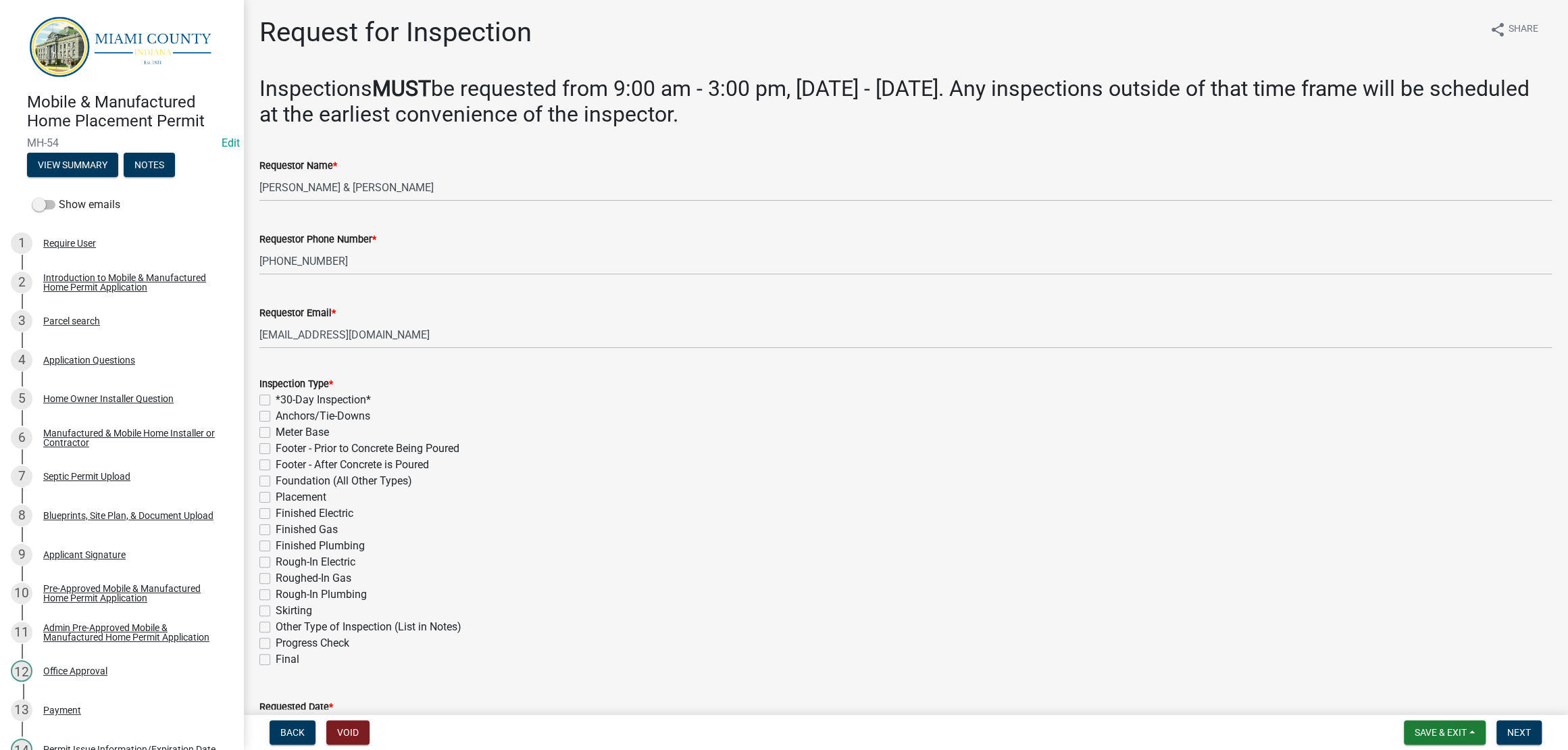
click at [332, 359] on wm-data-entity-input "Requestor Email * cewarder@gmail.com" at bounding box center [906, 322] width 1292 height 74
click at [118, 177] on button "View Summary" at bounding box center [73, 165] width 91 height 25
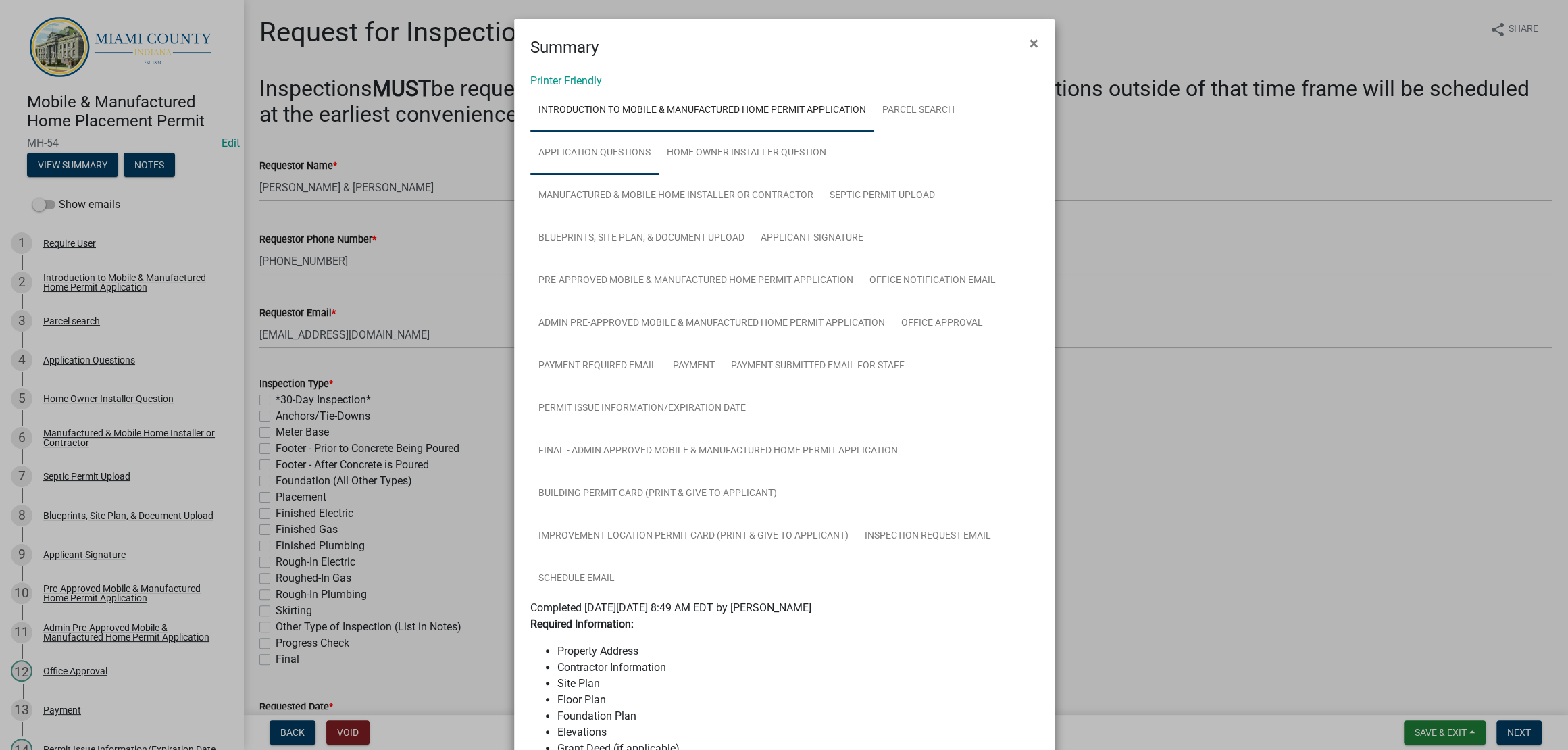
click at [659, 175] on link "Application Questions" at bounding box center [594, 153] width 128 height 43
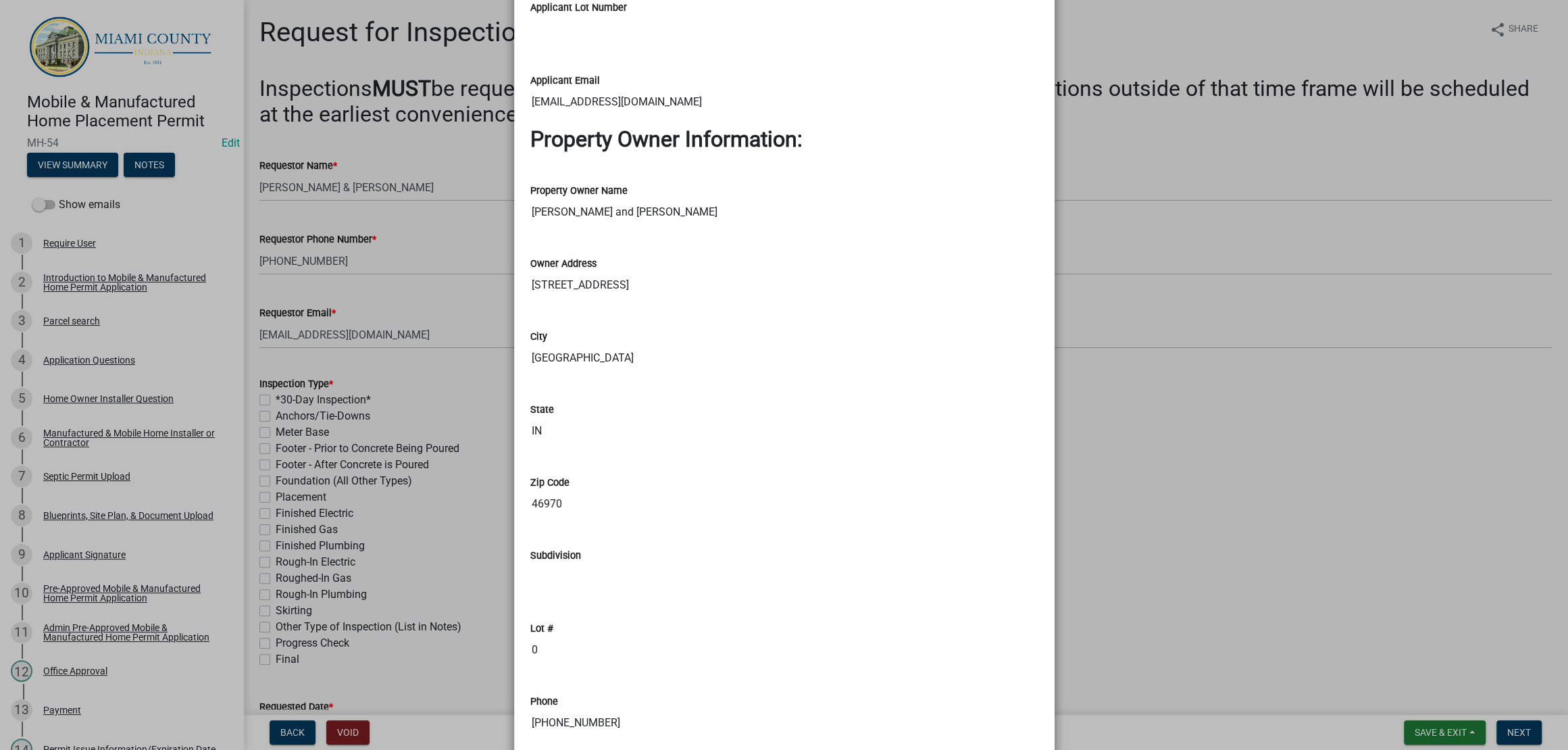
scroll to position [1183, 0]
click at [1200, 582] on ngb-modal-window "Summary × Printer Friendly Introduction to Mobile & Manufactured Home Permit Ap…" at bounding box center [784, 375] width 1568 height 750
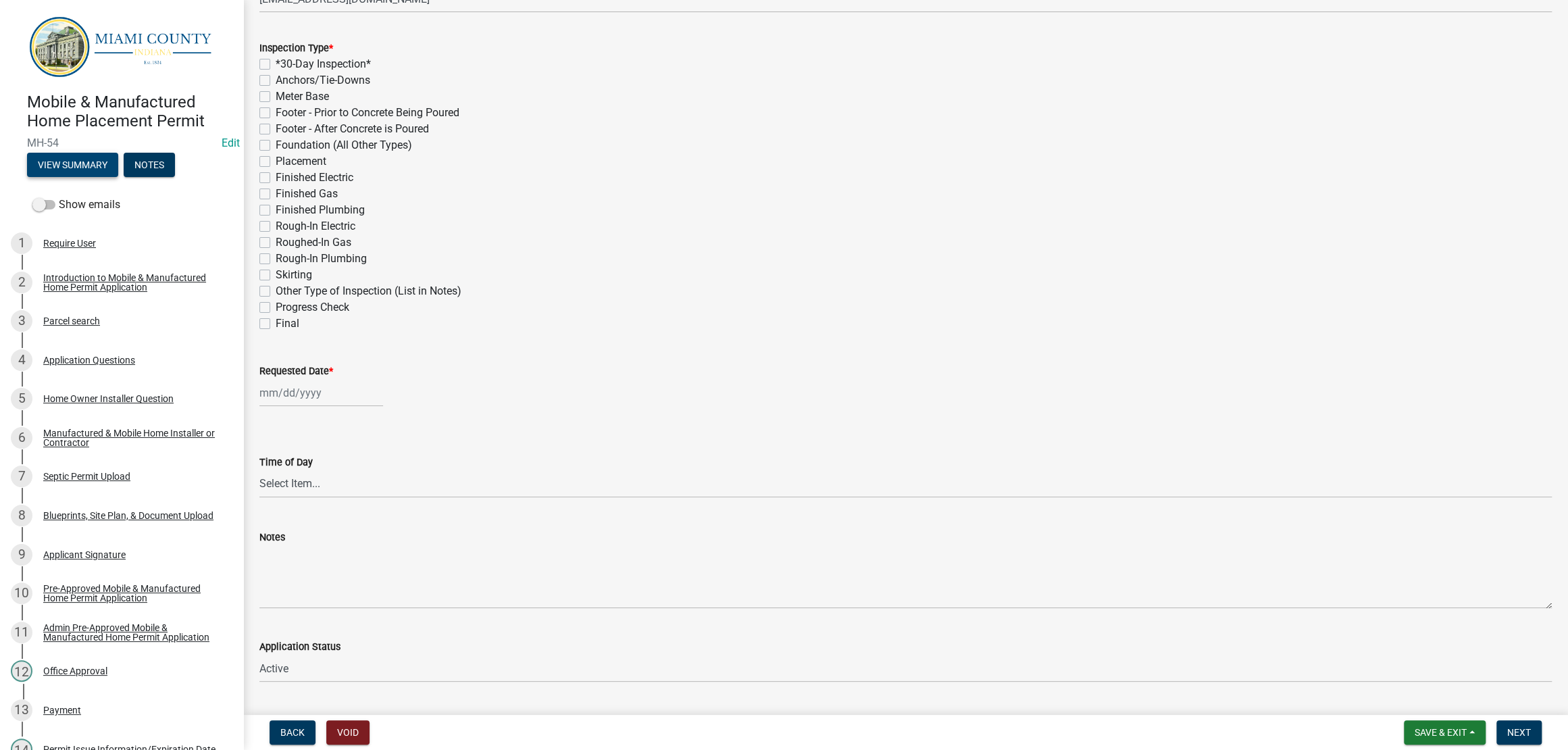
scroll to position [338, 0]
click at [354, 71] on label "*30-Day Inspection*" at bounding box center [323, 62] width 95 height 16
click at [284, 64] on input "*30-Day Inspection*" at bounding box center [280, 59] width 9 height 9
checkbox input "true"
checkbox input "false"
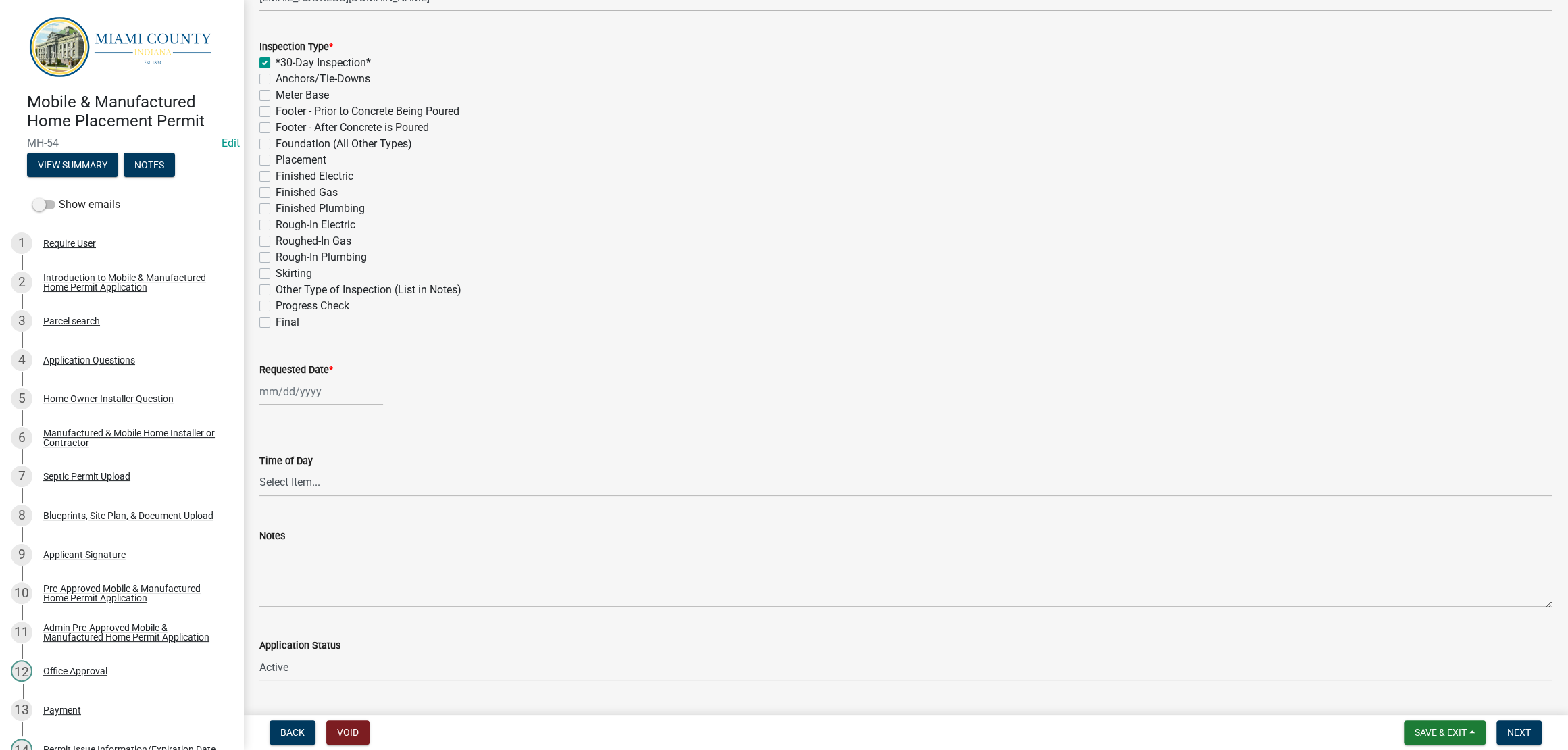
checkbox input "false"
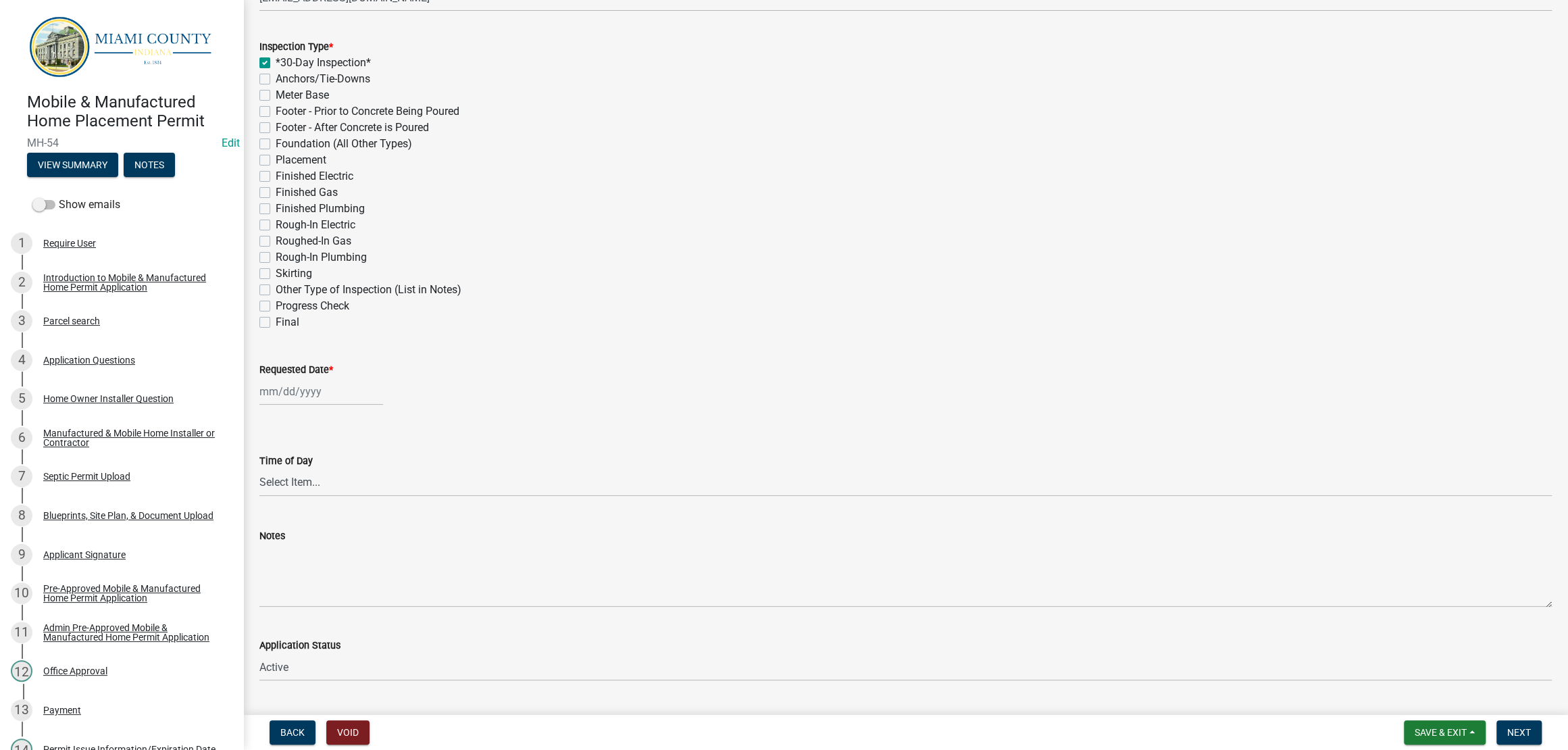
checkbox input "false"
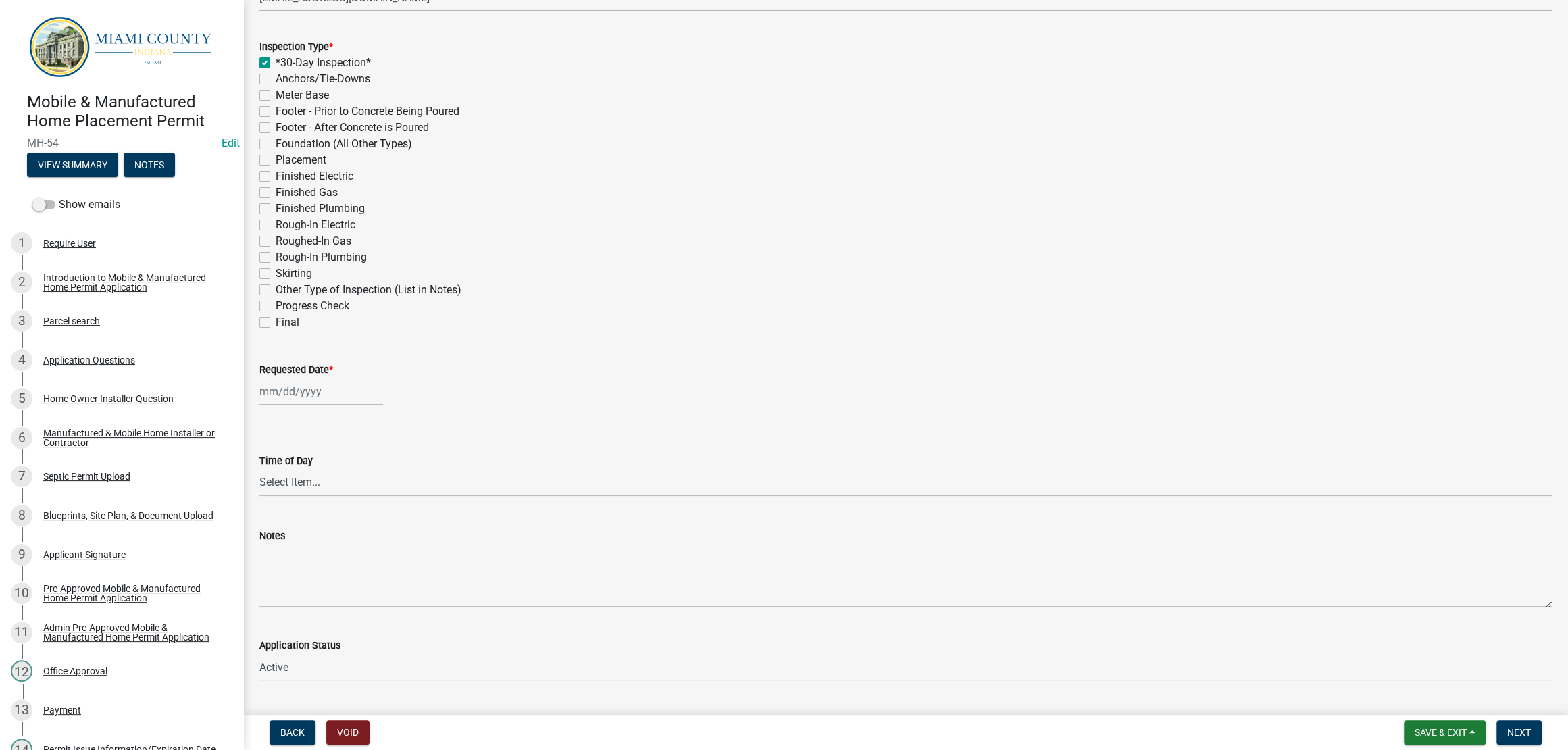
checkbox input "false"
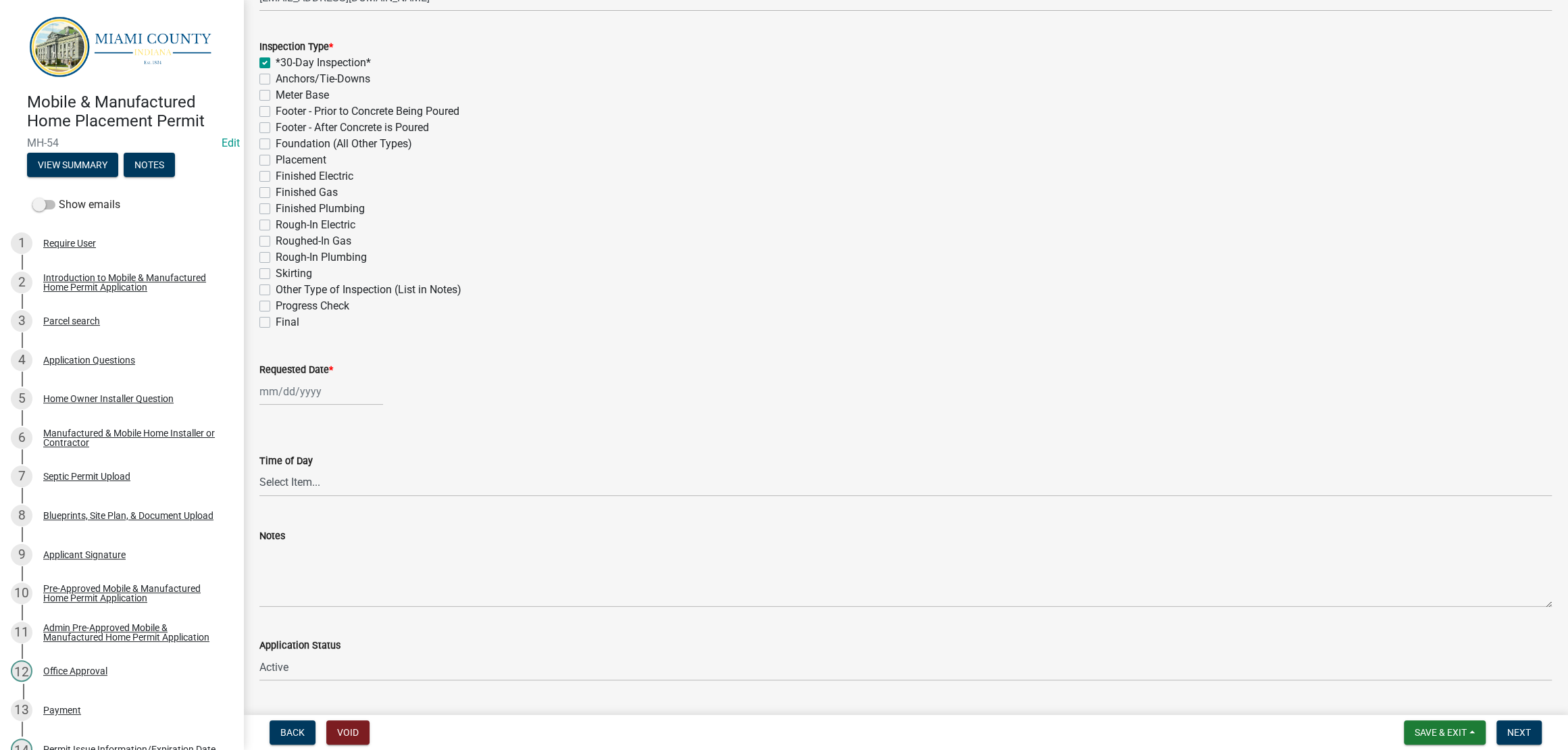
click at [748, 201] on div "Finished Gas" at bounding box center [906, 192] width 1292 height 16
click at [356, 405] on div at bounding box center [321, 391] width 124 height 28
select select "8"
select select "2025"
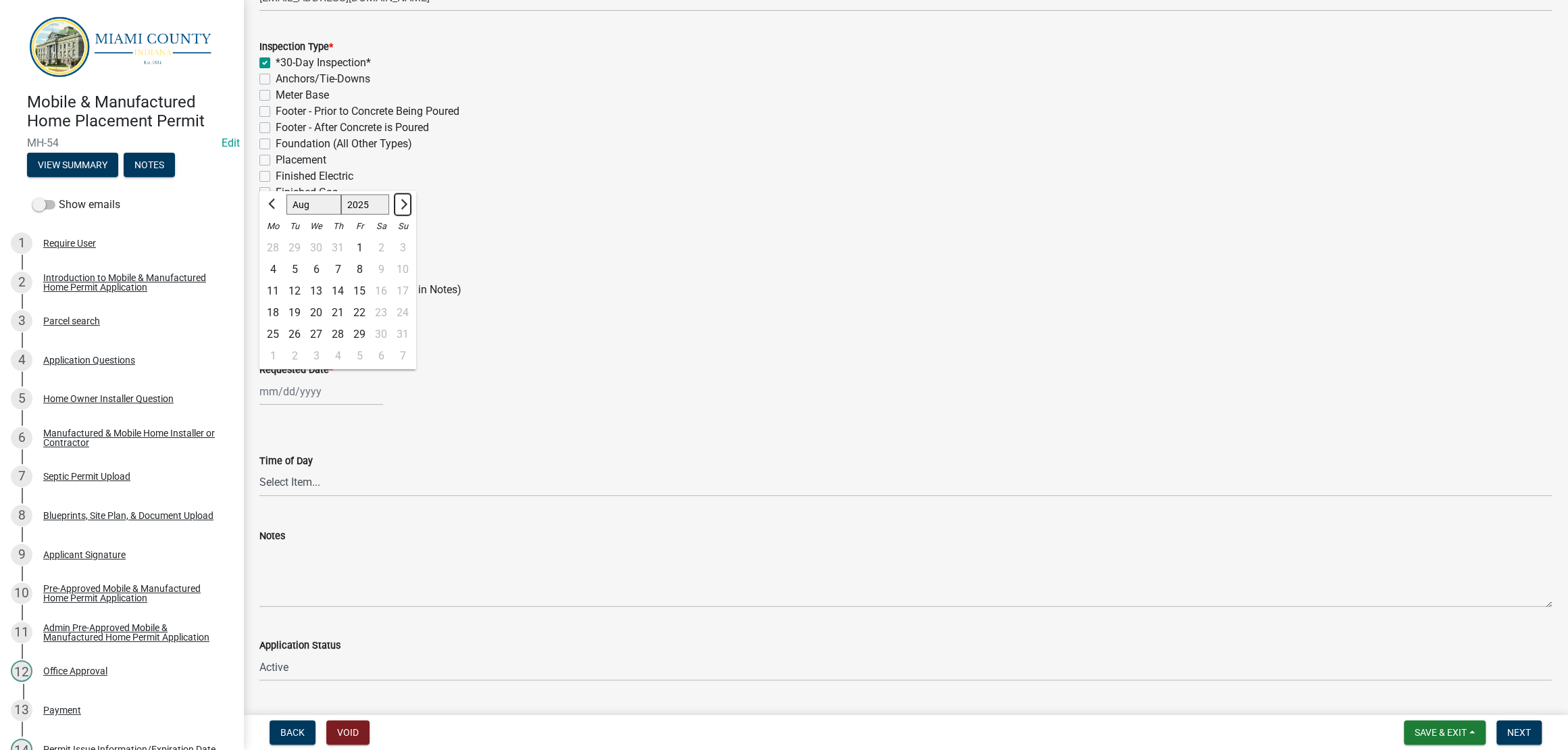
click at [411, 215] on button "Next month" at bounding box center [402, 204] width 16 height 22
select select "9"
click at [349, 301] on div "18" at bounding box center [337, 291] width 22 height 22
type input "09/18/2025"
click at [779, 249] on div "Roughed-In Gas" at bounding box center [906, 241] width 1292 height 16
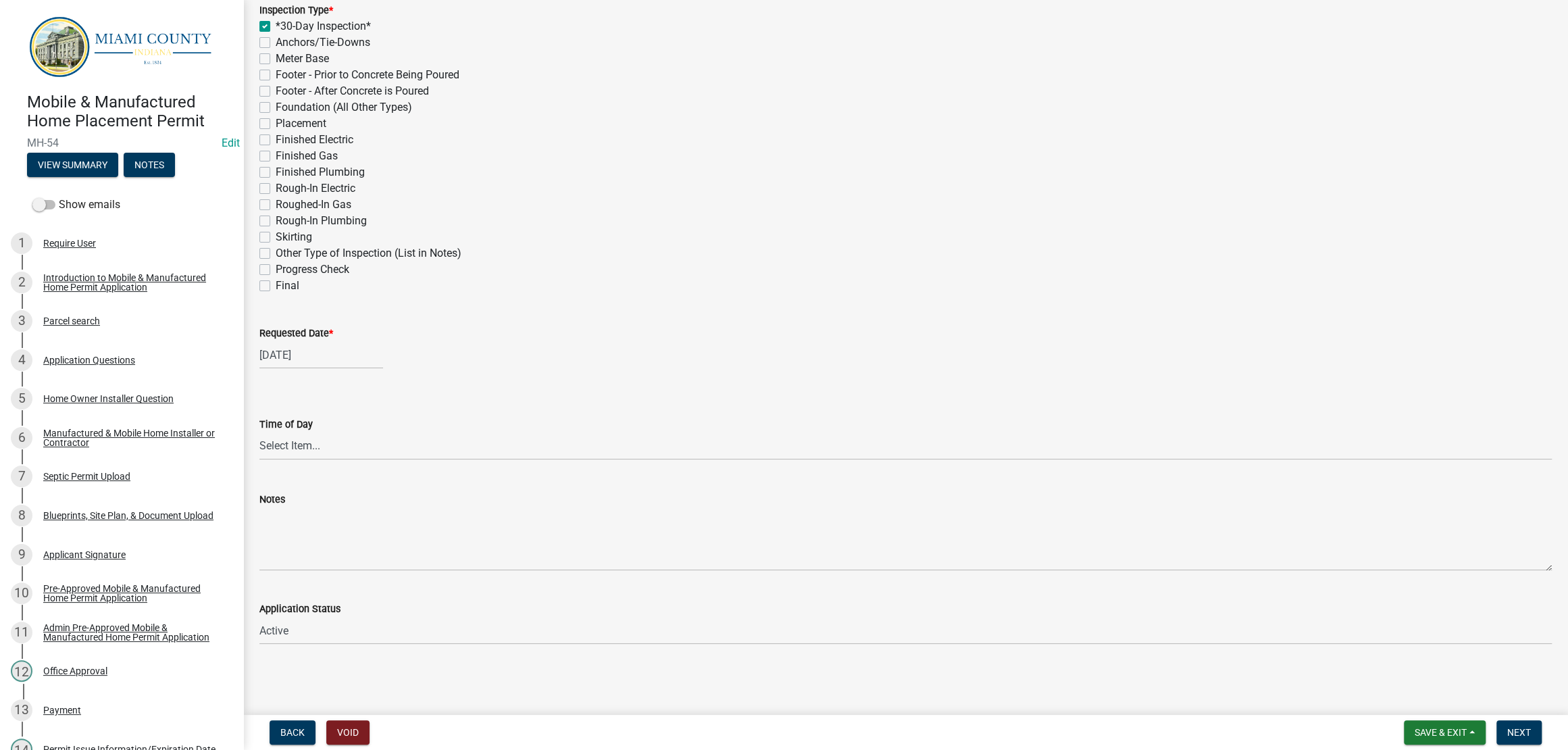
scroll to position [630, 0]
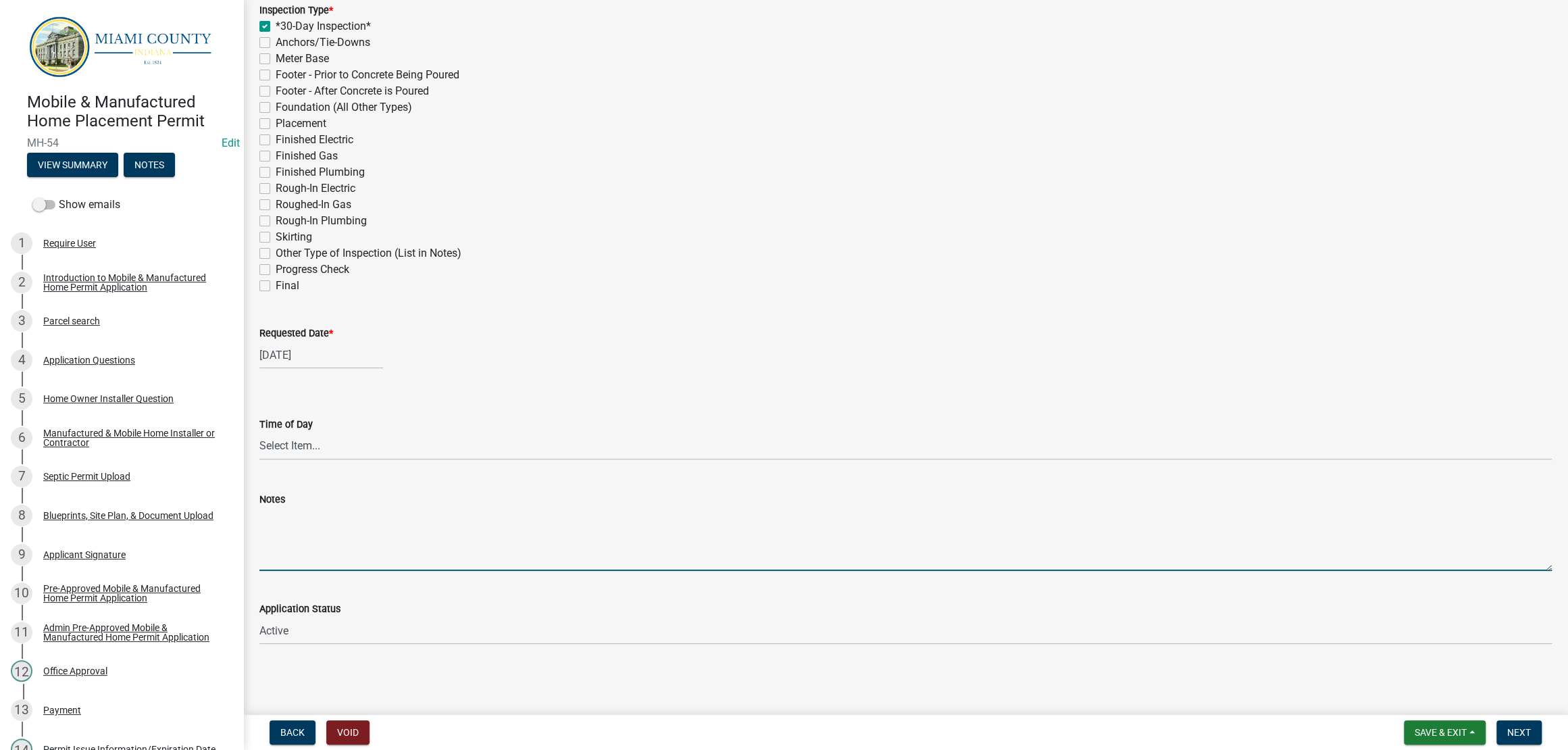
click at [739, 508] on textarea "Notes" at bounding box center [906, 539] width 1292 height 64
click at [1532, 730] on button "Next" at bounding box center [1519, 732] width 46 height 25
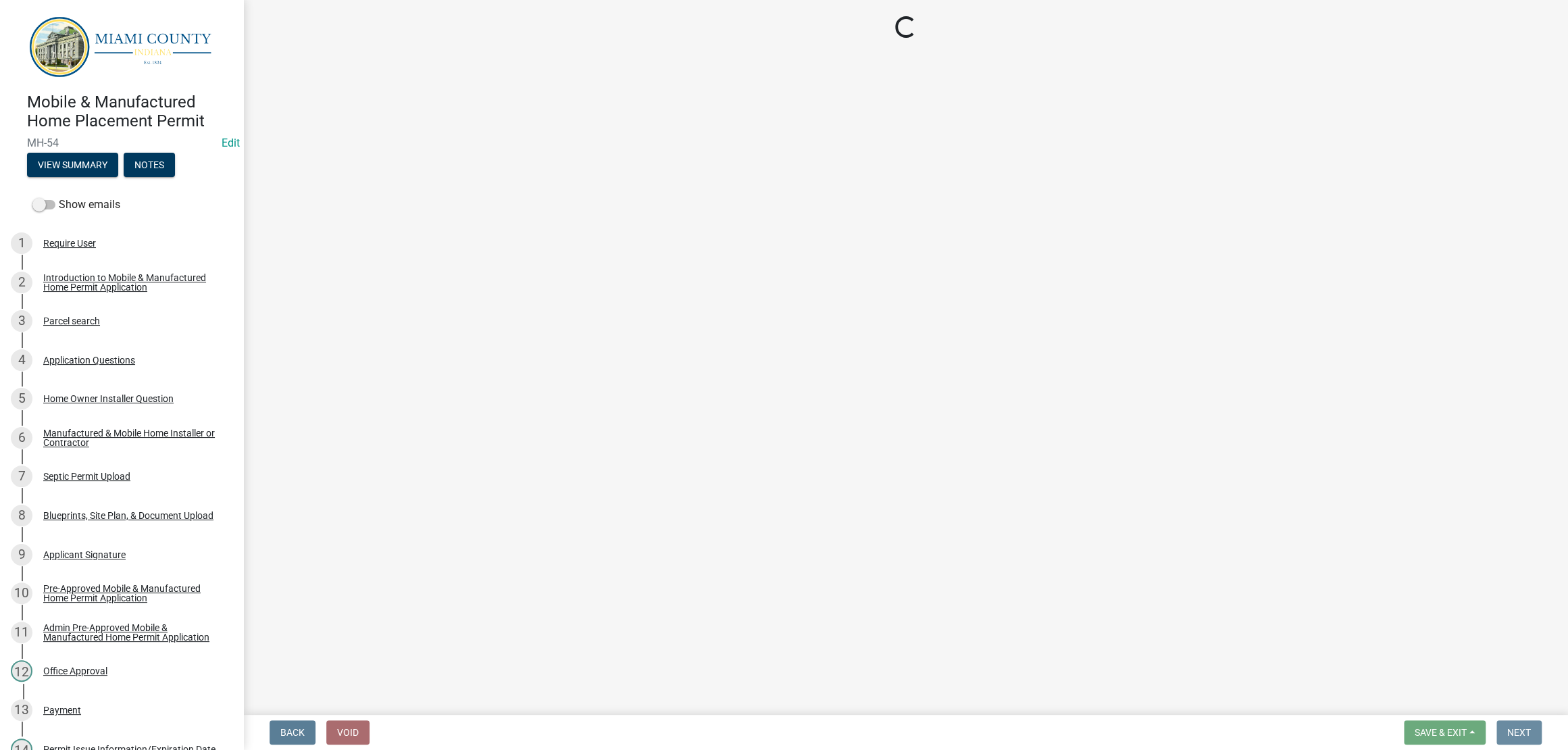
scroll to position [0, 0]
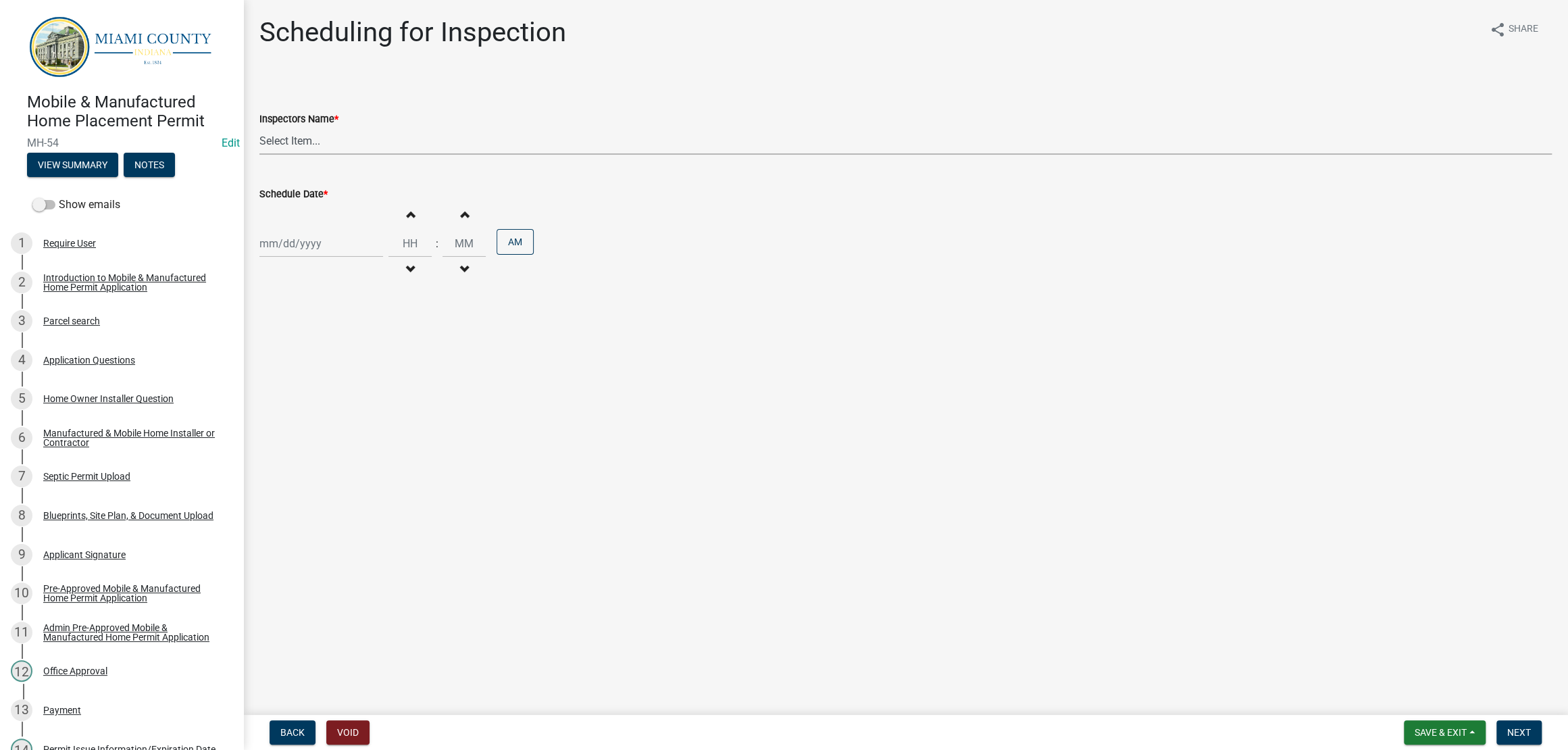
click at [479, 155] on select "Select Item... bmthomas (Brooklyn Thomas) croser (Corey) megangipson (Megan Gip…" at bounding box center [906, 141] width 1292 height 28
select select "25b75ae6-03c7-4280-9b34-fcf63005d5e5"
click at [262, 155] on select "Select Item... bmthomas (Brooklyn Thomas) croser (Corey) megangipson (Megan Gip…" at bounding box center [906, 141] width 1292 height 28
click at [377, 258] on div at bounding box center [321, 244] width 124 height 28
select select "8"
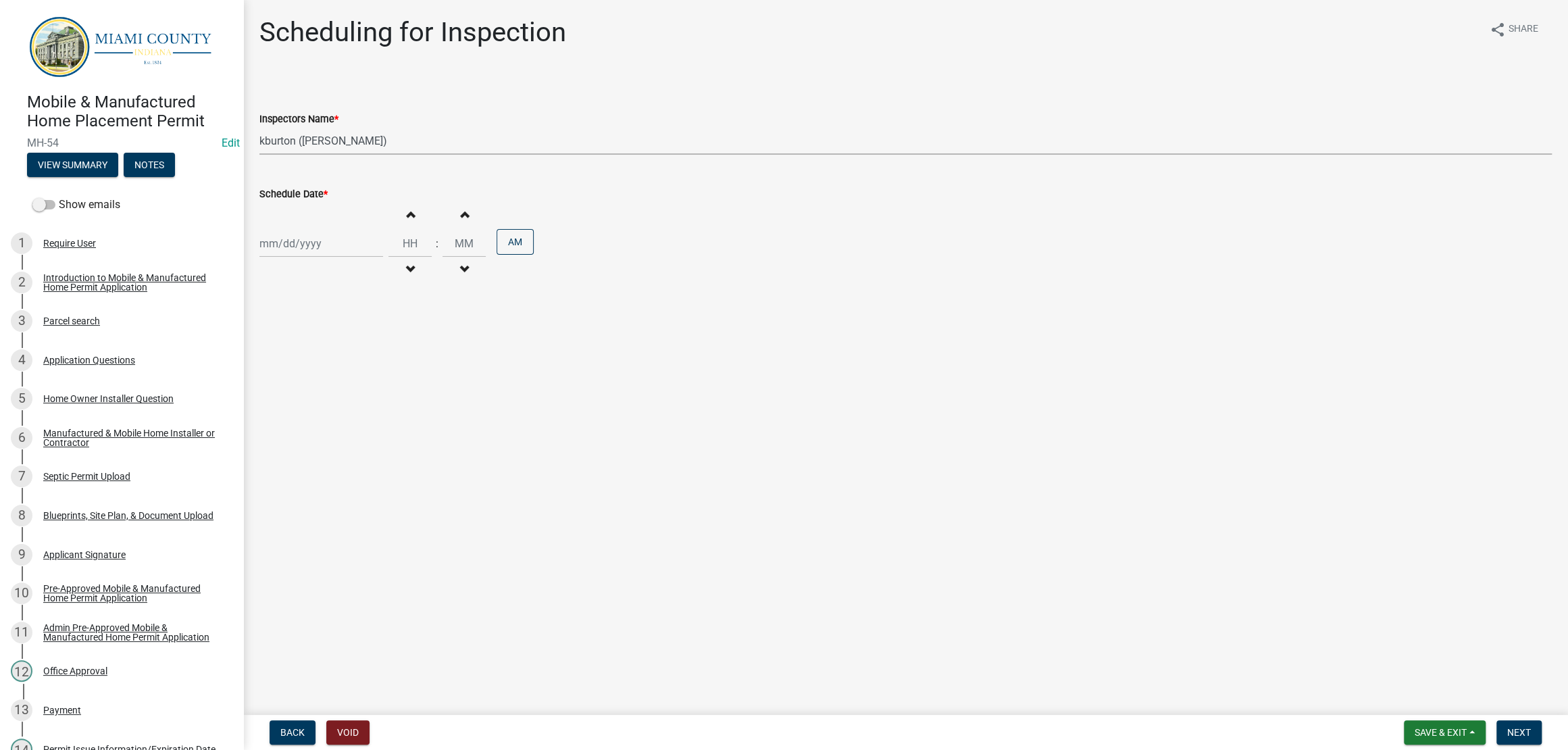
select select "2025"
click at [411, 305] on button "Next month" at bounding box center [402, 294] width 16 height 22
select select "9"
click at [349, 392] on div "18" at bounding box center [337, 381] width 22 height 22
type input "09/18/2025"
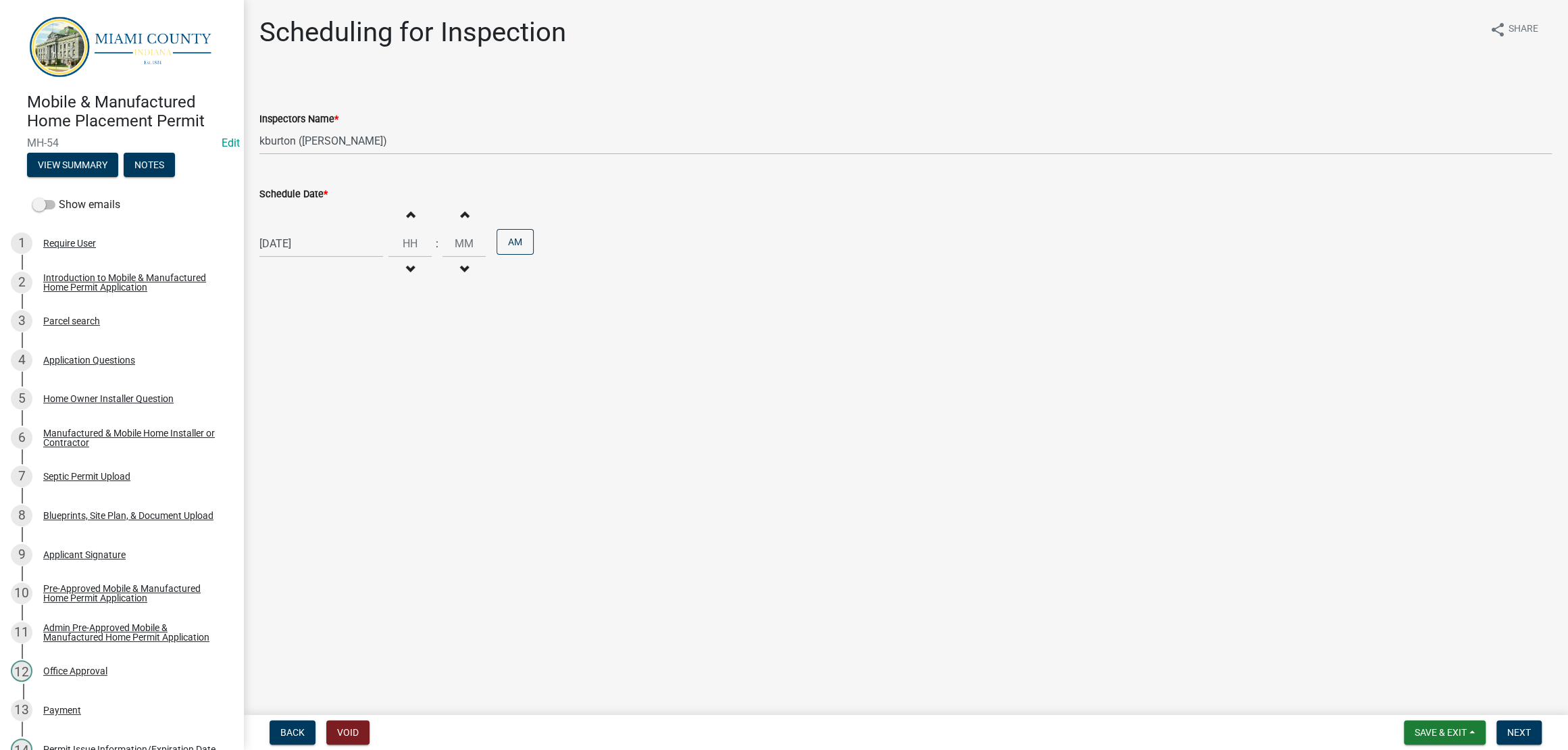
click at [633, 471] on main "Scheduling for Inspection share Share Inspectors Name * Select Item... bmthomas…" at bounding box center [905, 354] width 1325 height 709
click at [1507, 734] on span "Next" at bounding box center [1519, 732] width 24 height 11
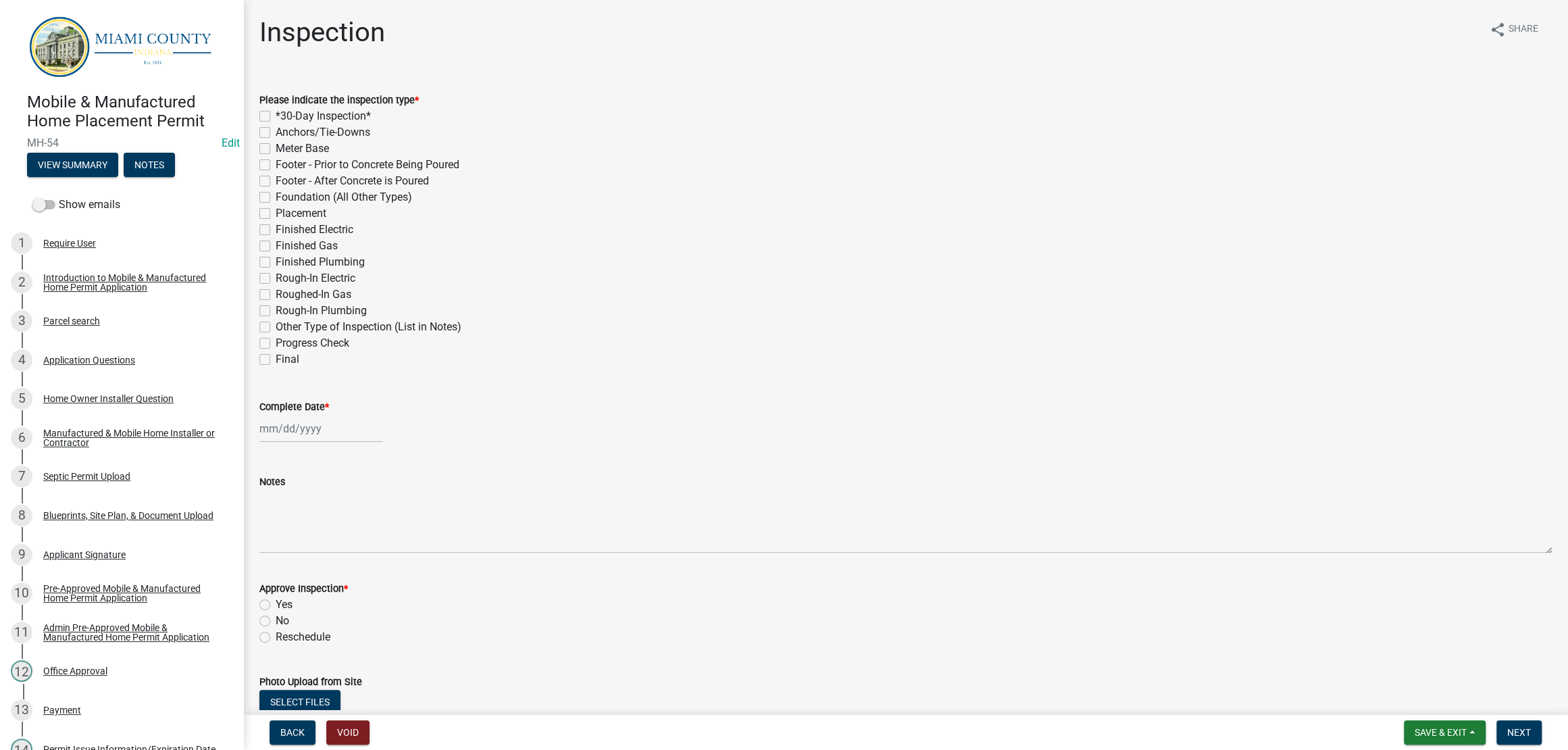
click at [1103, 415] on div "Complete Date *" at bounding box center [906, 406] width 1292 height 16
click at [1420, 721] on button "Save & Exit" at bounding box center [1444, 732] width 82 height 25
click at [1381, 683] on button "Save & Exit" at bounding box center [1432, 691] width 108 height 32
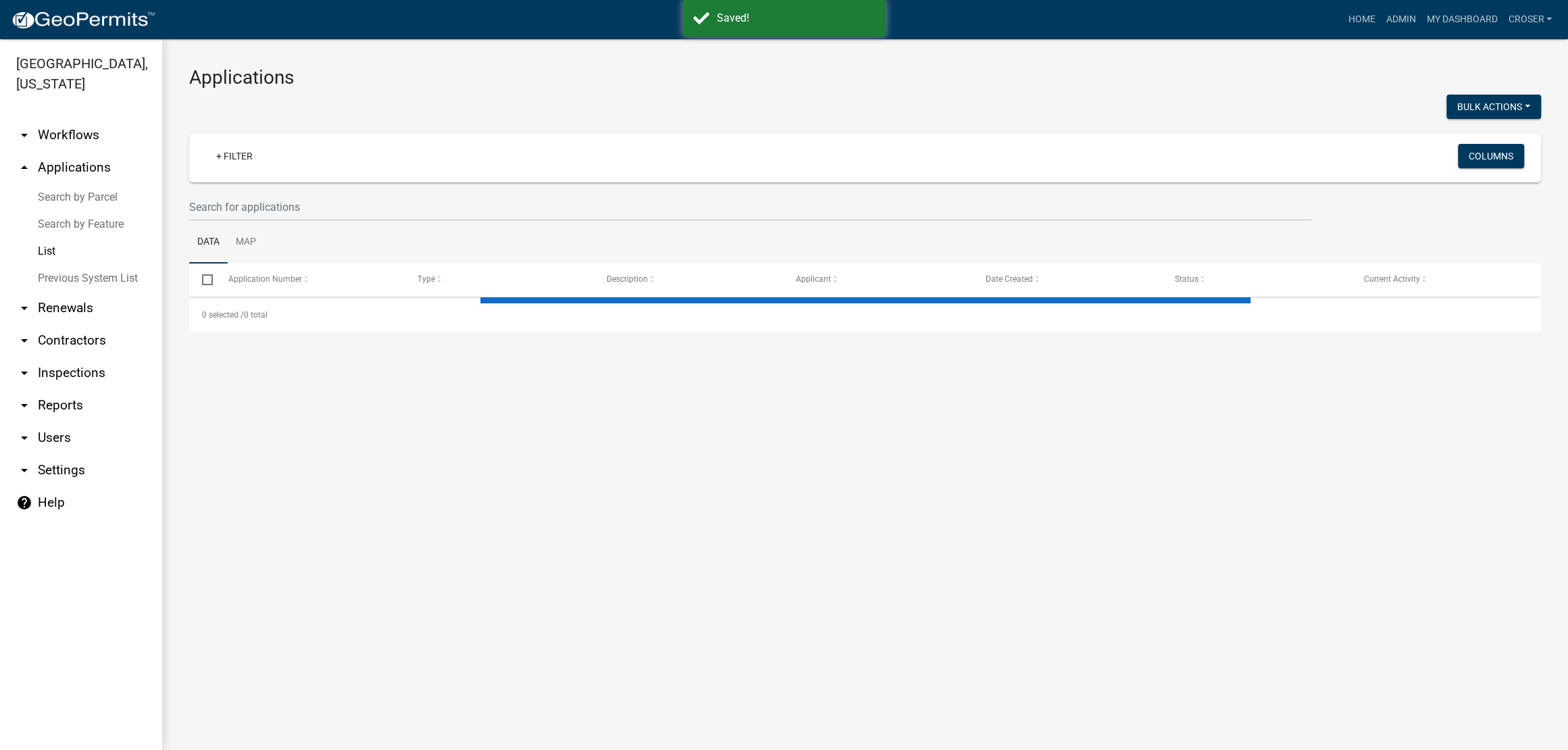
select select "3: 100"
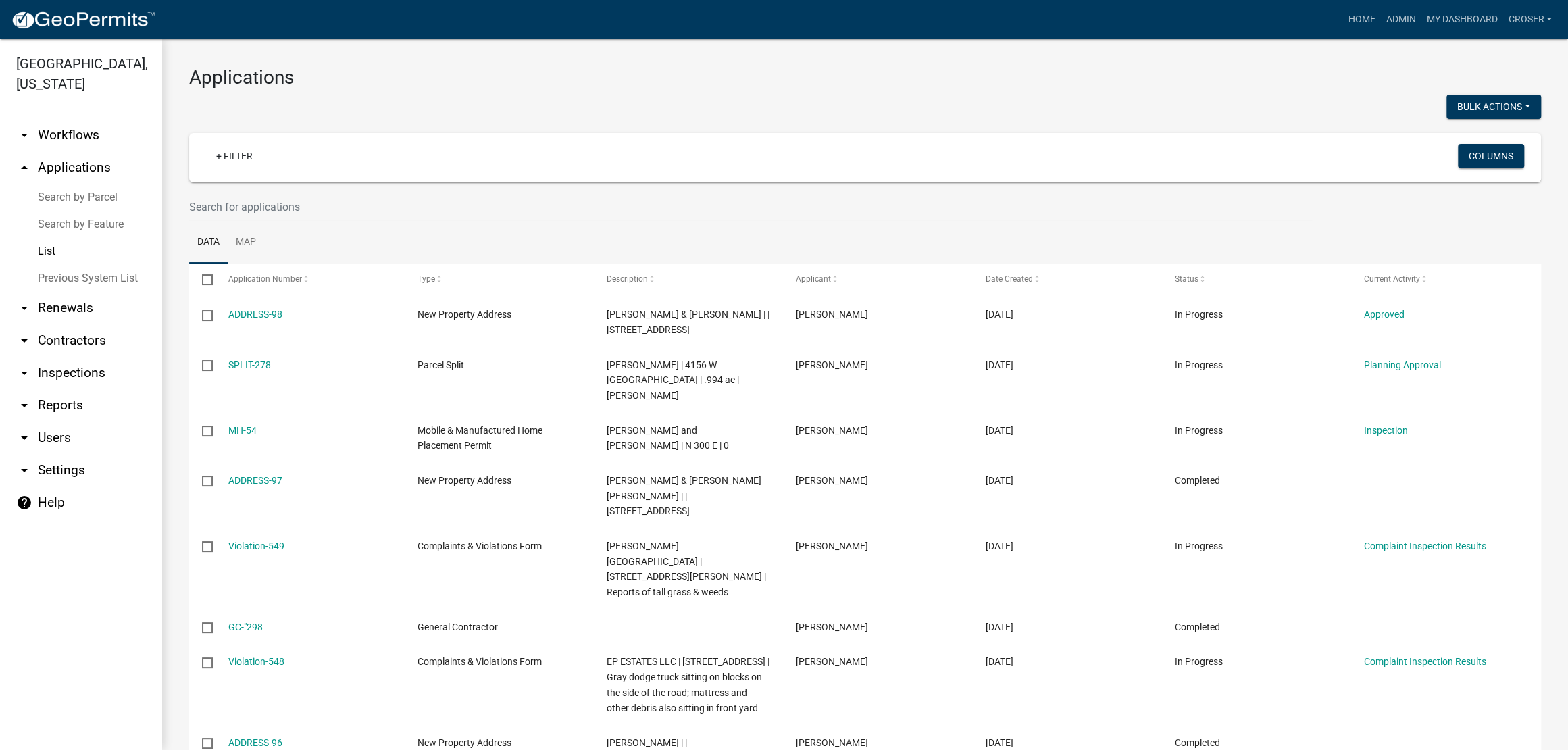
click at [1170, 89] on h3 "Applications" at bounding box center [864, 78] width 1352 height 23
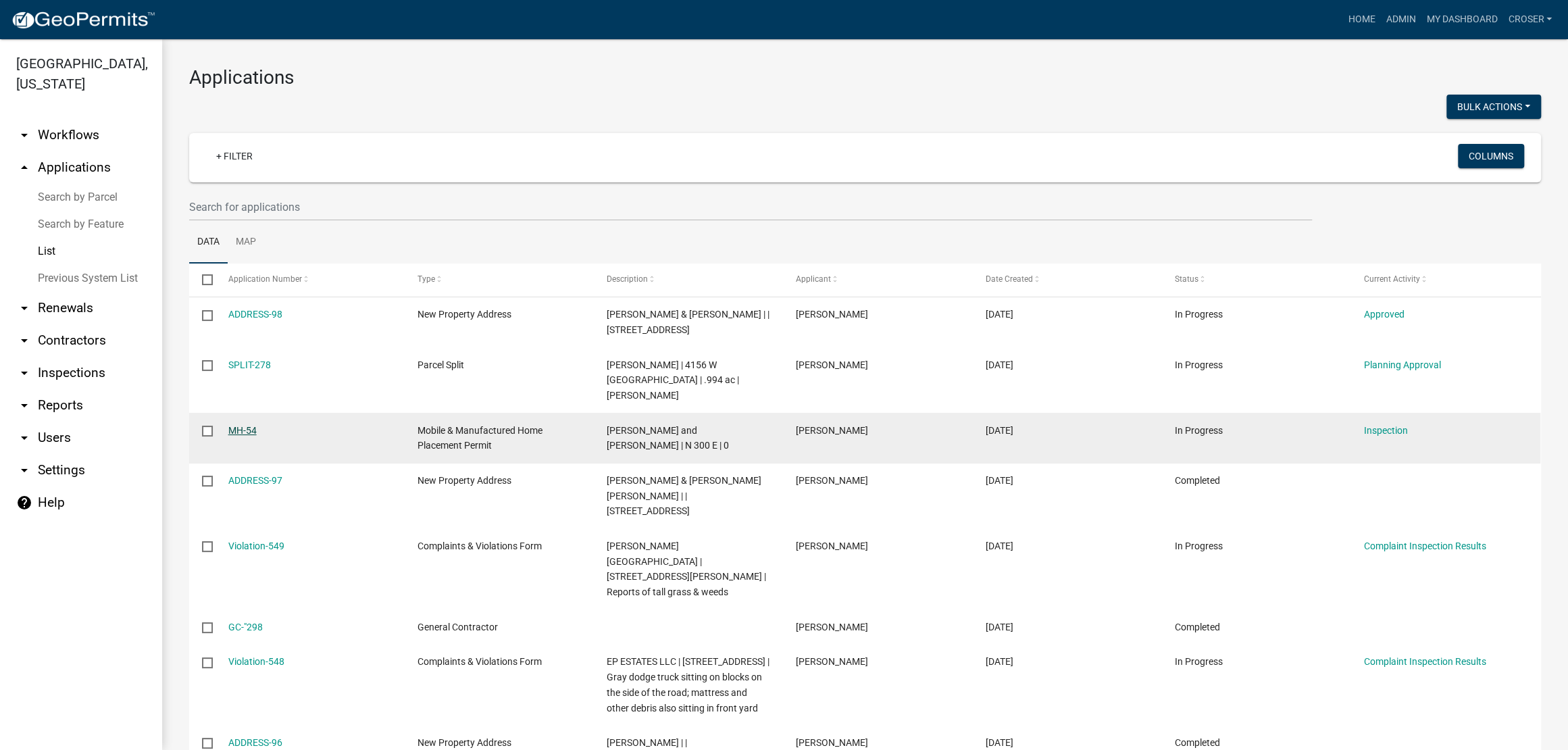
click at [246, 436] on link "MH-54" at bounding box center [242, 430] width 29 height 11
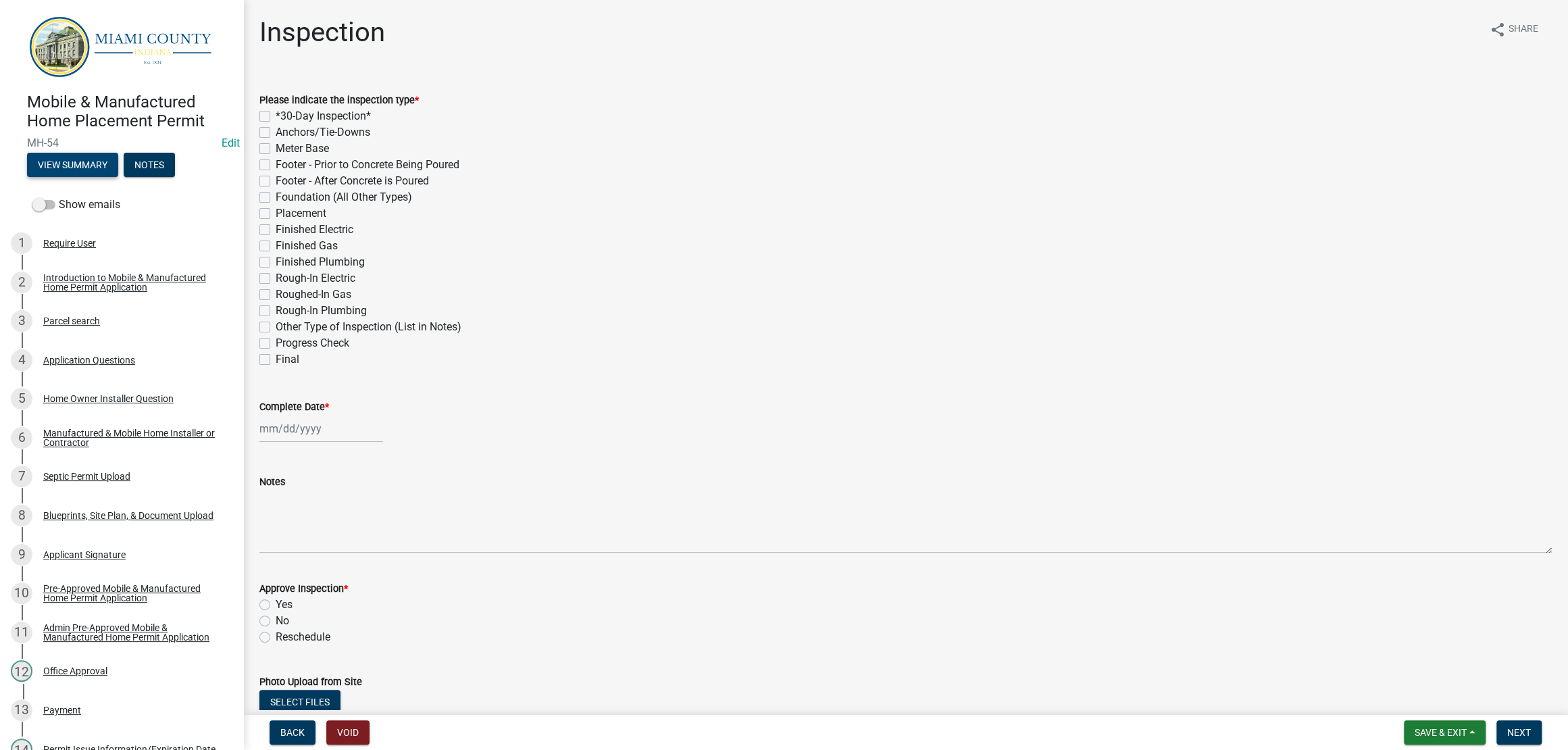
click at [118, 177] on button "View Summary" at bounding box center [73, 165] width 91 height 25
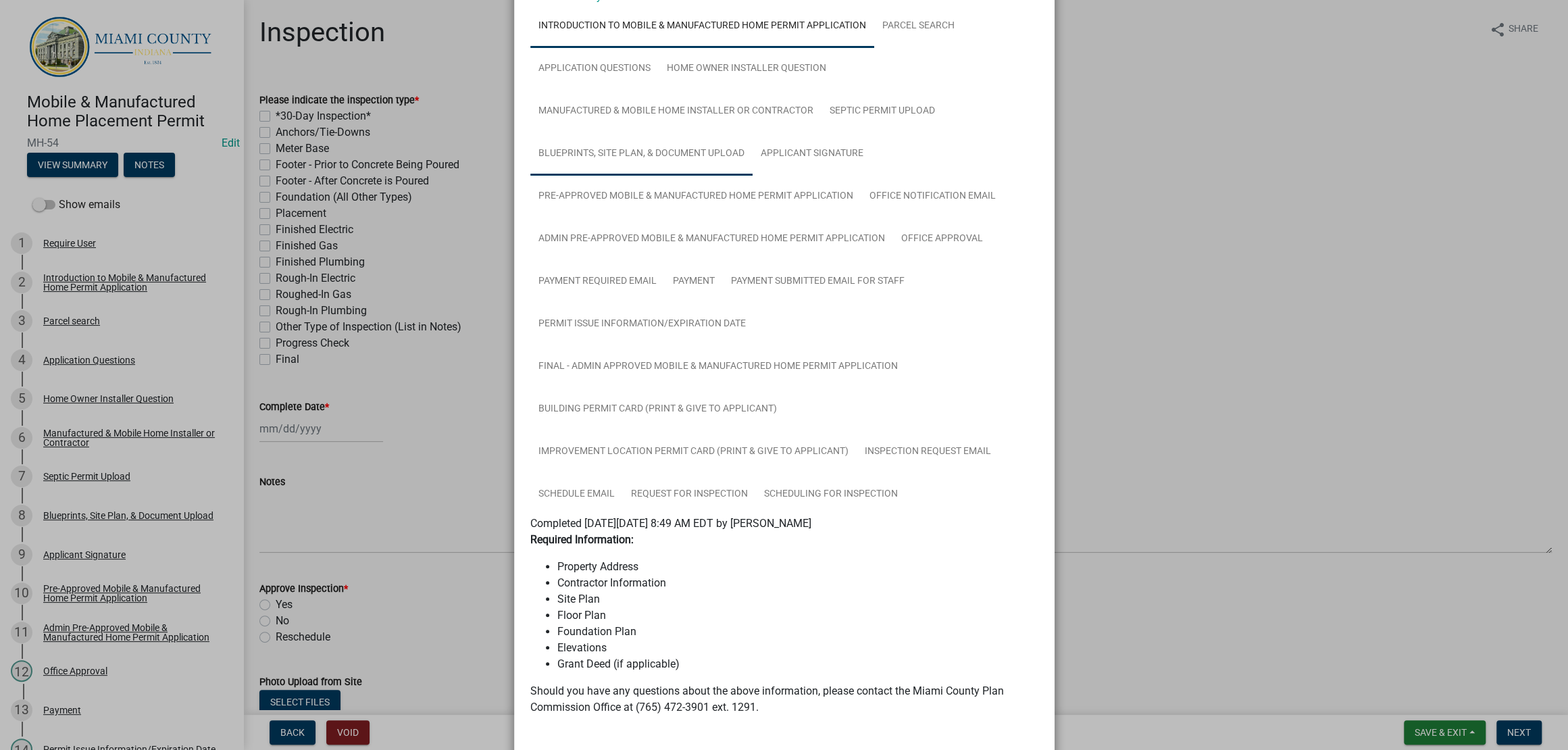
click at [752, 176] on link "Blueprints, Site Plan, & Document Upload" at bounding box center [642, 154] width 223 height 43
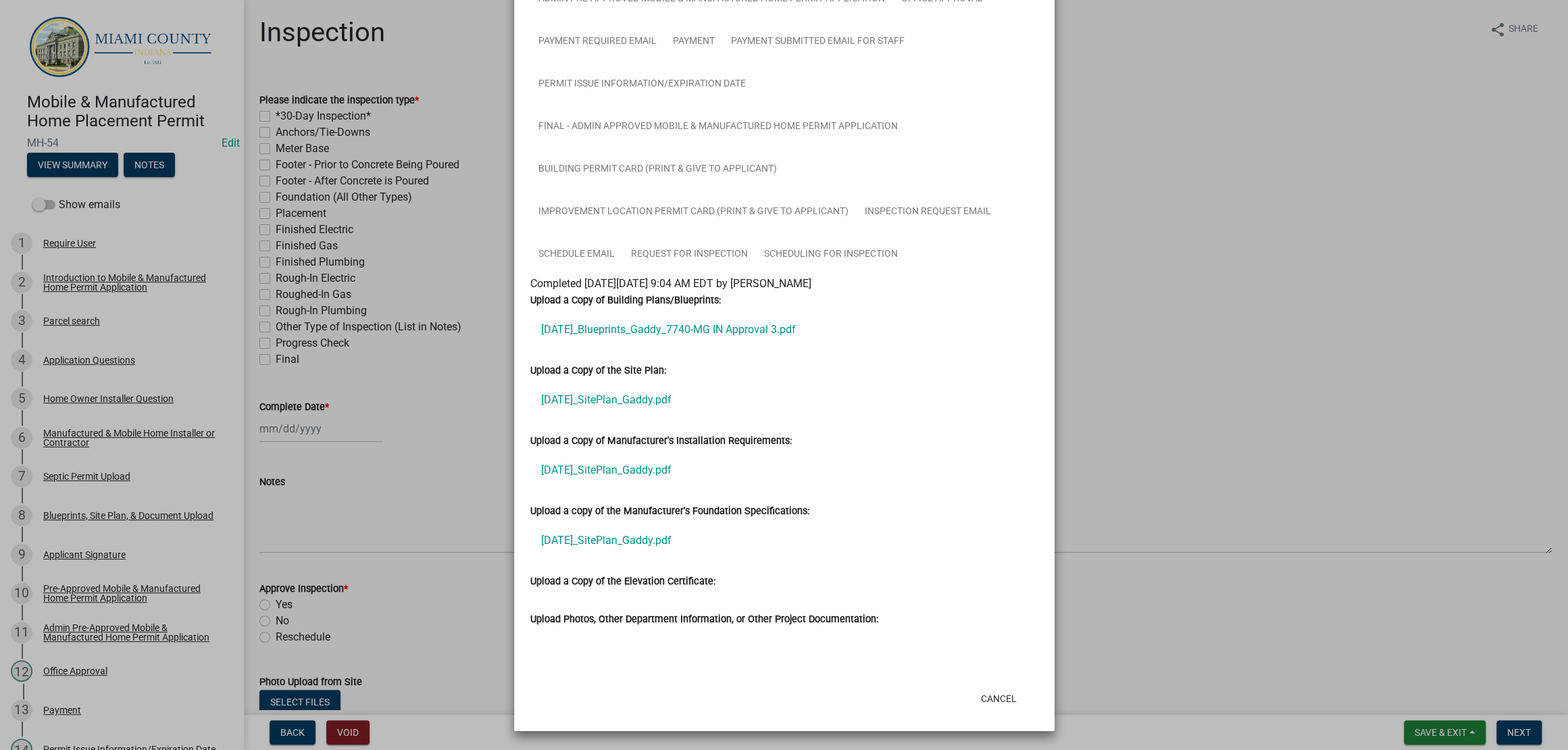
scroll to position [760, 0]
click at [970, 711] on button "Cancel" at bounding box center [999, 699] width 57 height 25
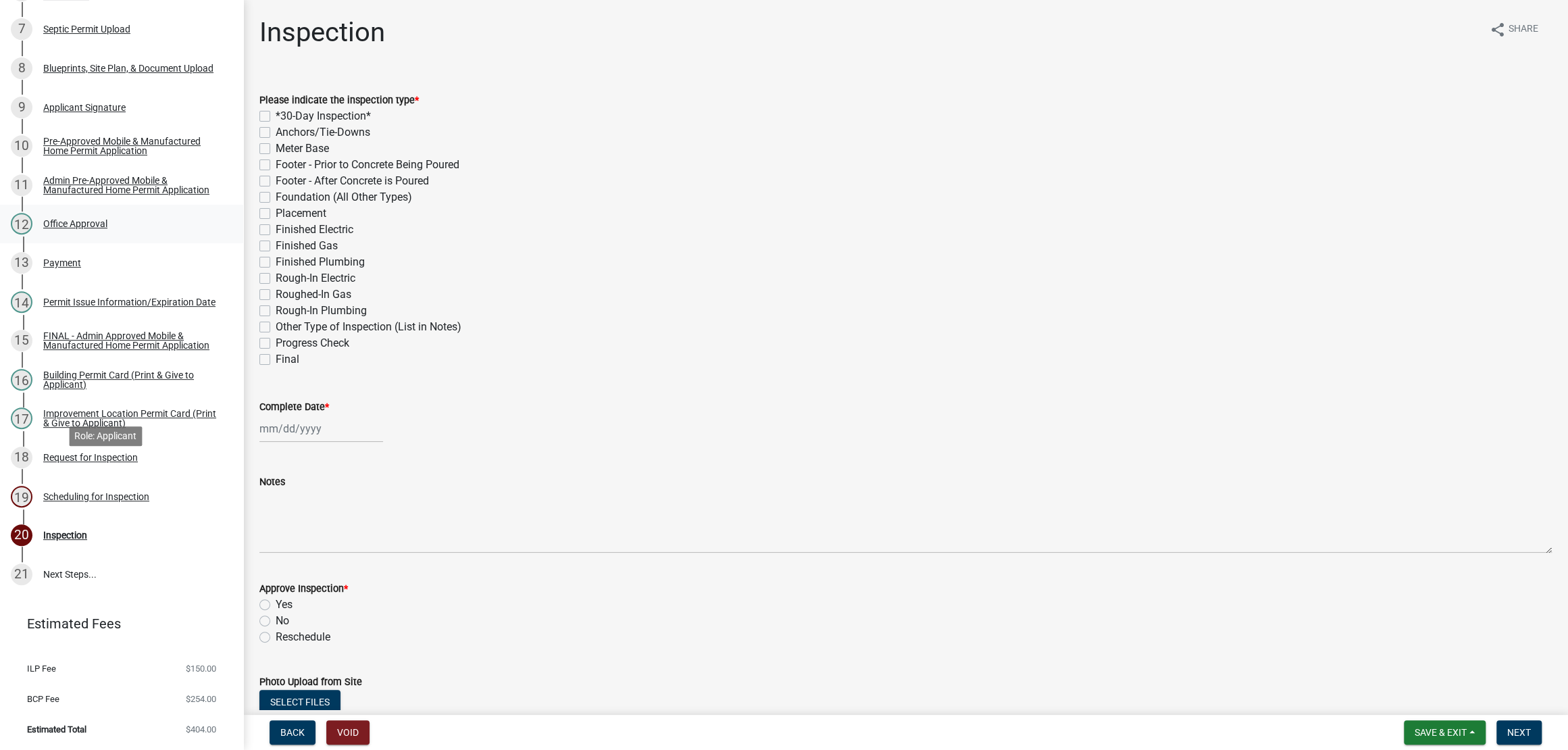
scroll to position [591, 0]
click at [139, 73] on div "Blueprints, Site Plan, & Document Upload" at bounding box center [128, 69] width 170 height 10
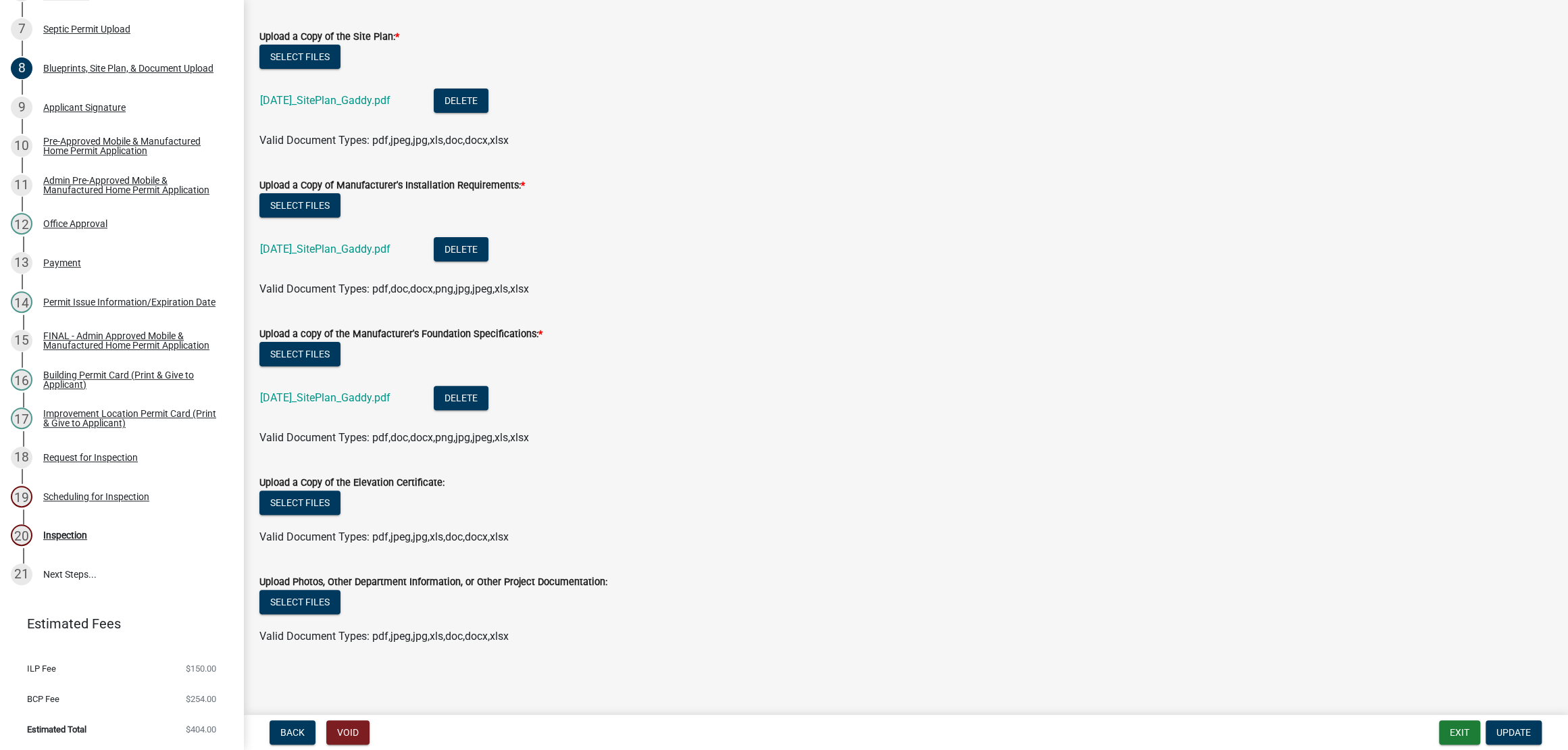
scroll to position [431, 0]
click at [327, 590] on button "Select files" at bounding box center [300, 602] width 81 height 25
click at [340, 590] on button "Select files" at bounding box center [300, 602] width 81 height 25
click at [330, 590] on button "Select files" at bounding box center [300, 602] width 81 height 25
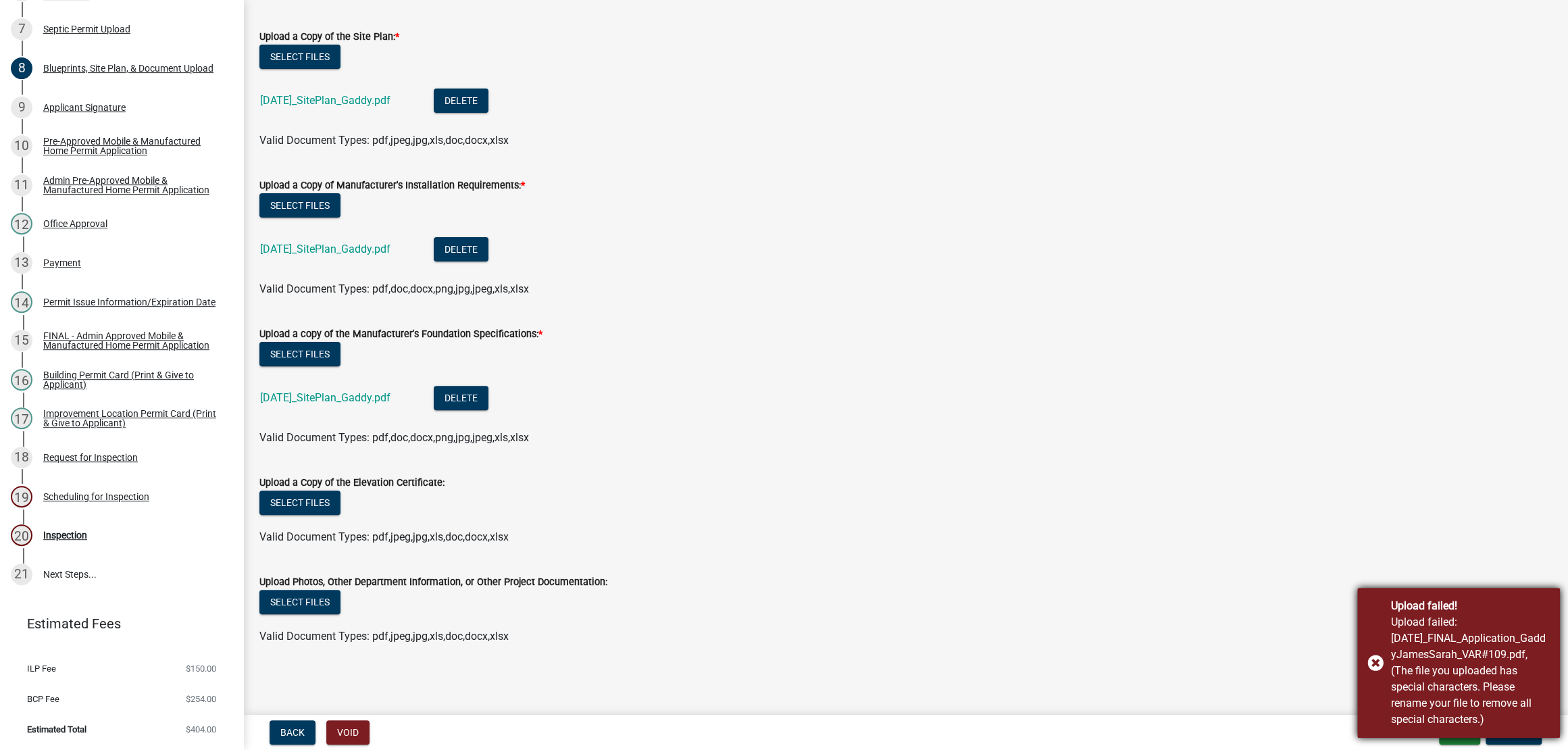
click at [1371, 625] on div "Upload failed! Upload failed: 8.13.25_FINAL_Application_GaddyJamesSarah_VAR#109…" at bounding box center [1459, 663] width 203 height 150
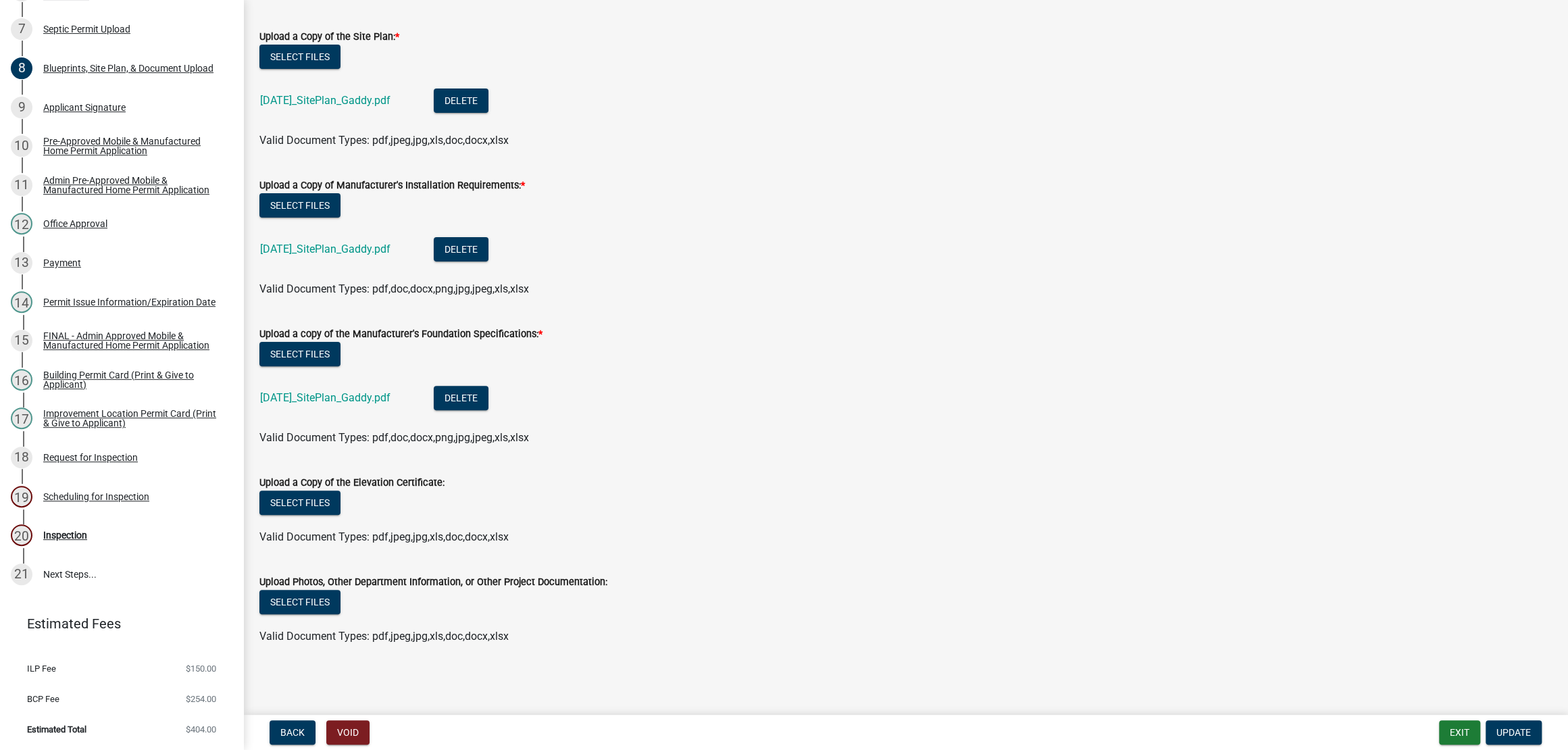
click at [372, 590] on div "Select files" at bounding box center [906, 604] width 1292 height 28
click at [329, 597] on button "Select files" at bounding box center [300, 602] width 81 height 25
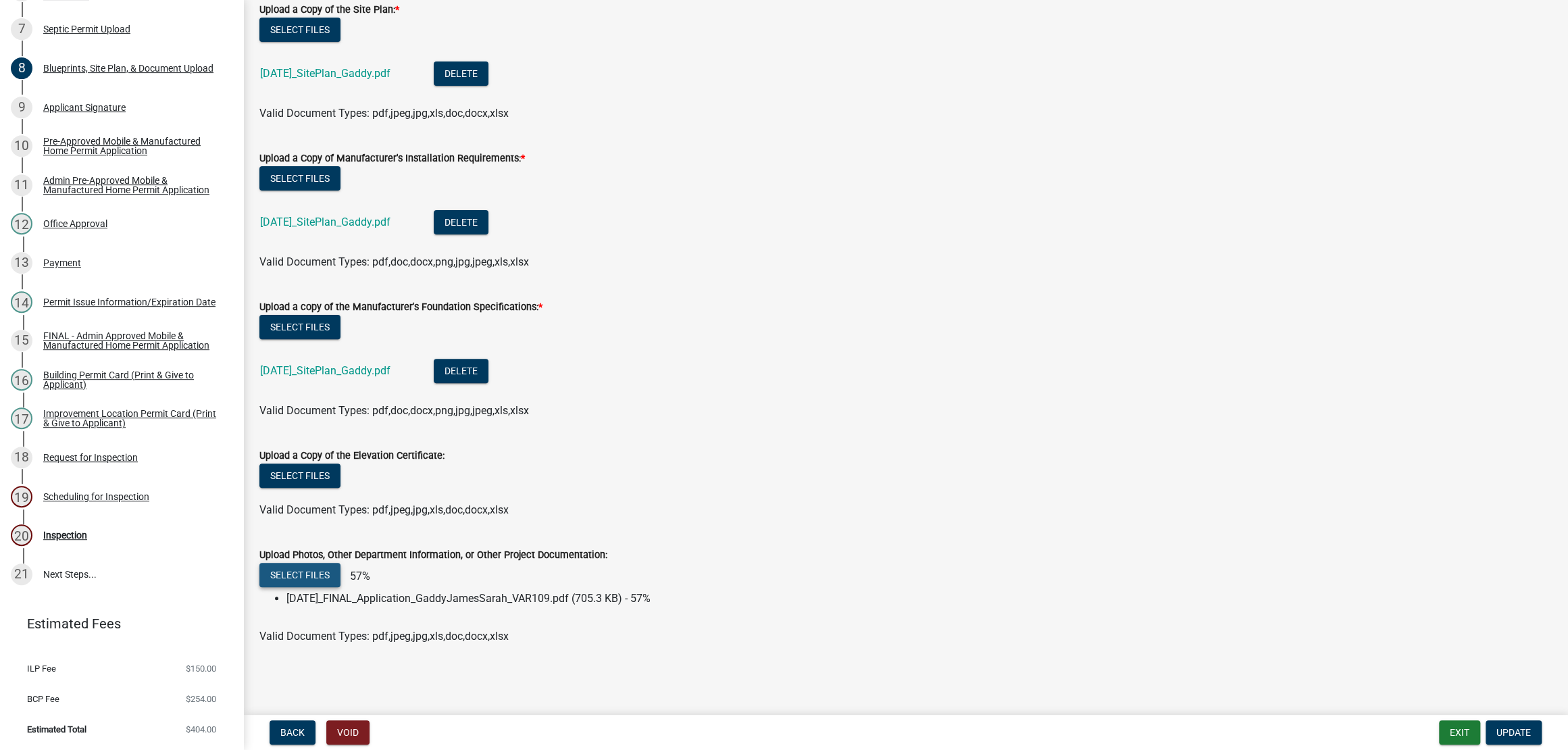
click at [285, 588] on button "Select files" at bounding box center [300, 575] width 81 height 25
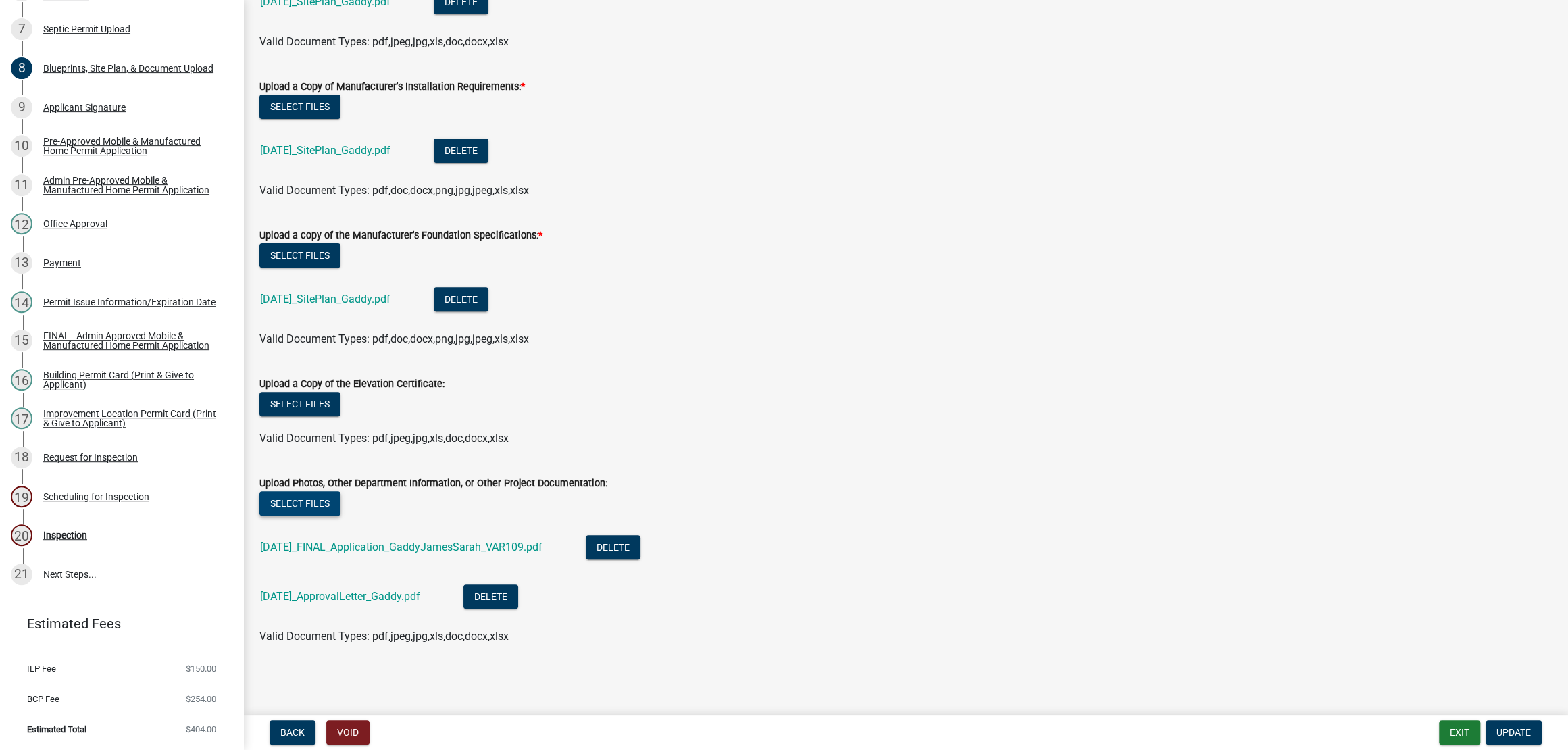
click at [337, 515] on button "Select files" at bounding box center [300, 504] width 81 height 25
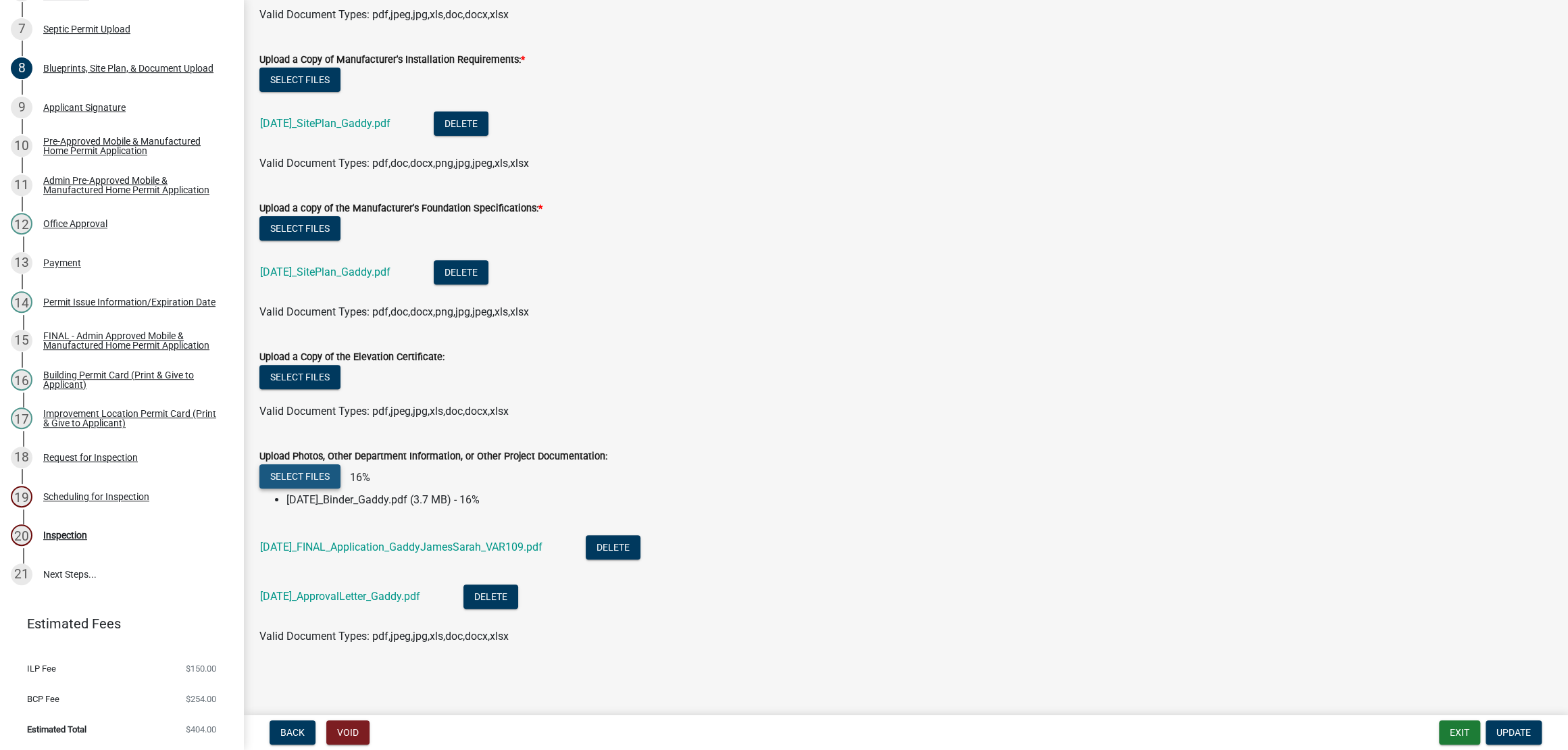
click at [312, 489] on button "Select files" at bounding box center [300, 476] width 81 height 25
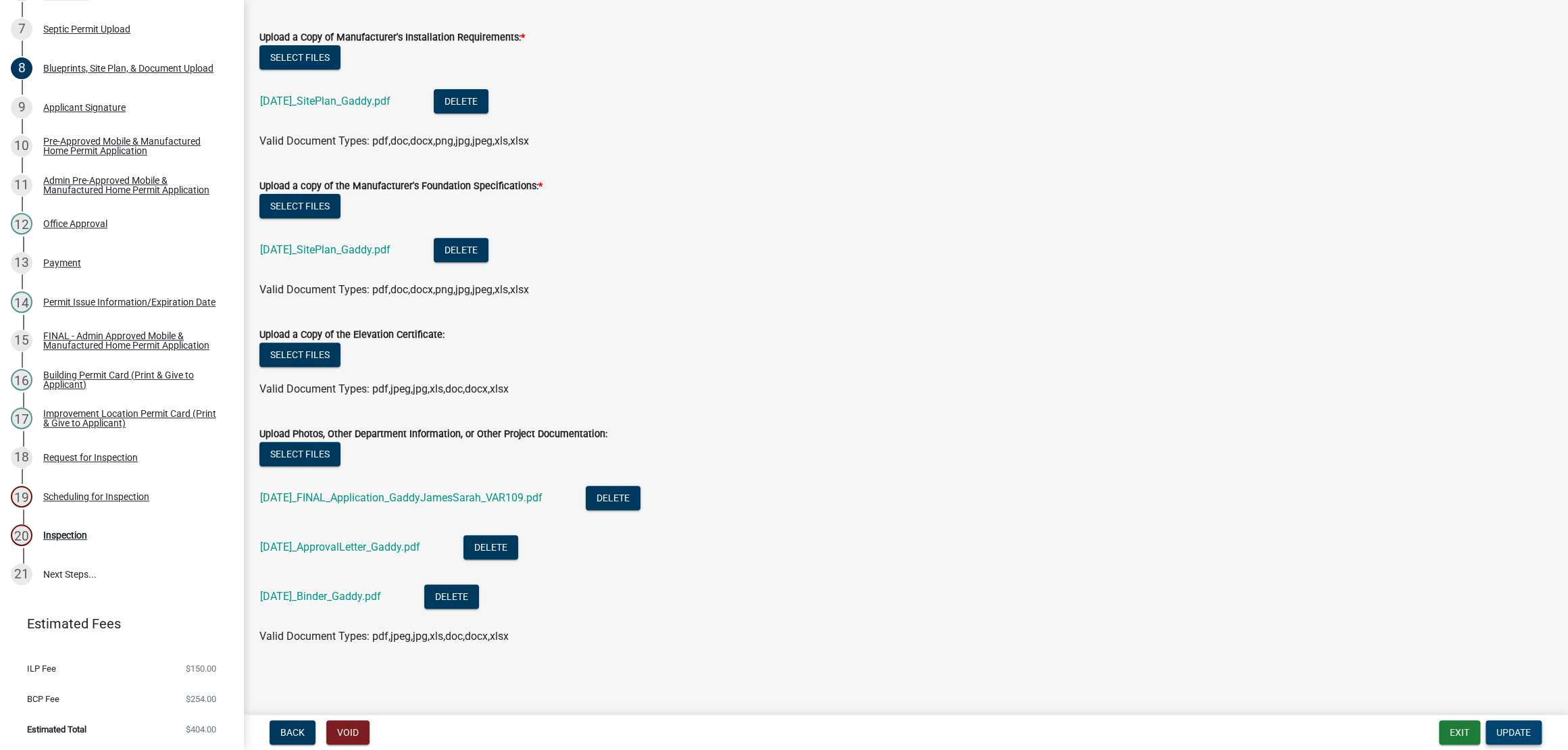
click at [1488, 721] on button "Update" at bounding box center [1513, 732] width 56 height 25
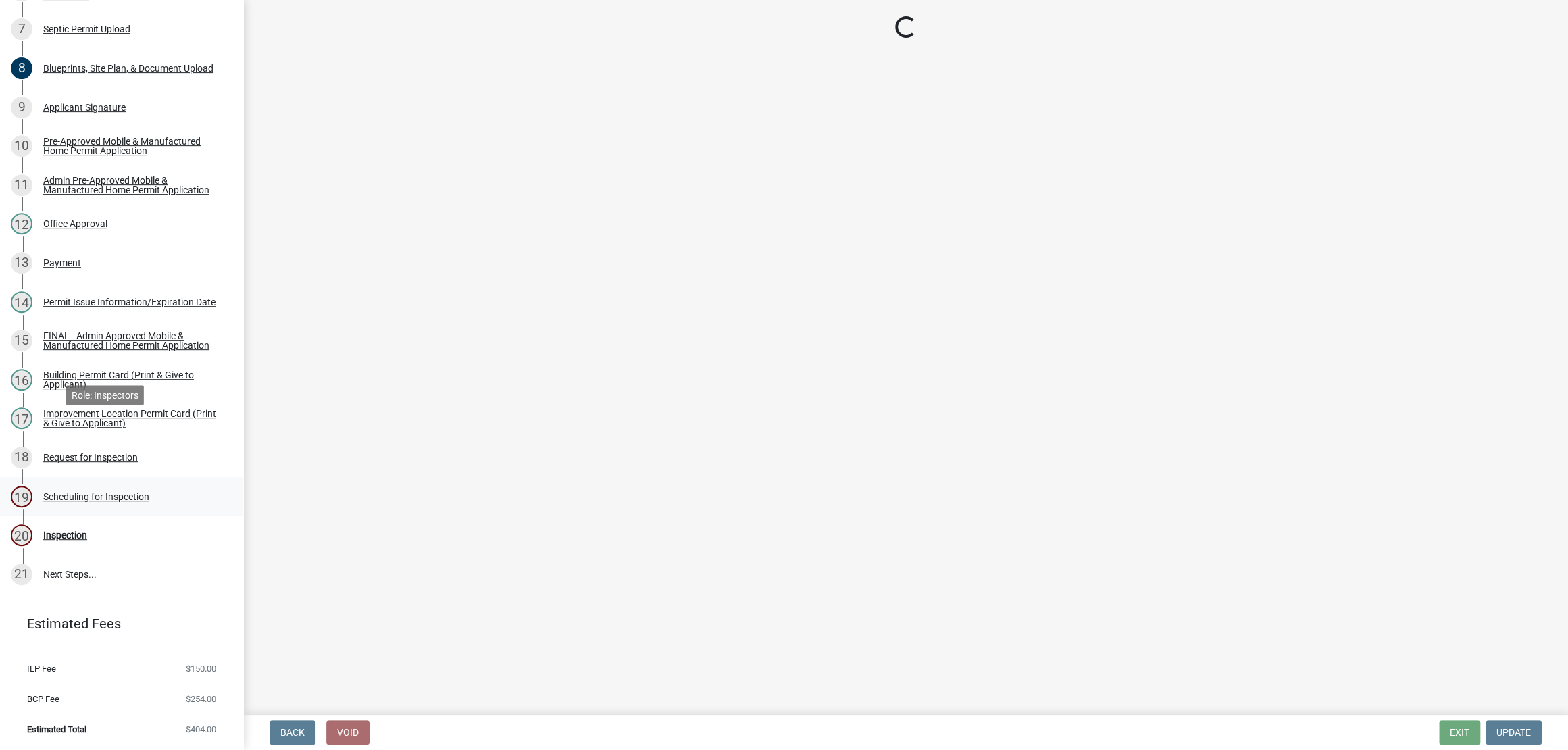
scroll to position [860, 0]
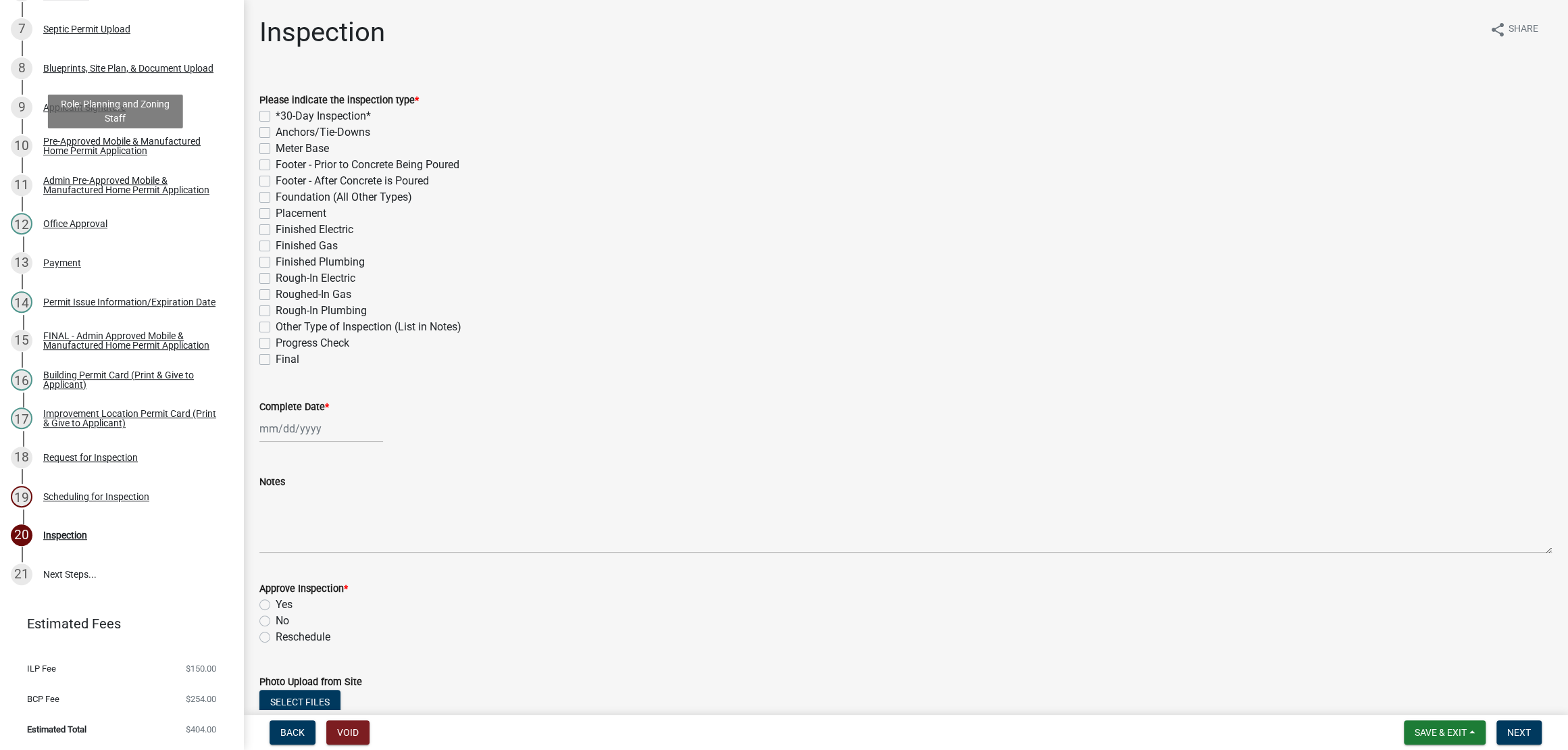
click at [139, 298] on div "Permit Issue Information/Expiration Date" at bounding box center [130, 303] width 172 height 10
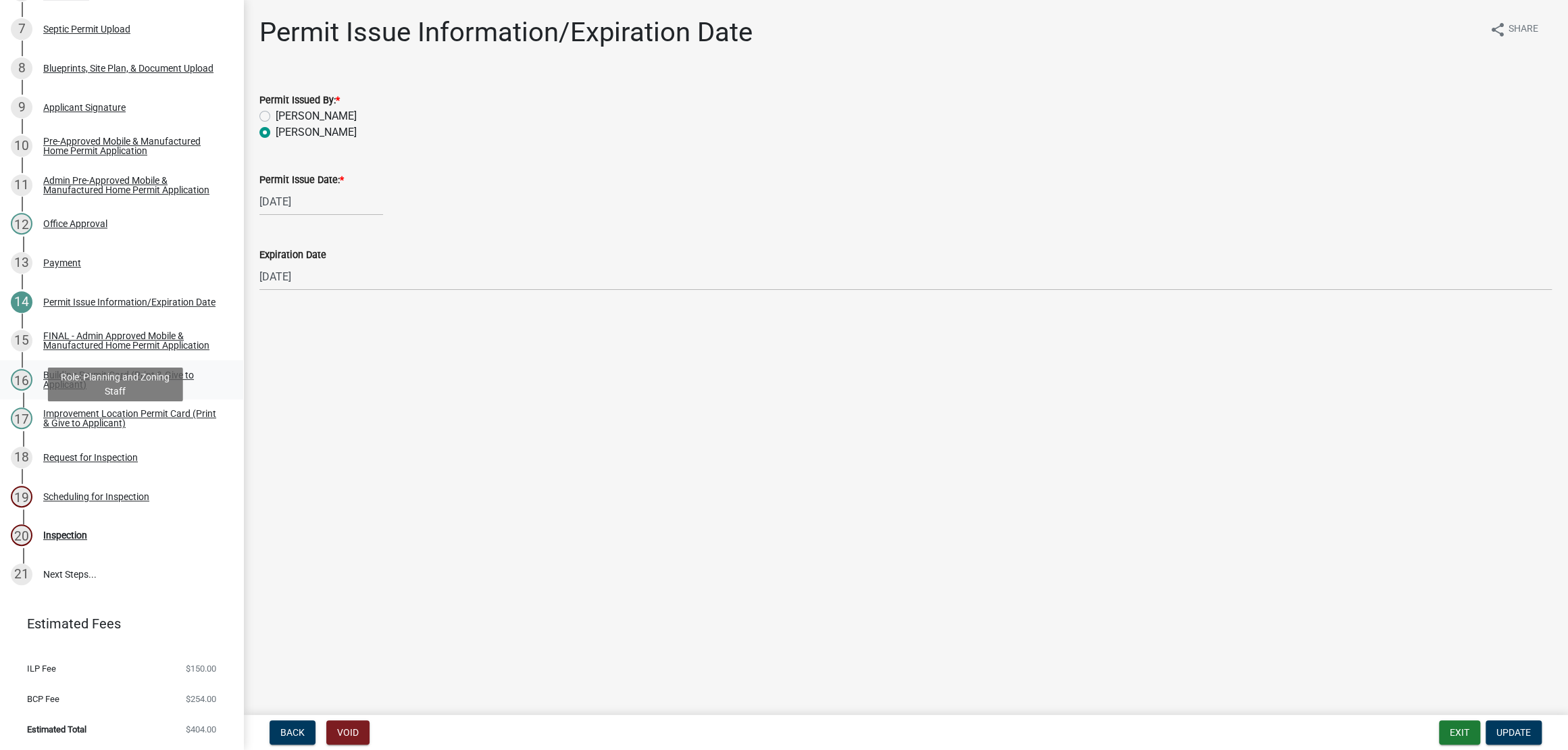
scroll to position [691, 0]
click at [1518, 735] on button "Update" at bounding box center [1513, 732] width 56 height 25
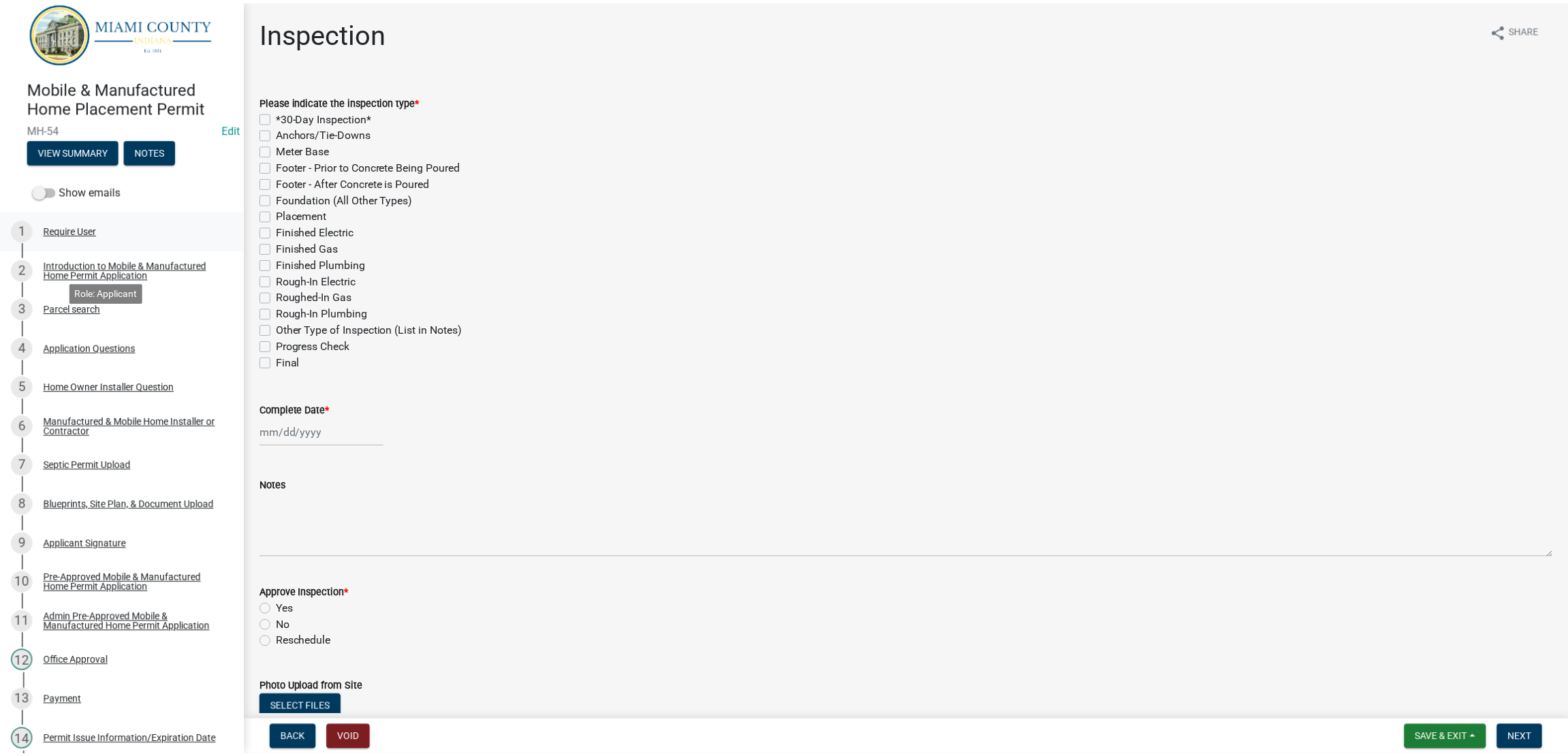
scroll to position [0, 0]
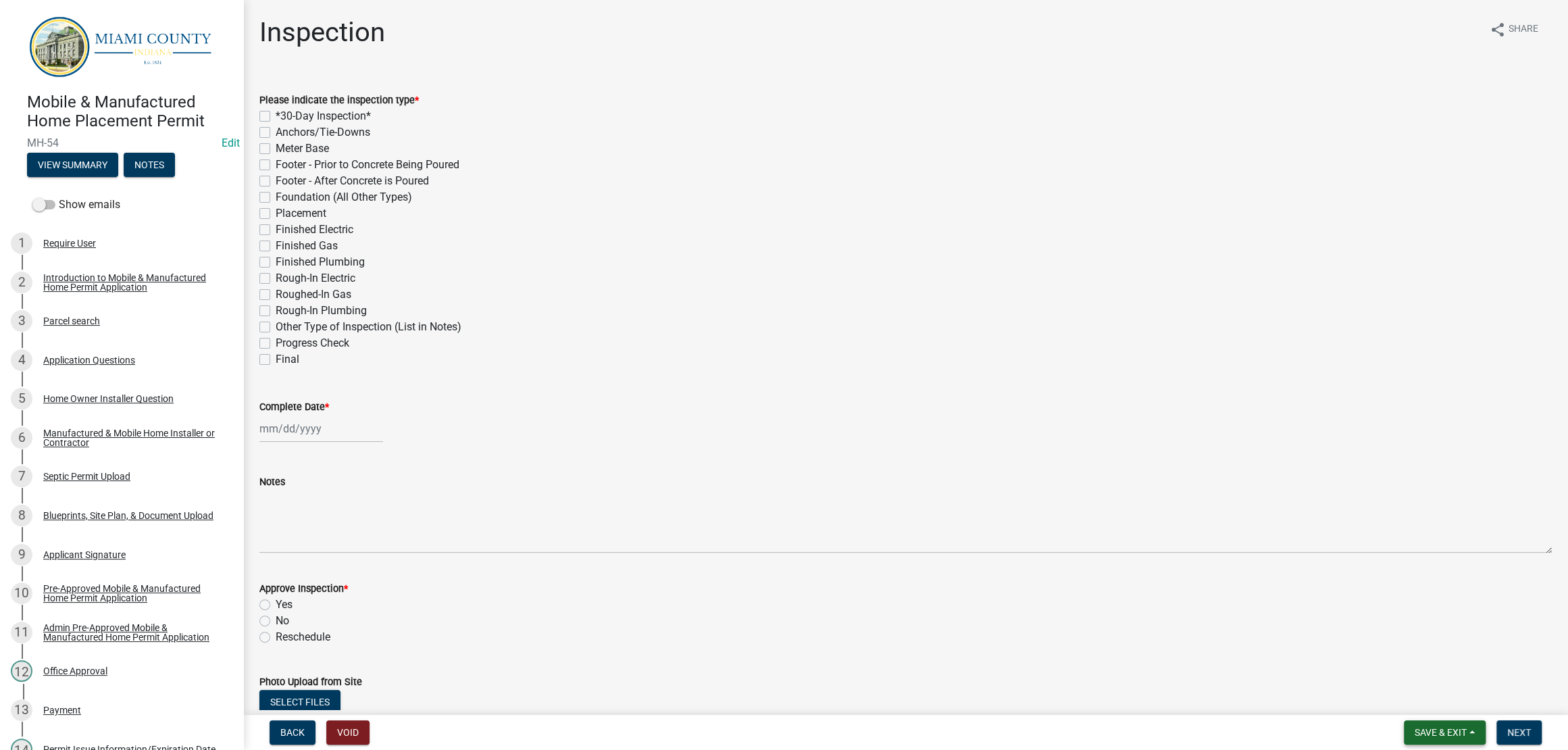
click at [1415, 735] on button "Save & Exit" at bounding box center [1444, 732] width 82 height 25
click at [1412, 685] on button "Save & Exit" at bounding box center [1432, 691] width 108 height 32
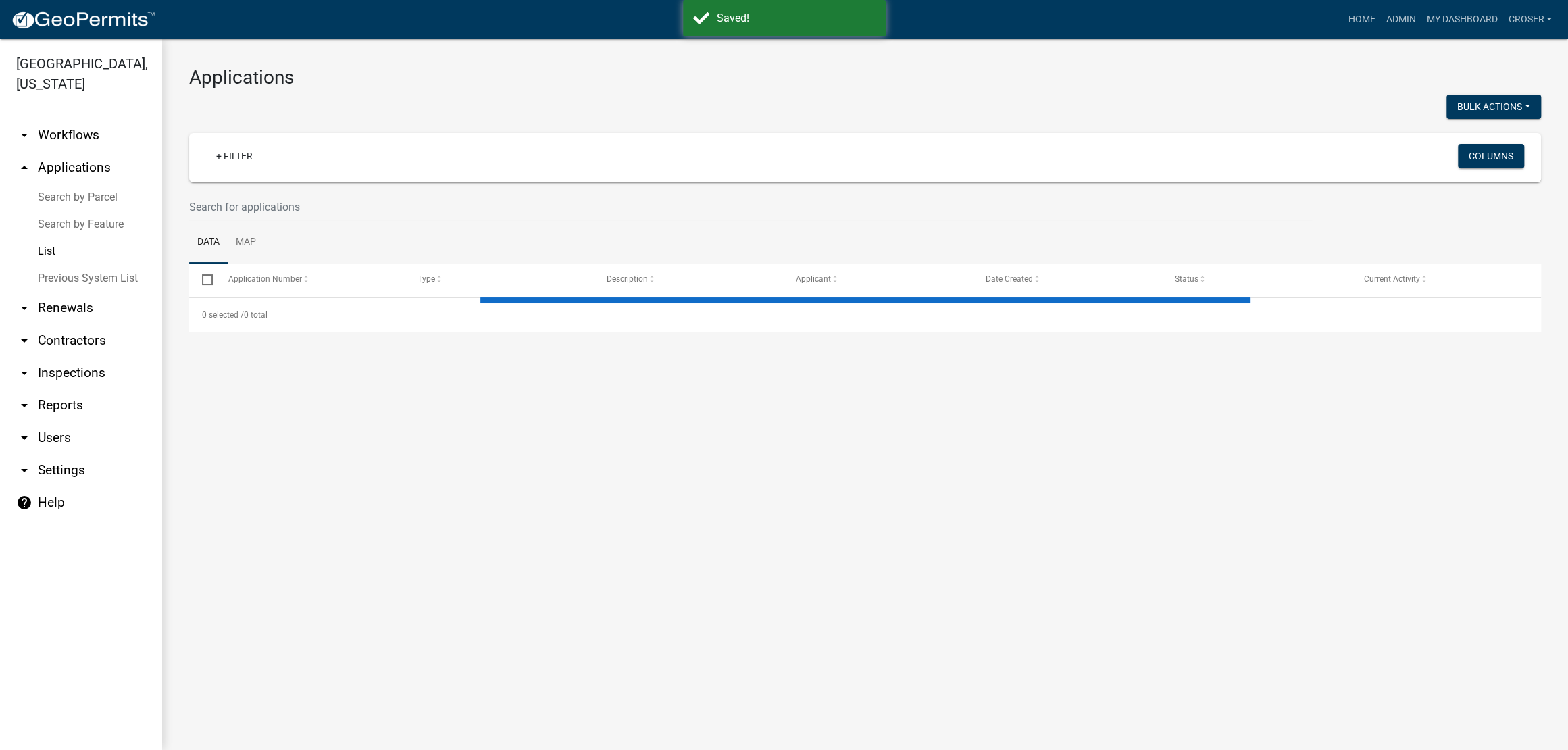
select select "3: 100"
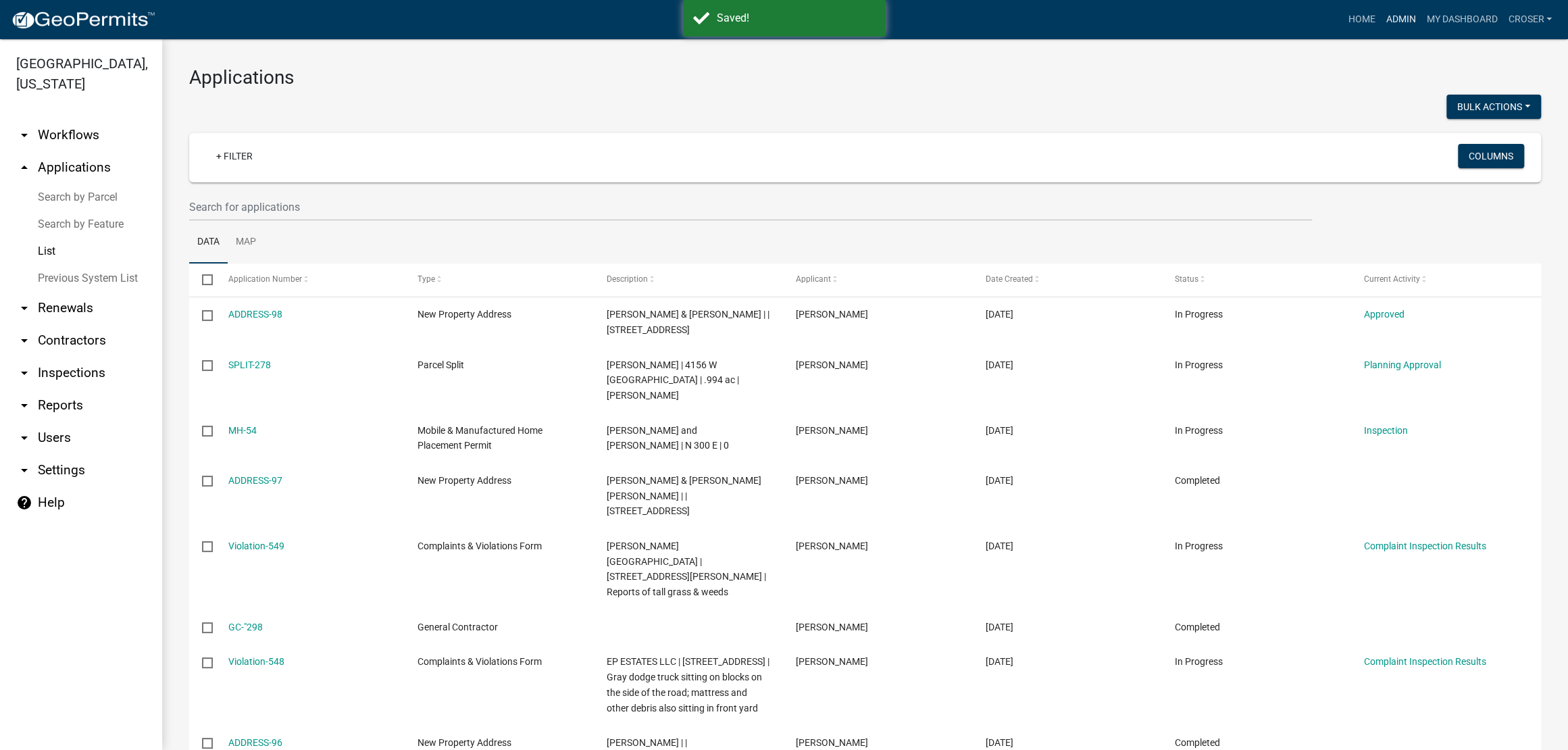
click at [1380, 18] on link "Admin" at bounding box center [1401, 20] width 41 height 26
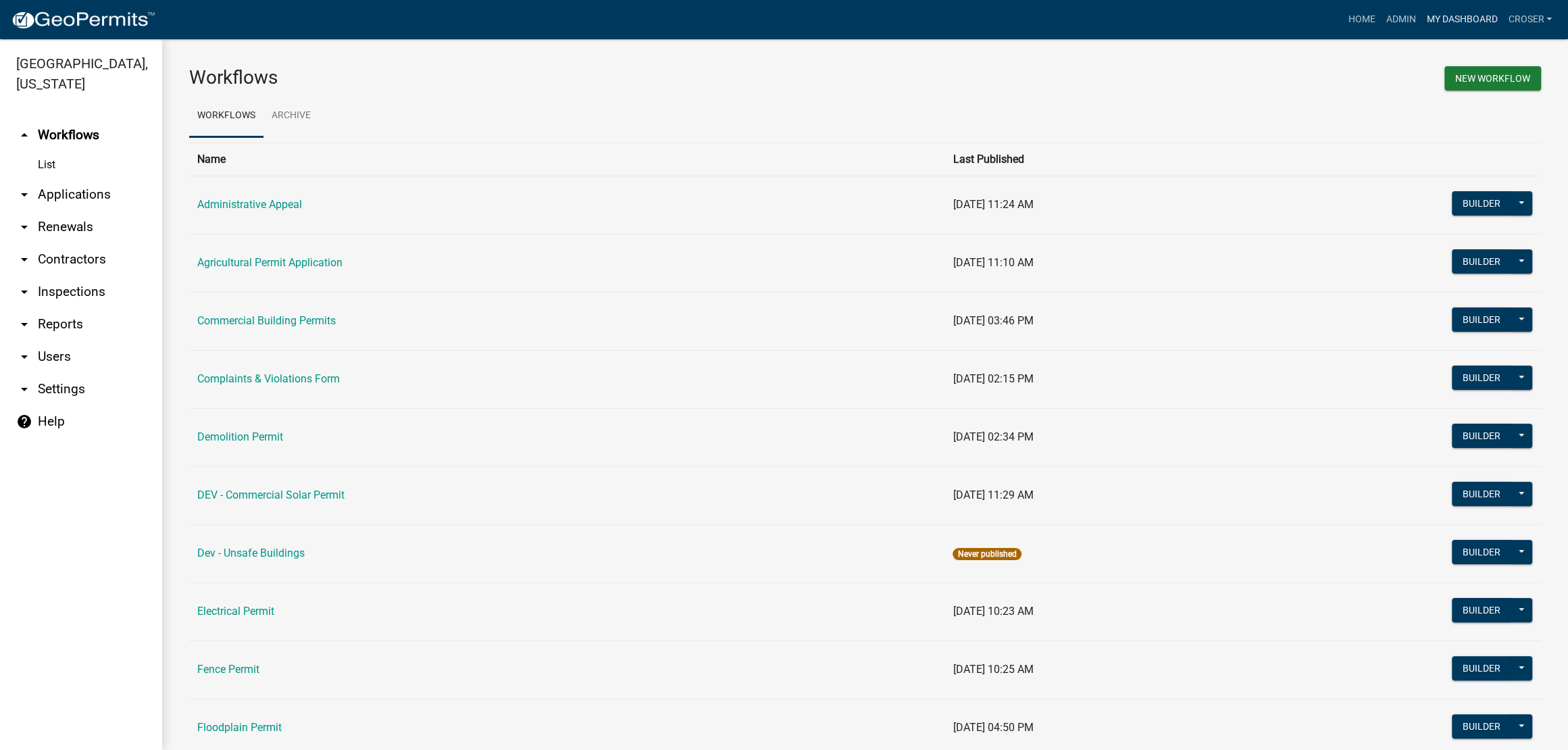
click at [1421, 28] on link "My Dashboard" at bounding box center [1462, 20] width 82 height 26
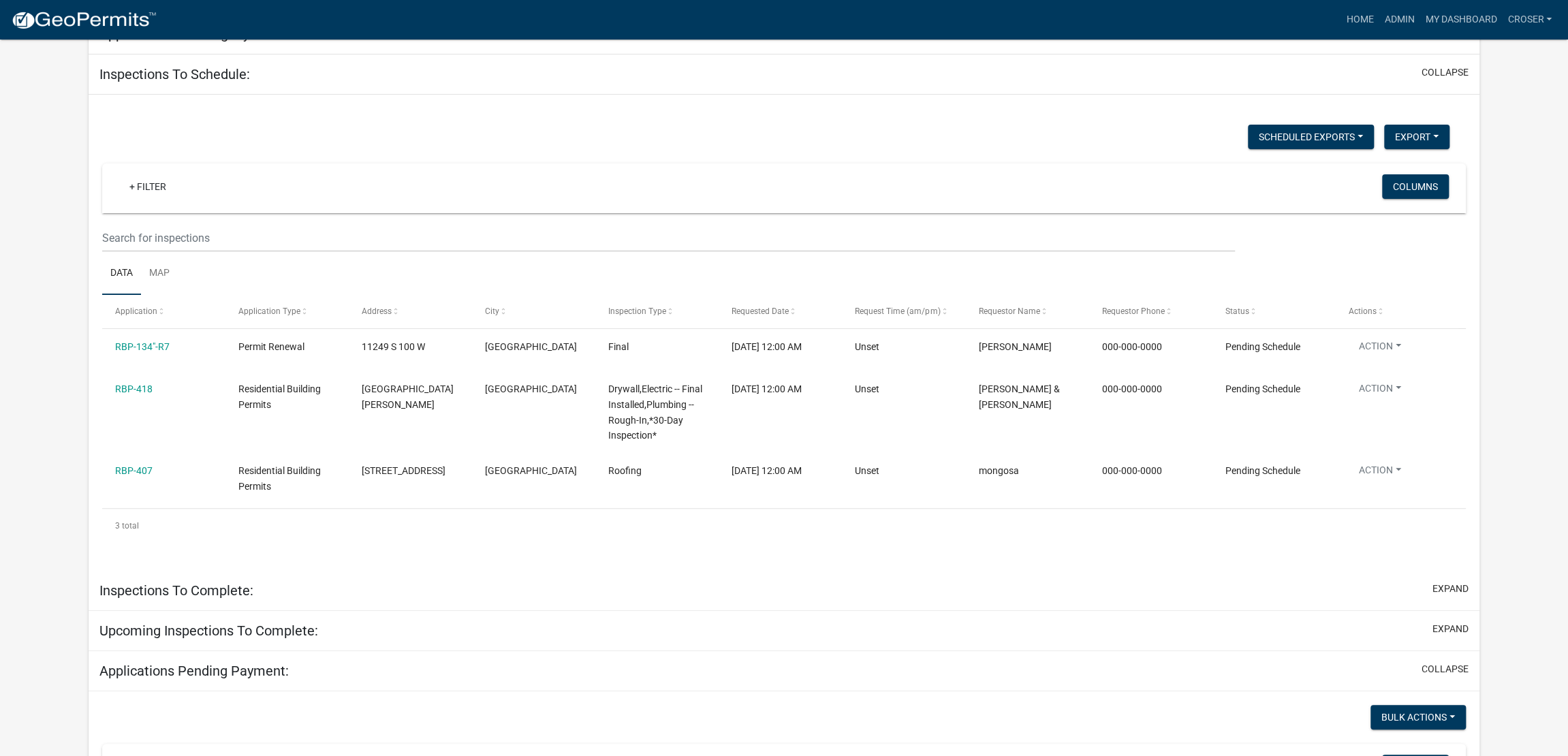
scroll to position [83, 0]
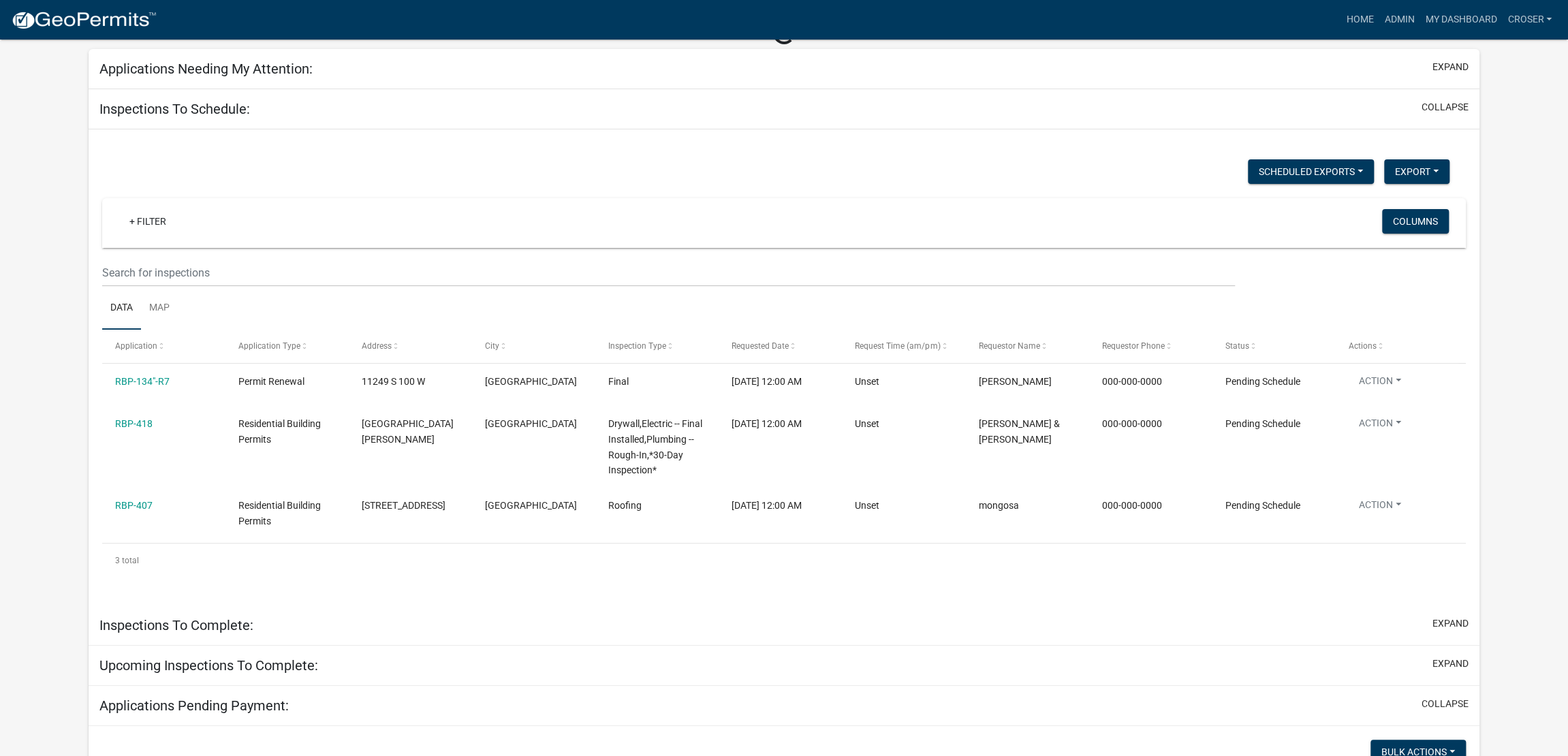
select select "3: 100"
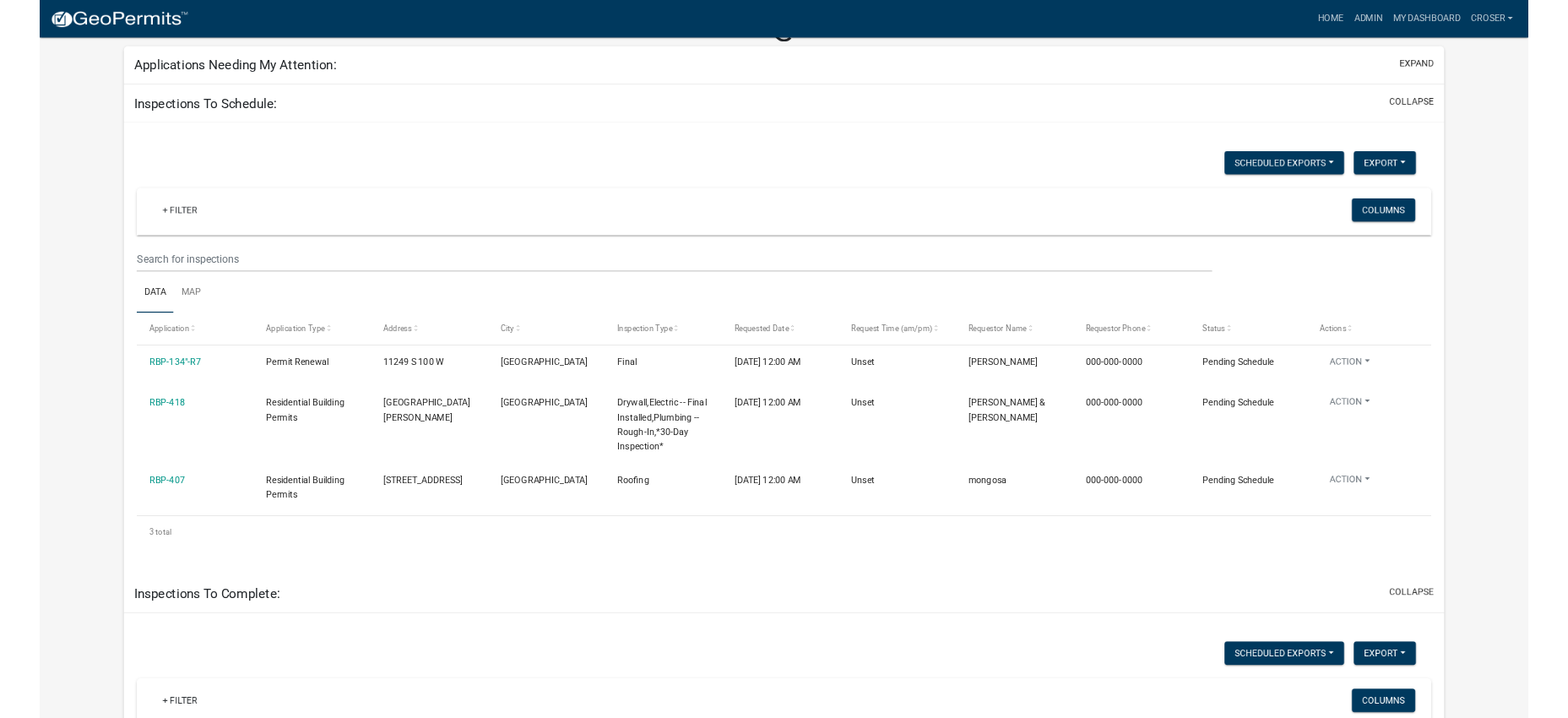
scroll to position [0, 0]
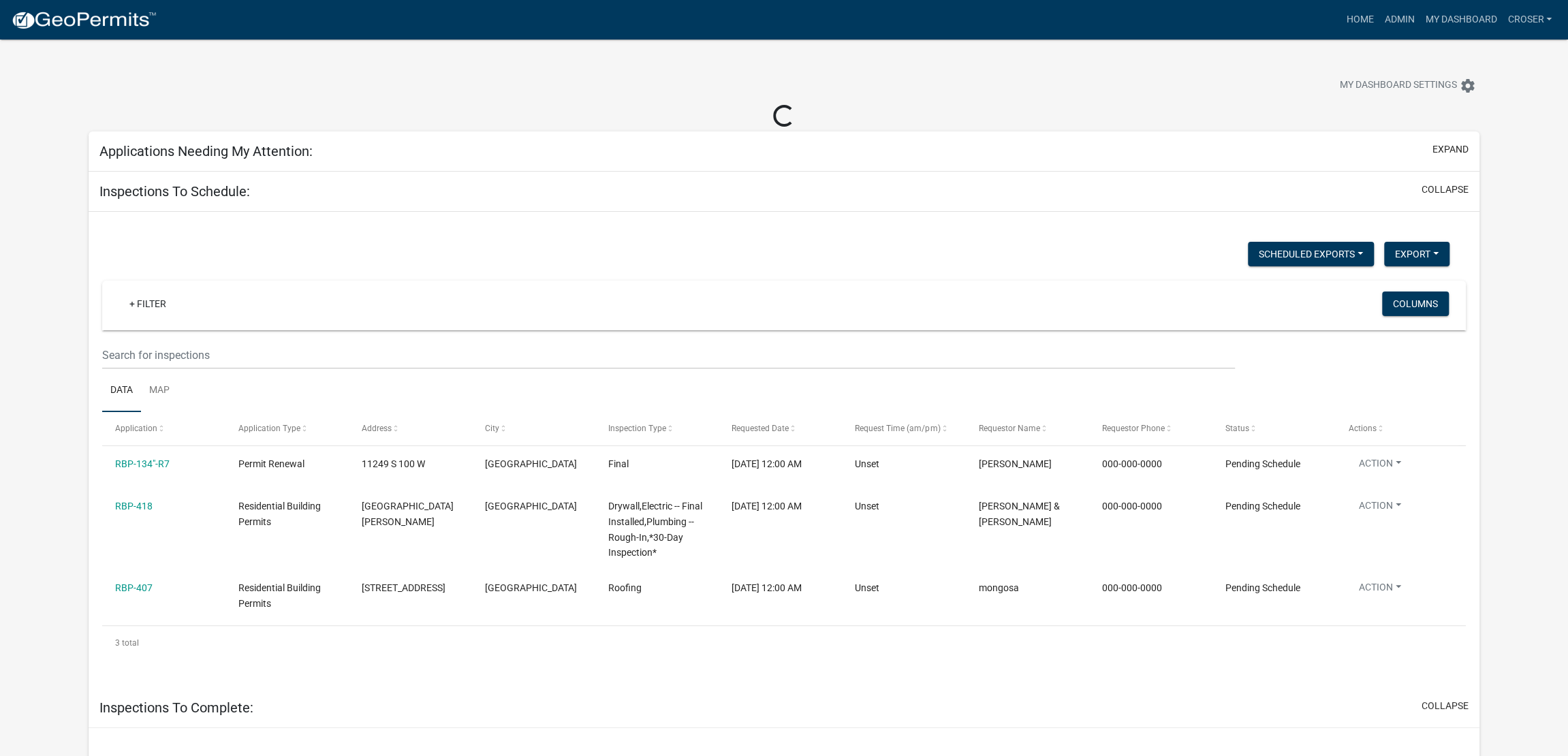
click at [1144, 31] on div "Home Admin My Dashboard croser Admin Account Contractor Profile Logout" at bounding box center [862, 20] width 1389 height 26
select select "3: 100"
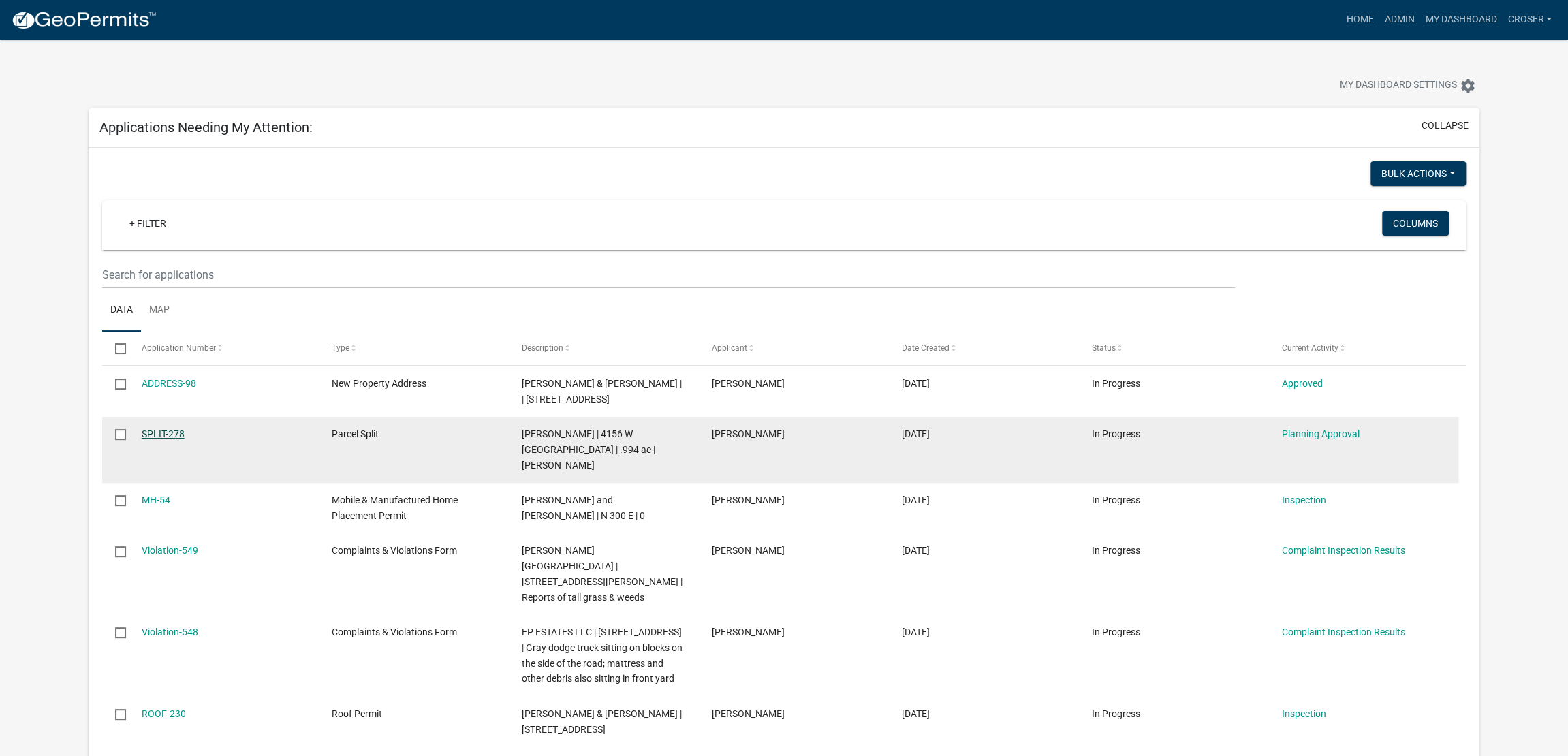
click at [171, 439] on link "SPLIT-278" at bounding box center [163, 433] width 43 height 11
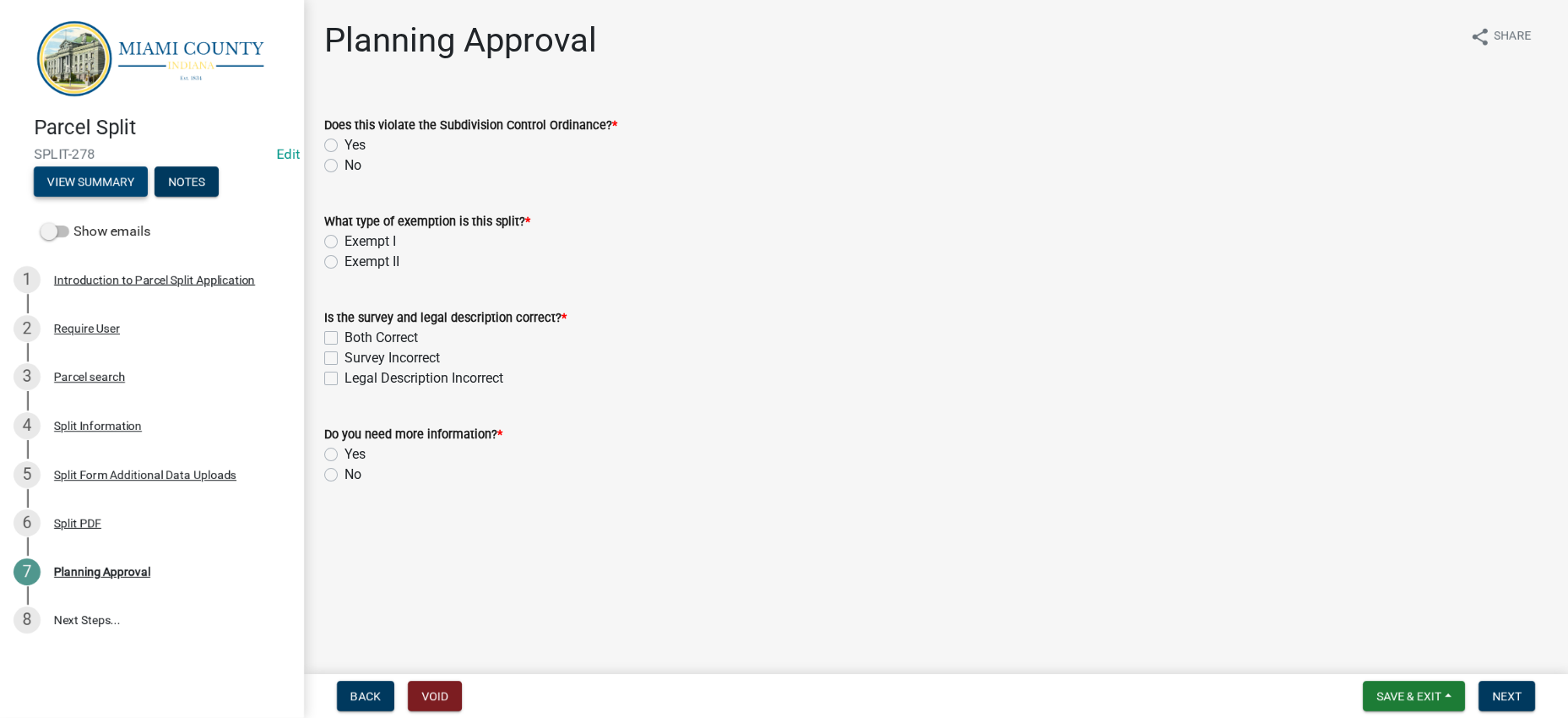
click at [148, 197] on button "View Summary" at bounding box center [91, 181] width 114 height 31
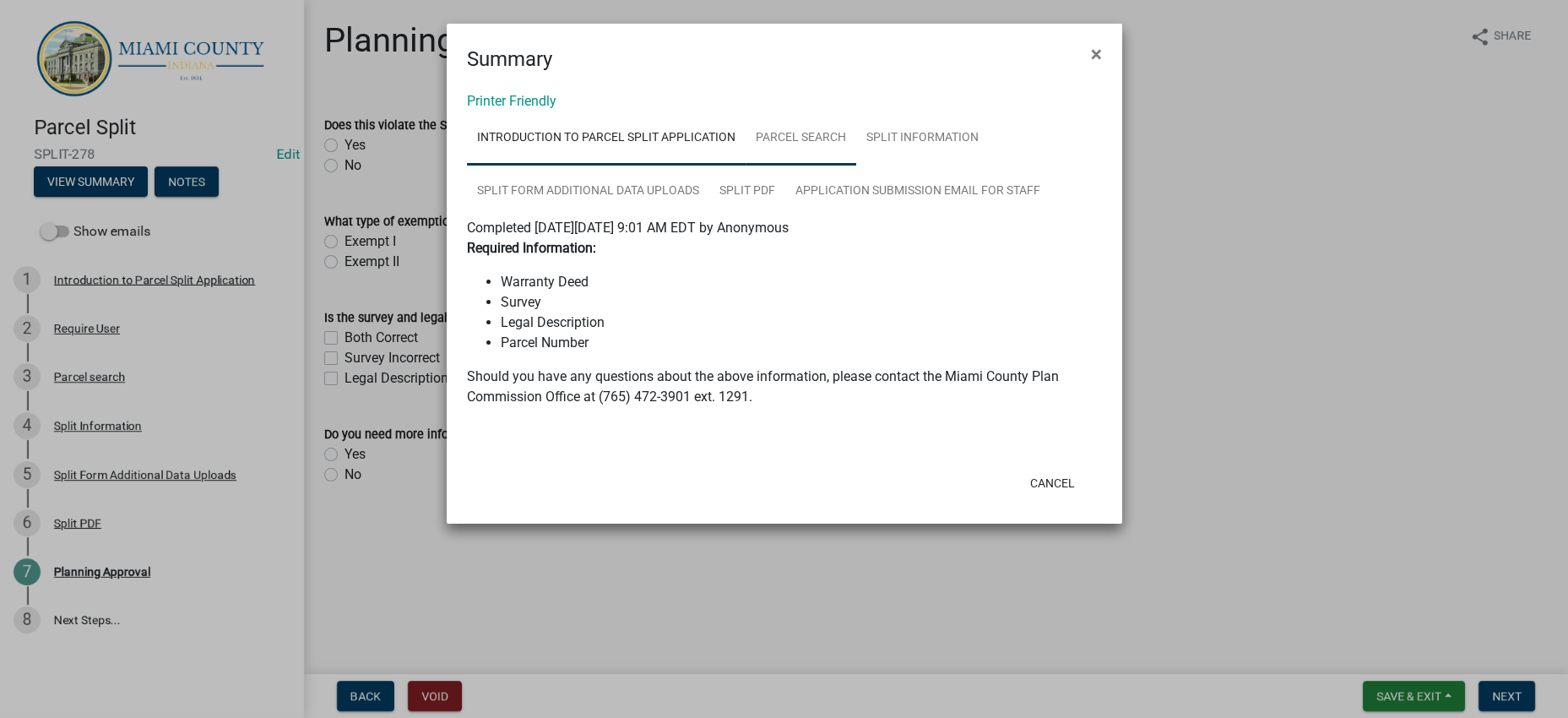
click at [857, 165] on link "Parcel search" at bounding box center [801, 138] width 110 height 54
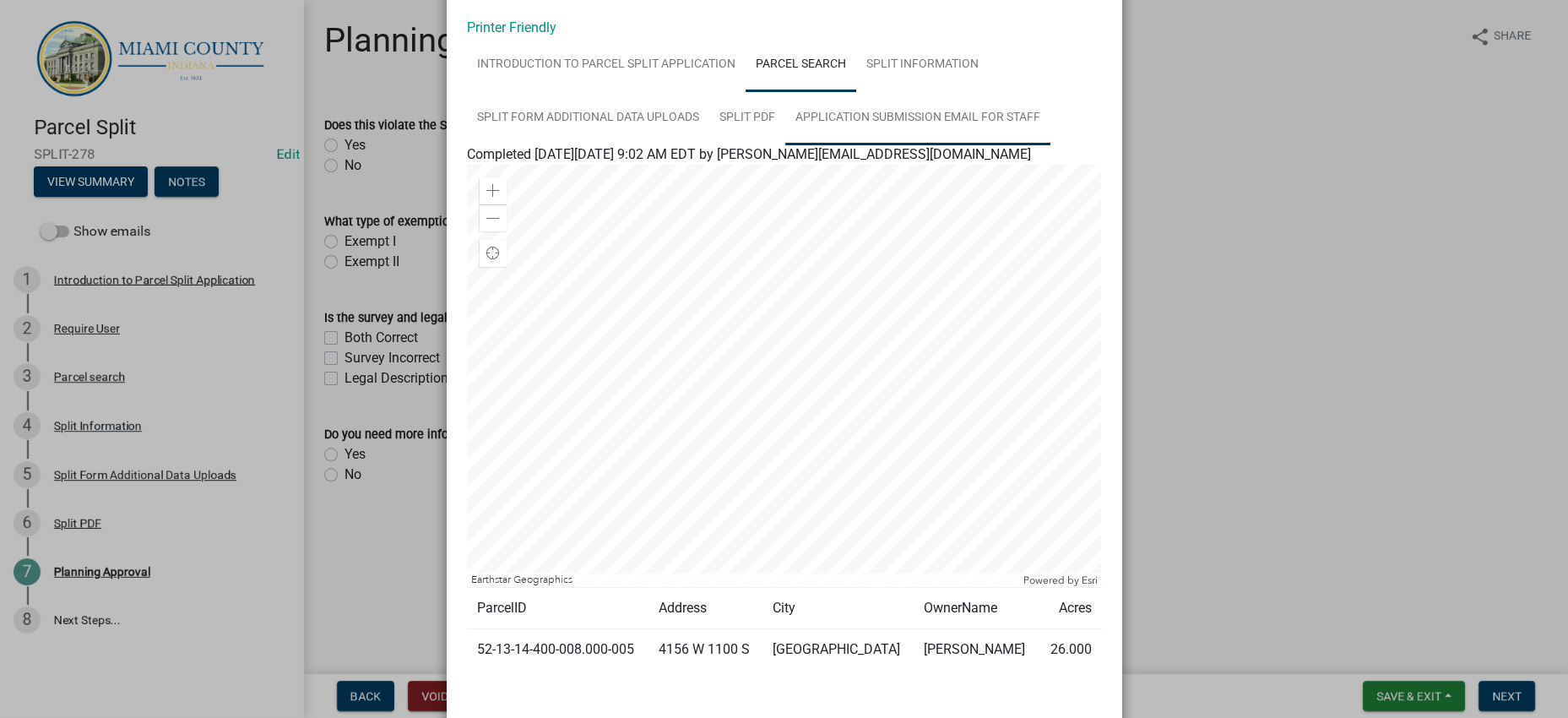
scroll to position [355, 0]
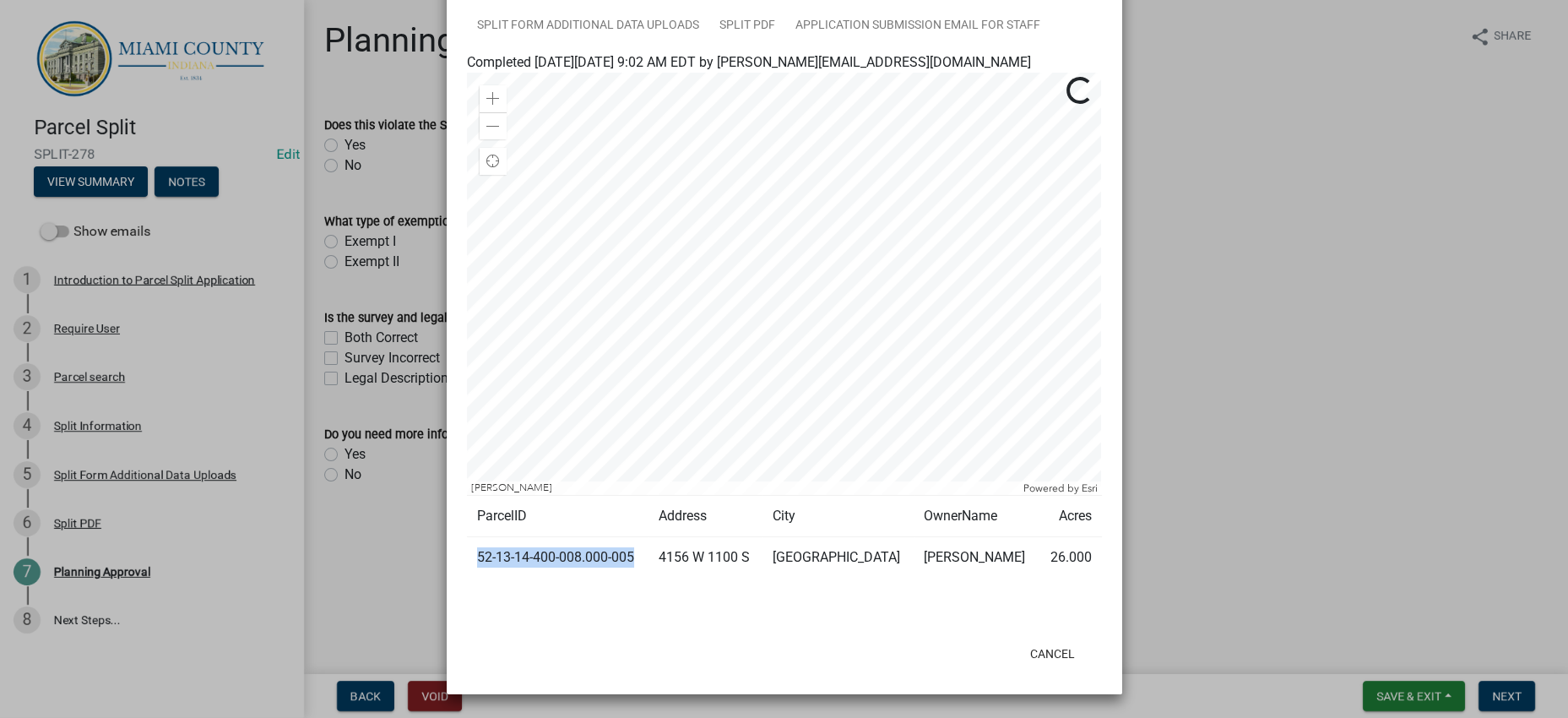
drag, startPoint x: 569, startPoint y: 525, endPoint x: 470, endPoint y: 506, distance: 100.8
click at [470, 538] on td "52-13-14-400-008.000-005" at bounding box center [557, 558] width 181 height 41
copy td "52-13-14-400-008.000-005"
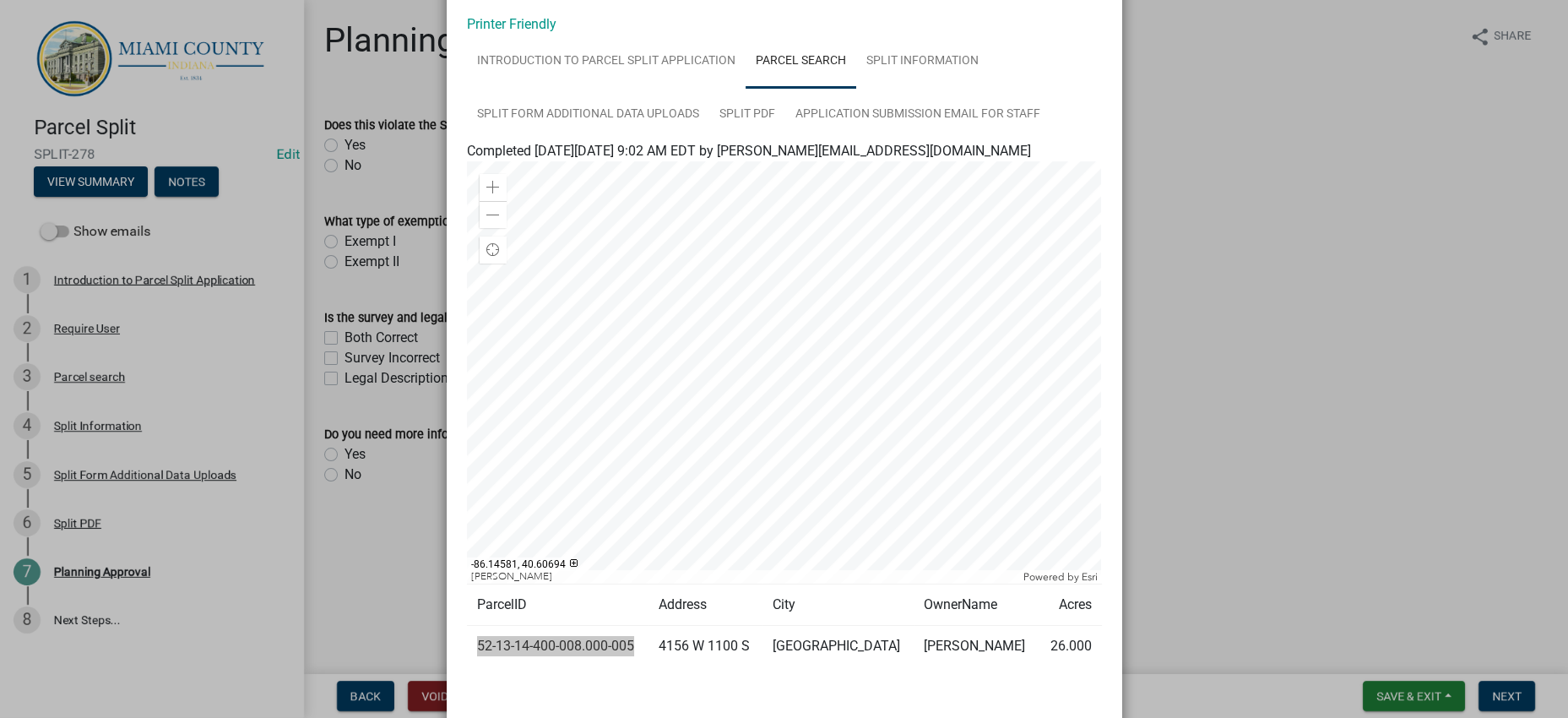
scroll to position [0, 0]
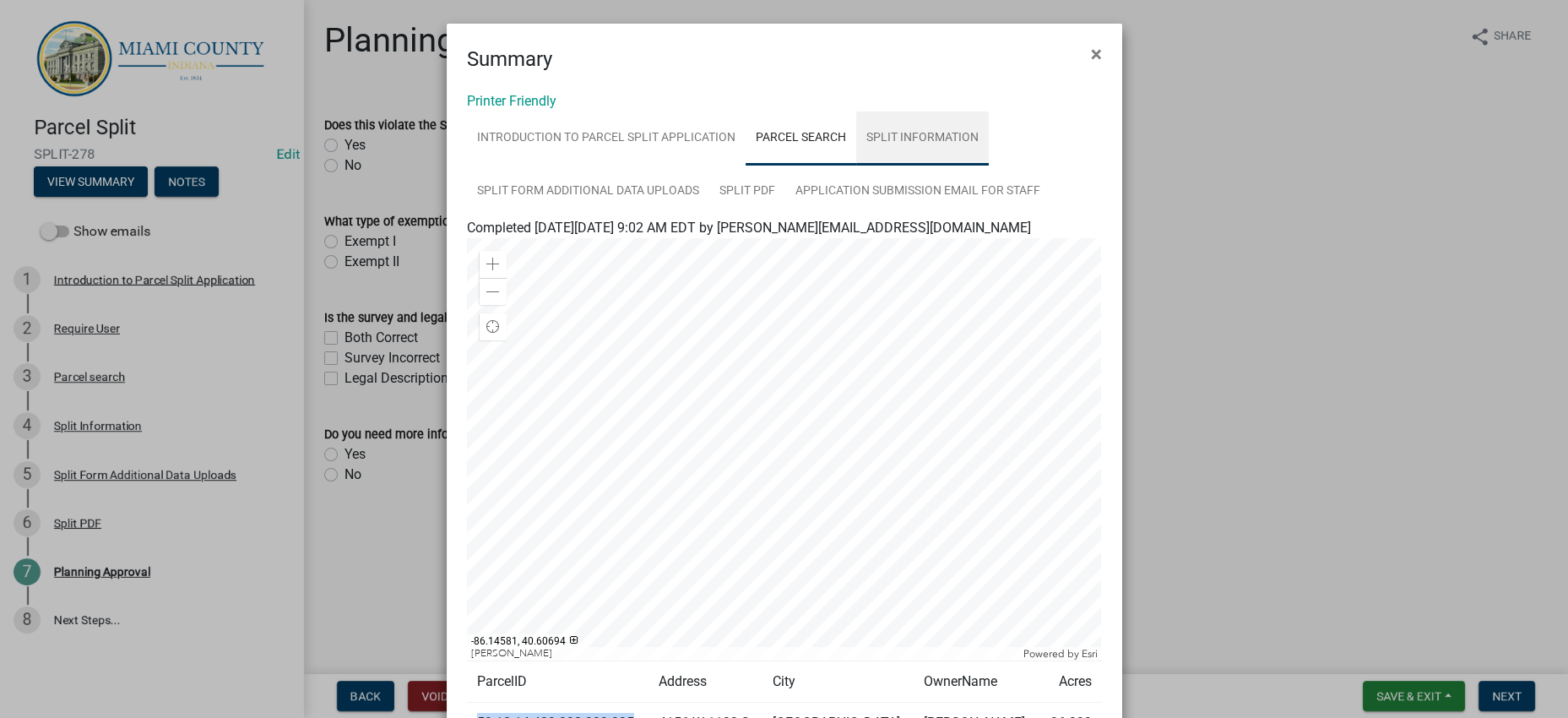
drag, startPoint x: 581, startPoint y: 228, endPoint x: 592, endPoint y: 243, distance: 18.6
click at [857, 165] on link "Split Information" at bounding box center [923, 138] width 133 height 54
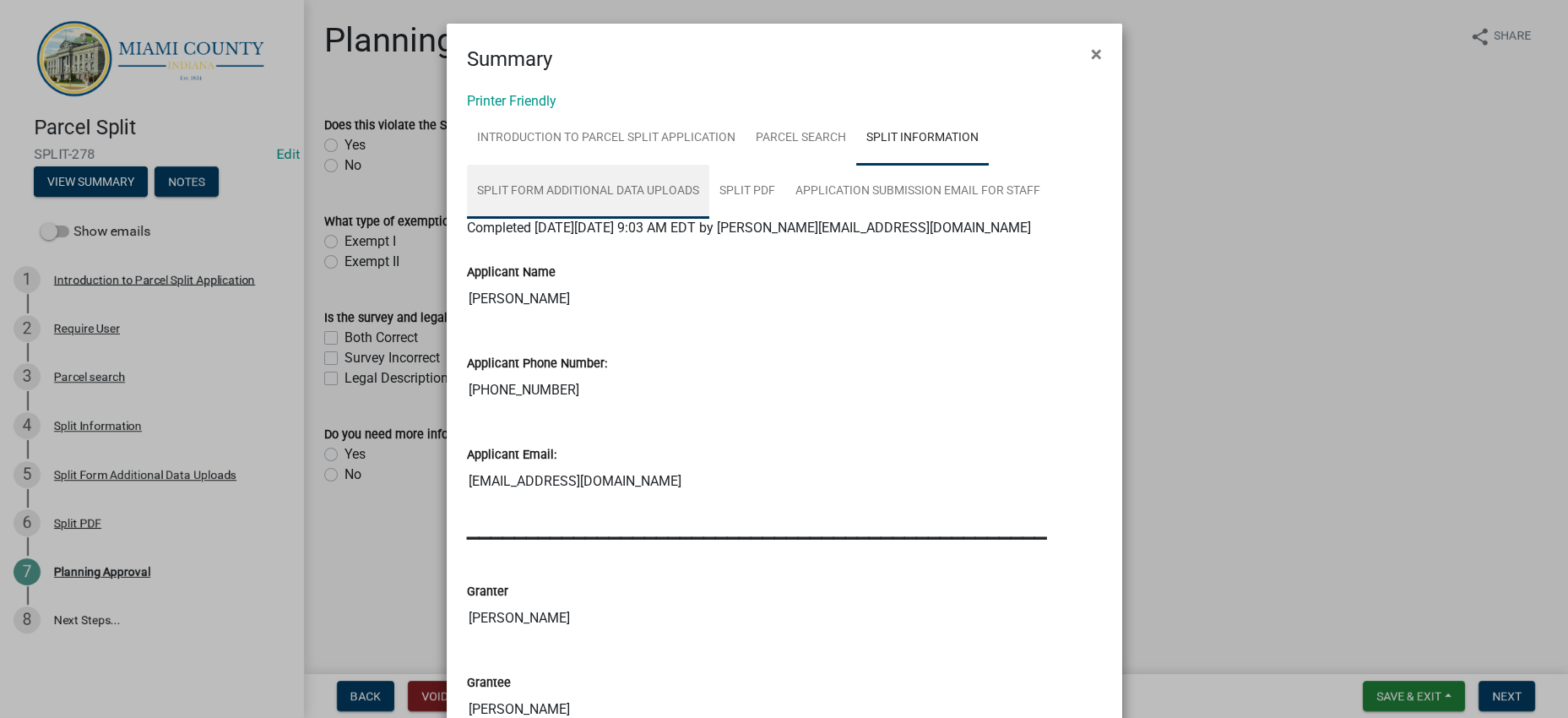
click at [710, 219] on link "Split Form Additional Data Uploads" at bounding box center [588, 192] width 242 height 54
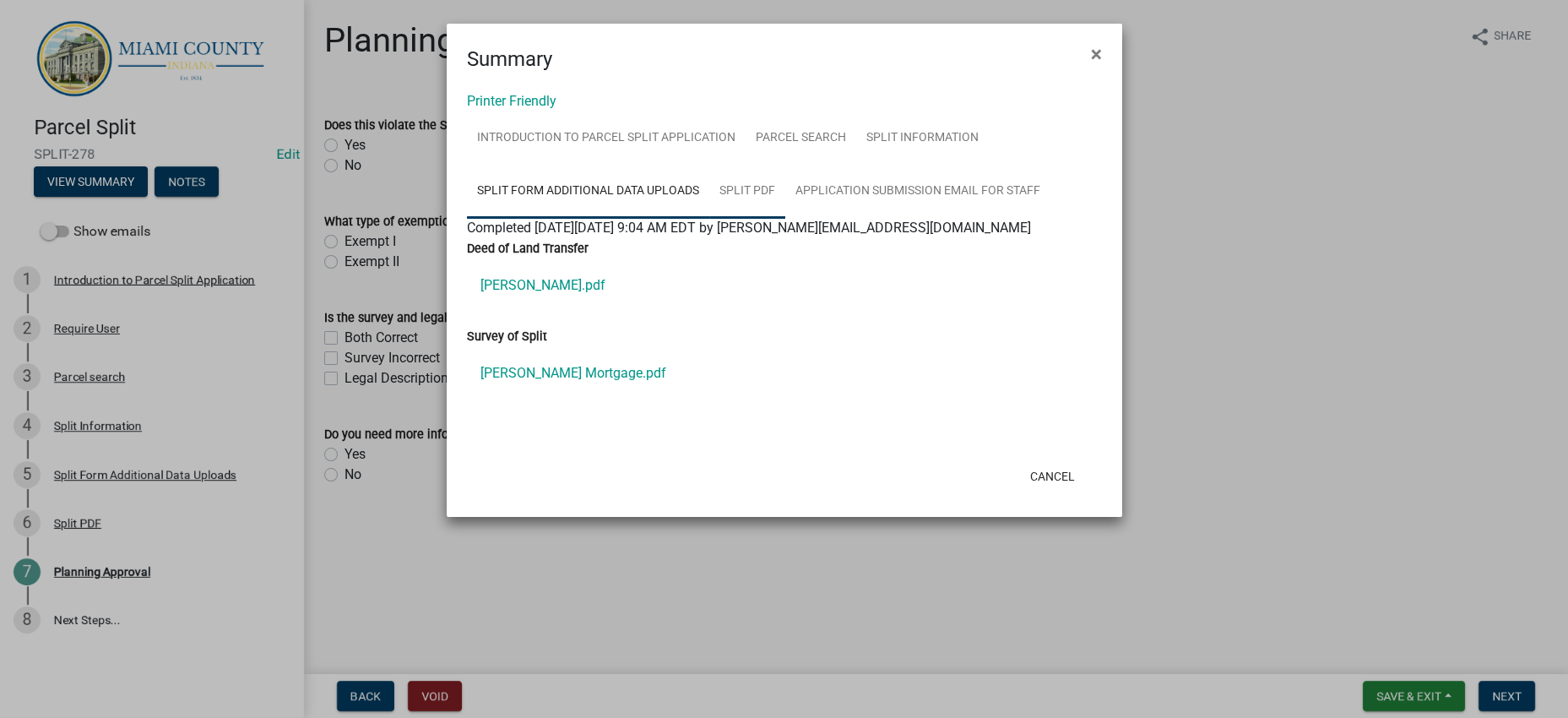
click at [786, 219] on link "Split PDF" at bounding box center [747, 192] width 76 height 54
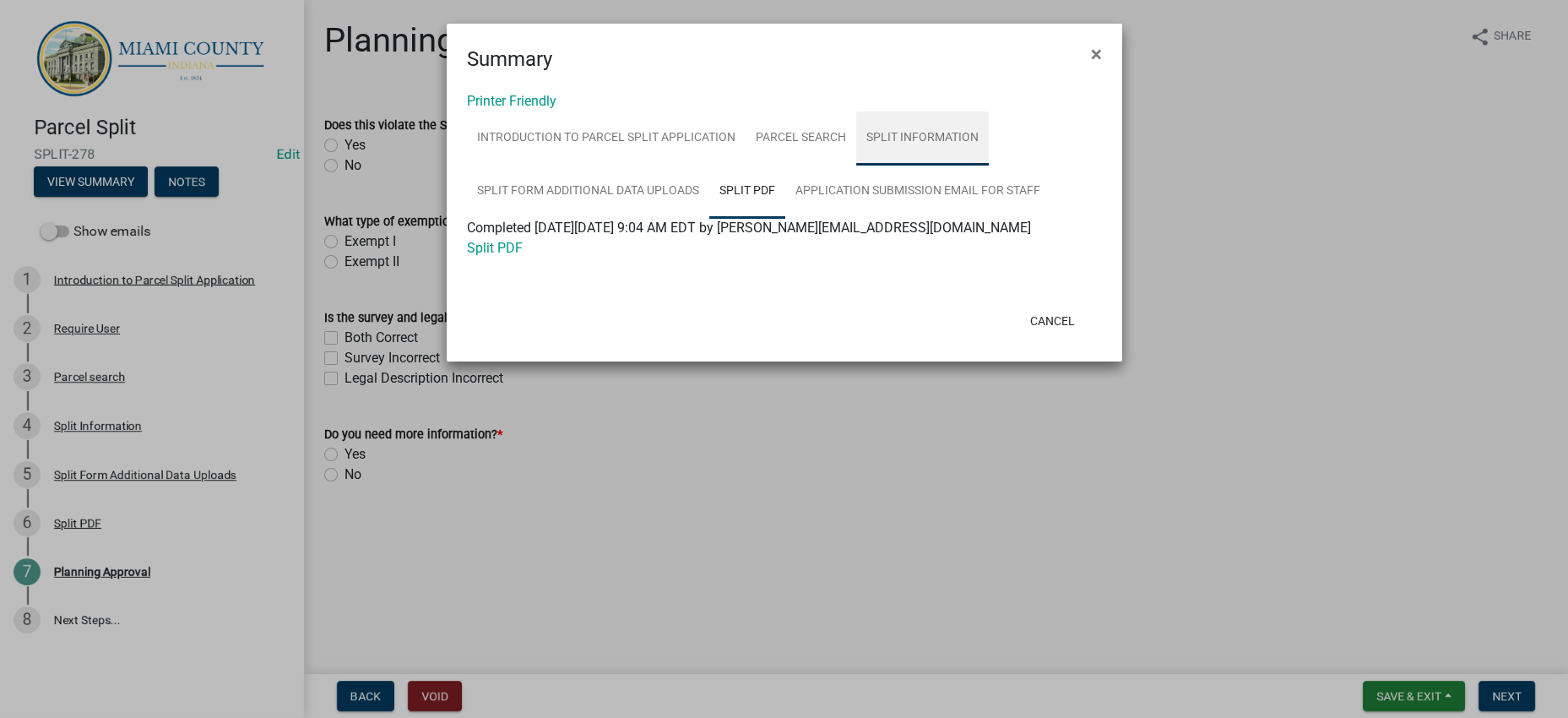
click at [857, 165] on link "Split Information" at bounding box center [923, 138] width 133 height 54
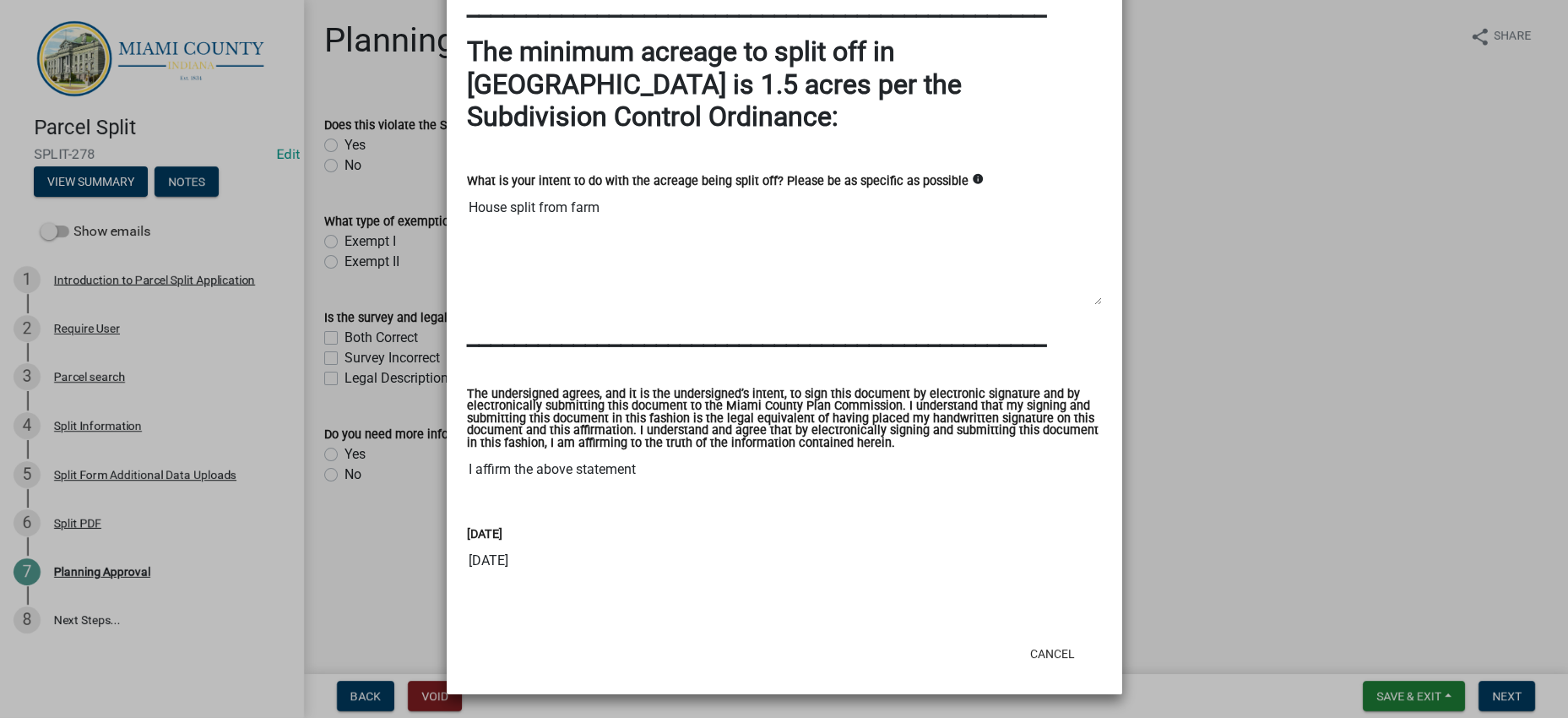
scroll to position [2134, 0]
click at [1039, 642] on button "Cancel" at bounding box center [1053, 654] width 72 height 31
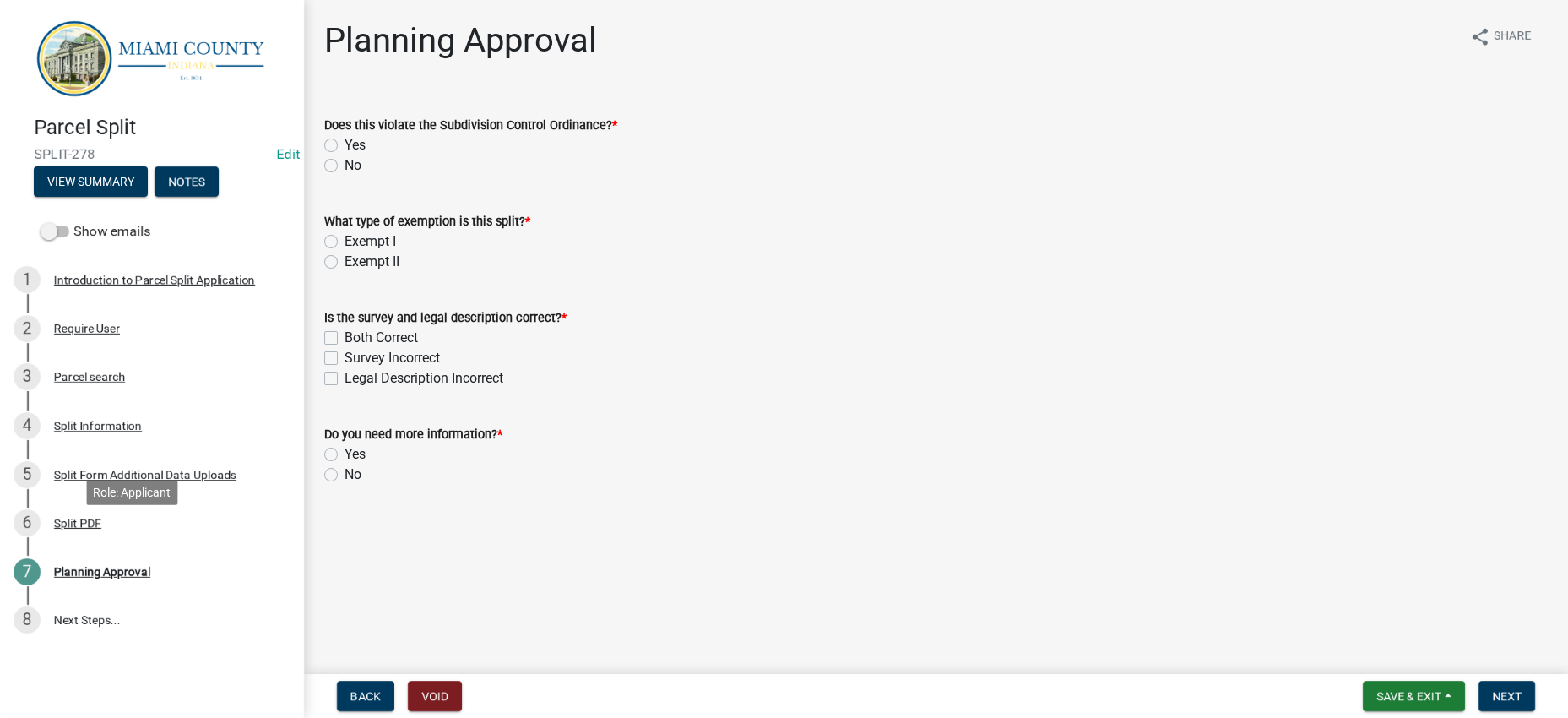
click at [155, 440] on div "4 Split Information" at bounding box center [144, 426] width 263 height 27
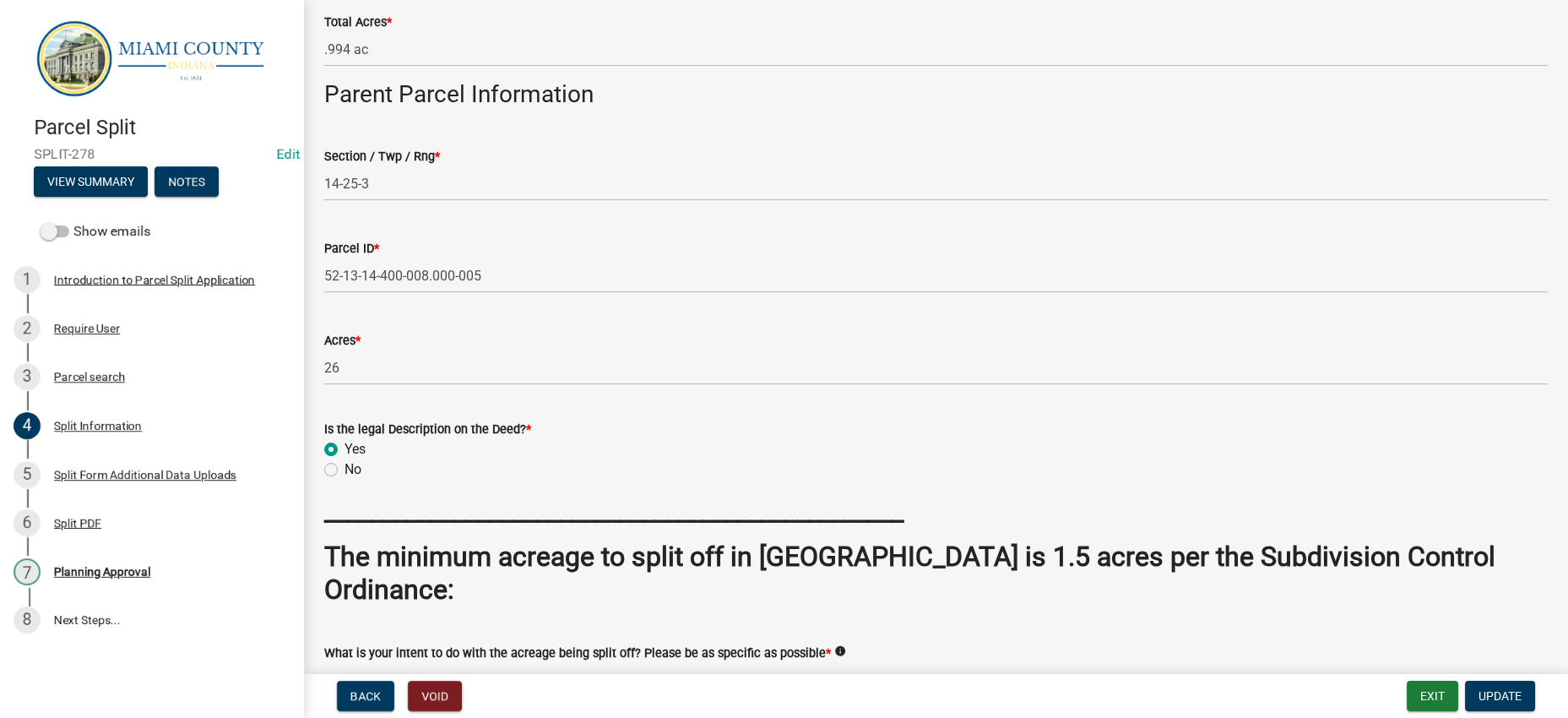
scroll to position [885, 0]
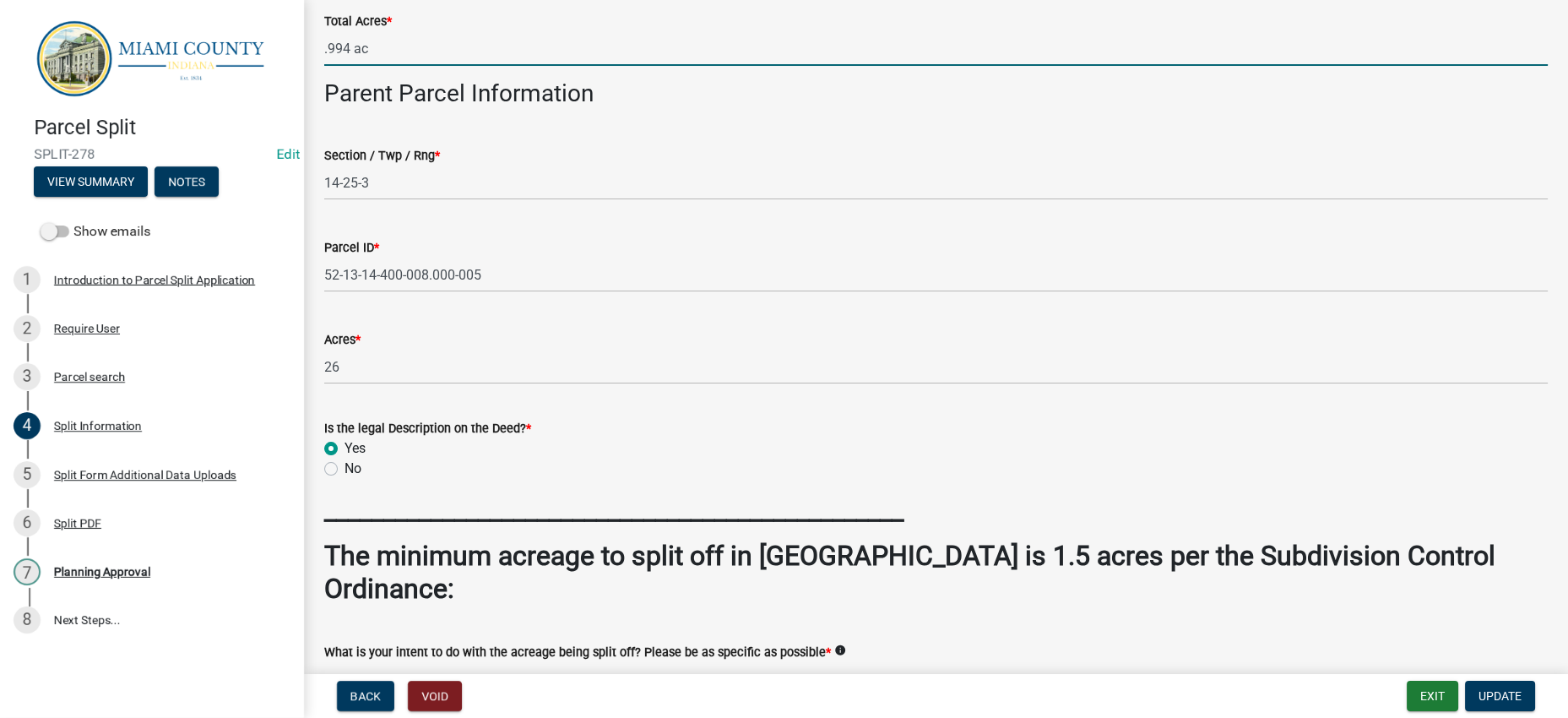
click at [328, 66] on input ".994 ac" at bounding box center [936, 49] width 1223 height 35
type input "0.994 ac"
click at [1487, 681] on button "Update" at bounding box center [1500, 696] width 70 height 31
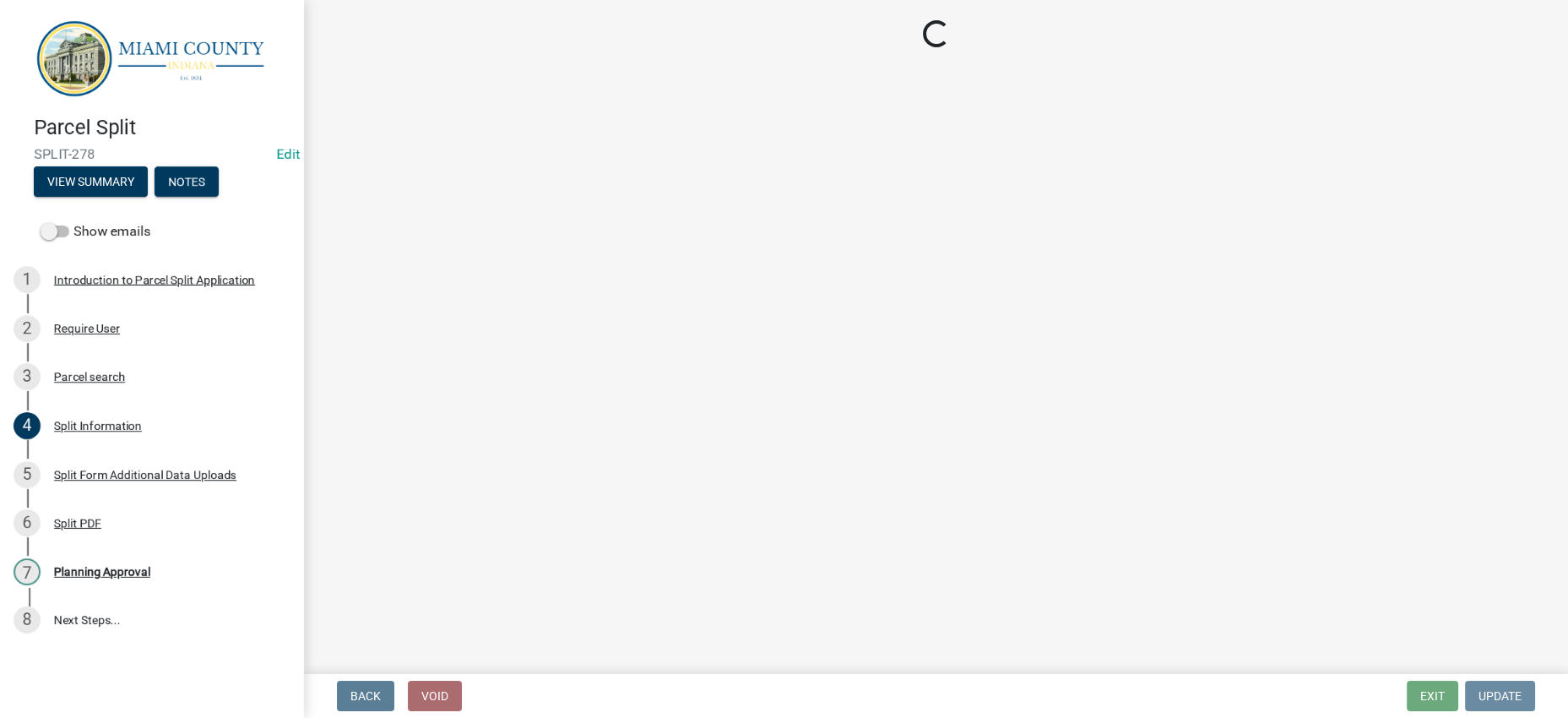
scroll to position [0, 0]
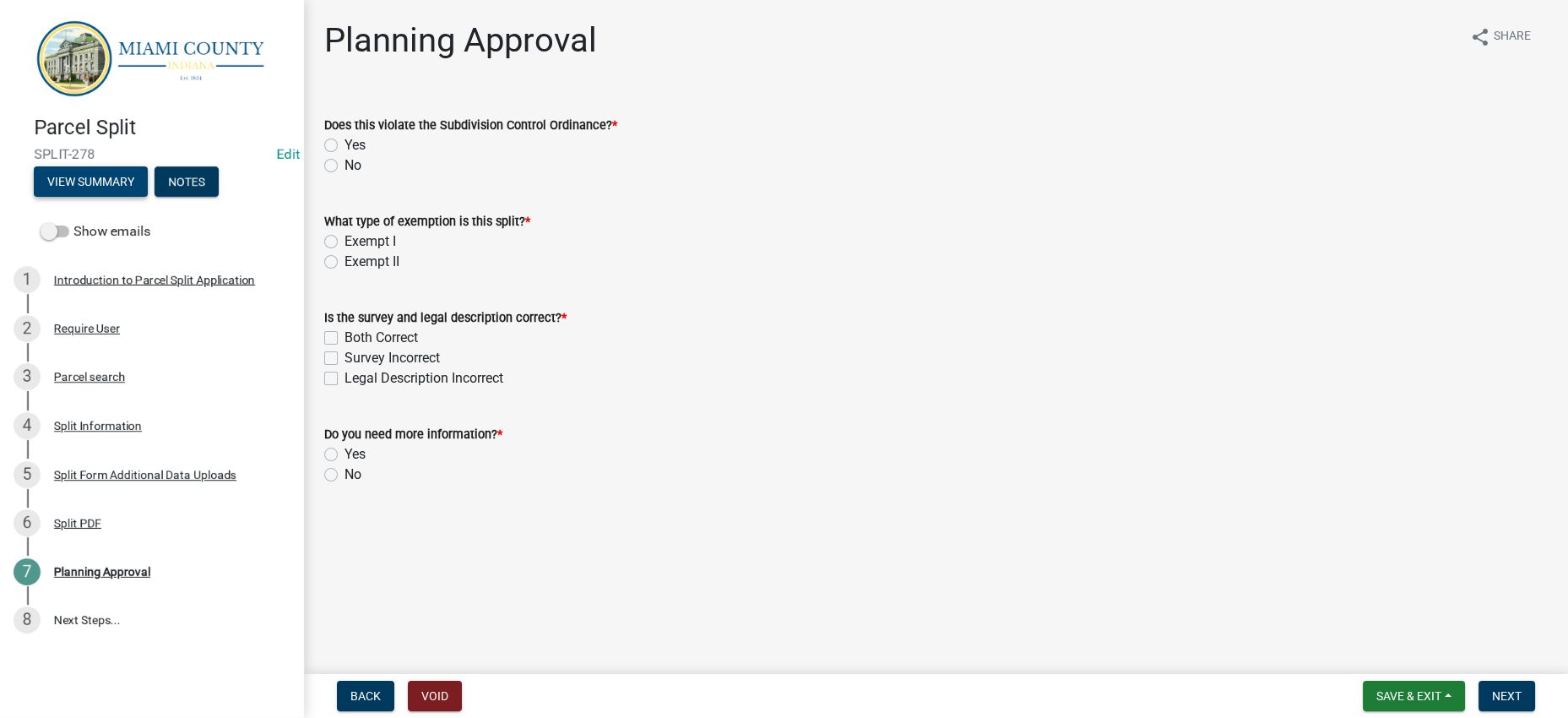
click at [90, 183] on button "View Summary" at bounding box center [91, 181] width 114 height 31
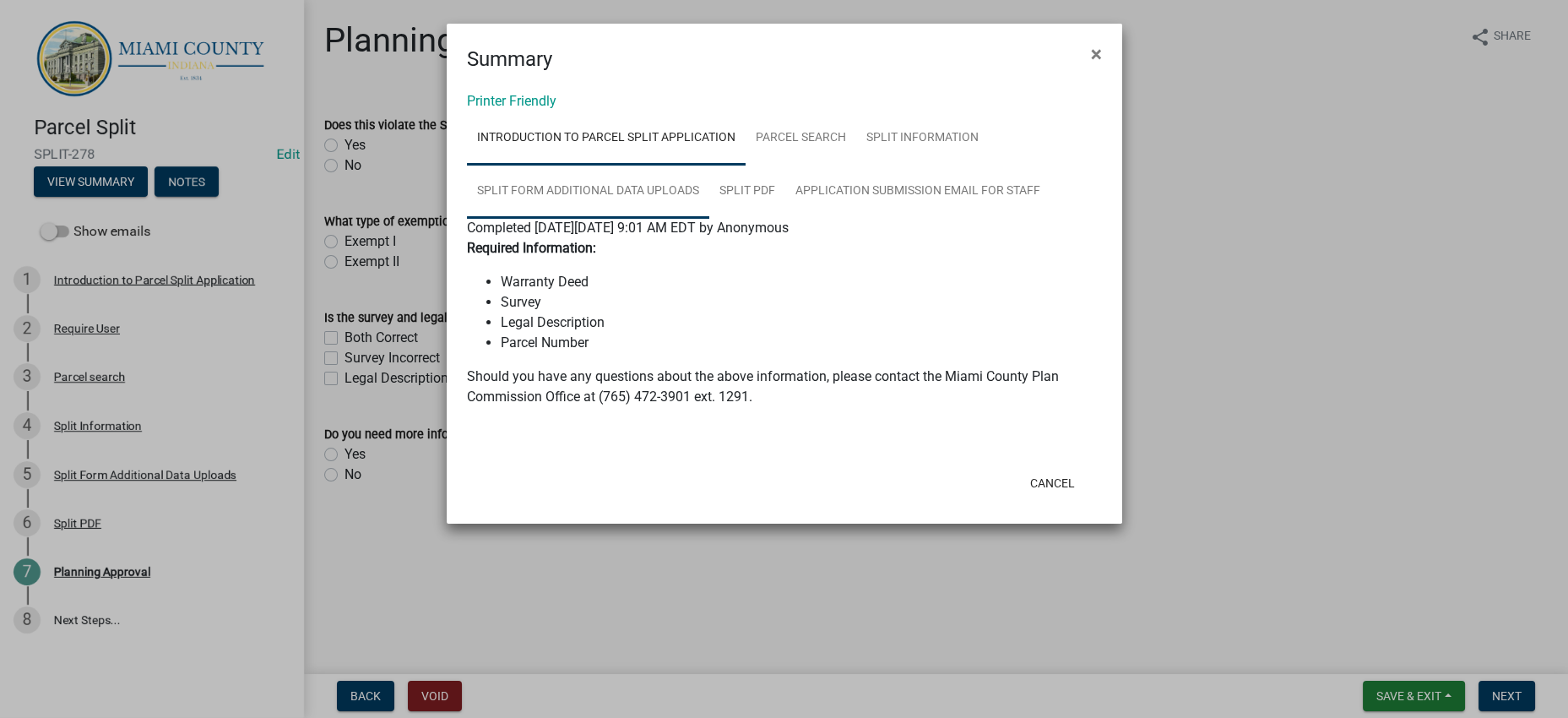
click at [710, 219] on link "Split Form Additional Data Uploads" at bounding box center [588, 192] width 242 height 54
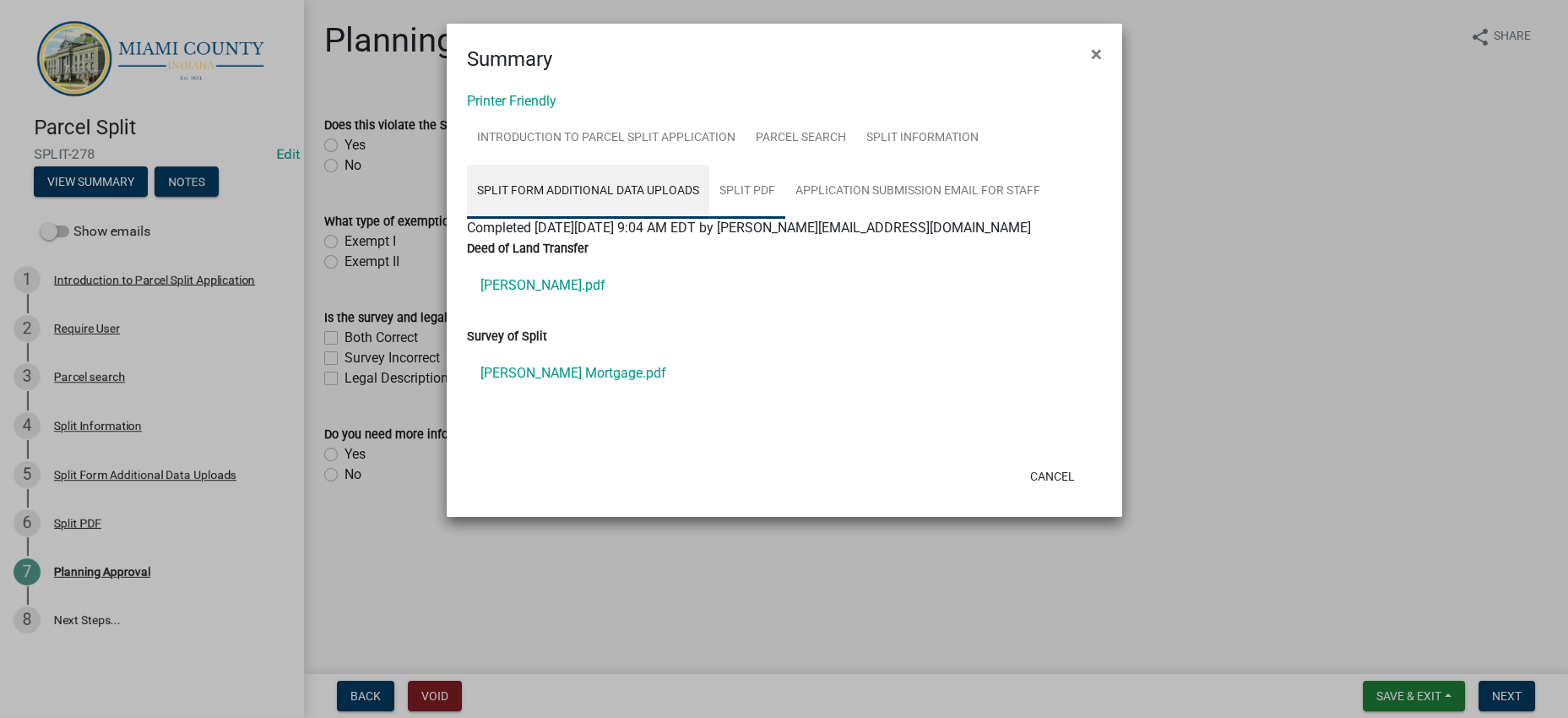
click at [786, 219] on link "Split PDF" at bounding box center [747, 192] width 76 height 54
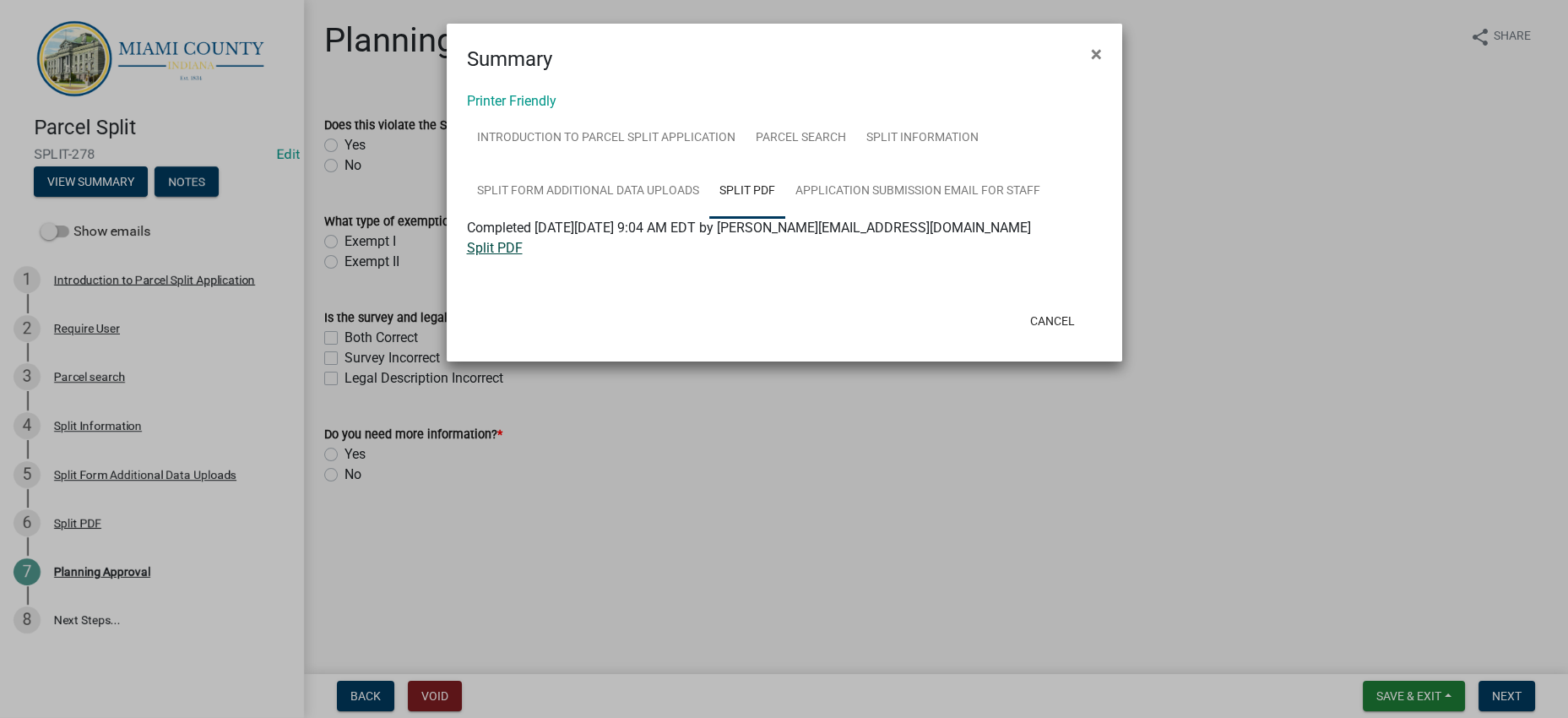
click at [510, 256] on link "Split PDF" at bounding box center [495, 248] width 56 height 16
click at [1039, 336] on button "Cancel" at bounding box center [1053, 320] width 72 height 31
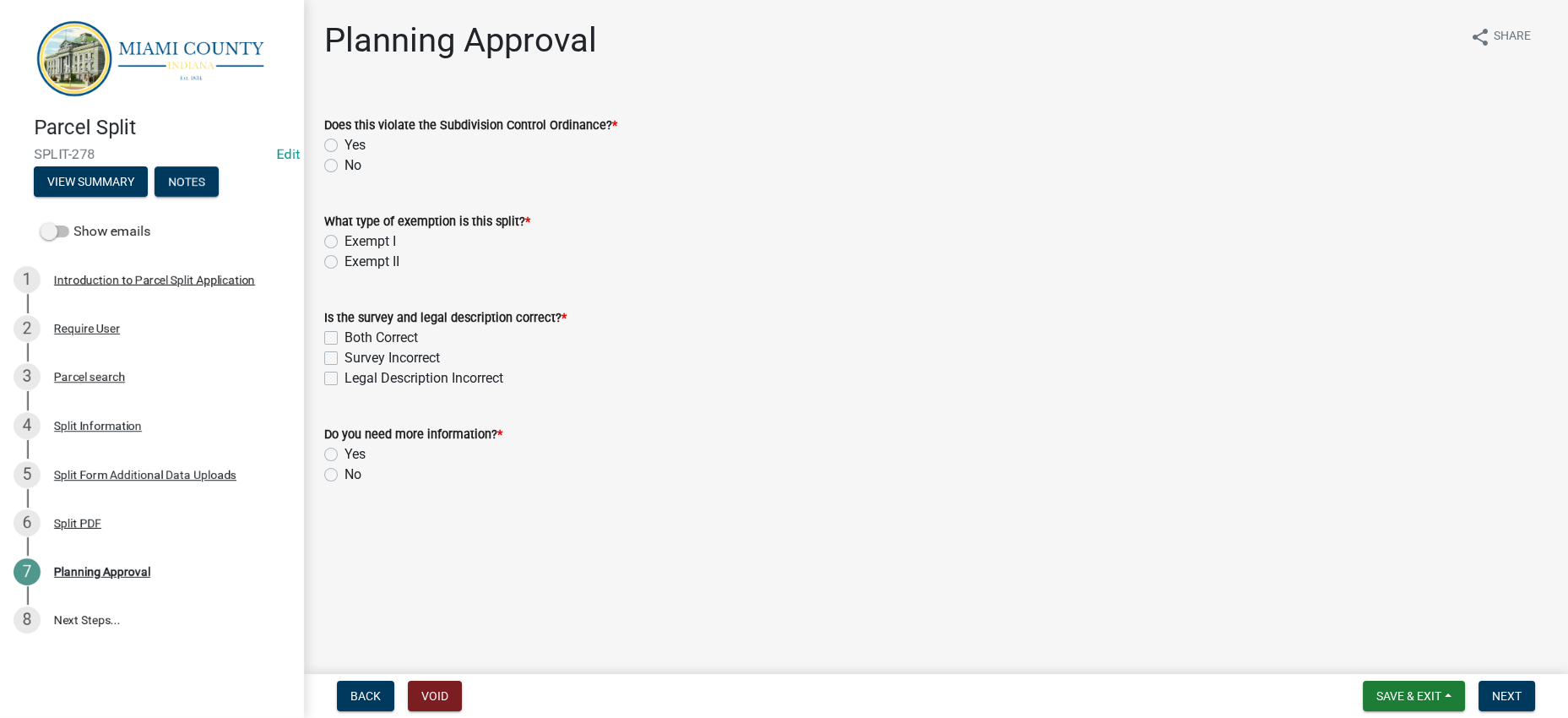
click at [346, 176] on div "No" at bounding box center [936, 165] width 1223 height 20
click at [345, 176] on label "No" at bounding box center [353, 165] width 17 height 20
click at [345, 166] on input "No" at bounding box center [350, 161] width 11 height 11
radio input "true"
click at [345, 272] on label "Exempt II" at bounding box center [372, 262] width 55 height 20
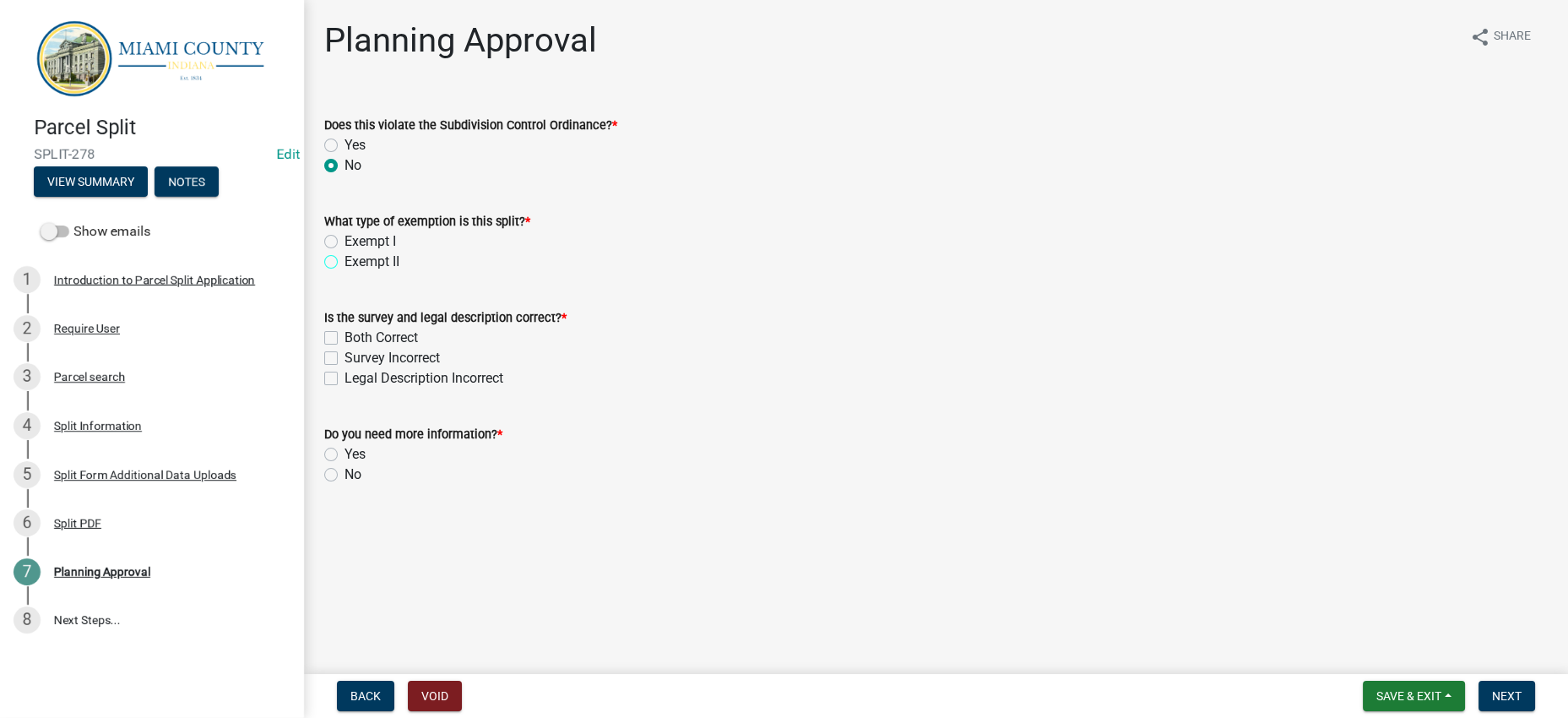
click at [345, 263] on input "Exempt II" at bounding box center [350, 257] width 11 height 11
radio input "true"
click at [418, 348] on label "Both Correct" at bounding box center [382, 337] width 74 height 20
click at [355, 339] on input "Both Correct" at bounding box center [350, 333] width 11 height 11
checkbox input "true"
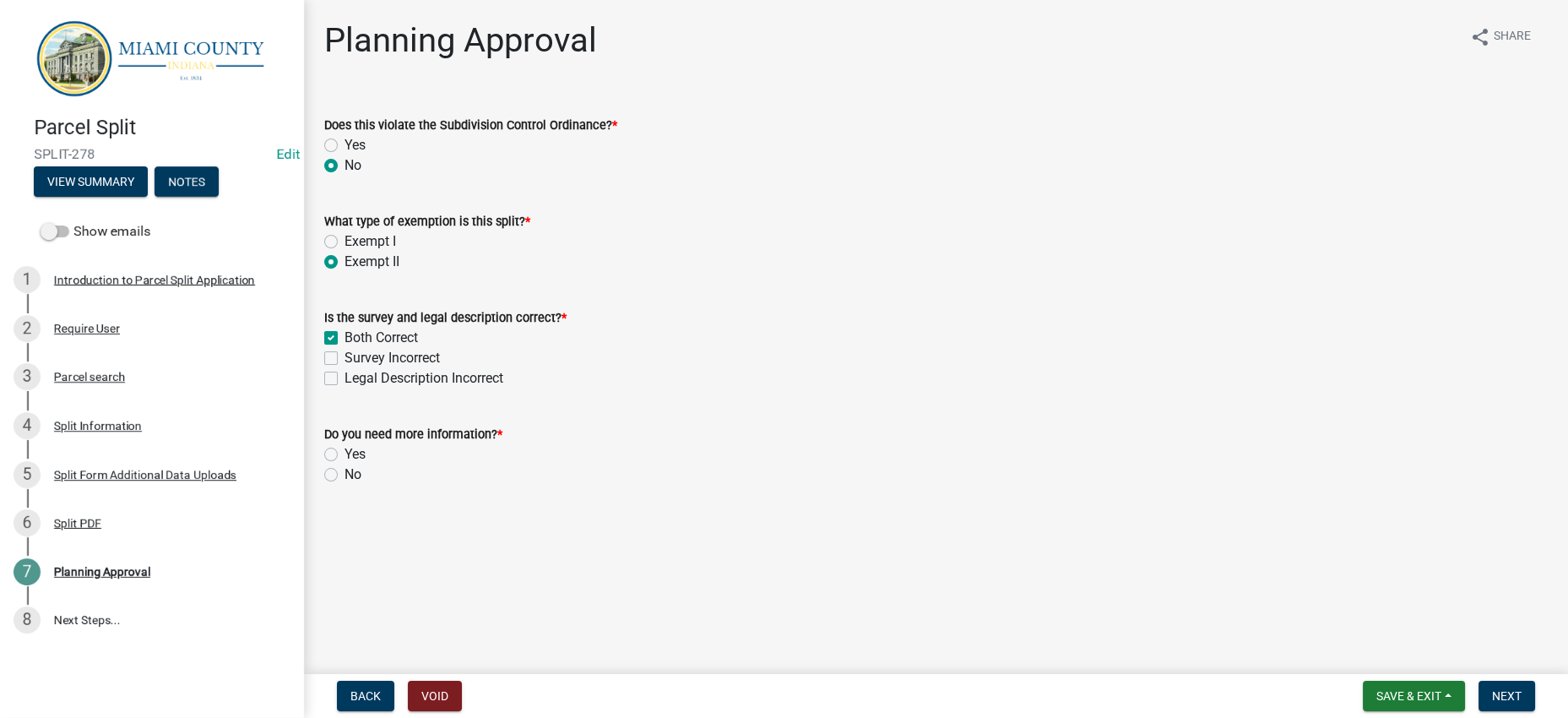
checkbox input "false"
click at [355, 465] on label "Yes" at bounding box center [355, 454] width 21 height 20
click at [355, 455] on input "Yes" at bounding box center [350, 450] width 11 height 11
radio input "true"
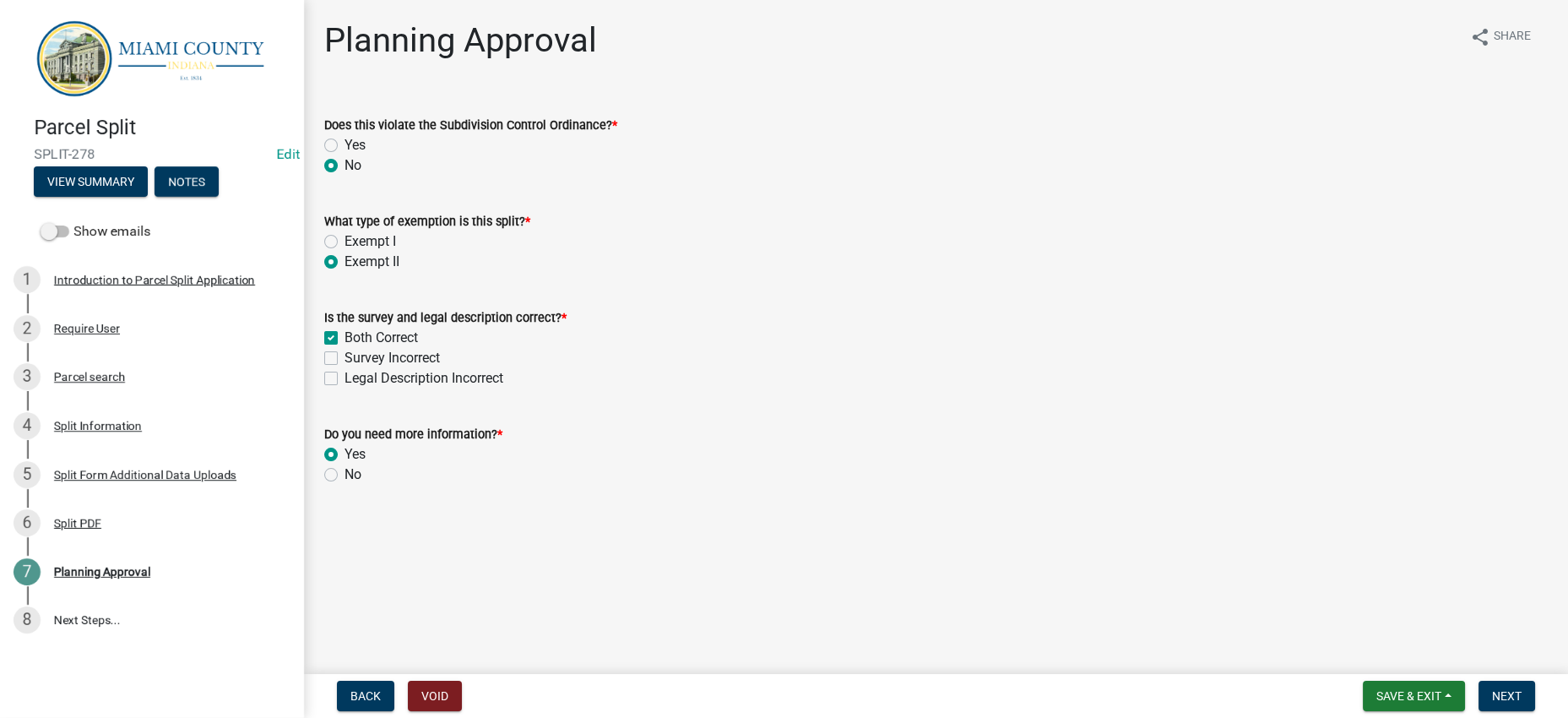
scroll to position [27, 0]
click at [912, 369] on div "Survey Incorrect" at bounding box center [936, 358] width 1223 height 20
click at [1501, 690] on span "Next" at bounding box center [1507, 696] width 30 height 13
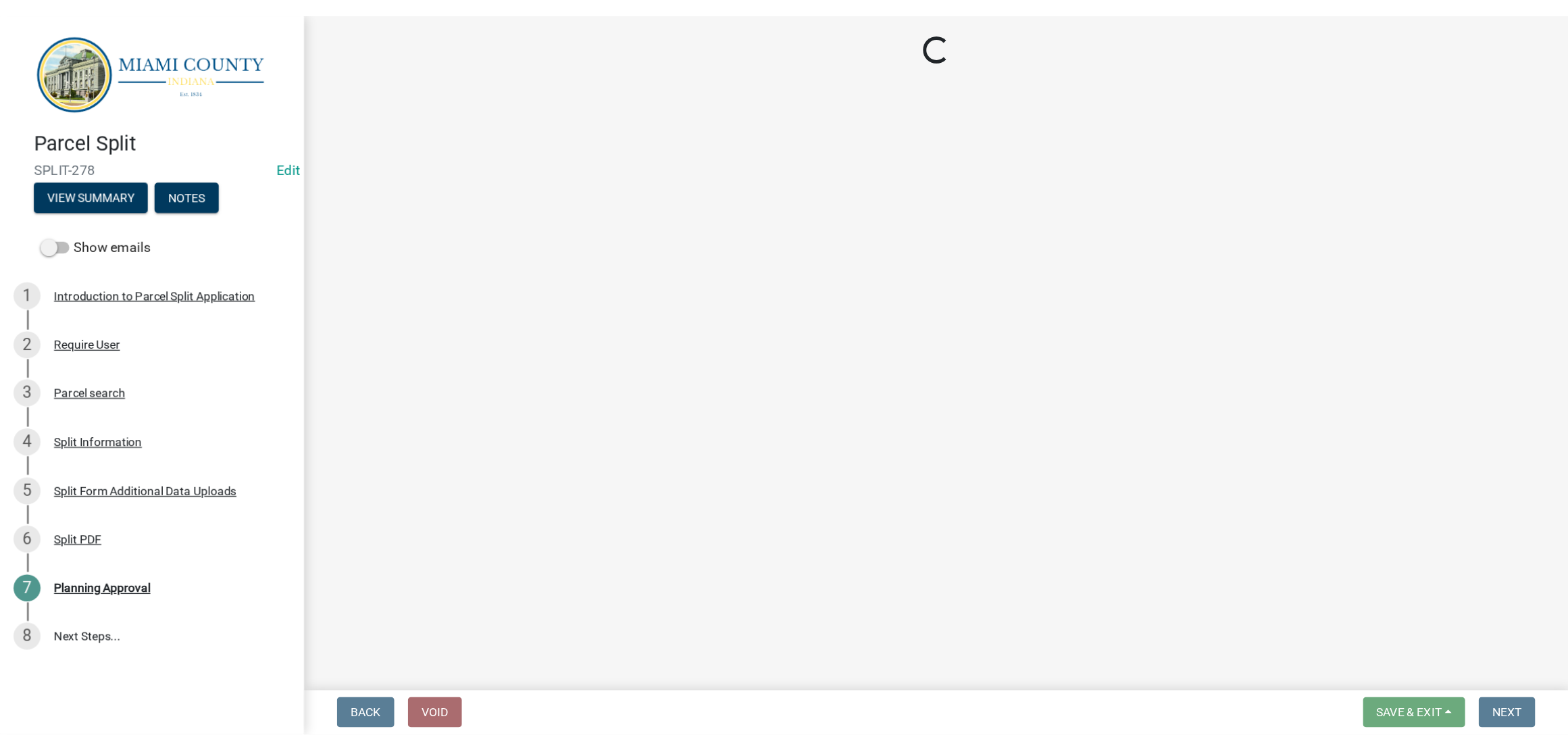
scroll to position [100, 0]
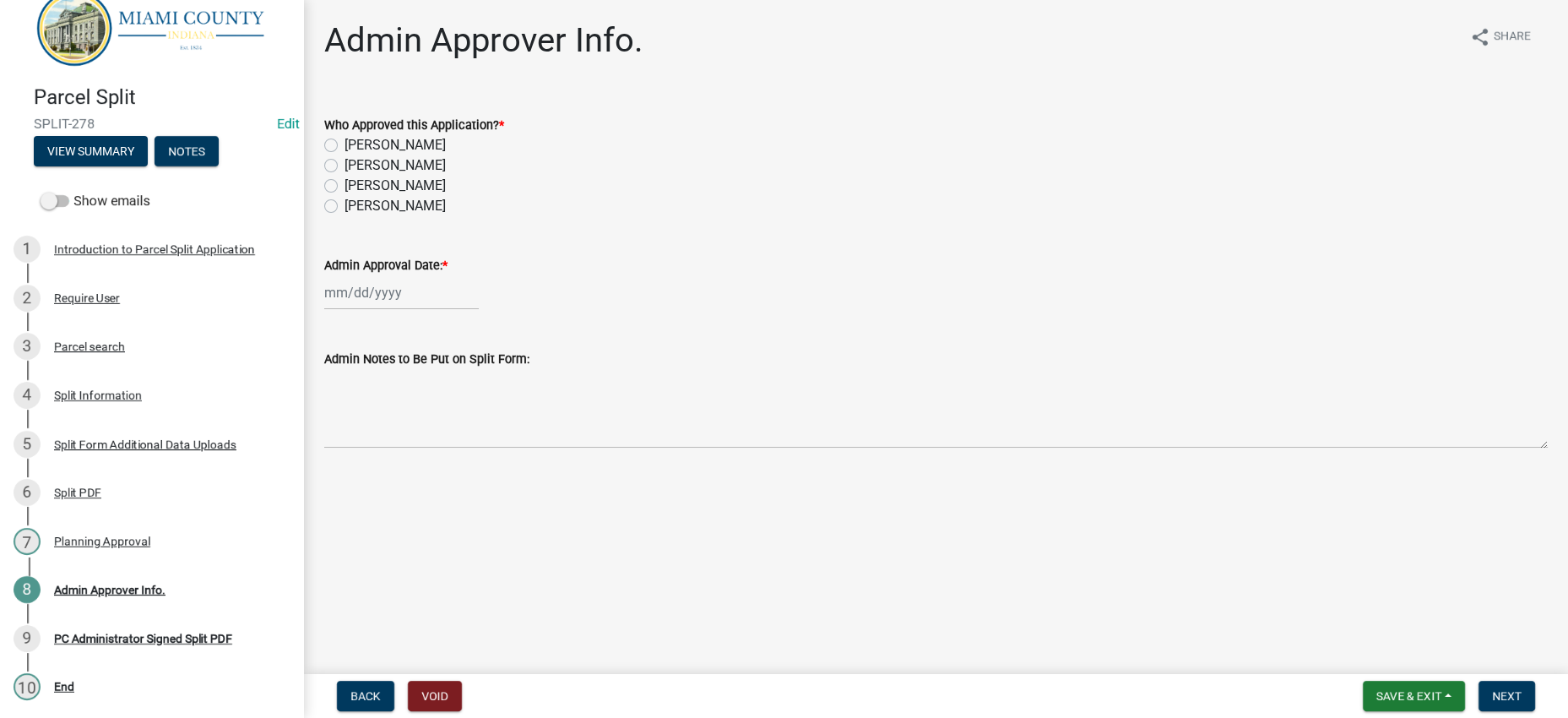
click at [409, 156] on label "Corey Roser" at bounding box center [396, 144] width 102 height 20
click at [355, 146] on input "Corey Roser" at bounding box center [350, 140] width 11 height 11
radio input "true"
click at [424, 310] on div at bounding box center [402, 293] width 155 height 35
select select "8"
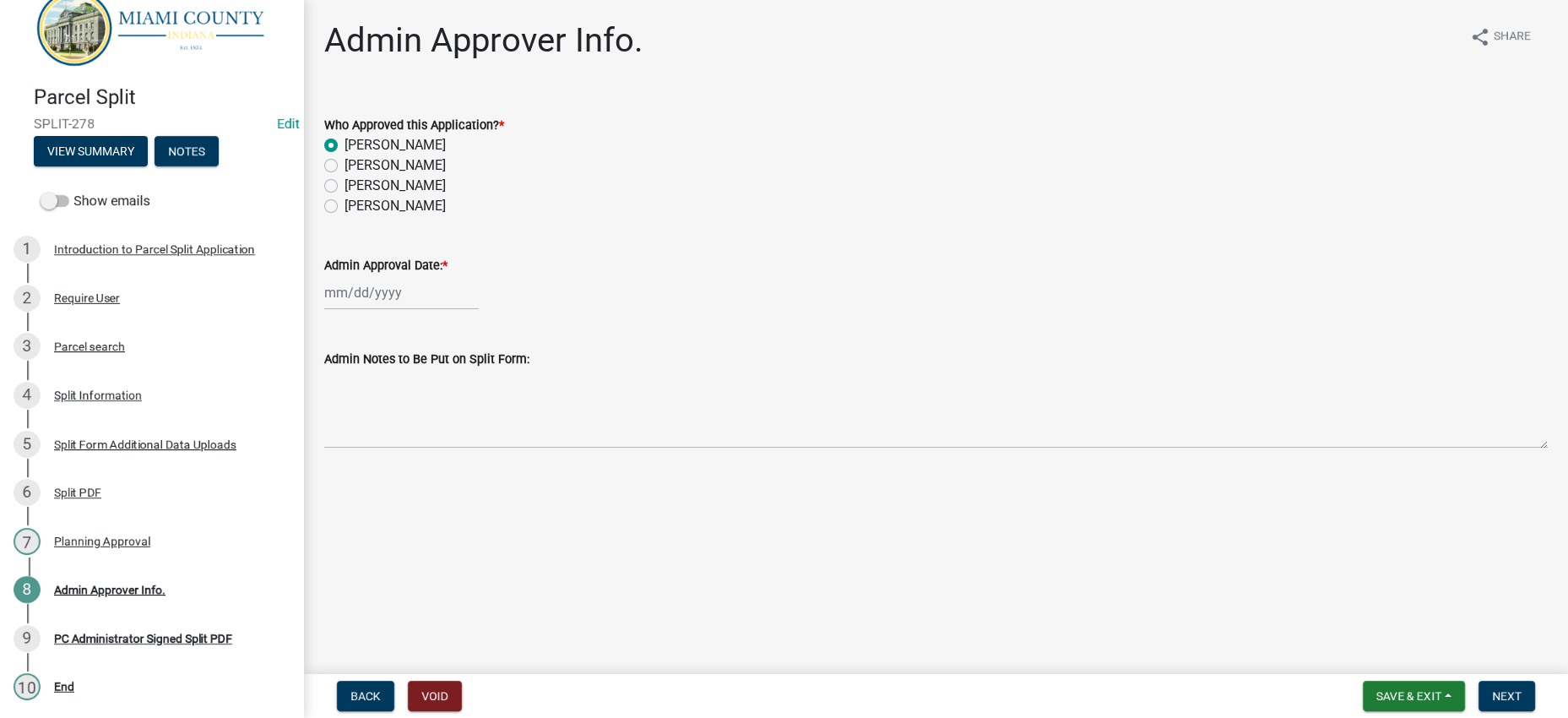
select select "2025"
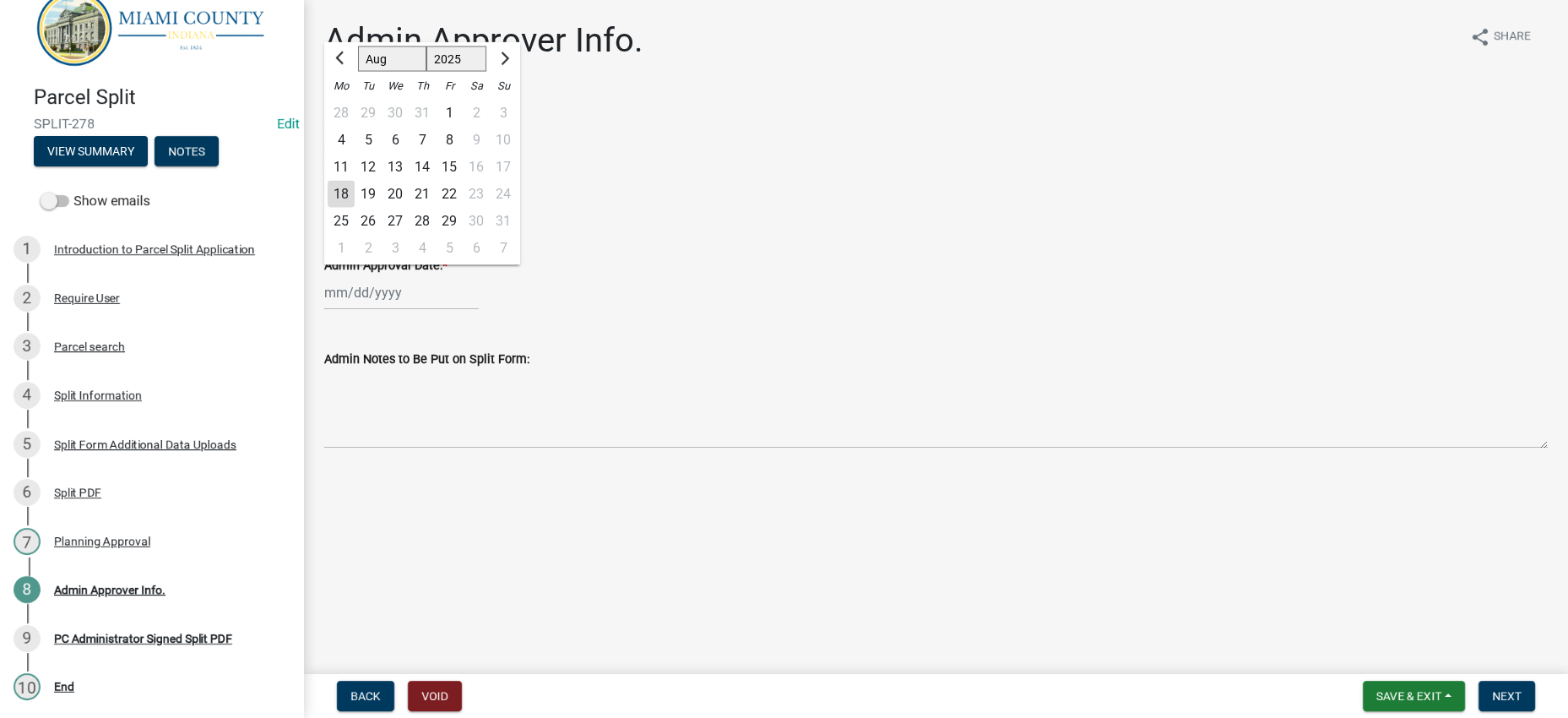
click at [344, 208] on div "18" at bounding box center [340, 194] width 27 height 27
type input "08/18/2025"
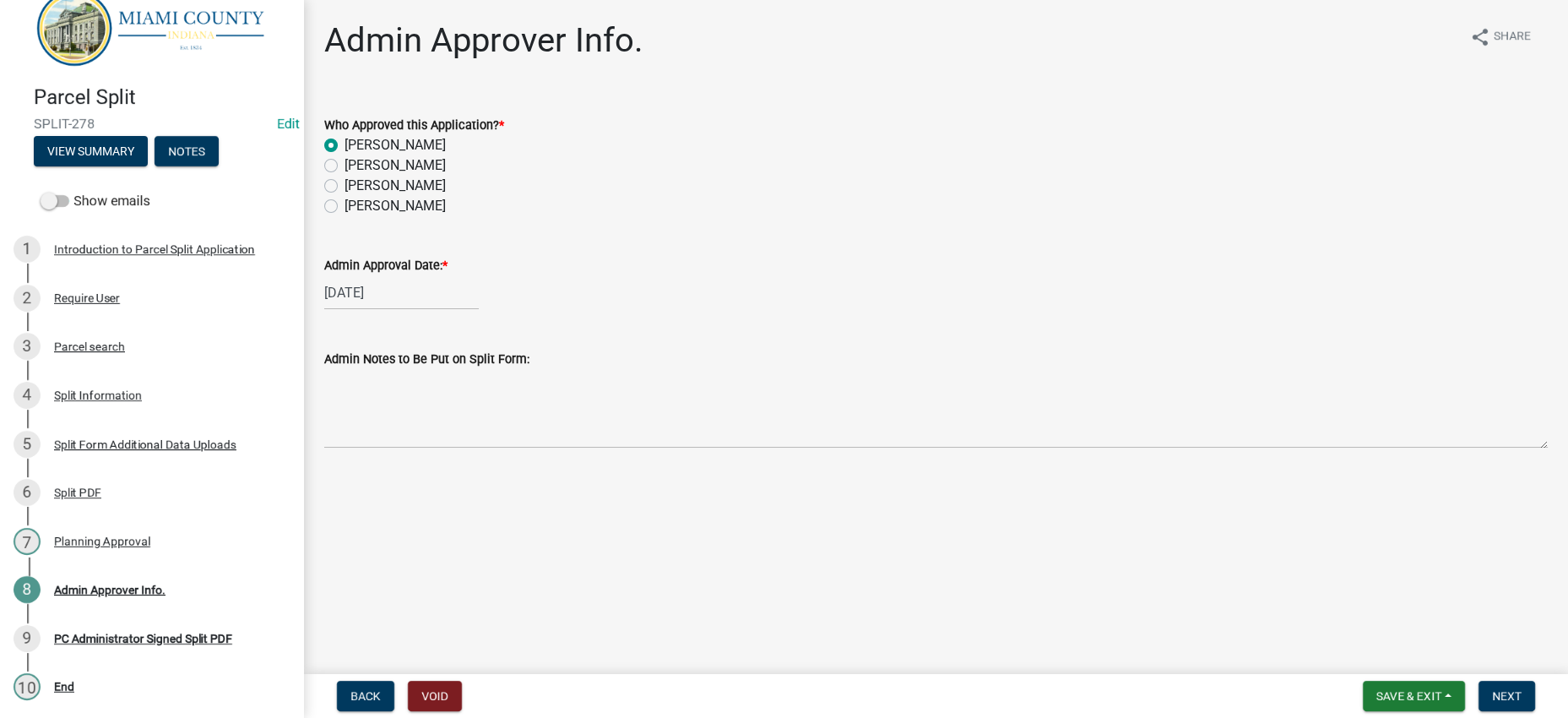
click at [1030, 370] on div "Admin Notes to Be Put on Split Form:" at bounding box center [936, 359] width 1223 height 20
click at [1488, 699] on button "Next" at bounding box center [1507, 696] width 57 height 31
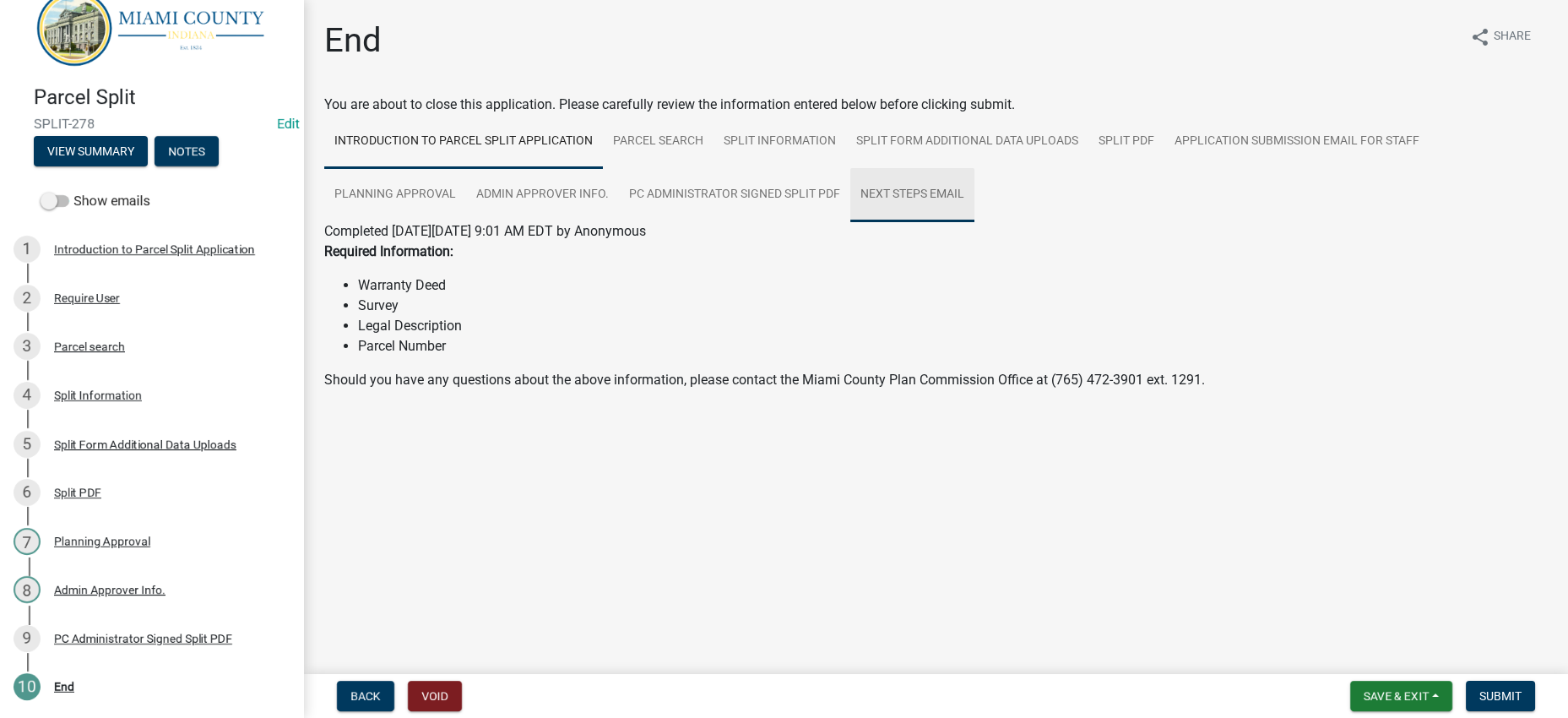
click at [975, 222] on link "Next Steps Email" at bounding box center [913, 195] width 124 height 54
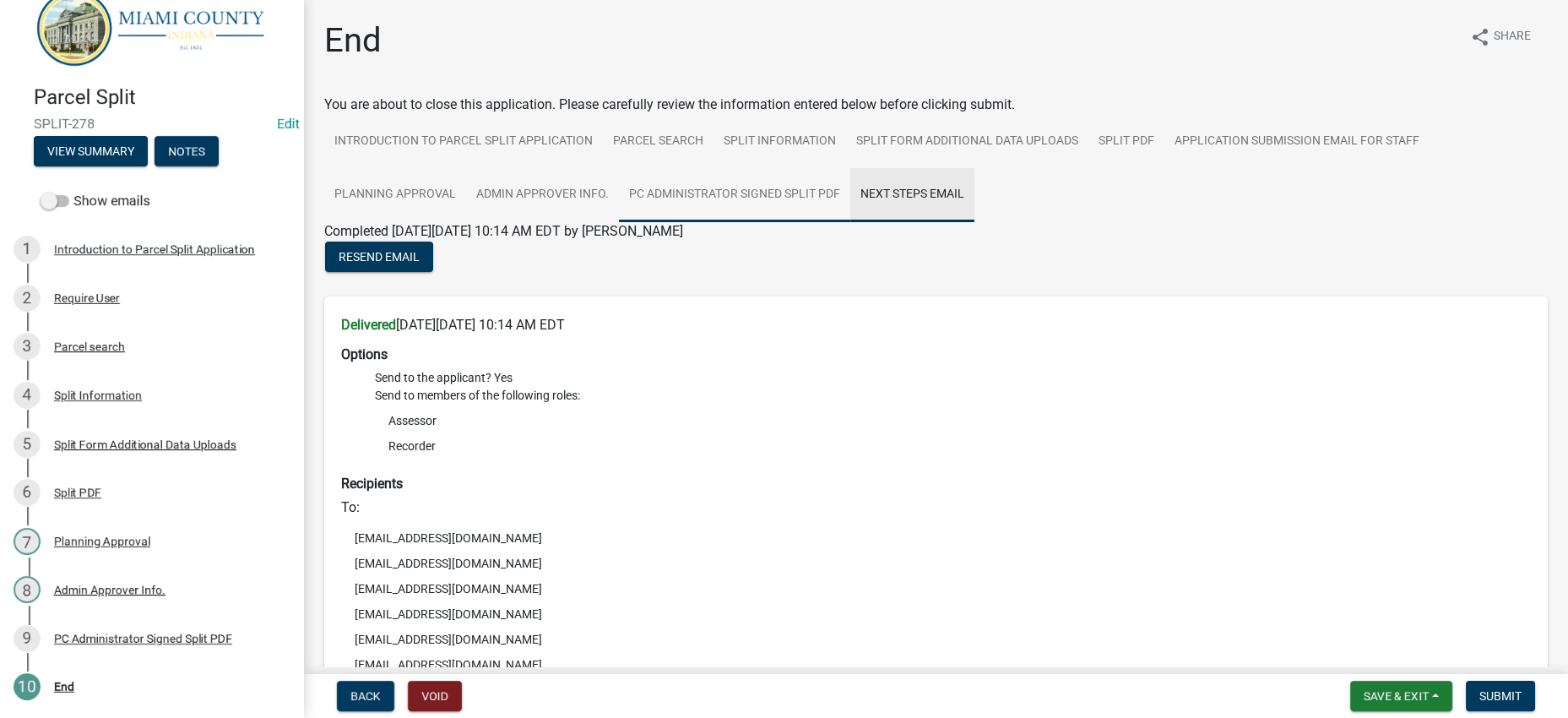
click at [850, 222] on link "PC Administrator Signed Split PDF" at bounding box center [734, 195] width 231 height 54
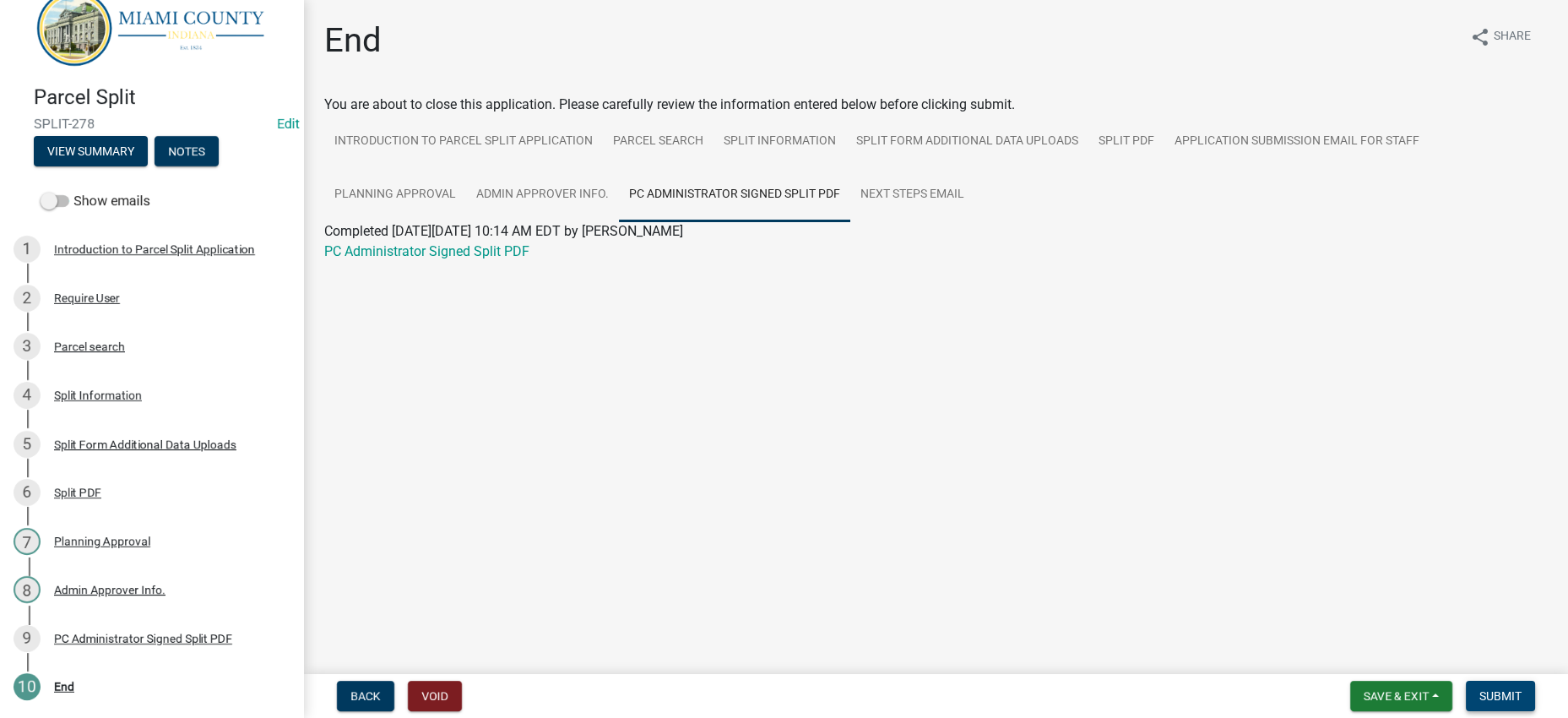
click at [1483, 690] on span "Submit" at bounding box center [1501, 696] width 42 height 13
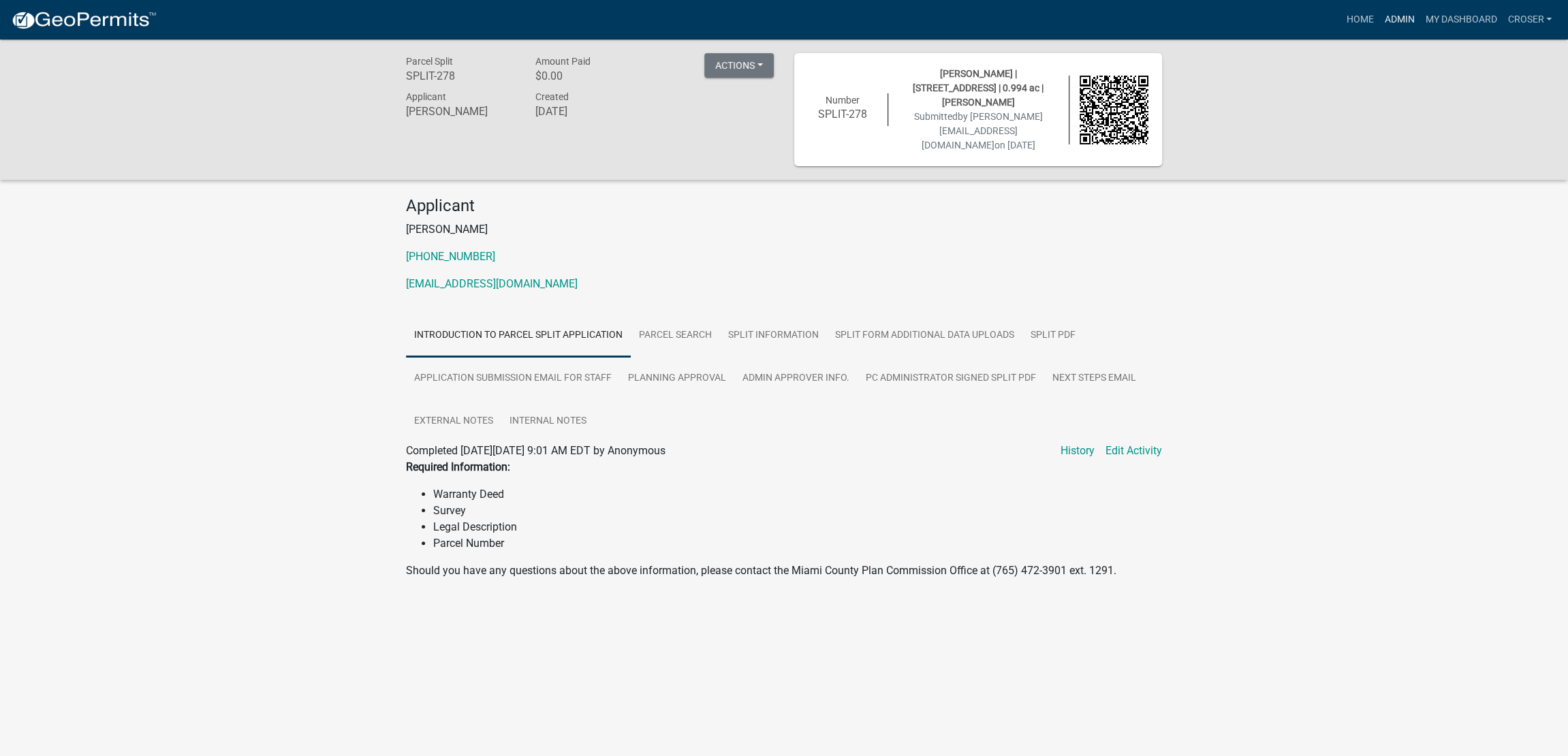
click at [1378, 13] on link "Admin" at bounding box center [1399, 20] width 41 height 26
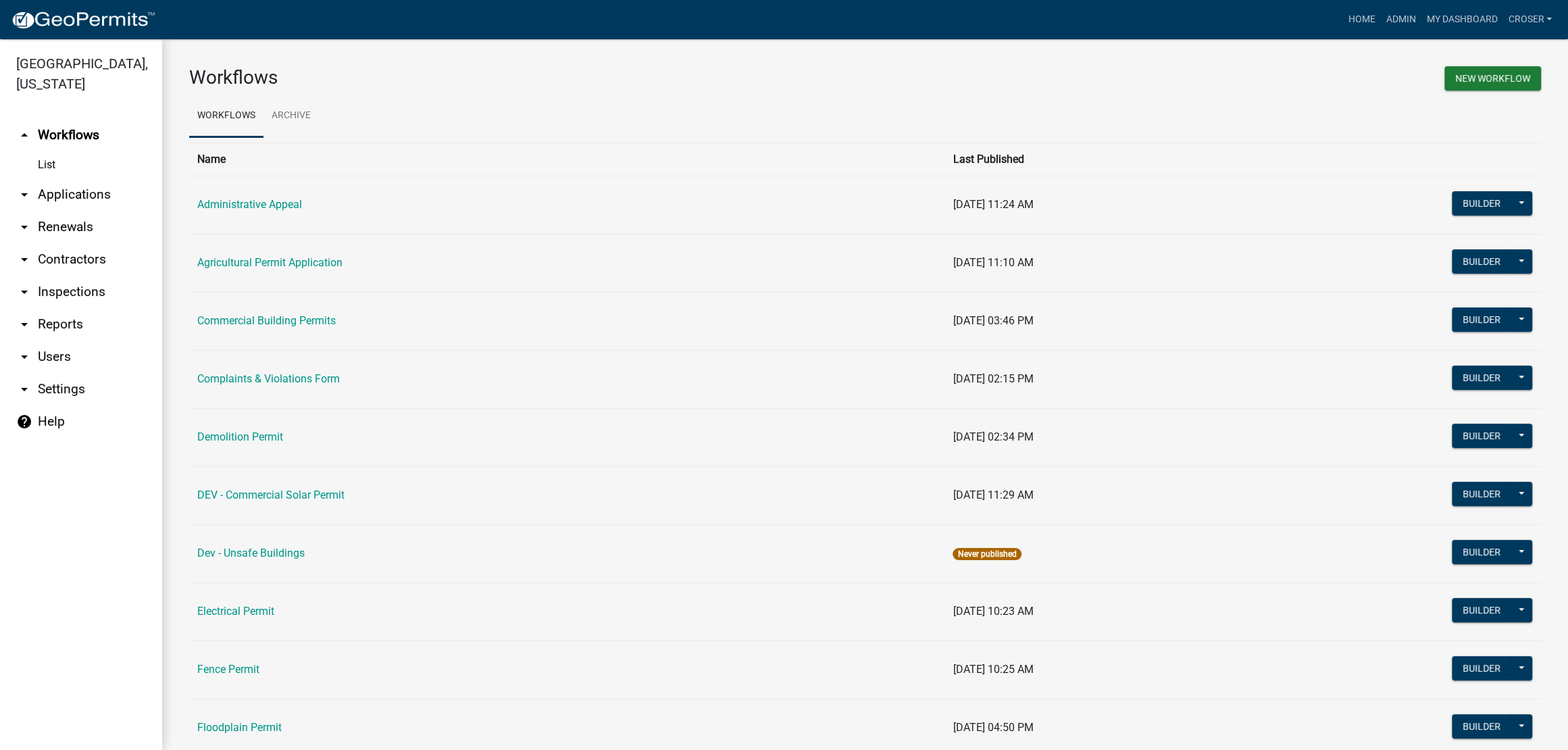
click at [102, 211] on link "arrow_drop_down Applications" at bounding box center [81, 195] width 162 height 32
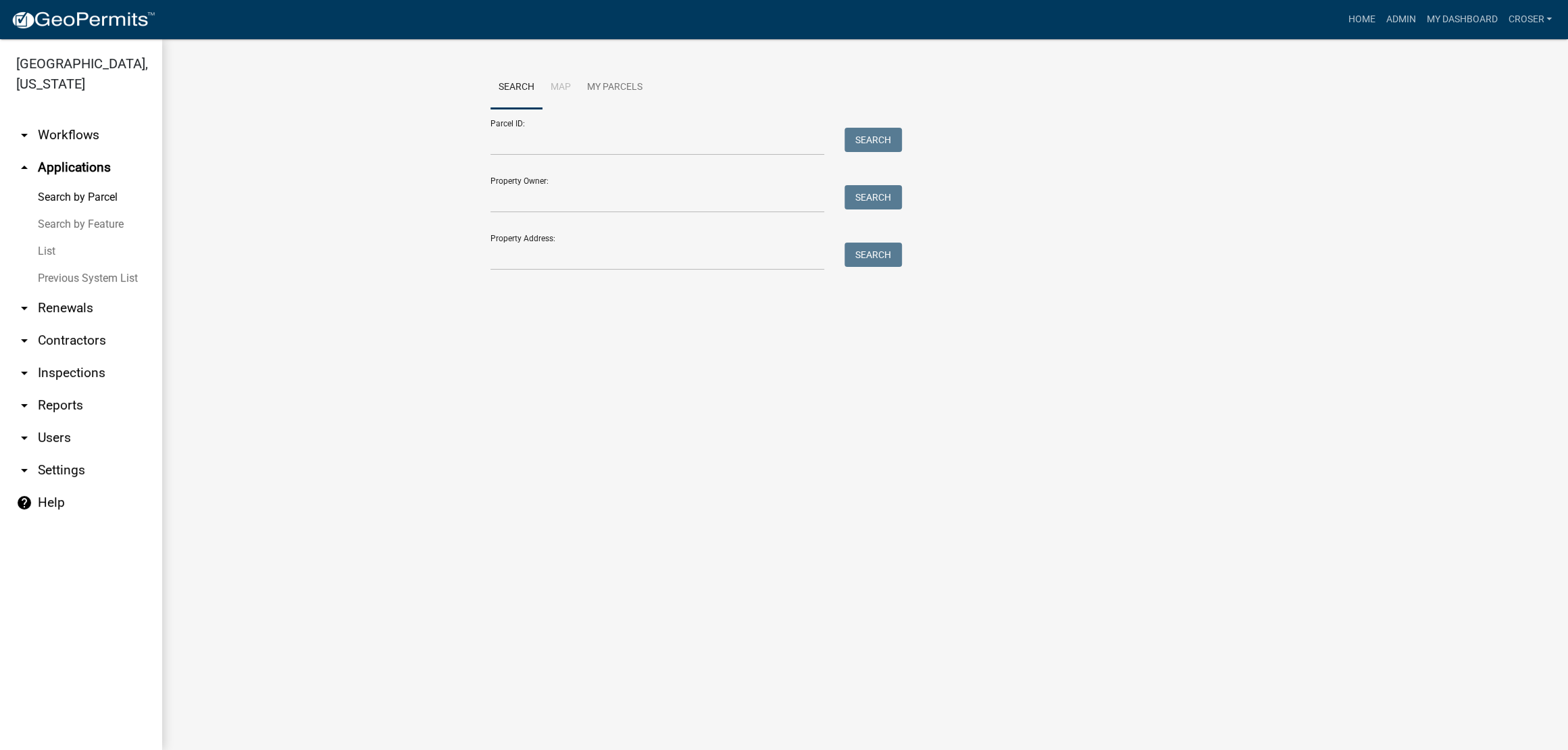
click at [51, 265] on link "List" at bounding box center [81, 251] width 162 height 27
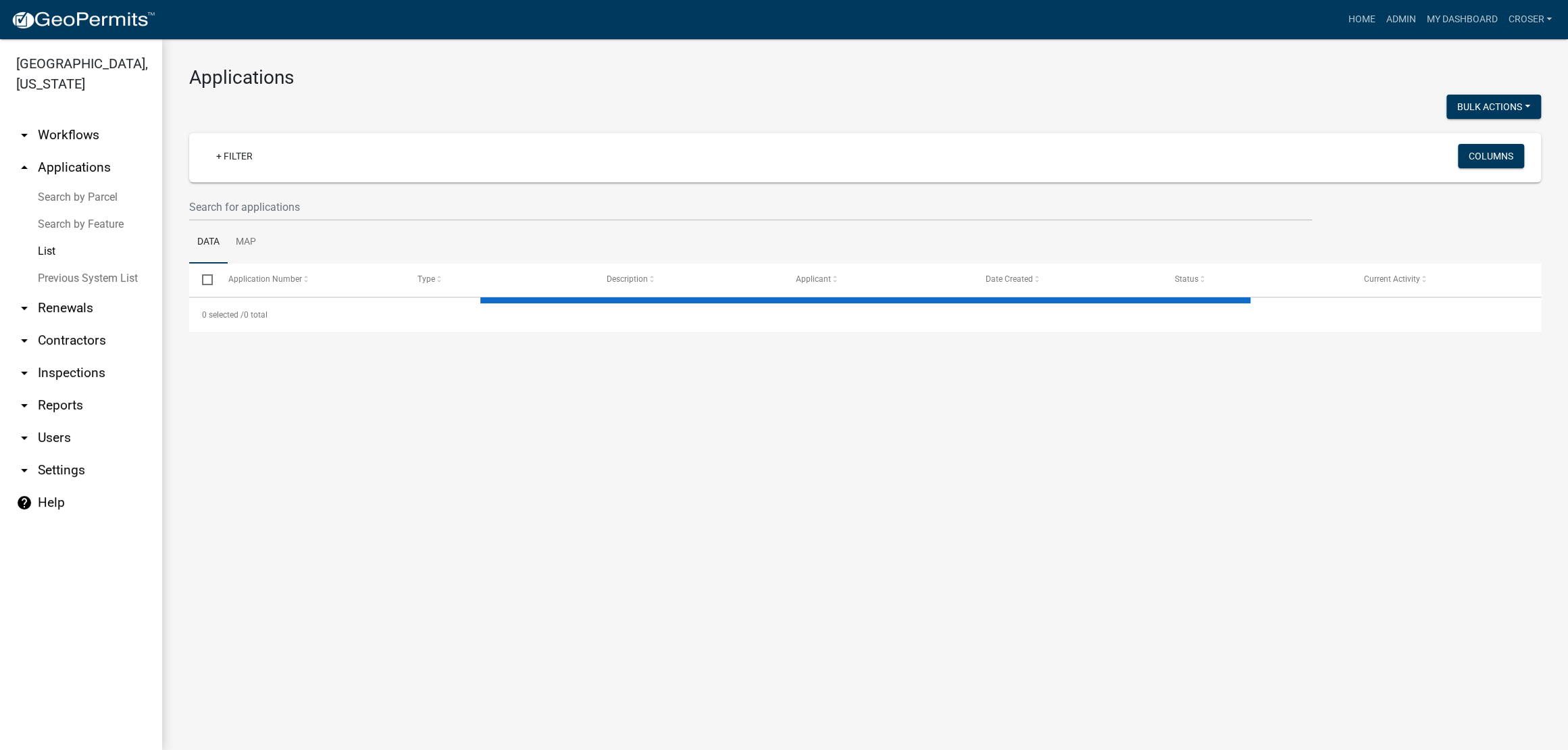
select select "3: 100"
